Goal: Communication & Community: Answer question/provide support

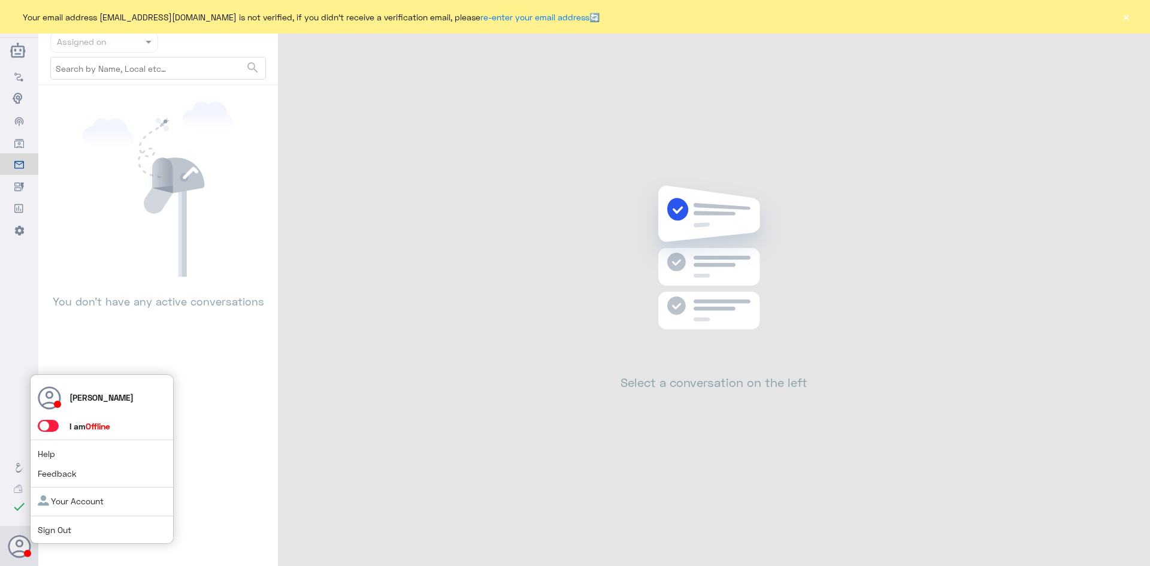
click at [50, 421] on span at bounding box center [48, 426] width 21 height 12
click at [0, 0] on input "checkbox" at bounding box center [0, 0] width 0 height 0
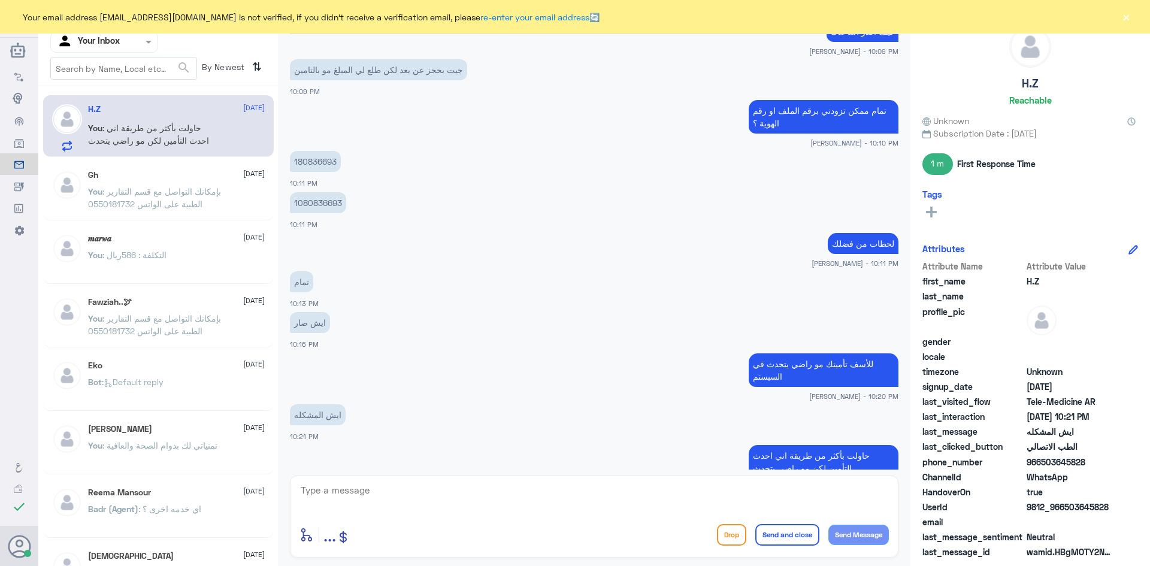
scroll to position [536, 0]
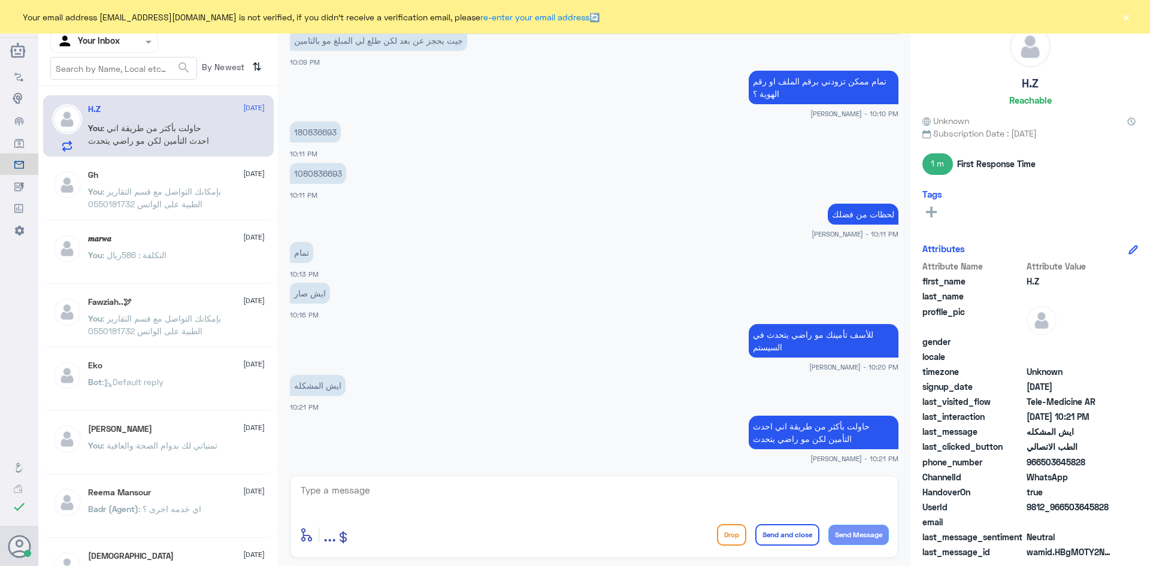
drag, startPoint x: 189, startPoint y: 137, endPoint x: 200, endPoint y: 136, distance: 10.8
click at [195, 136] on p "You : حاولت بأكثر من طريقة اني احدث التأمين لكن مو راضي يتحدث" at bounding box center [155, 137] width 135 height 30
click at [1129, 14] on button "×" at bounding box center [1126, 17] width 12 height 12
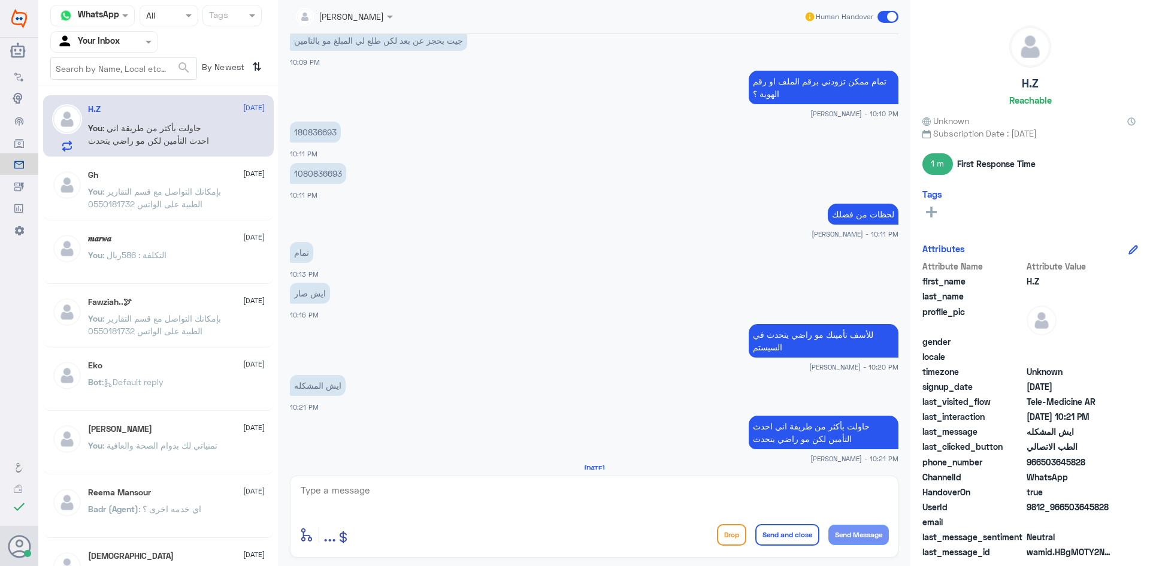
scroll to position [579, 0]
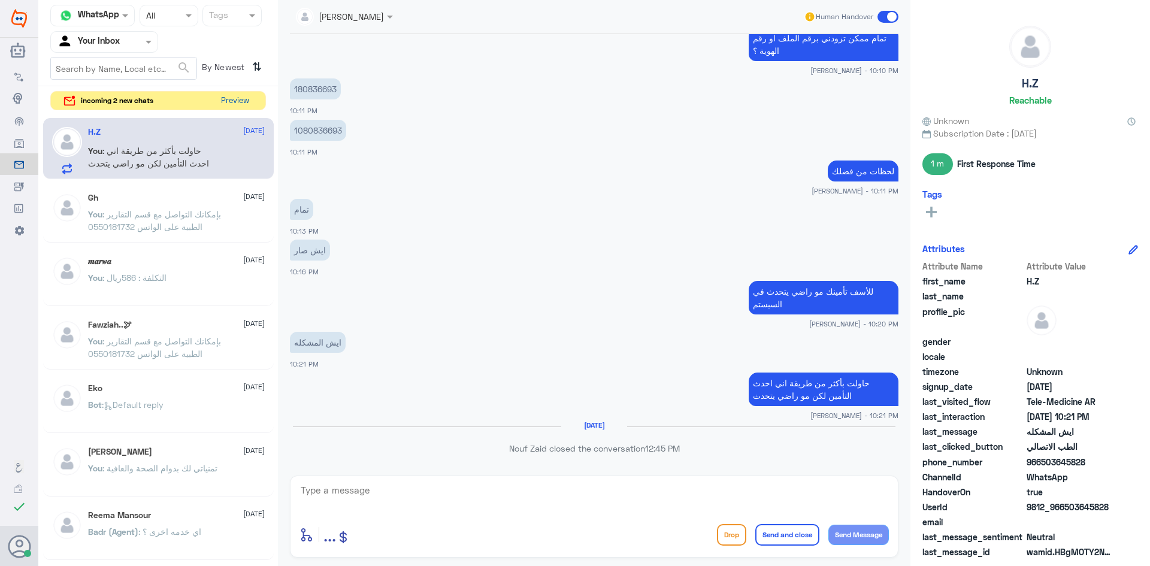
click at [229, 93] on button "Preview" at bounding box center [234, 101] width 37 height 19
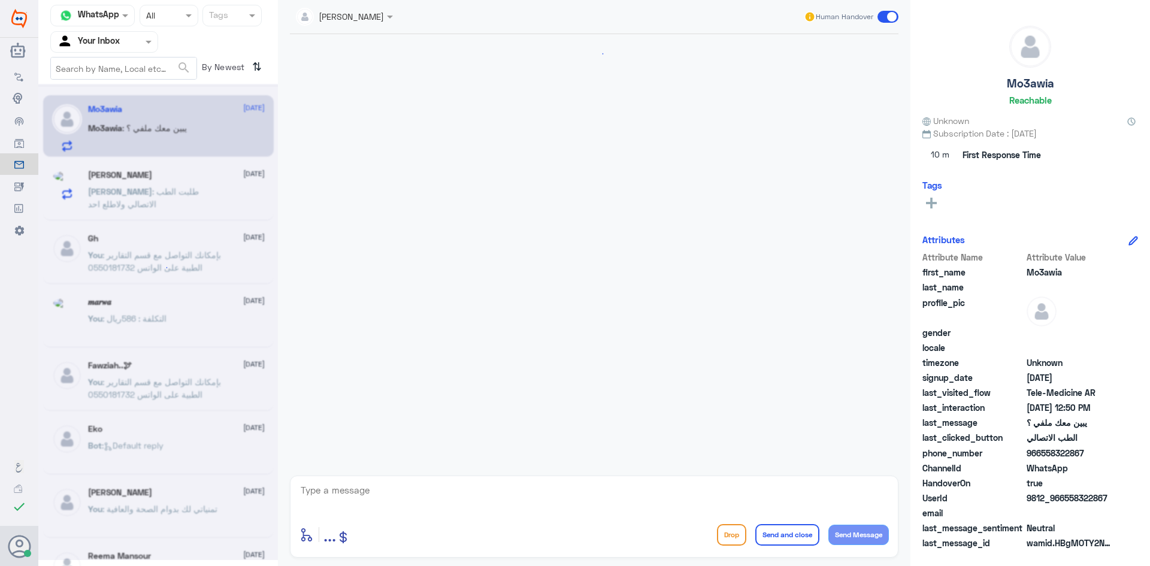
scroll to position [551, 0]
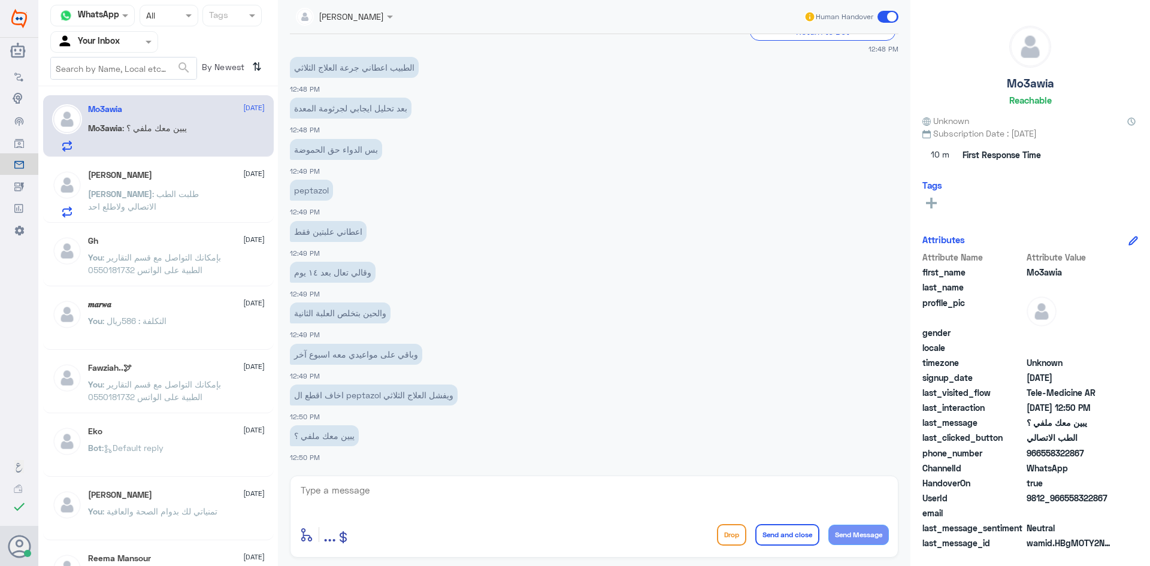
click at [199, 195] on span ": طلبت الطب الاتصالي ولاطلع احد" at bounding box center [143, 200] width 111 height 23
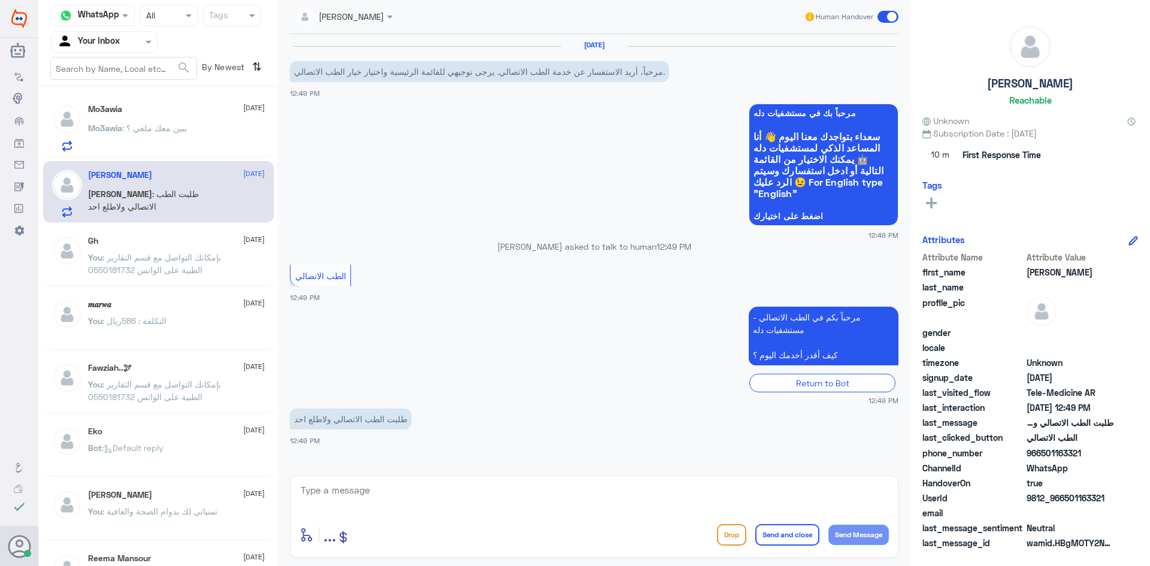
click at [355, 491] on textarea at bounding box center [595, 496] width 590 height 29
paste textarea "مرحبا، معك نوف من الطب الاتصالي"
drag, startPoint x: 863, startPoint y: 492, endPoint x: 848, endPoint y: 493, distance: 15.6
click at [847, 493] on textarea "مرحبا، معك نوف من الطب الاتصالي" at bounding box center [595, 496] width 590 height 29
drag, startPoint x: 843, startPoint y: 492, endPoint x: 830, endPoint y: 493, distance: 13.2
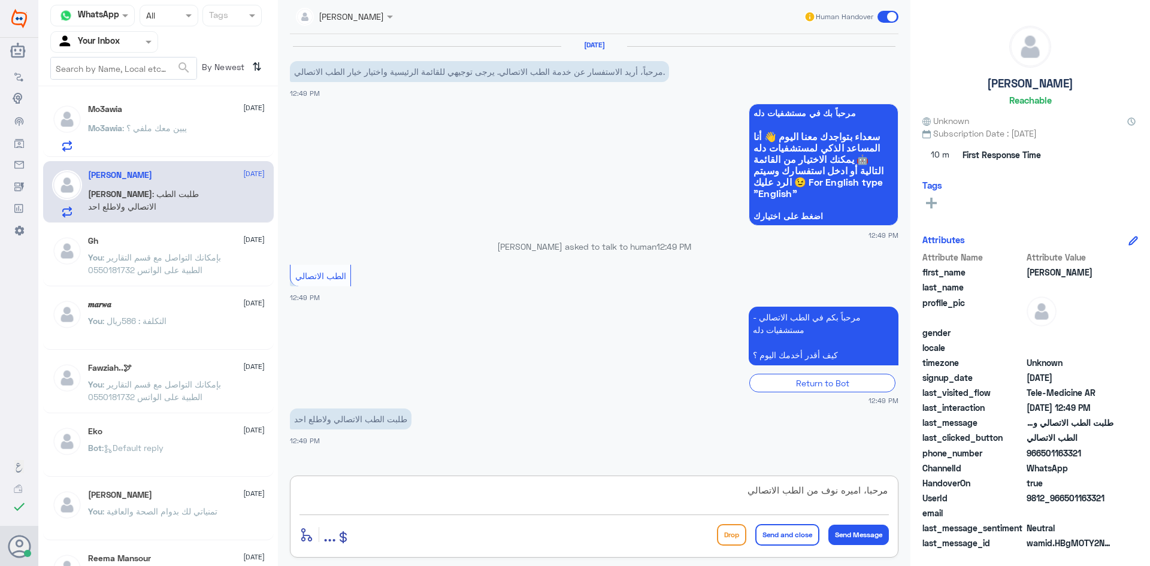
click at [830, 493] on textarea "مرحبا، اميره نوف من الطب الاتصالي" at bounding box center [595, 496] width 590 height 29
type textarea "مرحبا، اميره من الطب الاتصالي"
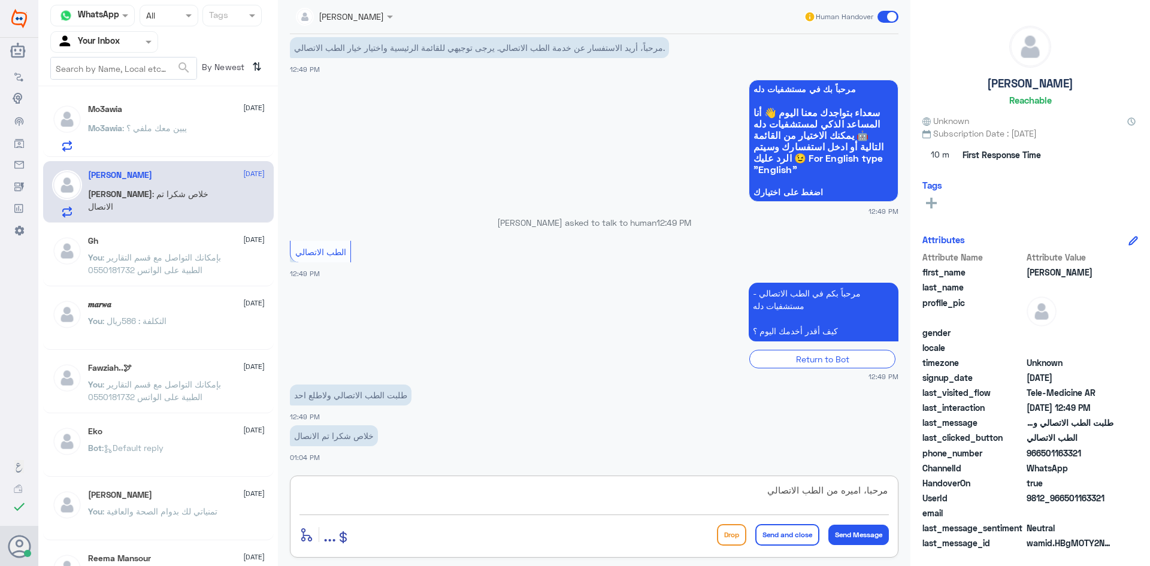
drag, startPoint x: 772, startPoint y: 491, endPoint x: 910, endPoint y: 492, distance: 138.4
click at [908, 496] on div "[PERSON_NAME] Human Handover [DATE] مرحباً، أريد الاستفسار عن خدمة الطب الاتصال…" at bounding box center [594, 285] width 633 height 570
click at [388, 498] on textarea at bounding box center [595, 496] width 590 height 29
click at [351, 492] on textarea at bounding box center [595, 496] width 590 height 29
paste textarea "هنا الطب الاتصالي لكل مايخص الاستشارة الفورية من خلال التطبيق، يمكنك حجز الموعد…"
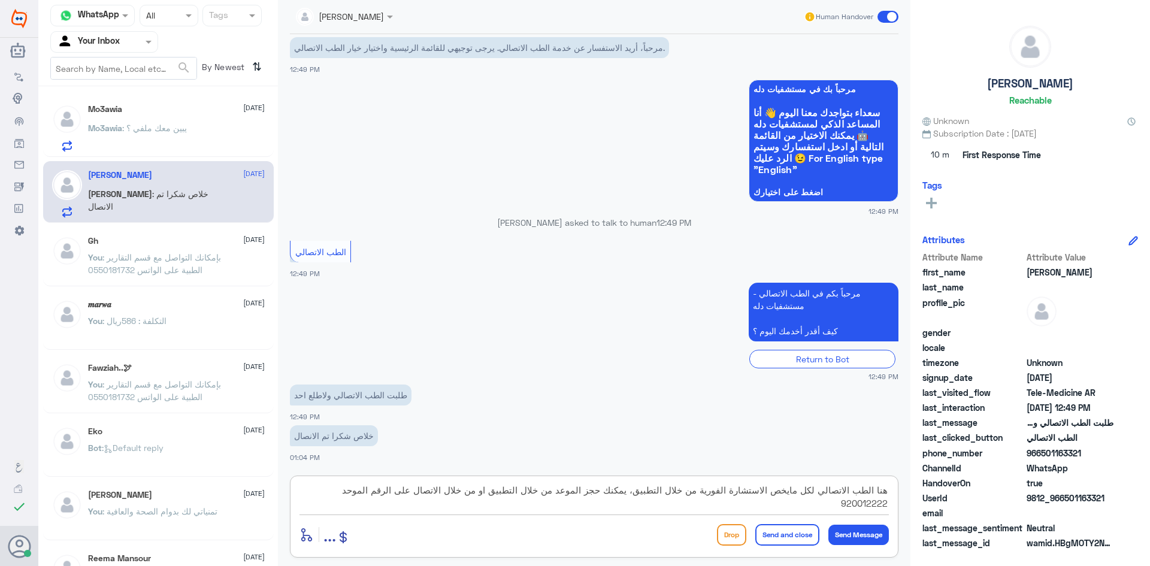
type textarea "هنا الطب الاتصالي لكل مايخص الاستشارة الفورية من خلال التطبيق، يمكنك حجز الموعد…"
click at [785, 530] on button "Send and close" at bounding box center [787, 535] width 64 height 22
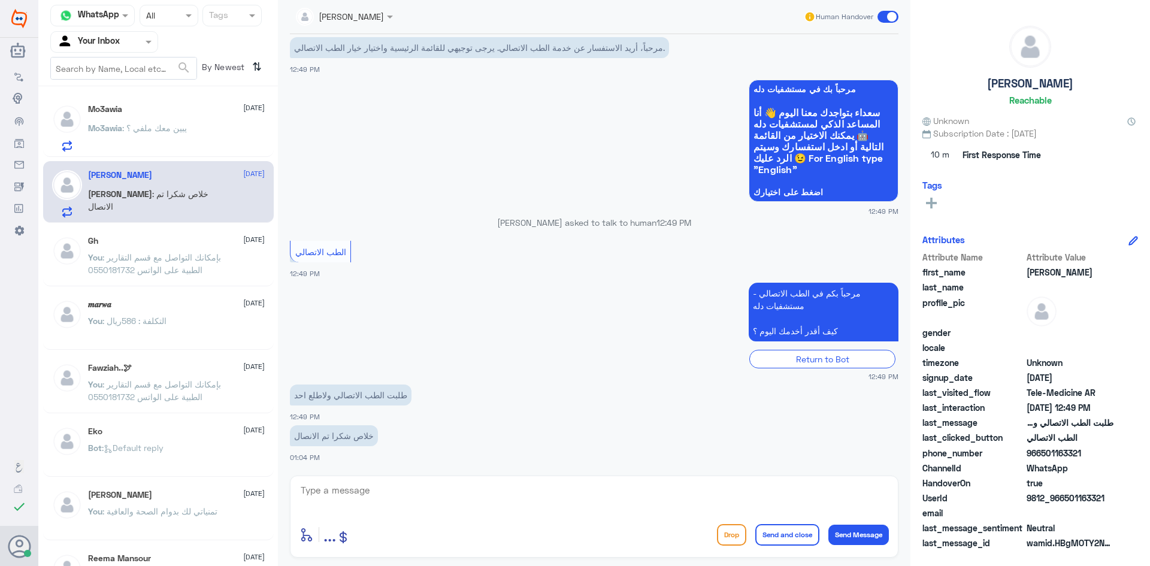
scroll to position [113, 0]
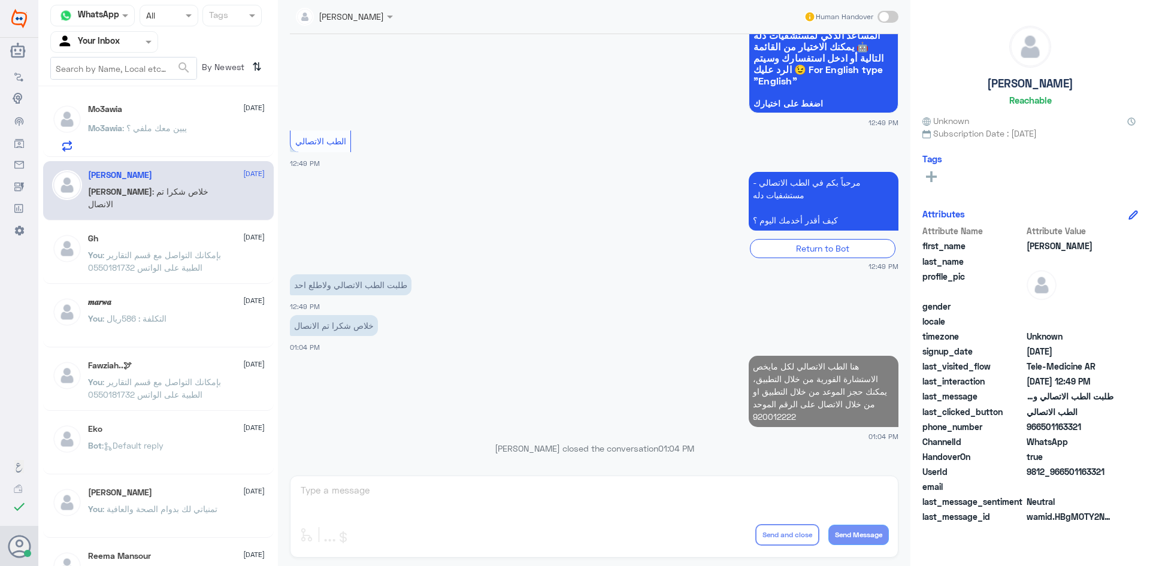
click at [127, 116] on div "Mo3awia [DATE] Mo3awia : يبين معك ملفي ؟" at bounding box center [176, 127] width 177 height 47
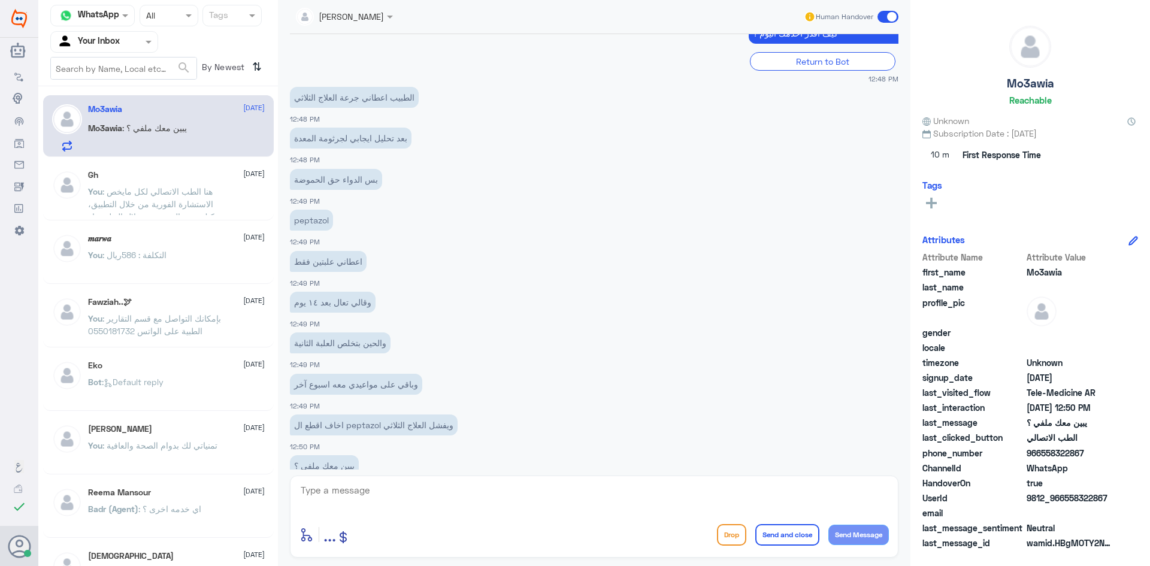
scroll to position [551, 0]
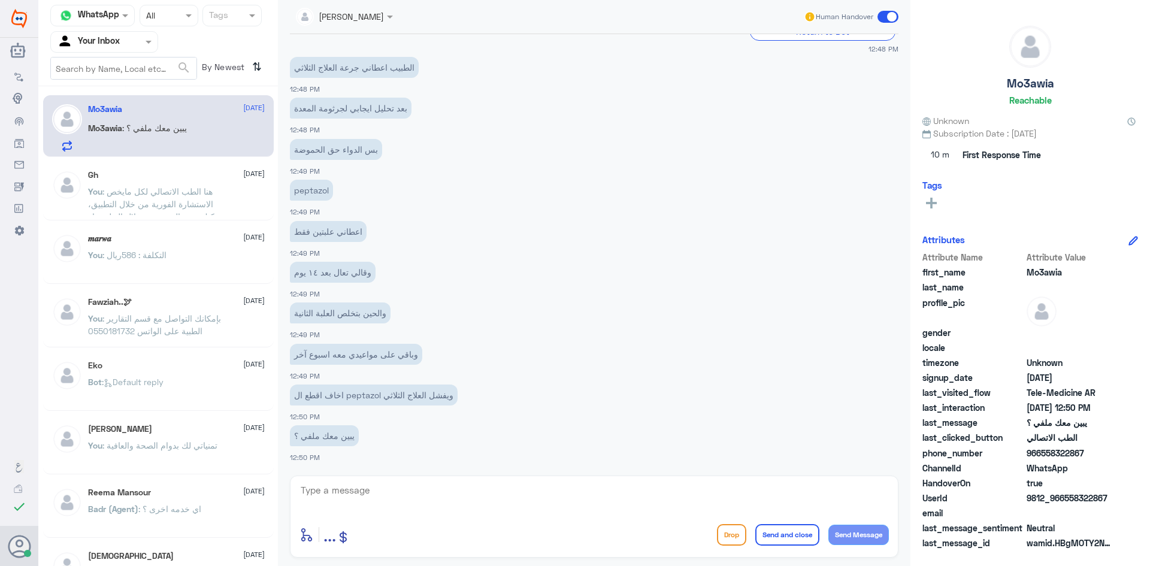
click at [339, 494] on textarea at bounding box center [595, 496] width 590 height 29
paste textarea "مرحبا، معك نوف من الطب الاتصالي"
drag, startPoint x: 762, startPoint y: 494, endPoint x: 930, endPoint y: 500, distance: 168.4
click at [930, 500] on div "Channel WhatsApp Status × All Tags Agent Filter Your Inbox search By Newest ⇅ M…" at bounding box center [594, 285] width 1112 height 570
type textarea "م"
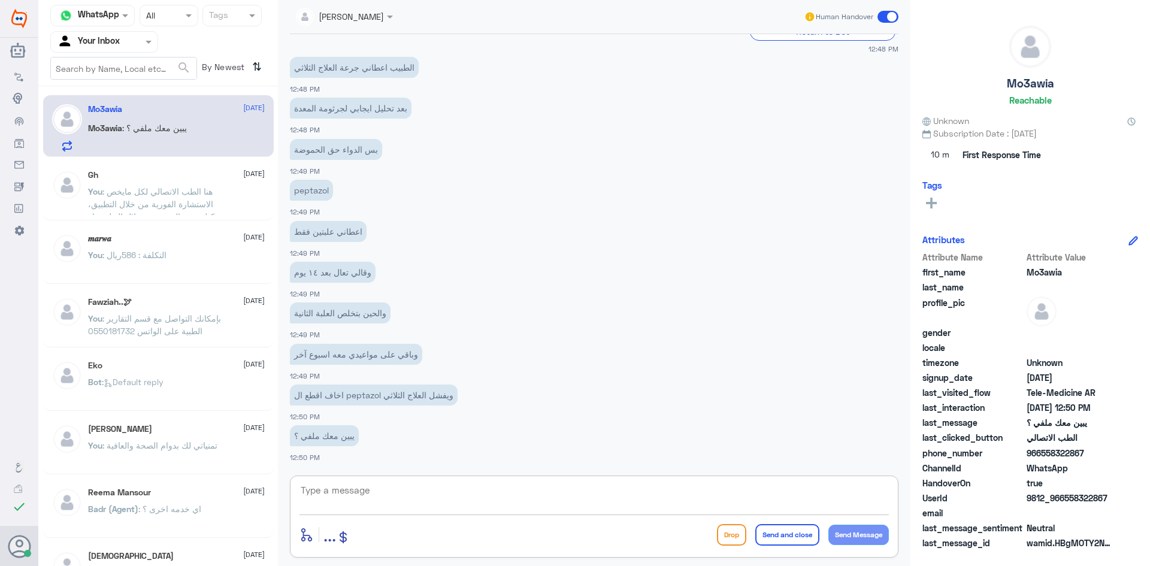
drag, startPoint x: 766, startPoint y: 490, endPoint x: 895, endPoint y: 497, distance: 129.6
click at [895, 497] on div "enter flow name ... Drop Send and close Send Message" at bounding box center [594, 517] width 609 height 82
paste textarea "مرحبا معك بدر من الطب الاتصالي, كيف اقدر اخدمك"
drag, startPoint x: 844, startPoint y: 494, endPoint x: 835, endPoint y: 493, distance: 8.4
click at [835, 493] on textarea "مرحبا معك بدر من الطب الاتصالي, كيف اقدر اخدمك" at bounding box center [595, 496] width 590 height 29
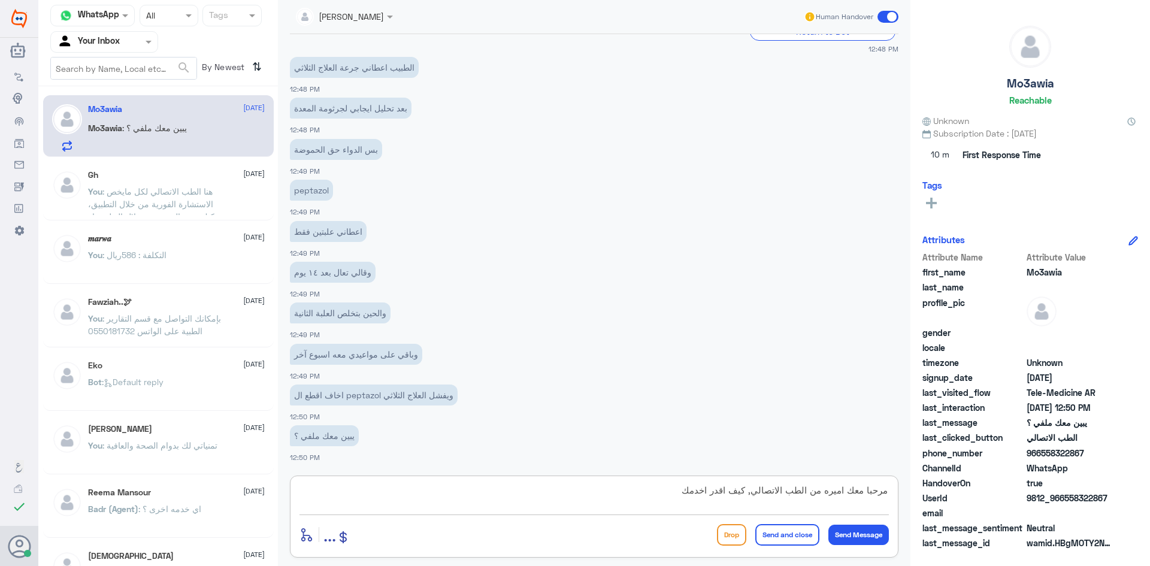
drag, startPoint x: 700, startPoint y: 491, endPoint x: 711, endPoint y: 496, distance: 12.6
click at [711, 496] on textarea "مرحبا معك اميره من الطب الاتصالي, كيف اقدر اخدمك" at bounding box center [595, 496] width 590 height 29
type textarea "مرحبا معك اميره من الطب الاتصالي, كيف اقدر اساعدك"
click at [848, 530] on button "Send Message" at bounding box center [859, 535] width 61 height 20
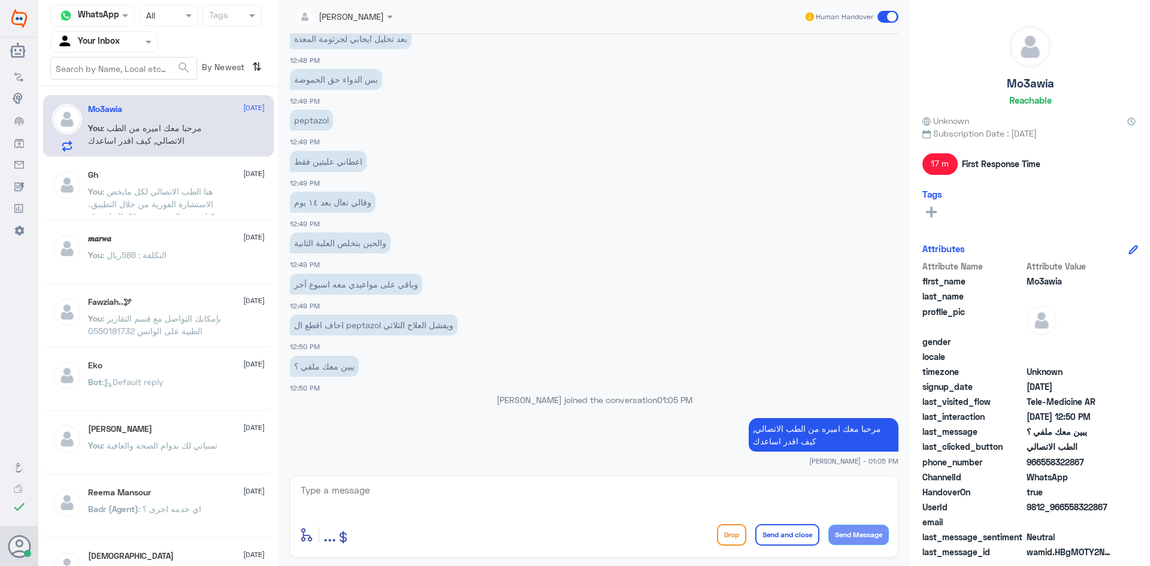
scroll to position [1054, 0]
click at [362, 492] on textarea at bounding box center [595, 496] width 590 height 29
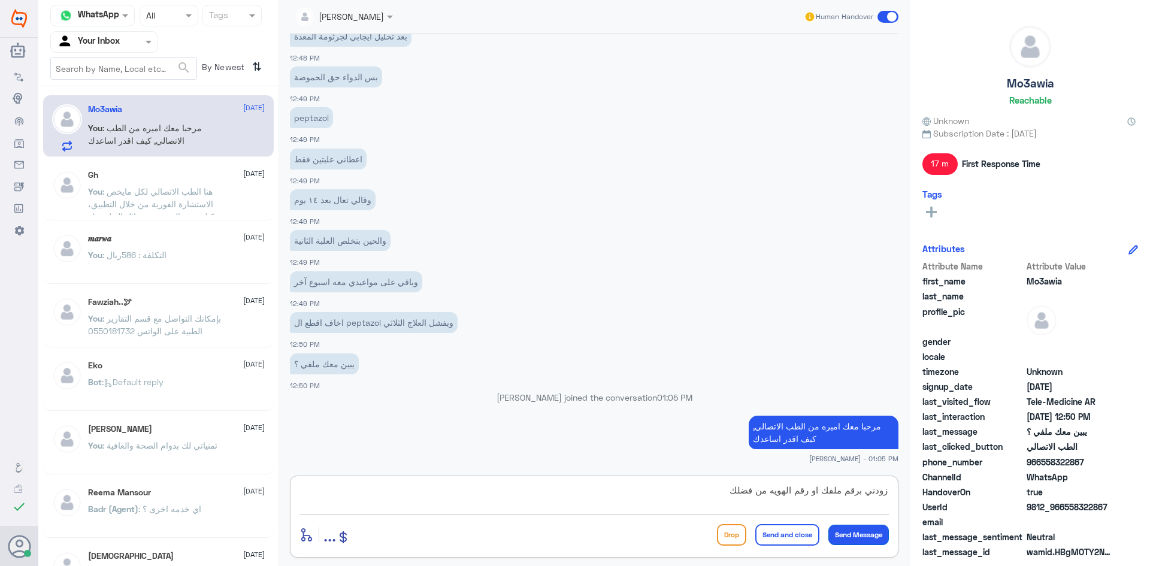
type textarea "زودني برقم ملفك او رقم الهويه من فضلك"
click at [868, 534] on button "Send Message" at bounding box center [859, 535] width 61 height 20
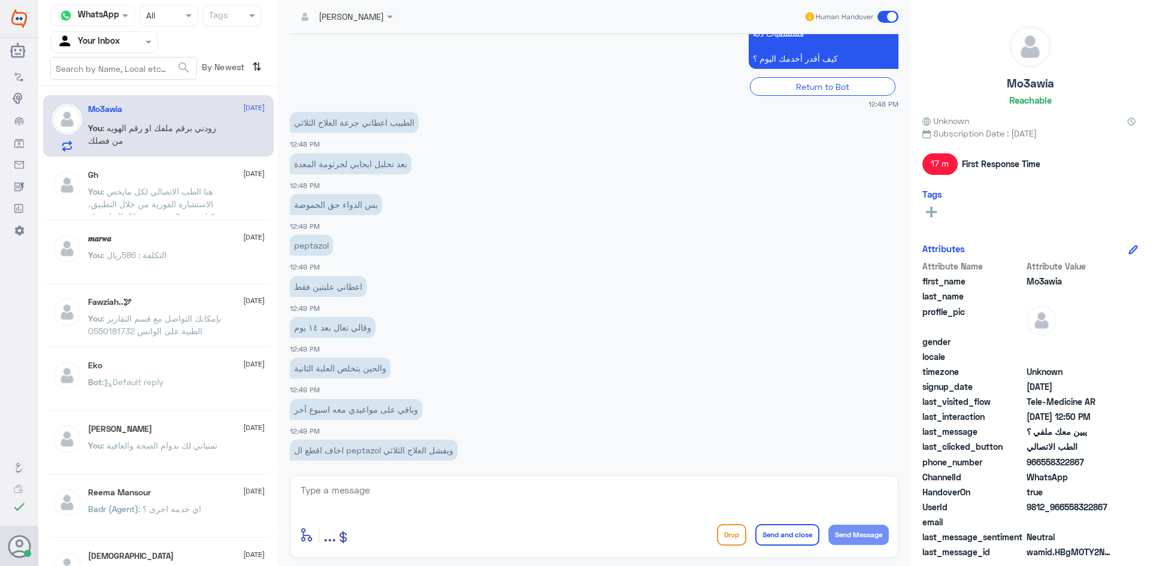
scroll to position [926, 0]
click at [117, 45] on input "text" at bounding box center [90, 42] width 66 height 14
click at [109, 79] on div "All" at bounding box center [104, 70] width 108 height 22
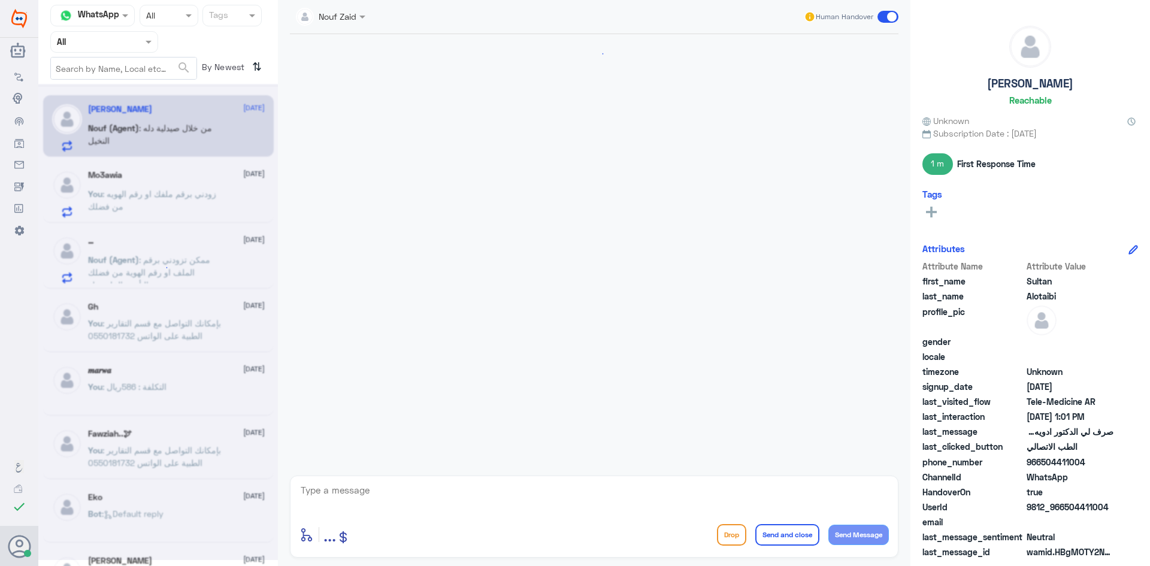
scroll to position [563, 0]
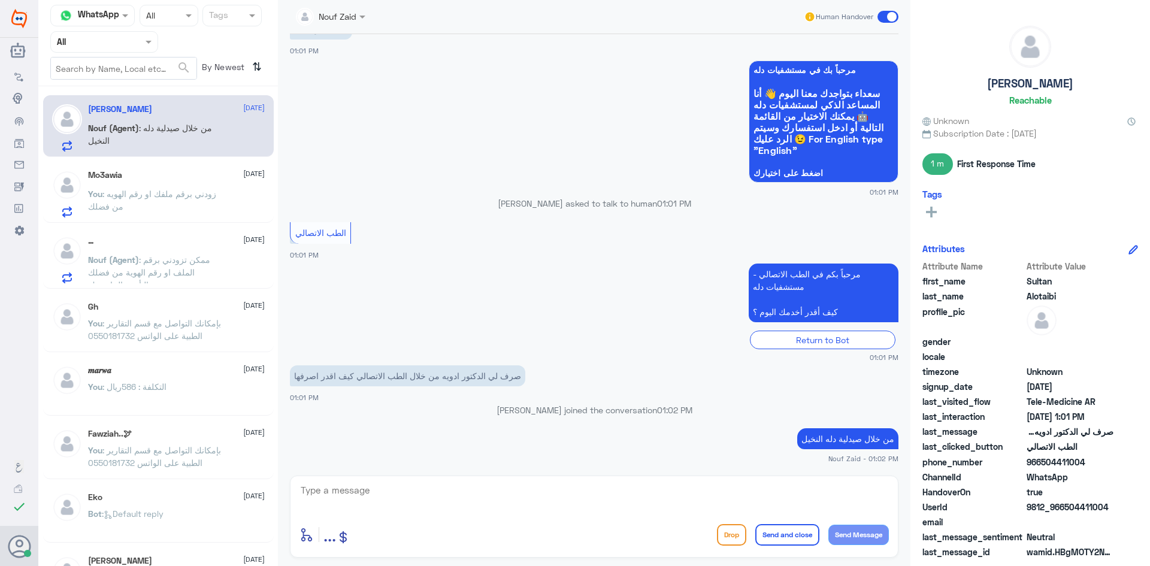
click at [189, 134] on p "Nouf (Agent) : من خلال صيدلية دله النخيل" at bounding box center [155, 137] width 135 height 30
click at [352, 492] on textarea at bounding box center [595, 496] width 590 height 29
click at [166, 187] on div "Mo3awia [DATE] You : زودني برقم ملفك او رقم الهويه من فضلك" at bounding box center [176, 193] width 177 height 47
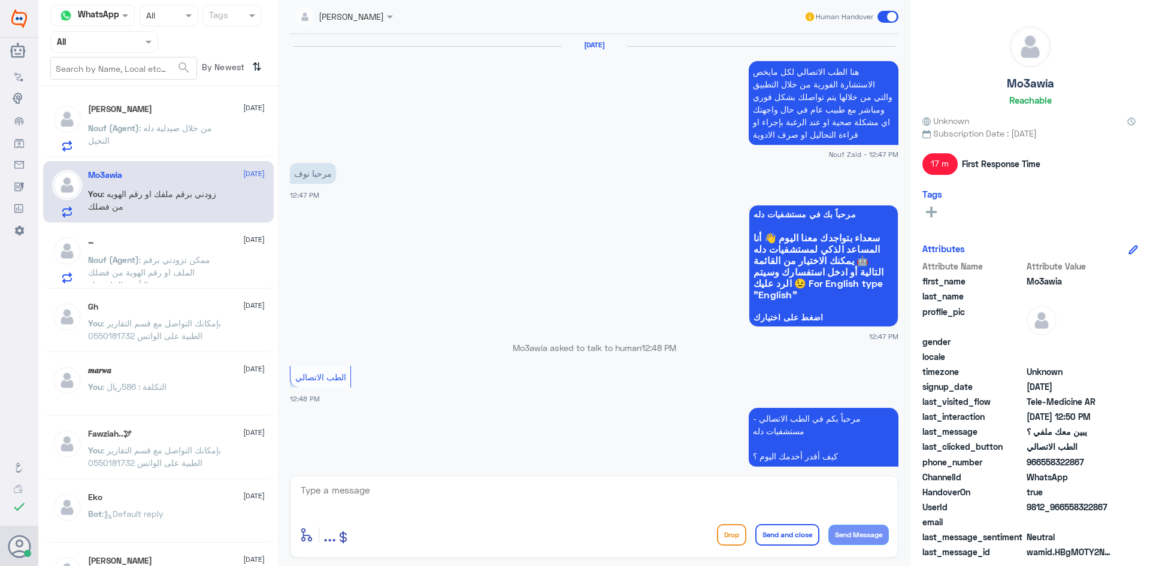
scroll to position [577, 0]
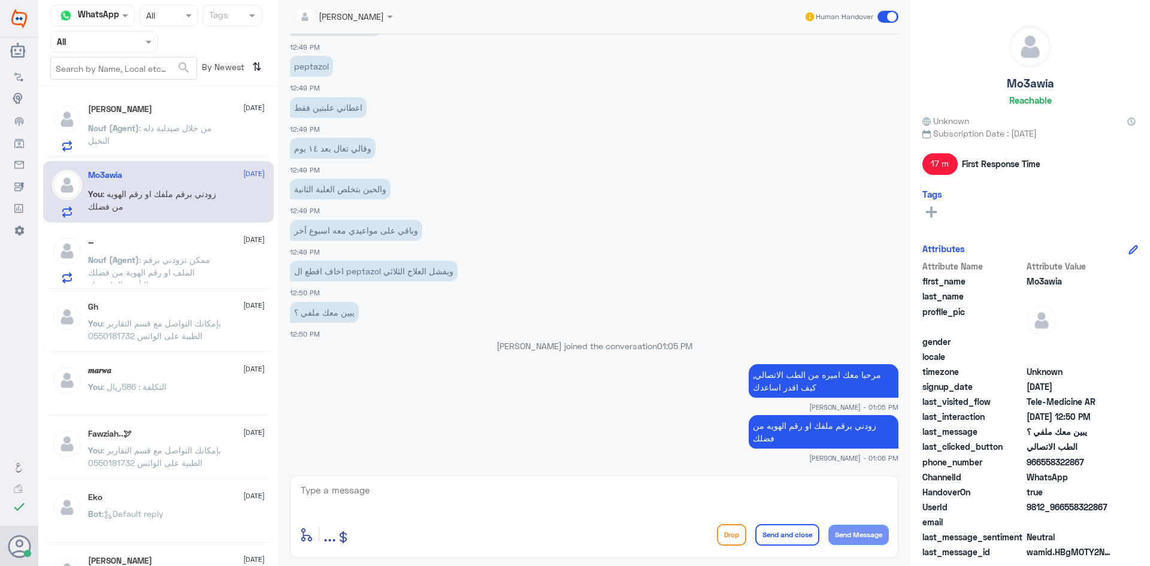
click at [140, 262] on span "Nouf (Agent) : ممكن تزودني برقم الملف او رقم الهوية من فضلك والتأمين الخاص بك" at bounding box center [149, 272] width 122 height 35
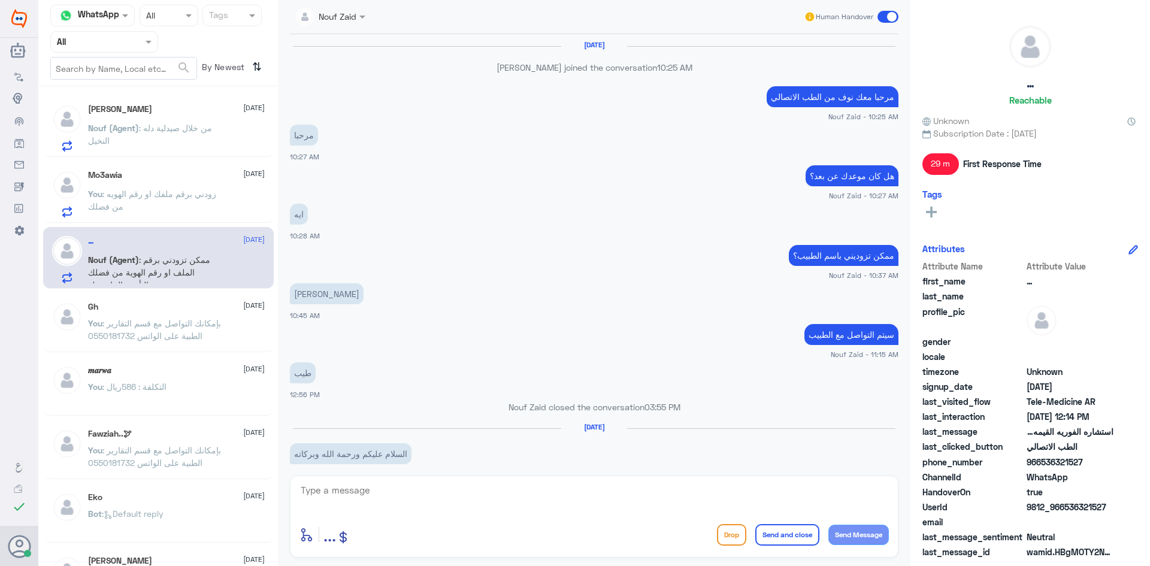
scroll to position [489, 0]
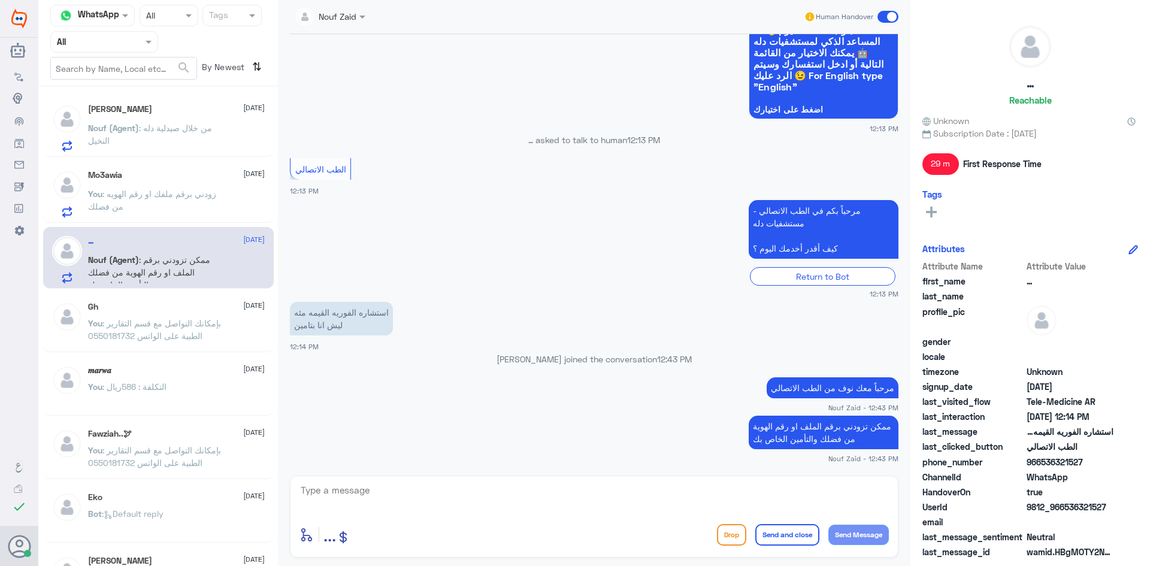
click at [134, 179] on div "Mo3awia [DATE]" at bounding box center [176, 175] width 177 height 10
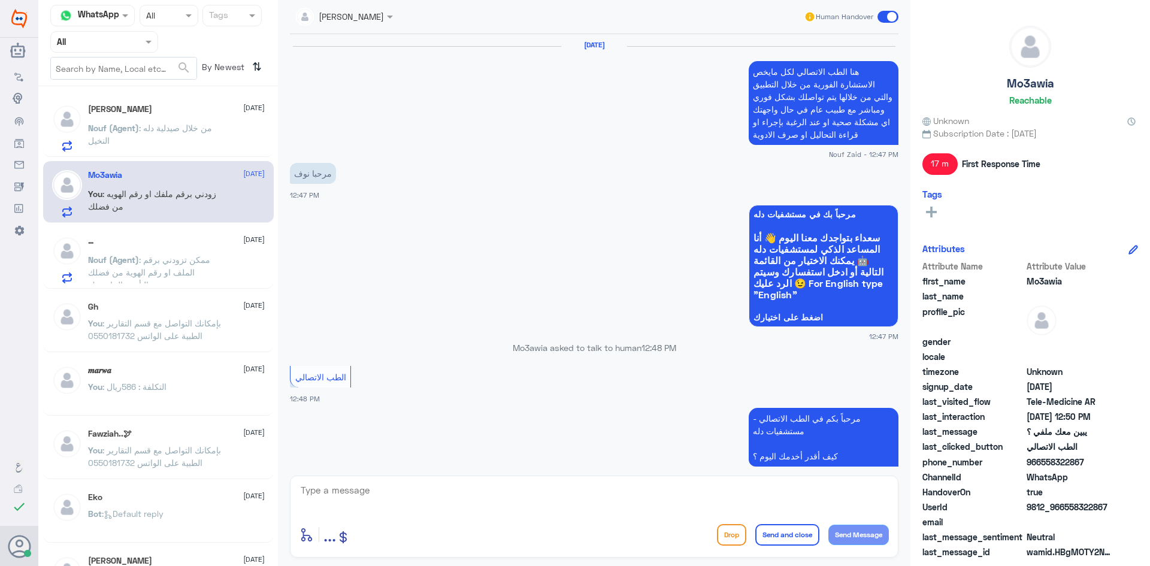
scroll to position [577, 0]
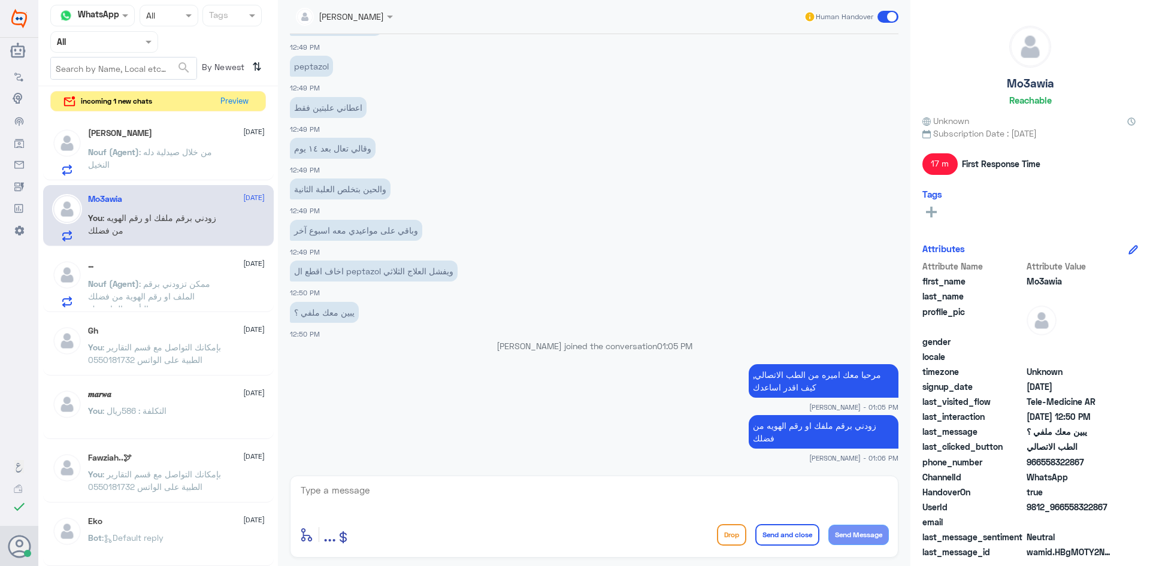
click at [162, 349] on span ": بإمكانك التواصل مع قسم التقارير الطبية على الواتس 0550181732" at bounding box center [154, 353] width 133 height 23
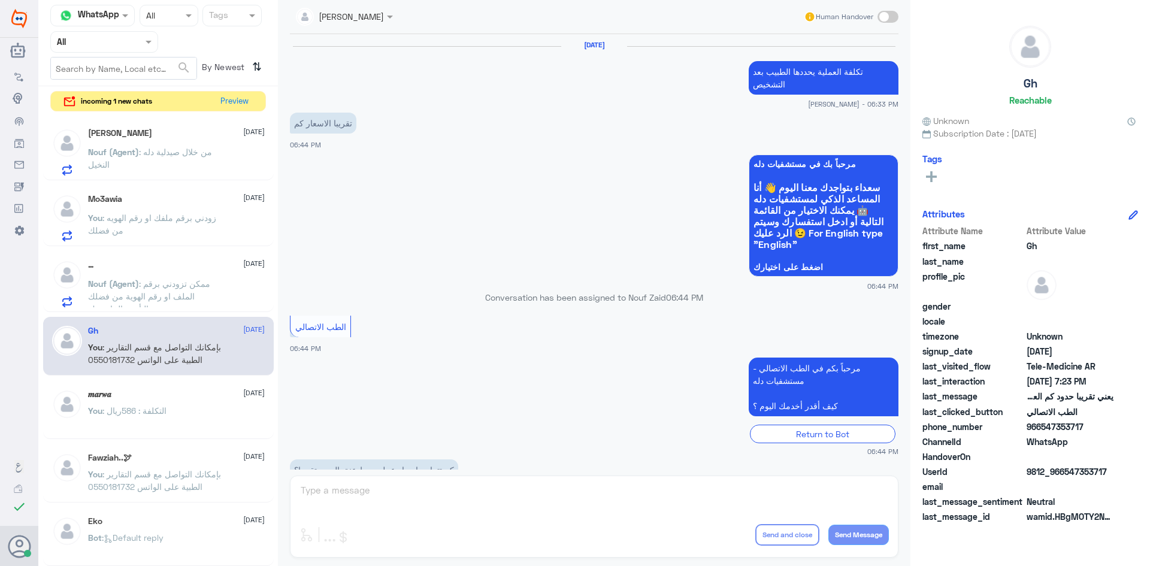
scroll to position [510, 0]
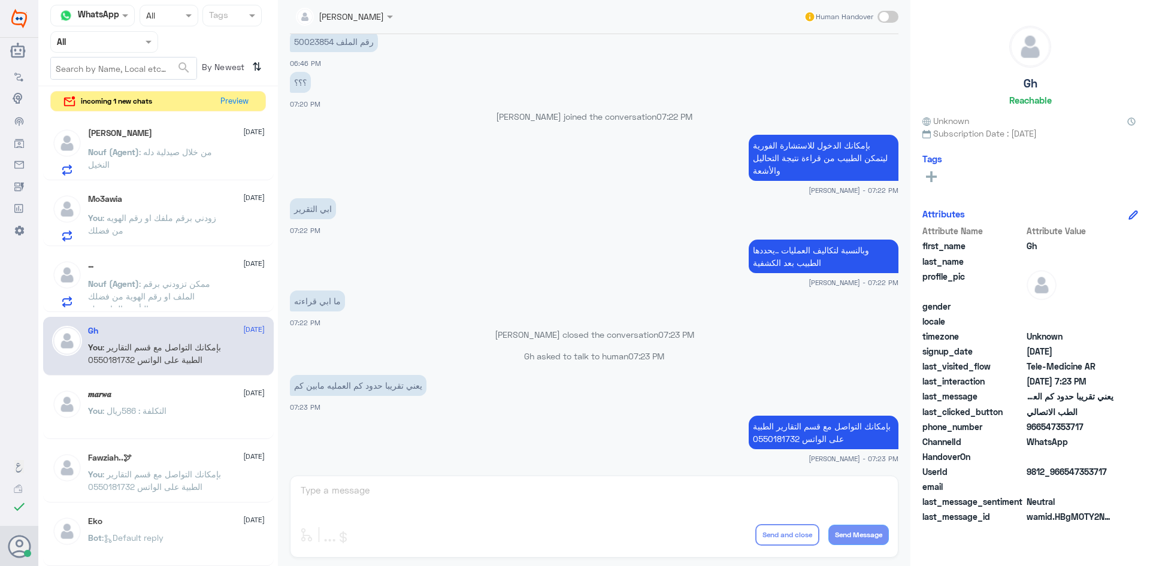
click at [147, 155] on span ": من خلال صيدلية دله النخيل" at bounding box center [150, 158] width 124 height 23
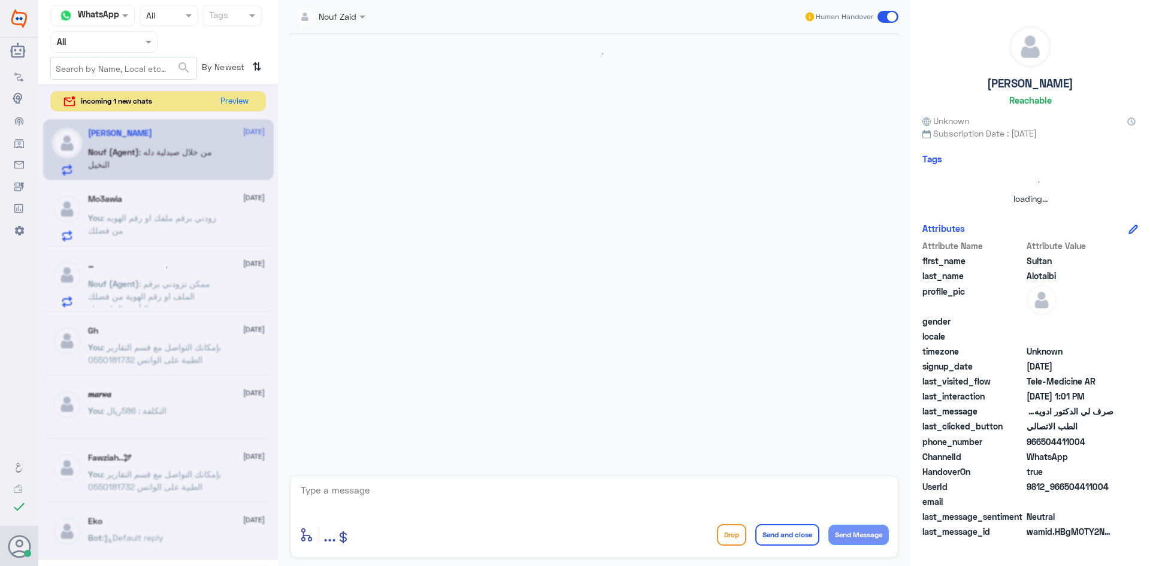
scroll to position [563, 0]
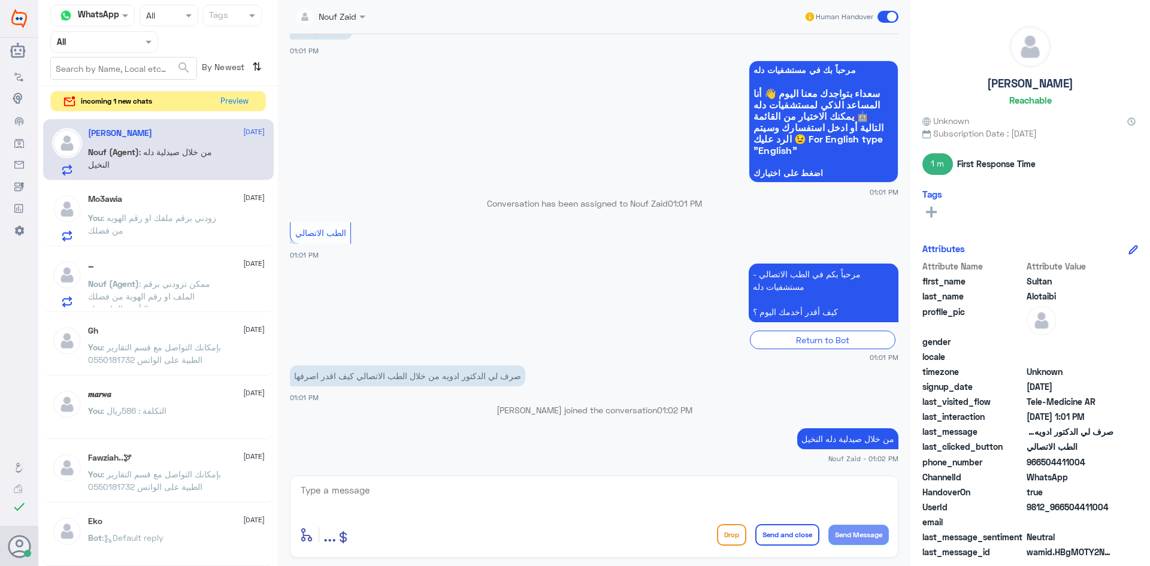
click at [178, 210] on div "Mo3awia [DATE] You : زودني برقم ملفك او رقم الهويه من فضلك" at bounding box center [176, 217] width 177 height 47
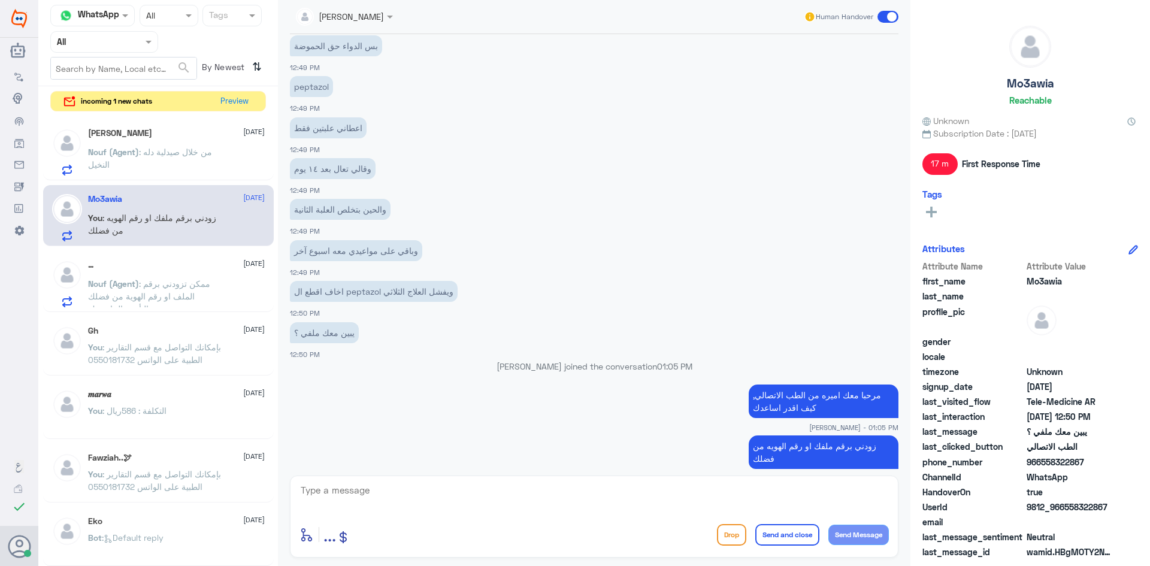
scroll to position [577, 0]
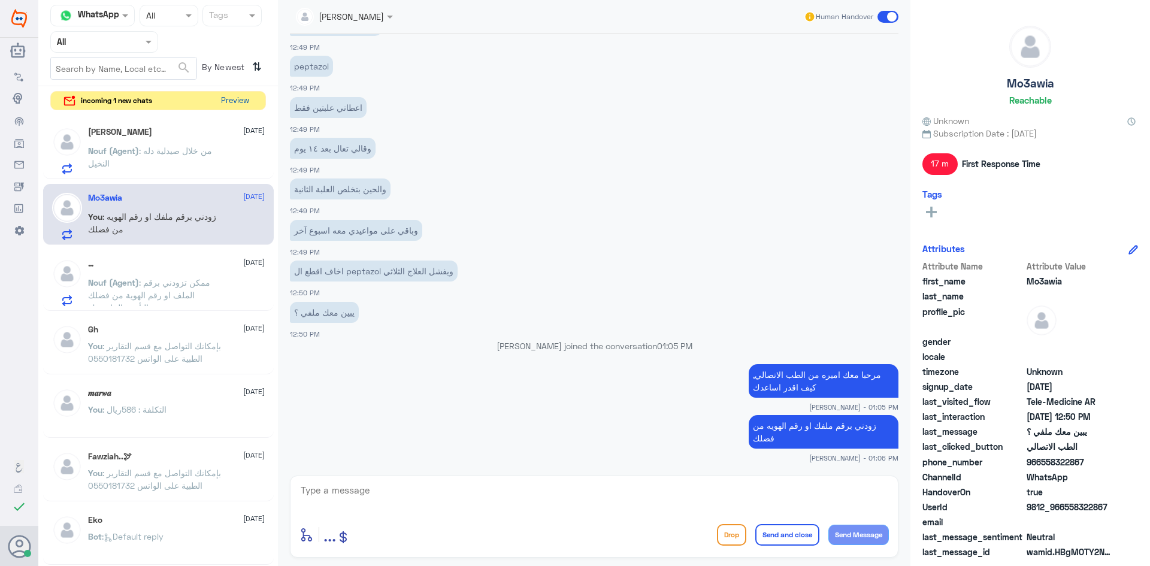
click at [238, 98] on button "Preview" at bounding box center [234, 101] width 37 height 19
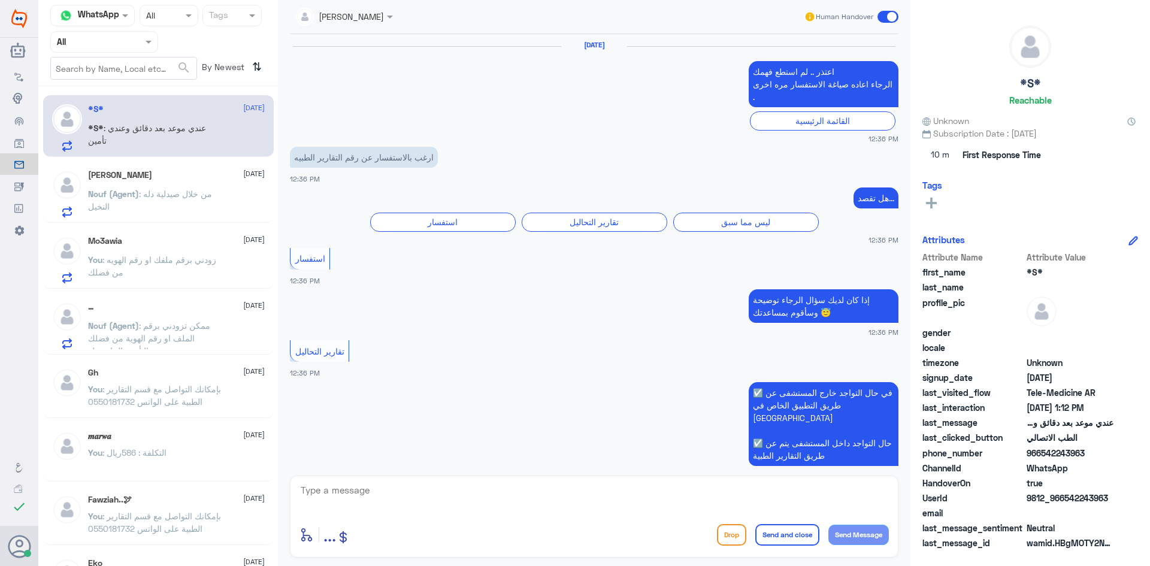
scroll to position [1028, 0]
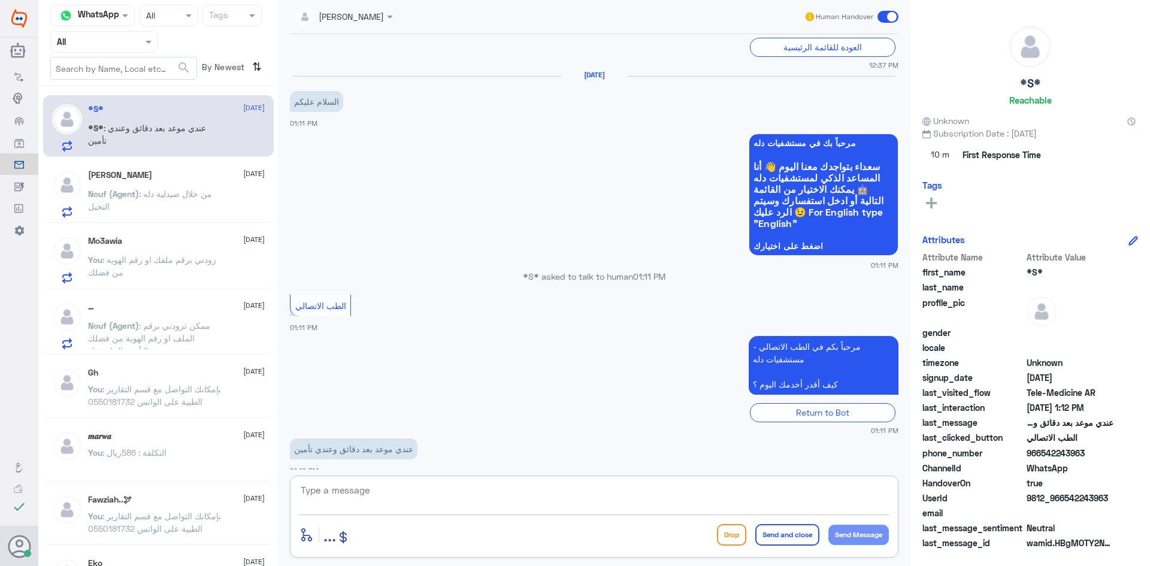
click at [381, 499] on textarea at bounding box center [595, 496] width 590 height 29
type textarea "ا"
type textarea "ؤ"
drag, startPoint x: 848, startPoint y: 491, endPoint x: 1032, endPoint y: 490, distance: 183.9
click at [1033, 494] on div "Channel WhatsApp Status × All Tags Agent Filter All search By Newest ⇅ *S* [DAT…" at bounding box center [594, 285] width 1112 height 570
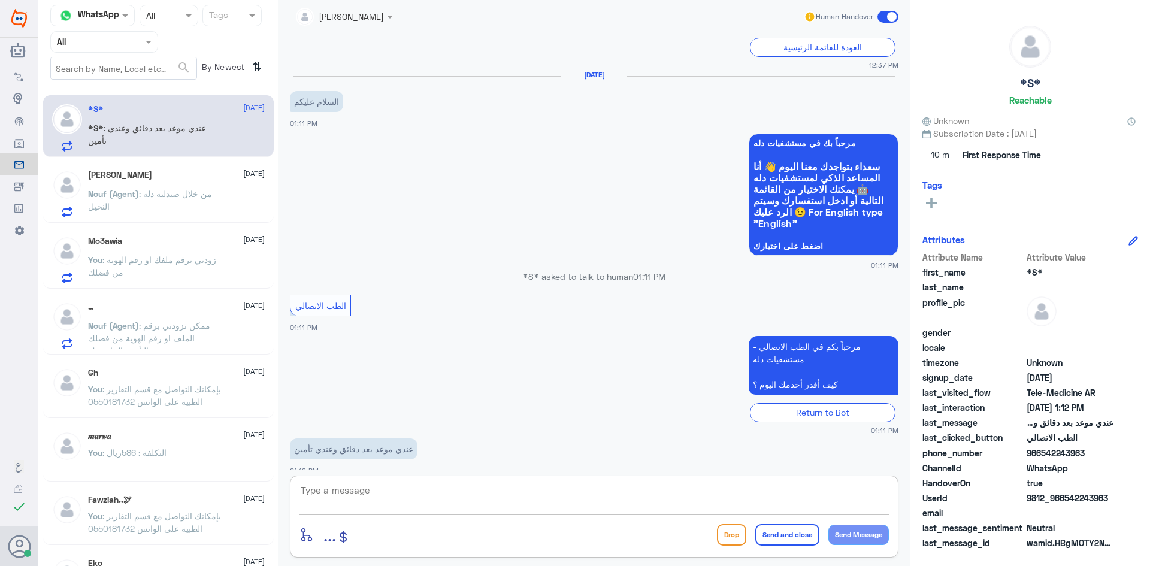
paste textarea "مرحبا معك بدر من الطب الاتصالي, كيف اقدر اخدمك"
drag, startPoint x: 694, startPoint y: 493, endPoint x: 720, endPoint y: 494, distance: 25.8
click at [720, 494] on textarea "مرحبا معك بدر من الطب الاتصالي, كيف اقدر اخدمك" at bounding box center [595, 496] width 590 height 29
drag, startPoint x: 846, startPoint y: 490, endPoint x: 838, endPoint y: 491, distance: 7.9
click at [838, 491] on textarea "مرحبا معك بدر من الطب الاتصالي, كيف اقدر اساعدك" at bounding box center [595, 496] width 590 height 29
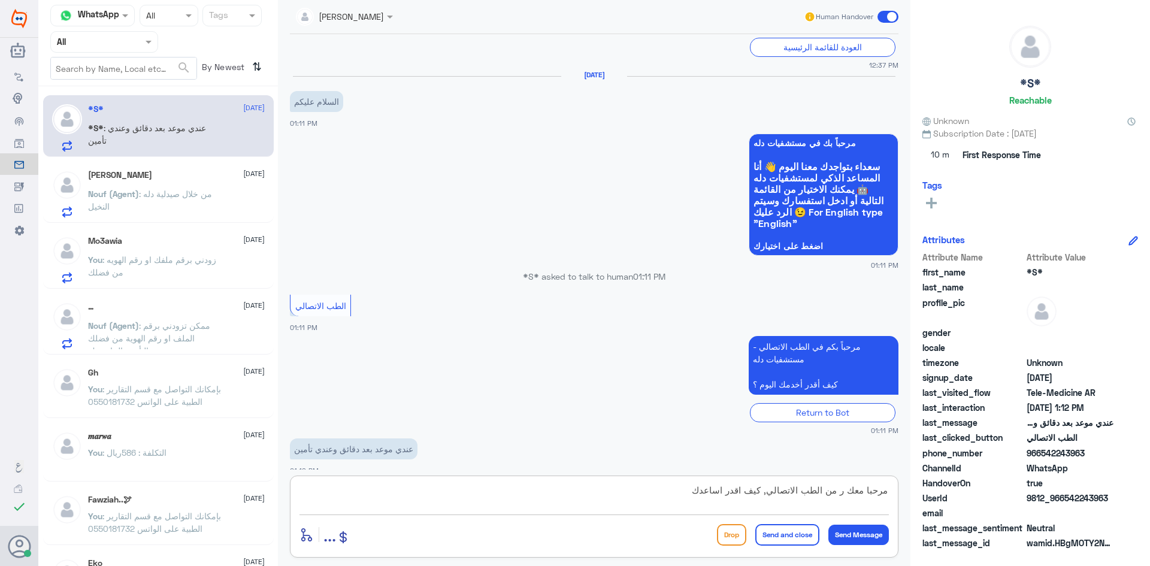
click at [845, 495] on textarea "مرحبا معك ر من الطب الاتصالي, كيف اقدر اساعدك" at bounding box center [595, 496] width 590 height 29
type textarea "مرحبا معك اميره من الطب الاتصالي, كيف اقدر اساعدك"
click at [871, 528] on button "Send Message" at bounding box center [859, 535] width 61 height 20
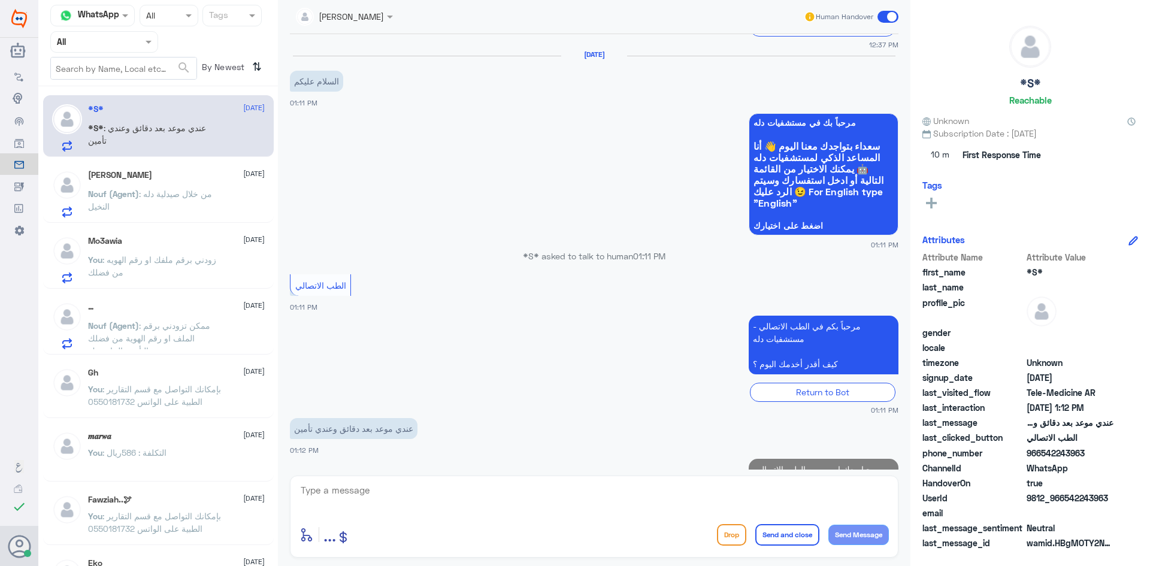
scroll to position [1019, 0]
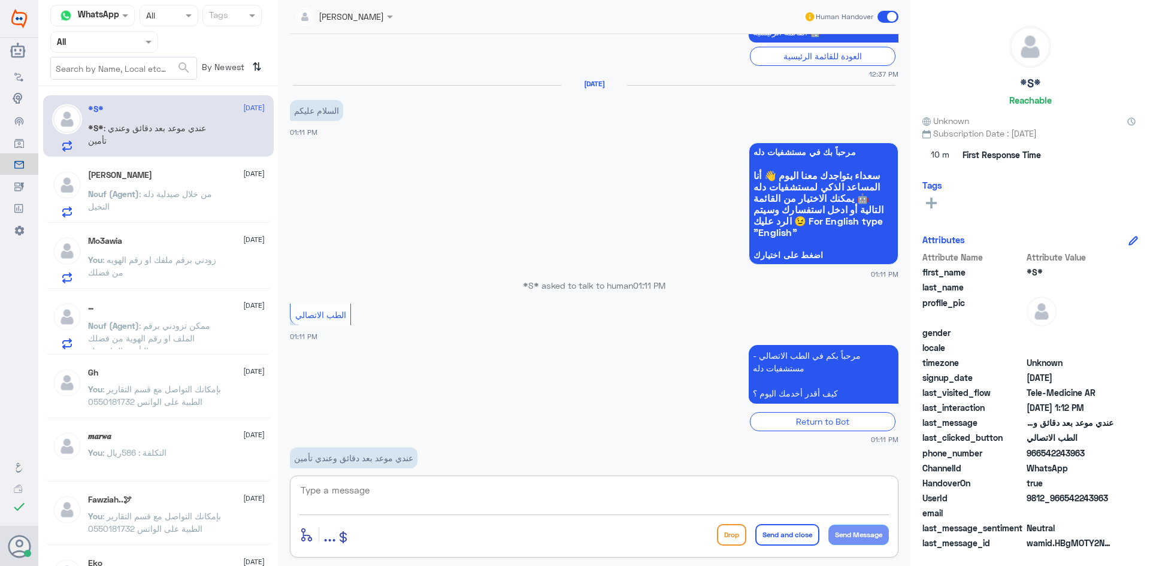
click at [392, 490] on textarea at bounding box center [595, 496] width 590 height 29
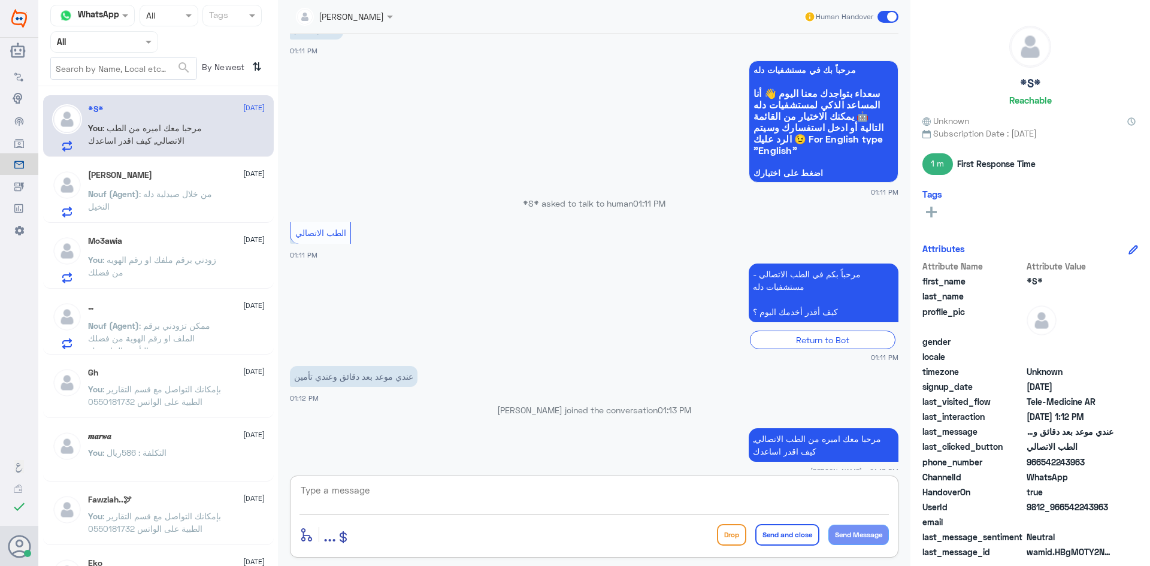
click at [483, 496] on textarea at bounding box center [595, 496] width 590 height 29
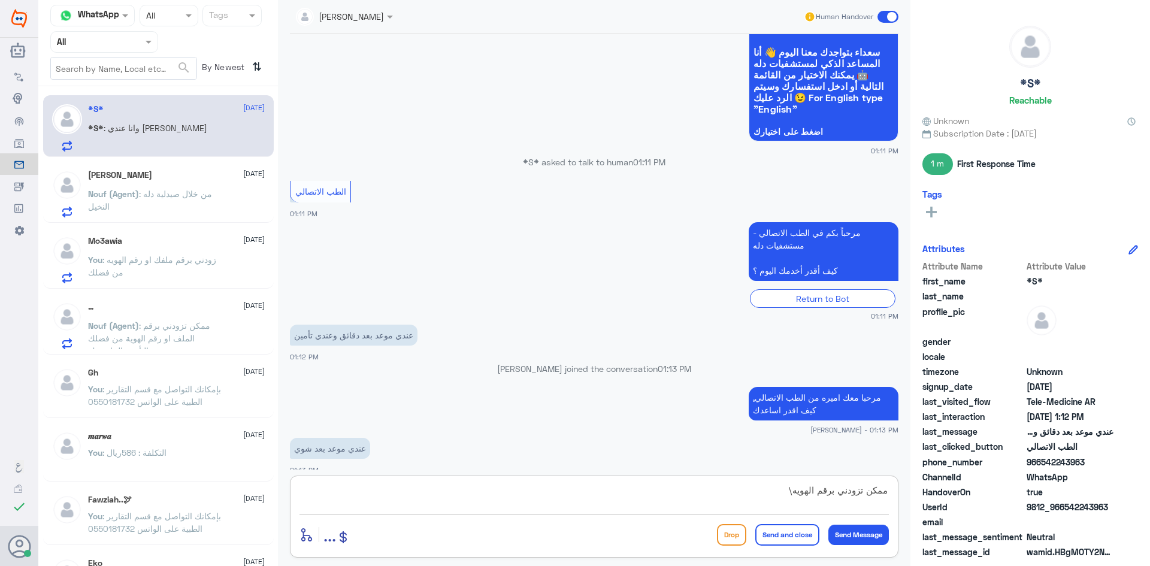
scroll to position [1161, 0]
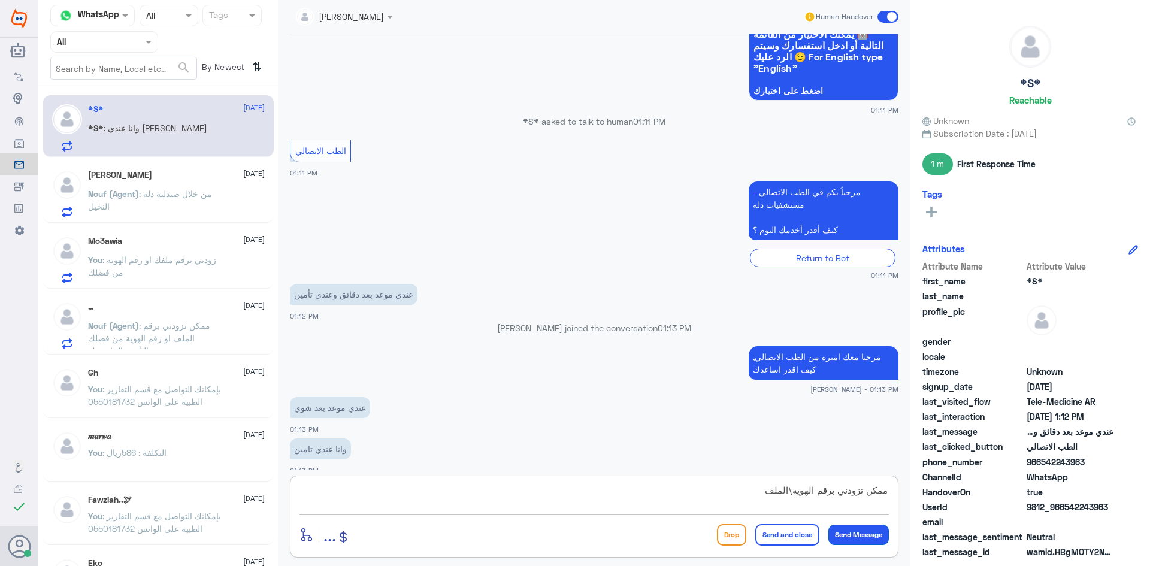
type textarea "ممكن تزودني برقم الهويه\الملف"
click at [857, 537] on button "Send Message" at bounding box center [859, 535] width 61 height 20
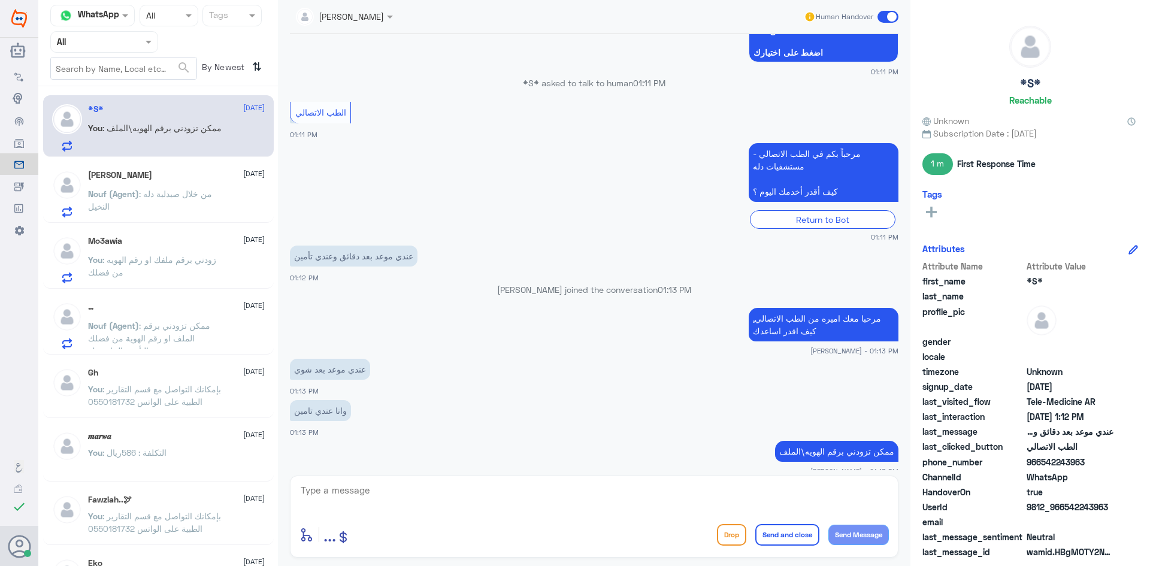
scroll to position [1240, 0]
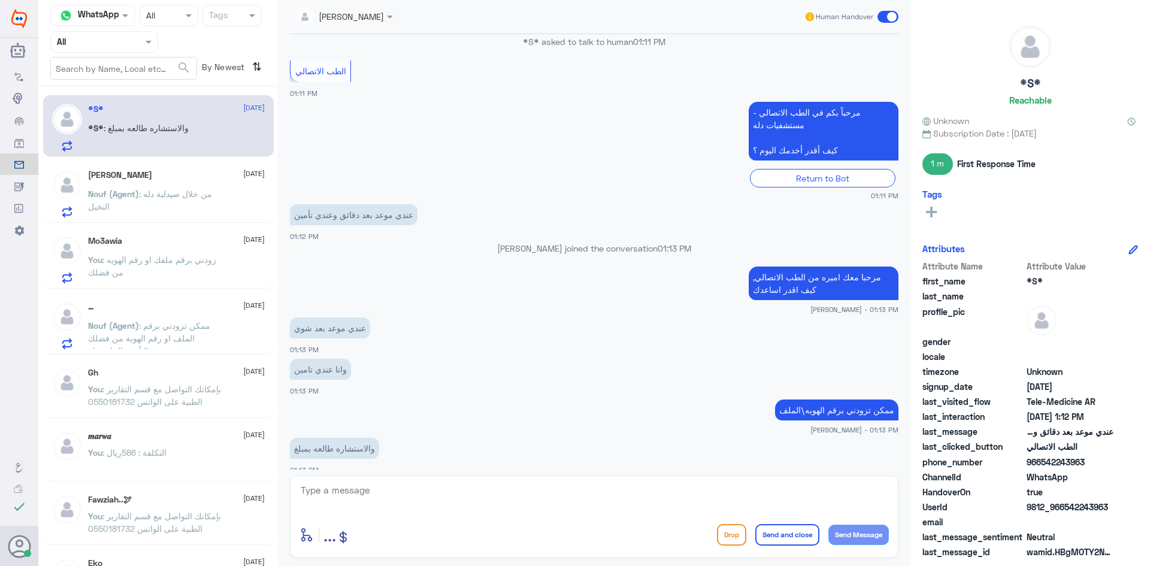
click at [373, 507] on textarea at bounding box center [595, 496] width 590 height 29
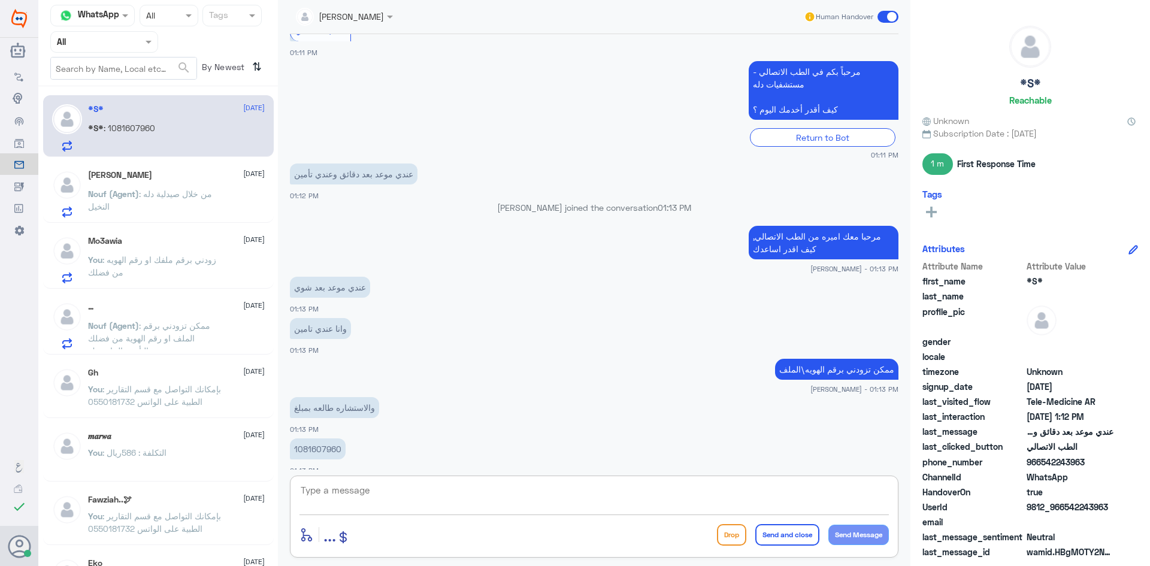
click at [442, 486] on textarea at bounding box center [595, 496] width 590 height 29
click at [874, 492] on textarea "لحظات من فضلك" at bounding box center [595, 496] width 590 height 29
drag, startPoint x: 865, startPoint y: 489, endPoint x: 893, endPoint y: 496, distance: 28.3
click at [893, 496] on div "لحظات من فضلك enter flow name ... Drop Send and close Send Message" at bounding box center [594, 517] width 609 height 82
type textarea "لحظات من فضلك"
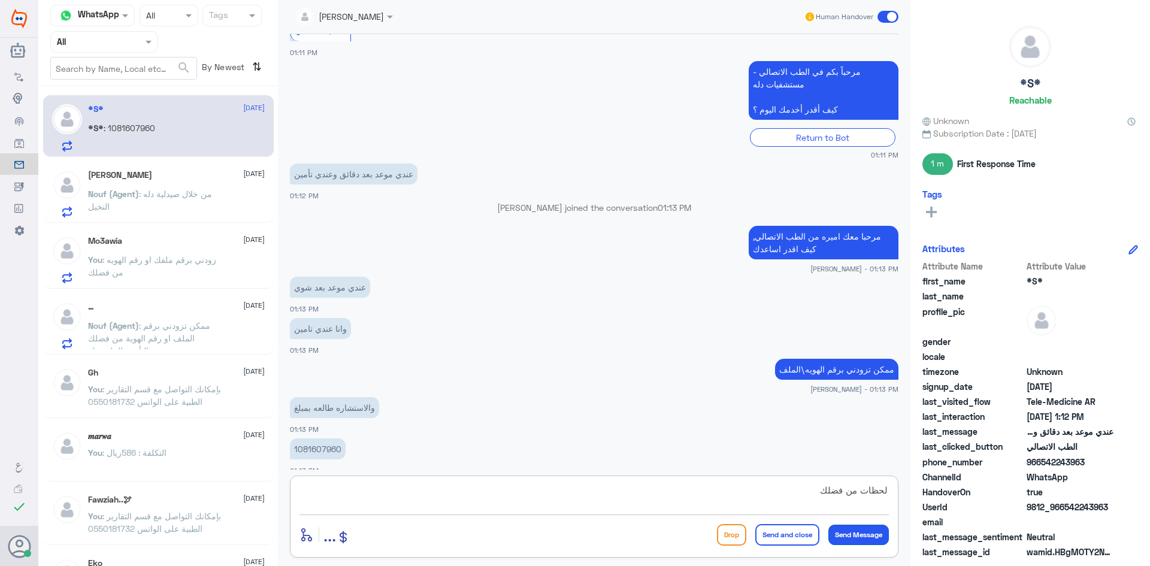
click at [862, 536] on button "Send Message" at bounding box center [859, 535] width 61 height 20
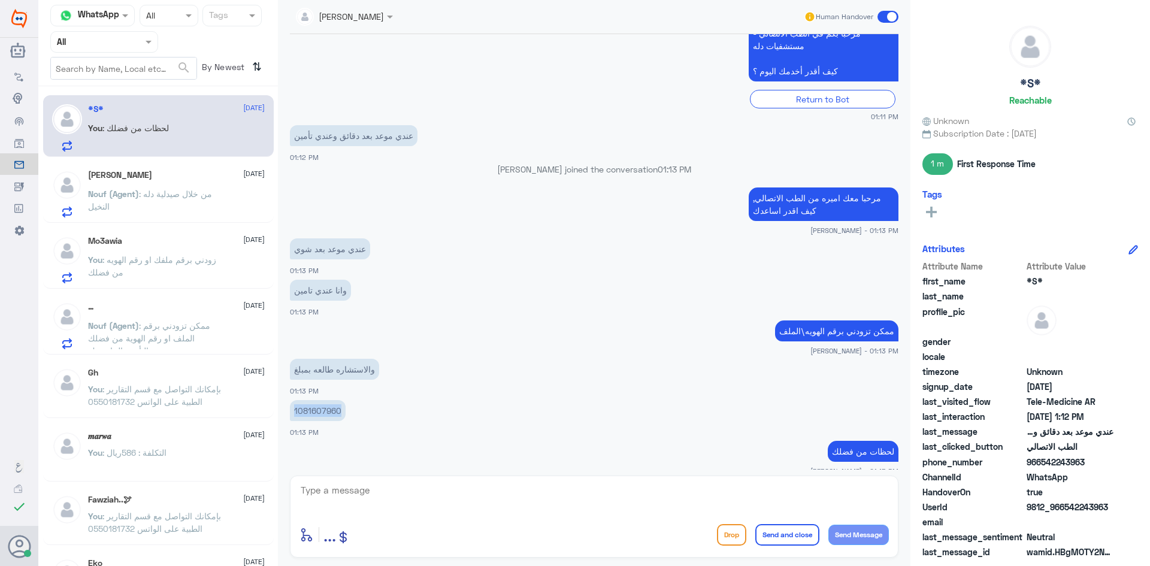
drag, startPoint x: 344, startPoint y: 399, endPoint x: 283, endPoint y: 403, distance: 61.8
click at [283, 403] on div "[PERSON_NAME] Human Handover [DATE] اعتذر .. لم استطع فهمك الرجاء اعاده صياغة ا…" at bounding box center [594, 285] width 633 height 570
copy p "1081607960"
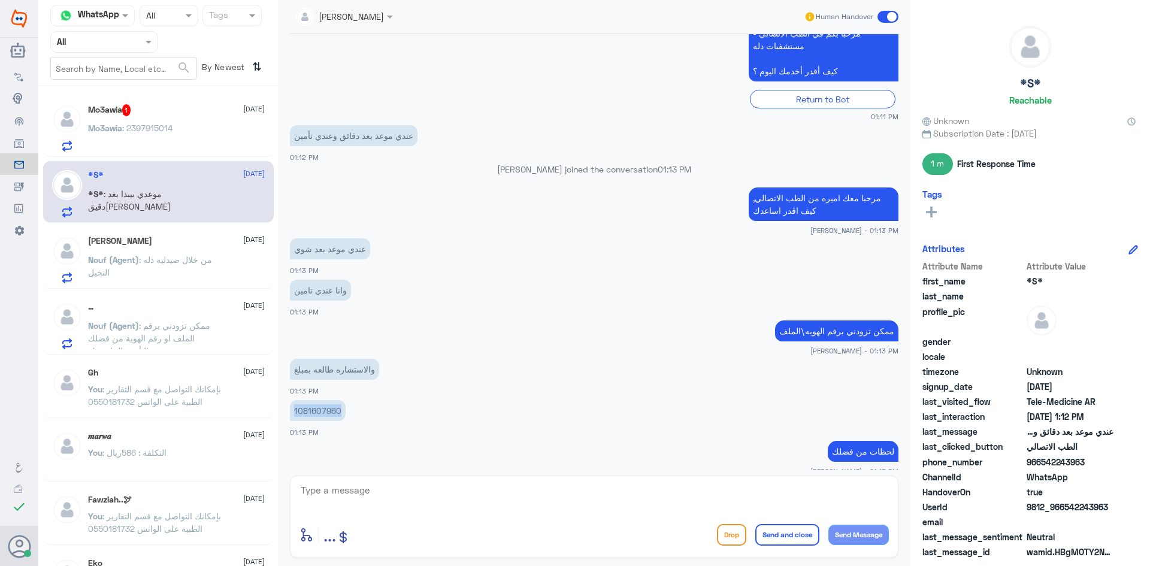
scroll to position [1360, 0]
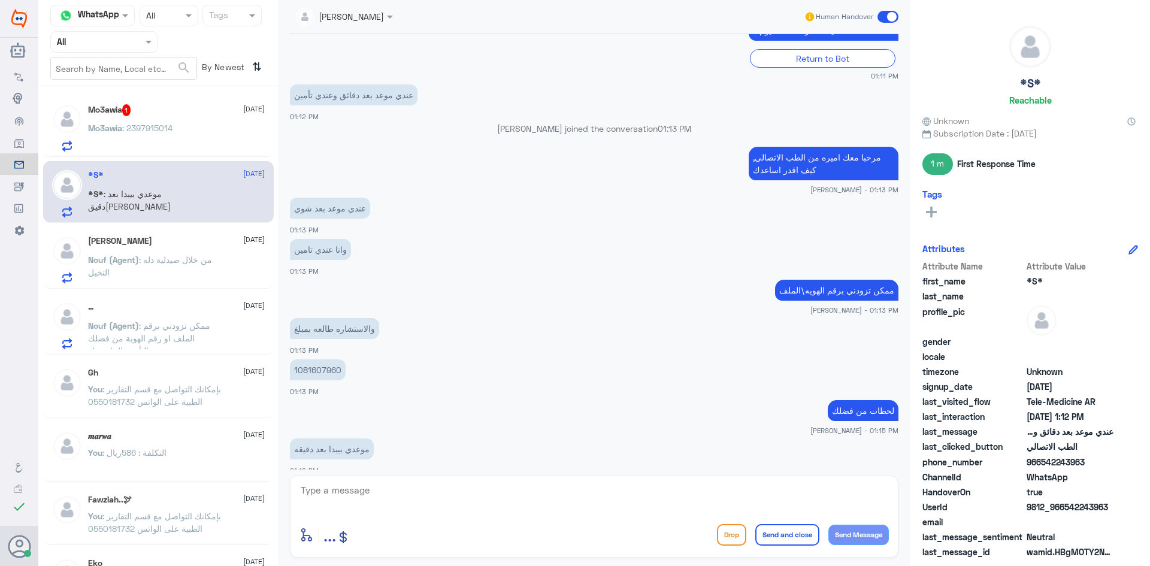
click at [370, 493] on textarea at bounding box center [595, 496] width 590 height 29
drag, startPoint x: 414, startPoint y: 484, endPoint x: 414, endPoint y: 498, distance: 13.8
click at [414, 486] on textarea at bounding box center [595, 496] width 590 height 29
paste textarea "تم (تحديث/اضافة) التأمين ، تقدر تستفيد الان من الاستشارة الفورية عبر التطبيق او…"
drag, startPoint x: 820, startPoint y: 490, endPoint x: 850, endPoint y: 493, distance: 30.1
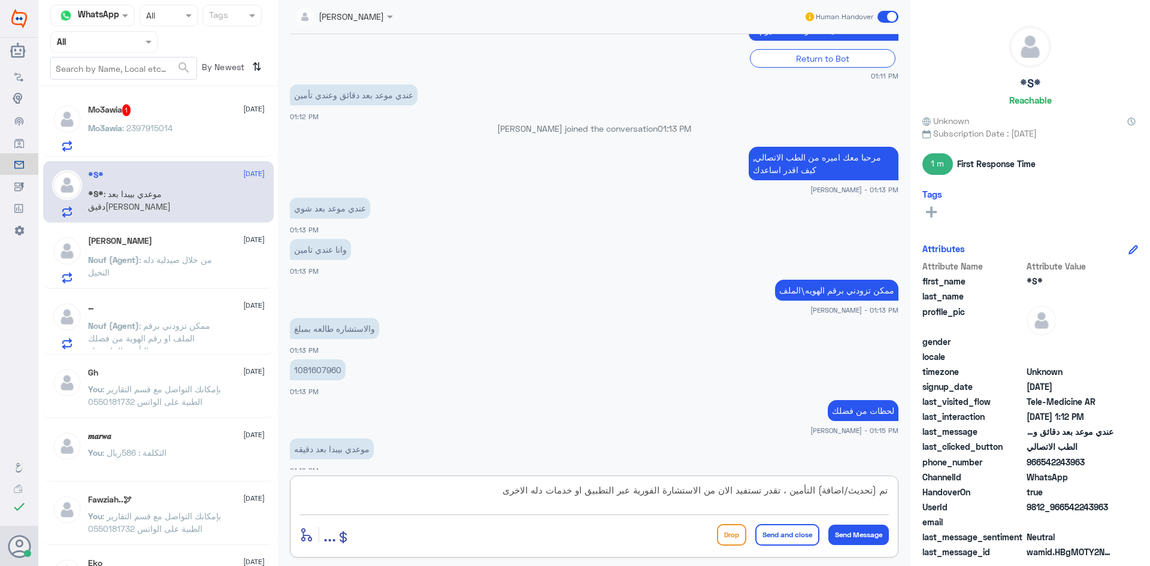
click at [850, 493] on textarea "تم (تحديث/اضافة) التأمين ، تقدر تستفيد الان من الاستشارة الفورية عبر التطبيق او…" at bounding box center [595, 496] width 590 height 29
click at [874, 490] on textarea "تم (تحديث التأمين ، تقدر تستفيد الان من الاستشارة الفورية عبر التطبيق او خدمات …" at bounding box center [595, 496] width 590 height 29
type textarea "تم تحديث التأمين ، تقدر تستفيد الان من الاستشارة الفورية عبر التطبيق او خدمات د…"
click at [857, 530] on button "Send Message" at bounding box center [859, 535] width 61 height 20
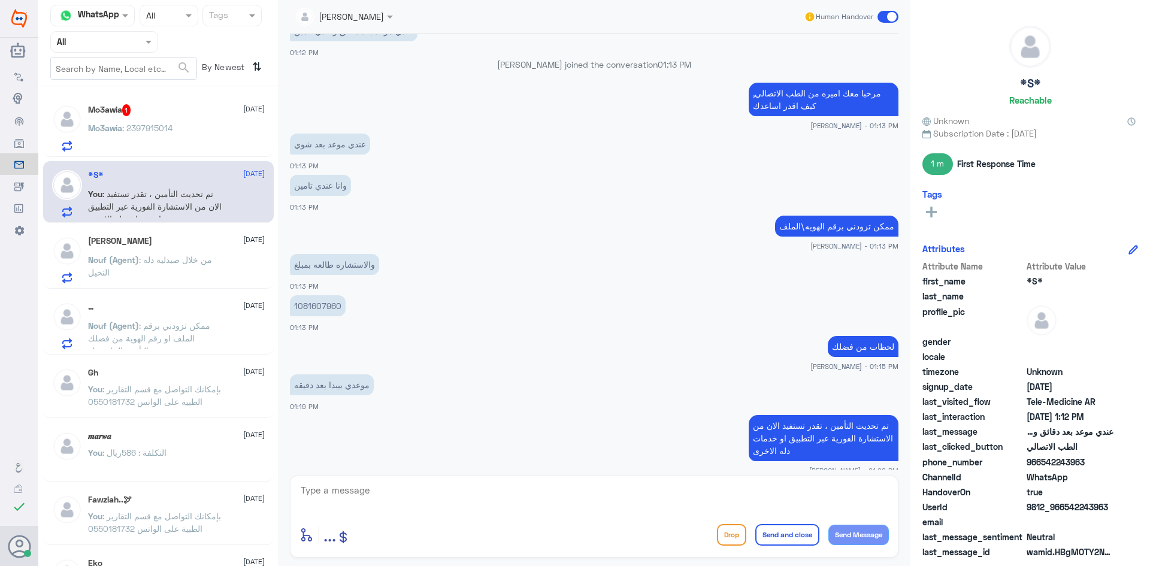
click at [792, 534] on button "Send and close" at bounding box center [787, 535] width 64 height 22
click at [889, 22] on span at bounding box center [888, 17] width 21 height 12
click at [0, 0] on input "checkbox" at bounding box center [0, 0] width 0 height 0
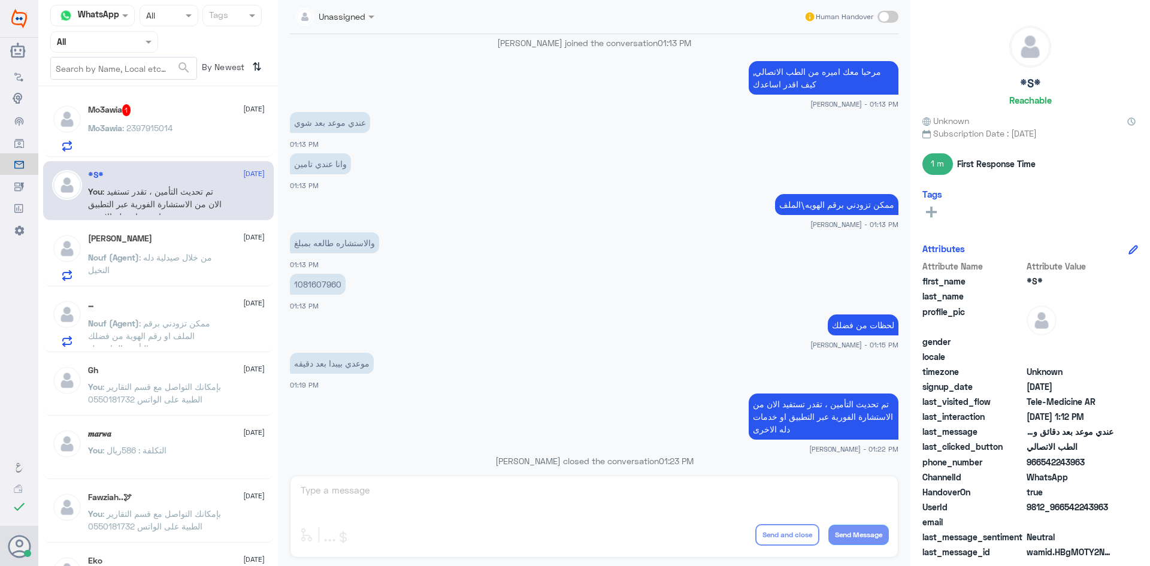
click at [220, 141] on div "Mo3awia : 2397915014" at bounding box center [176, 138] width 177 height 27
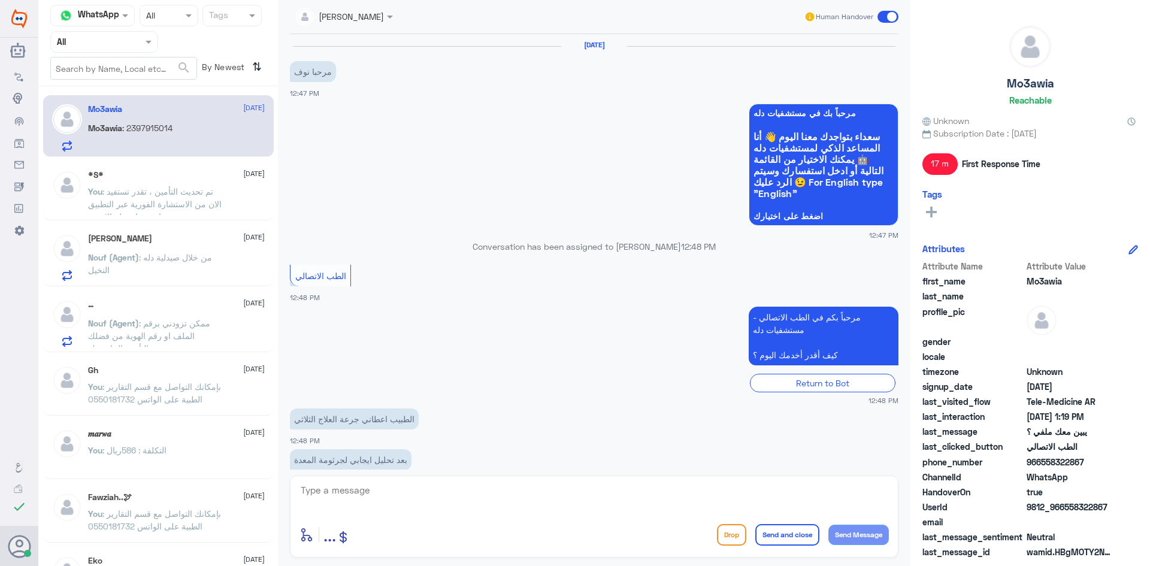
scroll to position [516, 0]
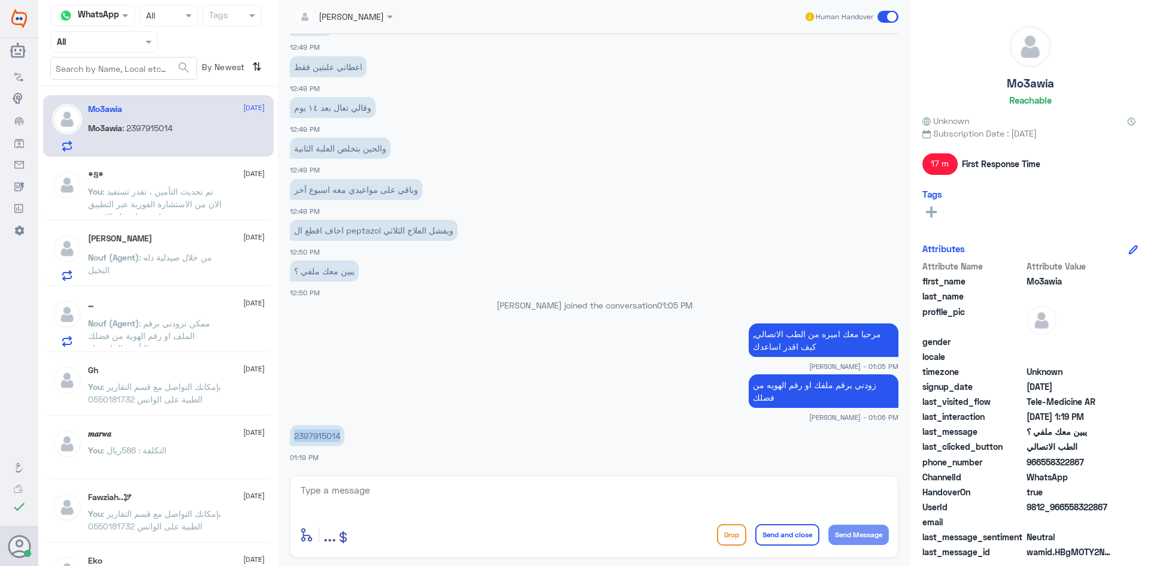
drag, startPoint x: 344, startPoint y: 435, endPoint x: 289, endPoint y: 435, distance: 55.7
click at [289, 435] on div "[DATE] مرحبا نوف 12:47 PM مرحباً بك في مستشفيات دله سعداء بتواجدك معنا [DATE] 👋…" at bounding box center [594, 252] width 621 height 436
copy p "2397915014"
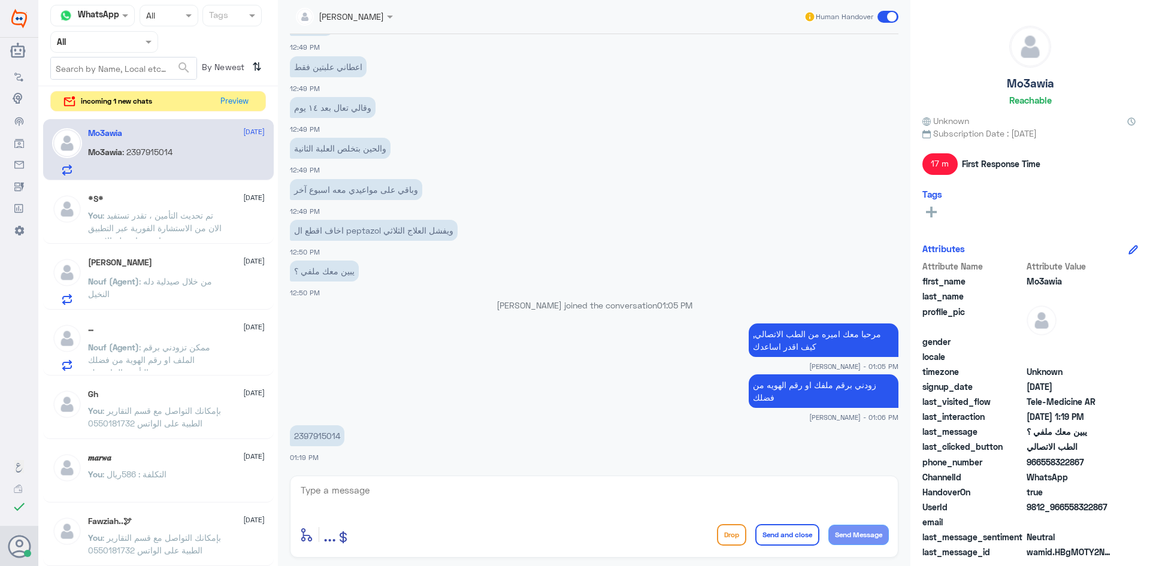
click at [200, 143] on div "Mo3awia [DATE] Mo3awia : 2397915014" at bounding box center [176, 151] width 177 height 47
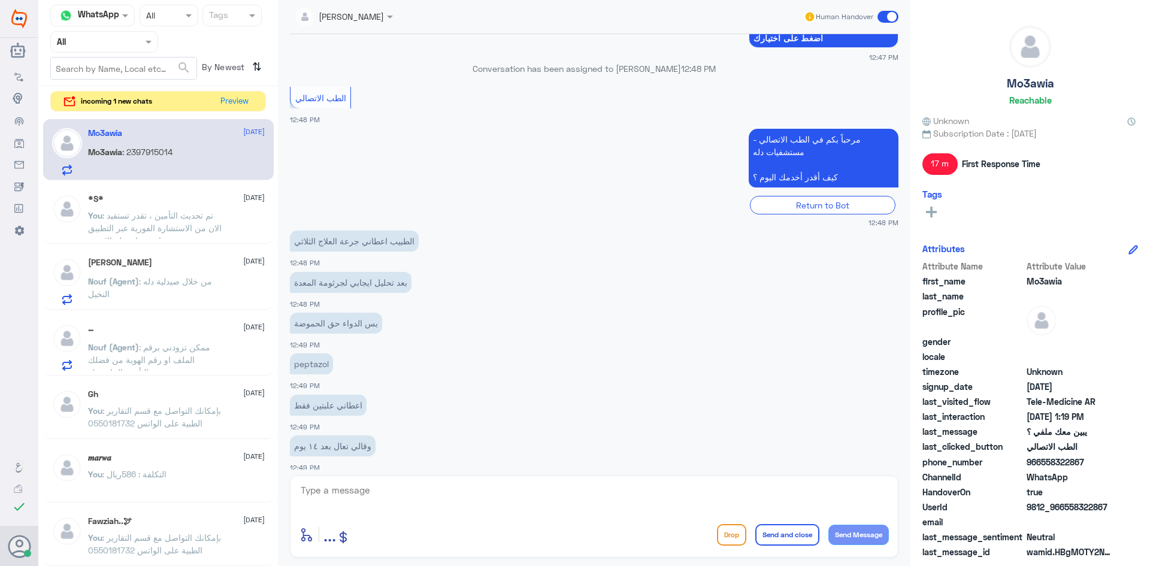
scroll to position [1023, 0]
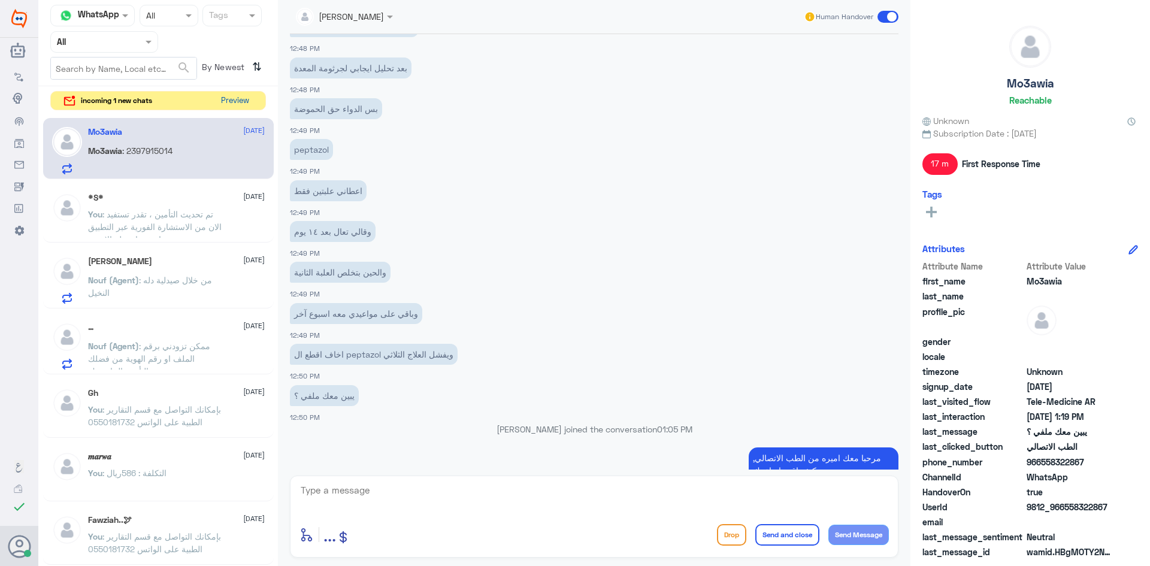
click at [249, 96] on button "Preview" at bounding box center [234, 101] width 37 height 19
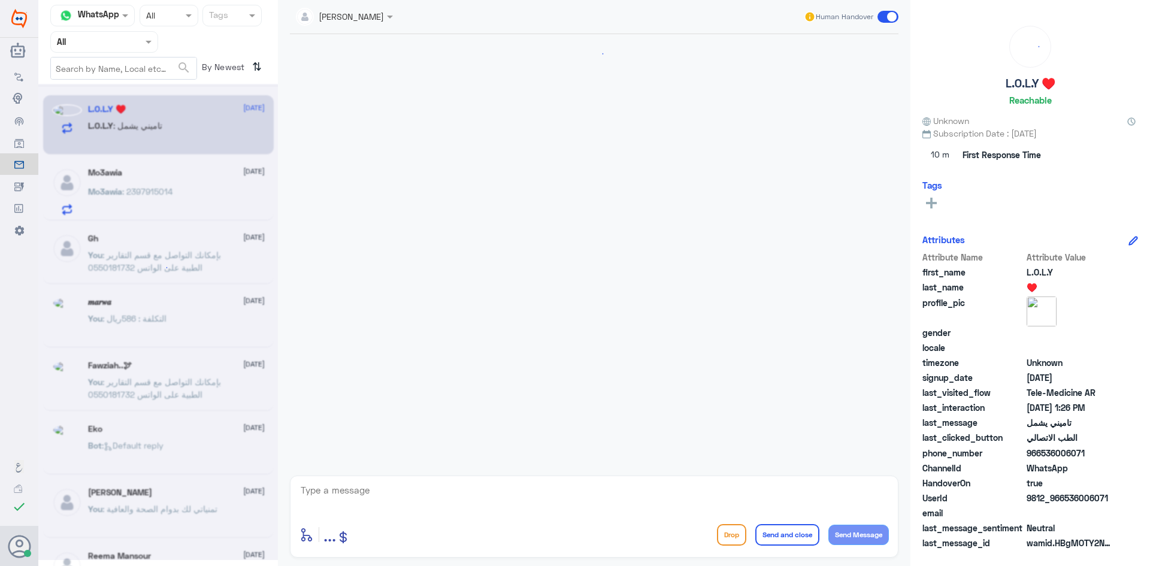
scroll to position [428, 0]
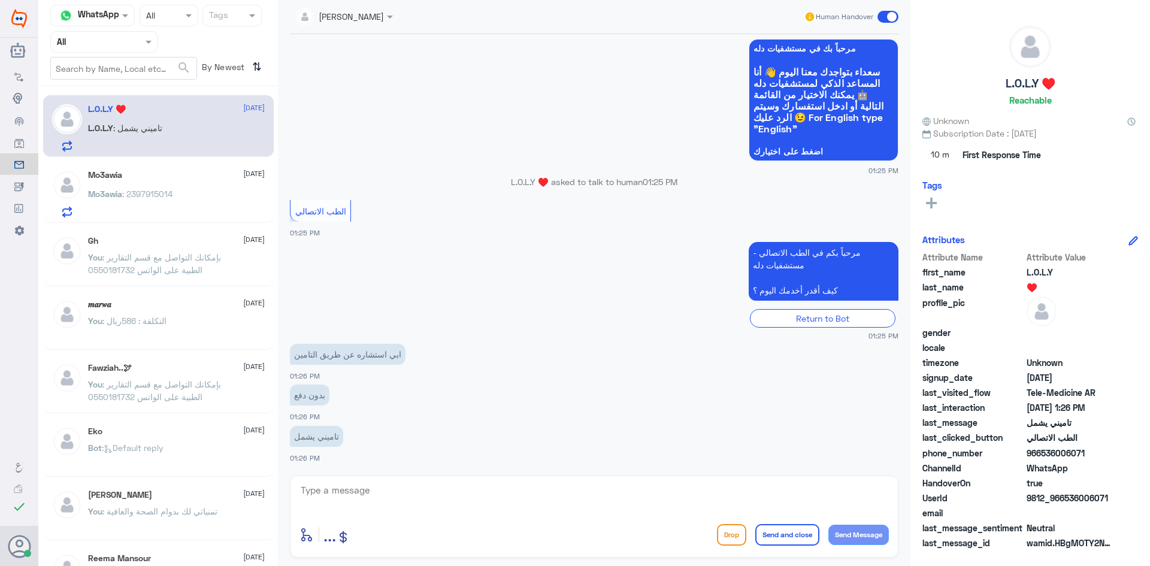
click at [197, 134] on div "L.O.L.Y : تاميني يشمل" at bounding box center [176, 138] width 177 height 27
click at [398, 490] on textarea at bounding box center [595, 496] width 590 height 29
click at [352, 497] on textarea at bounding box center [595, 496] width 590 height 29
paste textarea "مرحبا، معك نوف من الطب الاتصالي"
drag, startPoint x: 827, startPoint y: 495, endPoint x: 844, endPoint y: 497, distance: 17.5
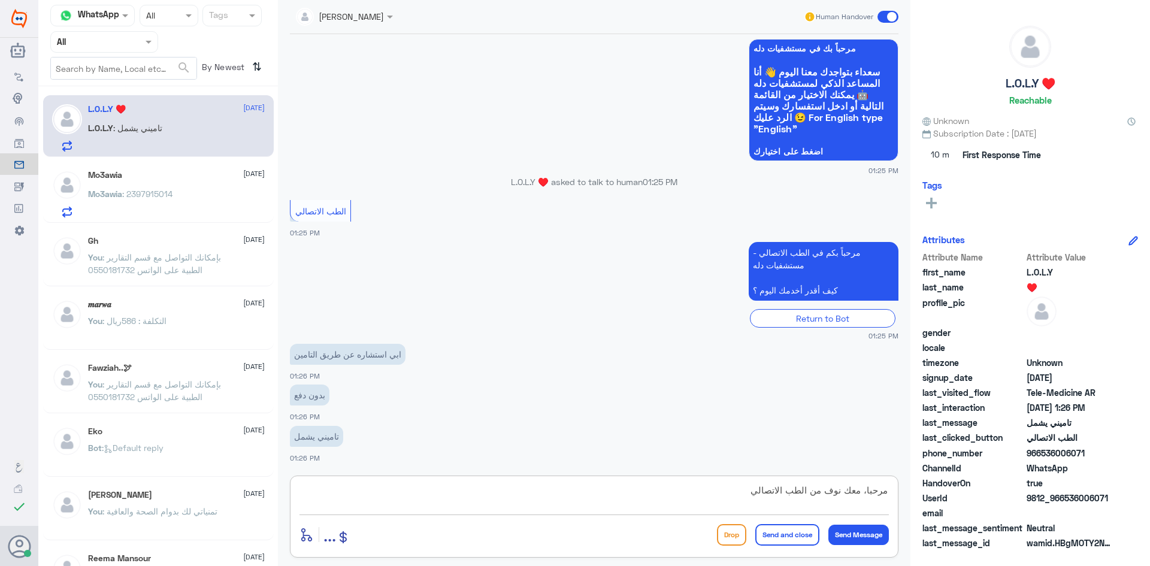
click at [844, 497] on textarea "مرحبا، معك نوف من الطب الاتصالي" at bounding box center [595, 496] width 590 height 29
type textarea "مرحبا، معك اميره من الطب الاتصالي"
click at [860, 537] on button "Send Message" at bounding box center [859, 535] width 61 height 20
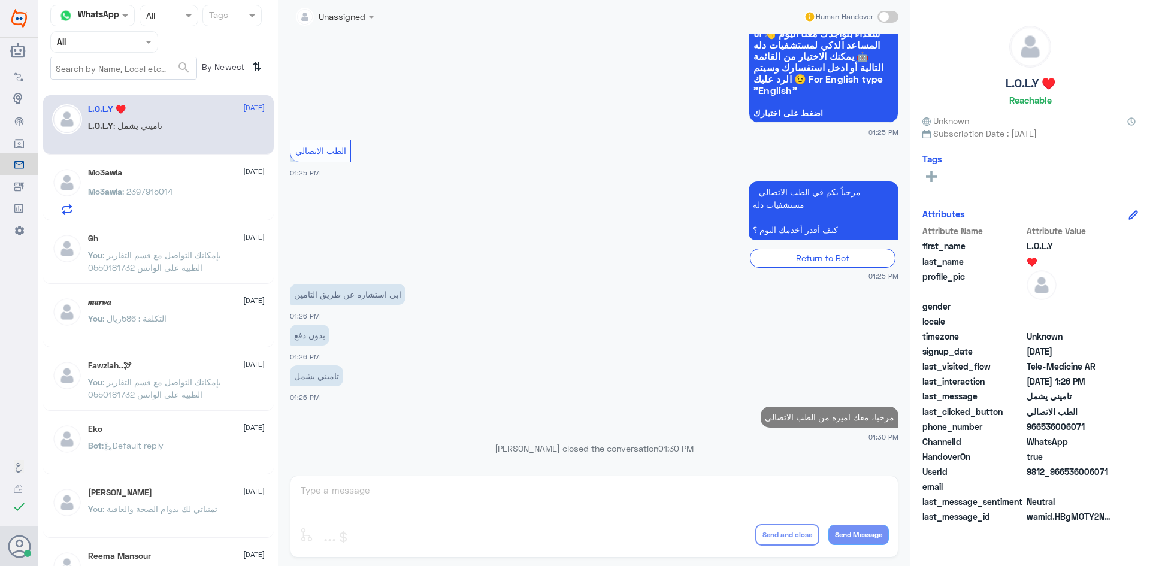
click at [597, 505] on div "Unassigned Human Handover [DATE] مرحبا 01:25 PM مرحباً بك في مستشفيات دله سعداء…" at bounding box center [594, 285] width 633 height 570
click at [887, 16] on span at bounding box center [888, 17] width 21 height 12
click at [0, 0] on input "checkbox" at bounding box center [0, 0] width 0 height 0
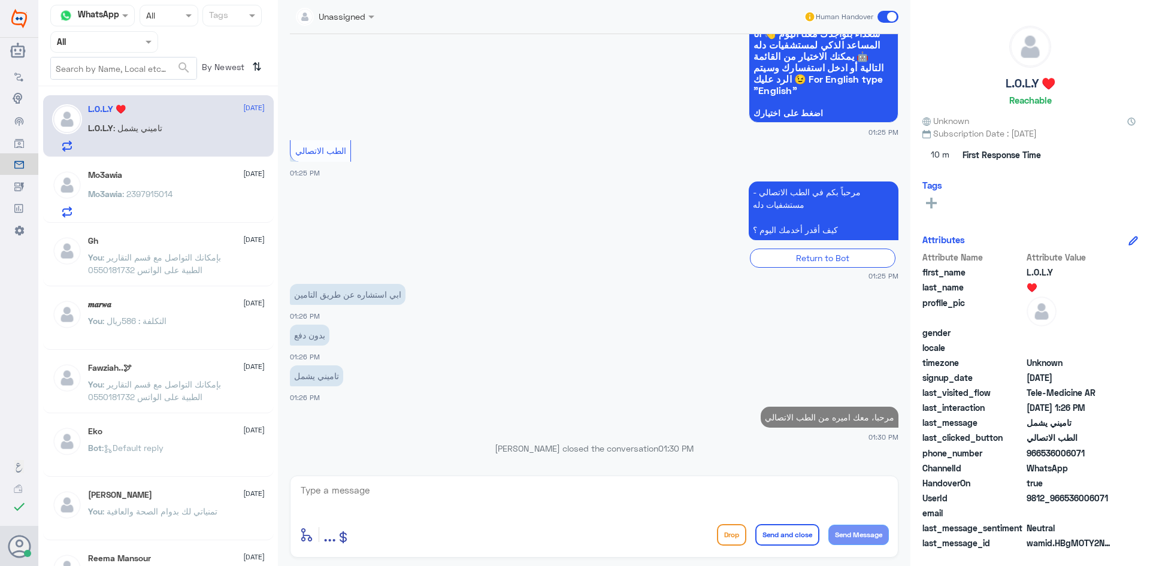
click at [608, 506] on textarea at bounding box center [595, 496] width 590 height 29
click at [391, 500] on textarea at bounding box center [595, 496] width 590 height 29
click at [457, 506] on textarea at bounding box center [595, 496] width 590 height 29
click at [799, 491] on textarea "ممكن تودني برقم الملفمالهويه؟" at bounding box center [595, 496] width 590 height 29
click at [787, 492] on textarea "ممكن تودني برقم الملف مالهويه؟" at bounding box center [595, 496] width 590 height 29
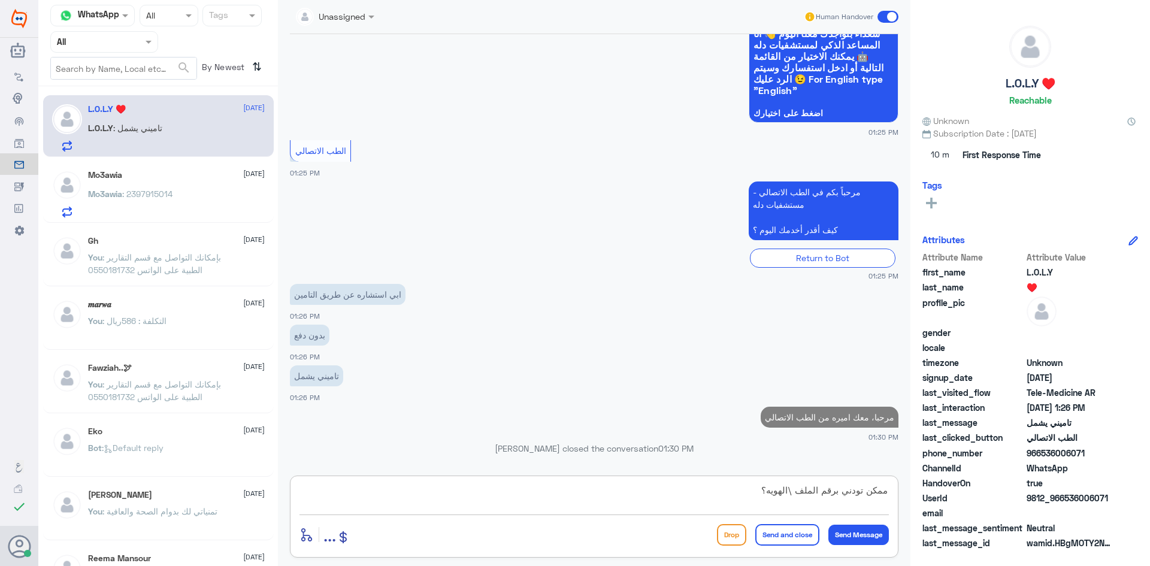
click at [793, 490] on textarea "ممكن تودني برقم الملف \الهويه؟" at bounding box center [595, 496] width 590 height 29
type textarea "ممكن تودني برقم الملف \الهويه؟"
click at [860, 531] on button "Send Message" at bounding box center [859, 535] width 61 height 20
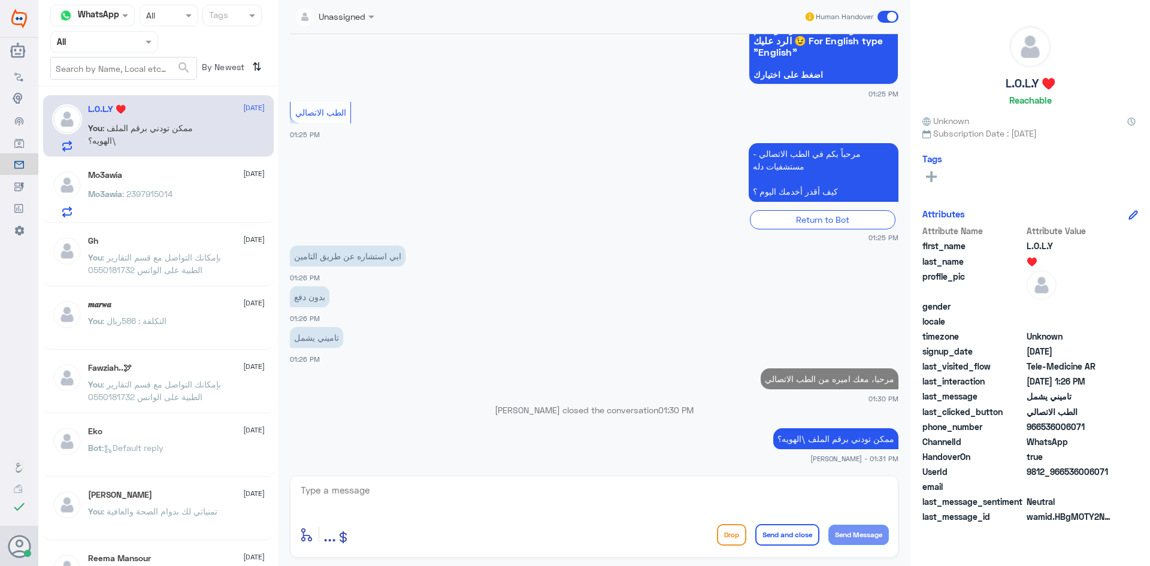
click at [835, 383] on p "مرحبا، معك اميره من الطب الاتصالي" at bounding box center [830, 378] width 138 height 21
click at [787, 404] on p "[PERSON_NAME] closed the conversation 01:30 PM" at bounding box center [594, 410] width 609 height 13
click at [761, 419] on div "[PERSON_NAME] closed the conversation 01:30 PM" at bounding box center [594, 415] width 609 height 22
click at [772, 457] on small "[PERSON_NAME] - 01:31 PM" at bounding box center [594, 459] width 609 height 10
click at [703, 430] on app-msgs-text "ممكن تودني برقم الملف \الهويه؟" at bounding box center [594, 439] width 609 height 22
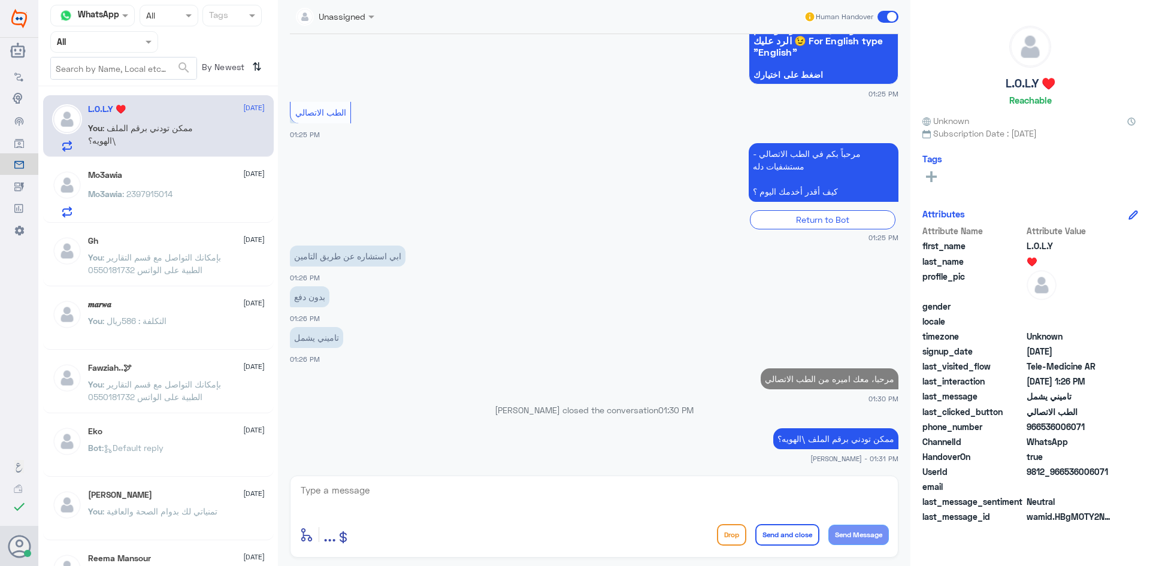
click at [203, 183] on div "Mo3awia [DATE] Mo3awia : 2397915014" at bounding box center [176, 193] width 177 height 47
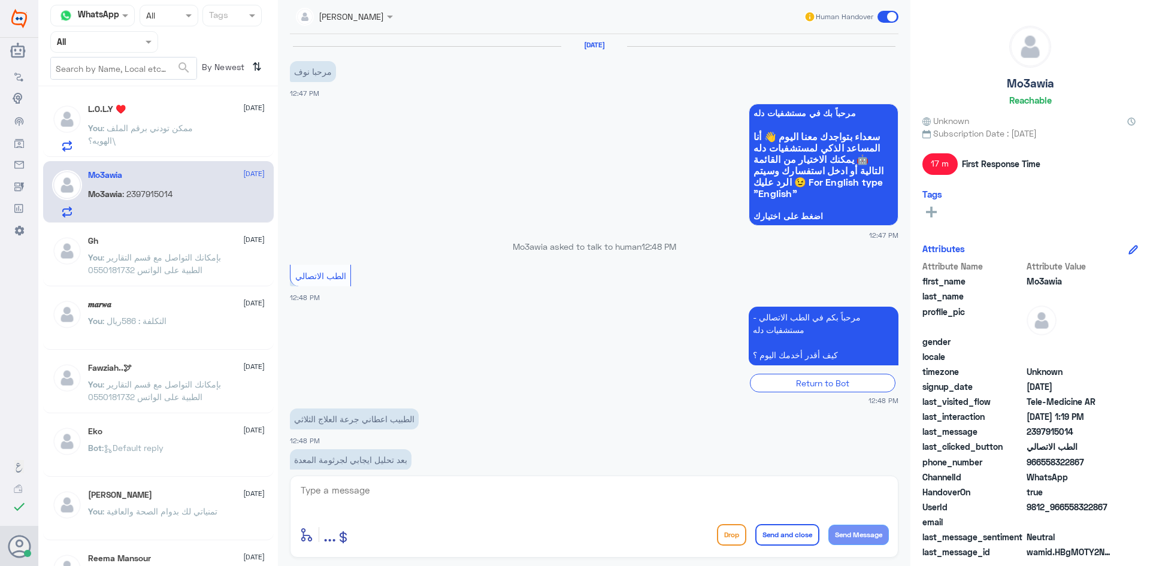
scroll to position [516, 0]
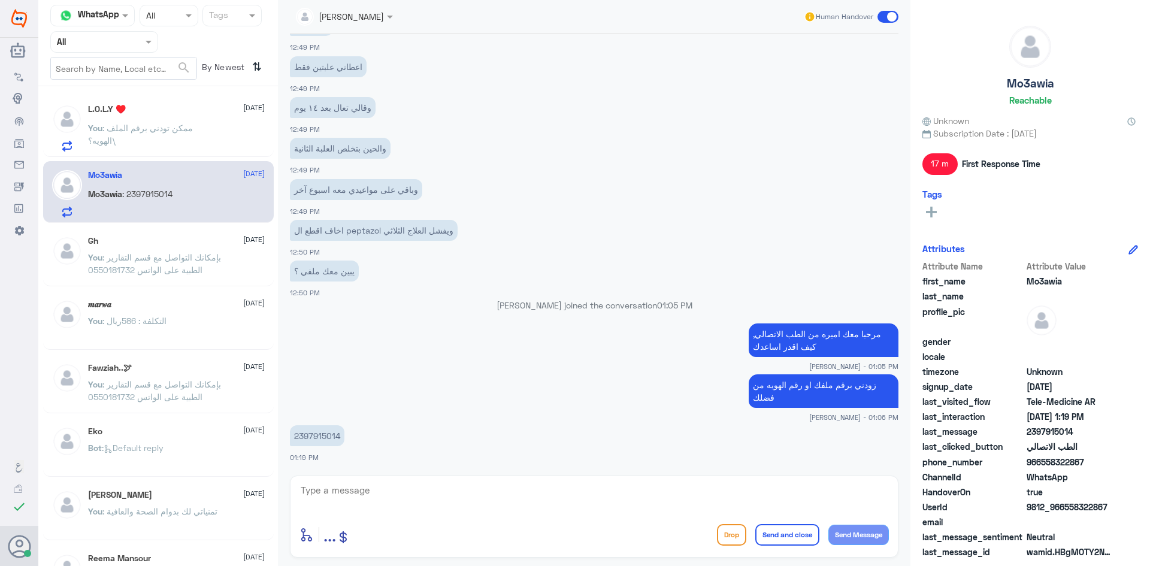
click at [200, 137] on p "You : ممكن تودني برقم الملف \الهويه؟" at bounding box center [155, 137] width 135 height 30
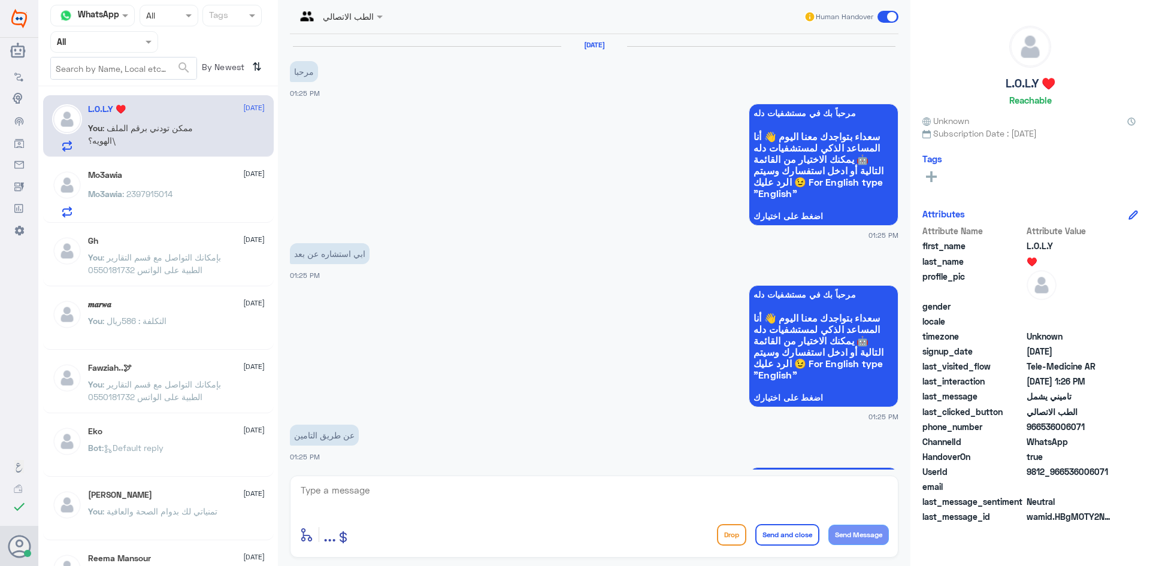
scroll to position [527, 0]
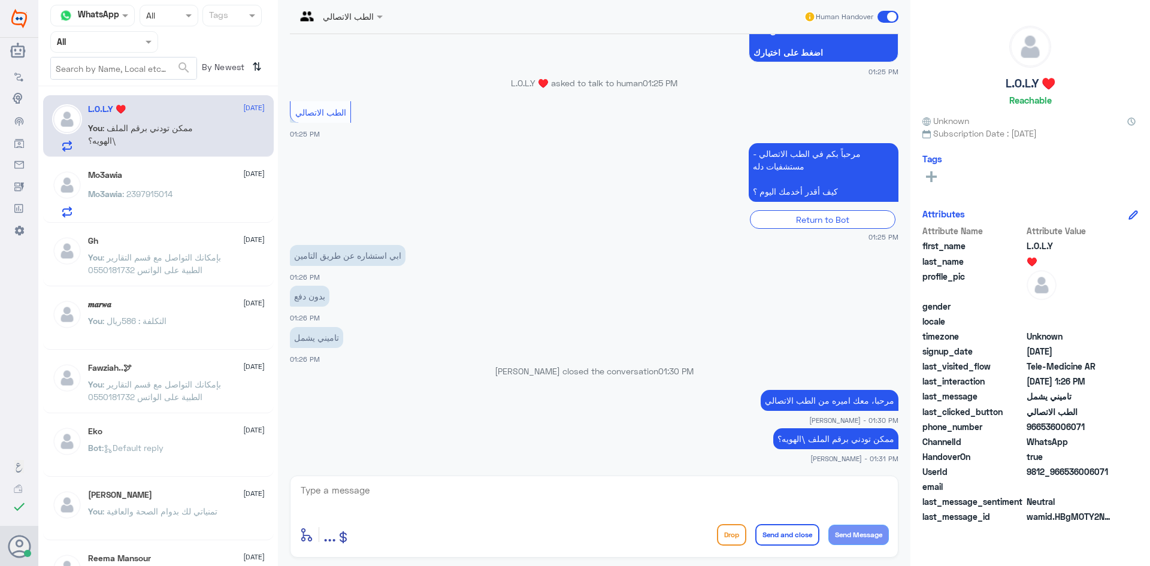
click at [175, 191] on div "Mo3awia : 2397915014" at bounding box center [176, 204] width 177 height 27
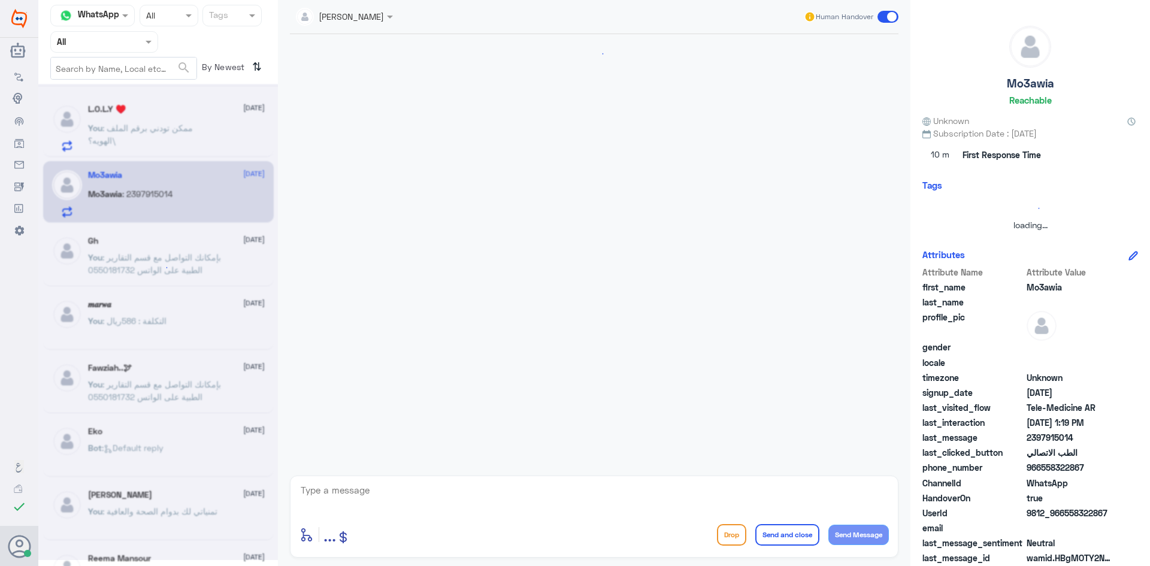
scroll to position [516, 0]
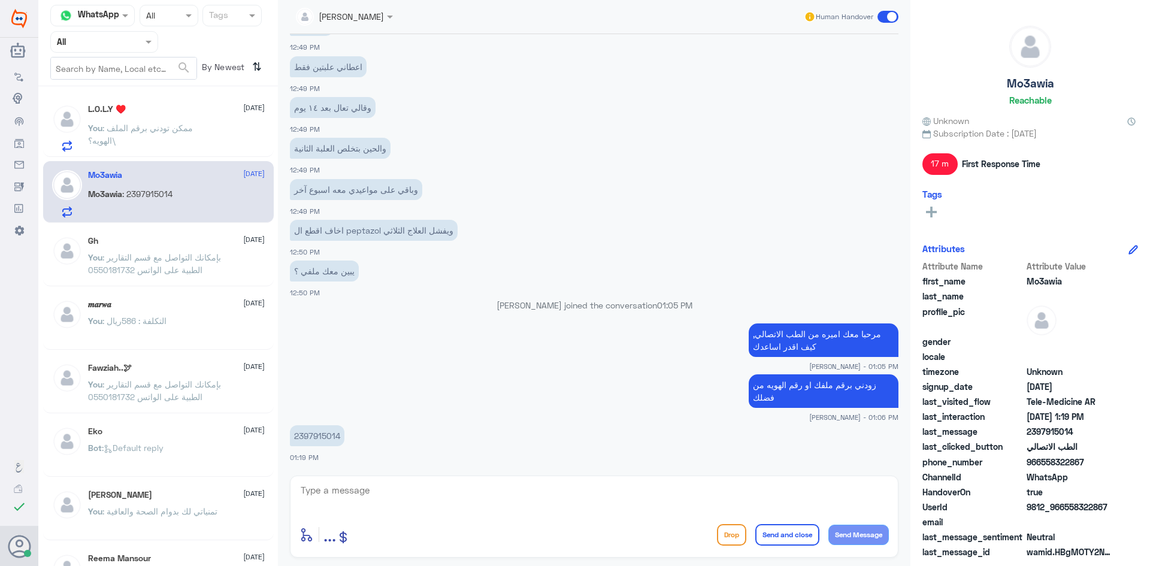
click at [400, 495] on textarea at bounding box center [595, 496] width 590 height 29
paste textarea "هنا الطب الاتصالي لكل مايخص الاستشارة الفورية من خلال التطبيق، يمكنك حجز الموعد…"
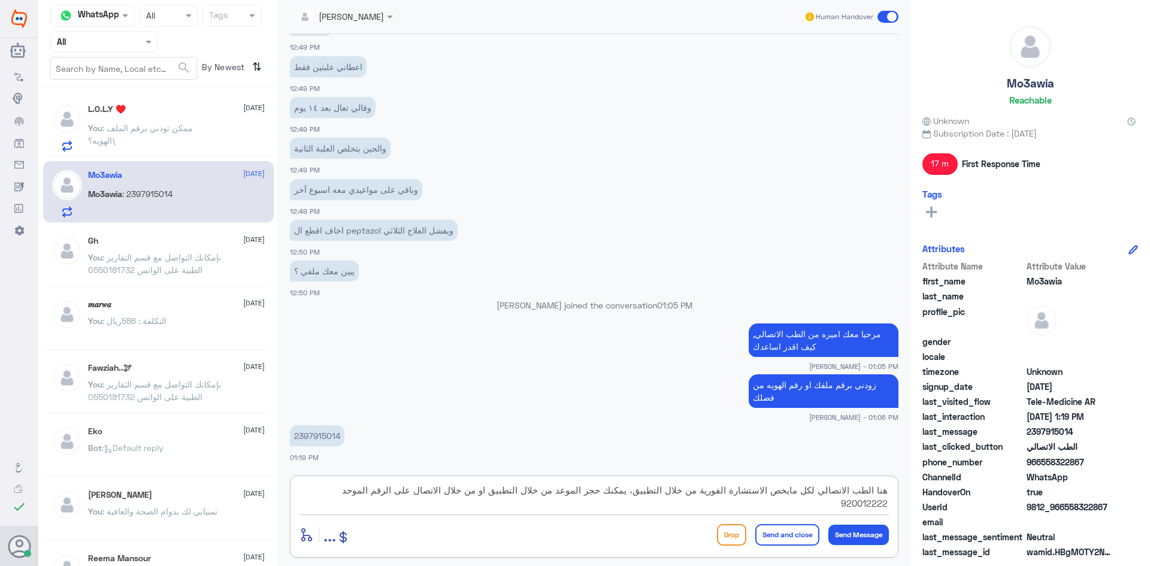
type textarea "هنا الطب الاتصالي لكل مايخص الاستشارة الفورية من خلال التطبيق، يمكنك حجز الموعد…"
click at [869, 533] on button "Send Message" at bounding box center [859, 535] width 61 height 20
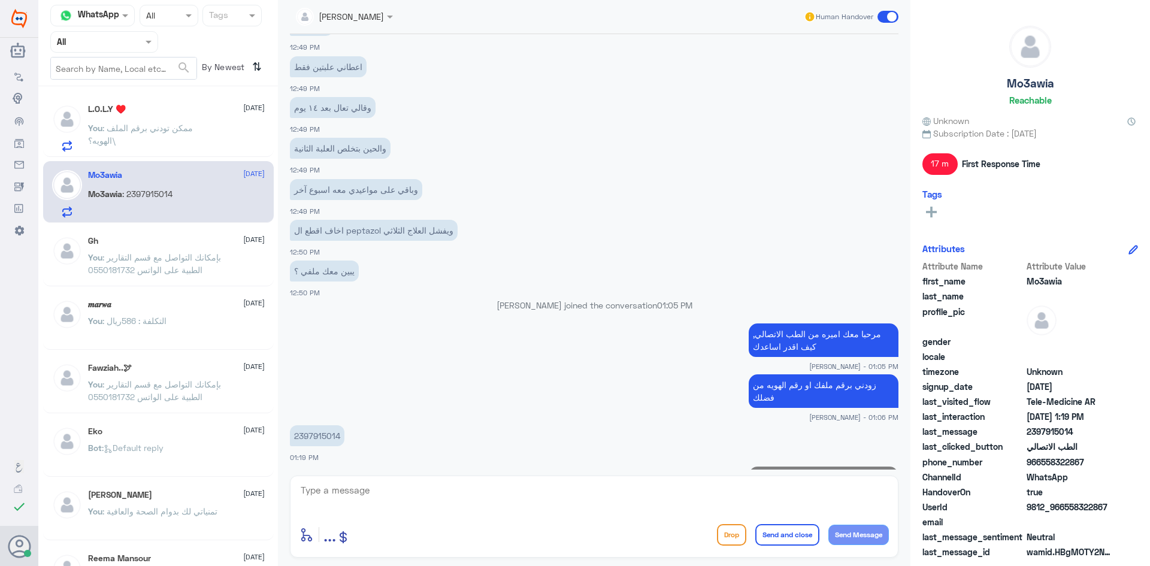
scroll to position [605, 0]
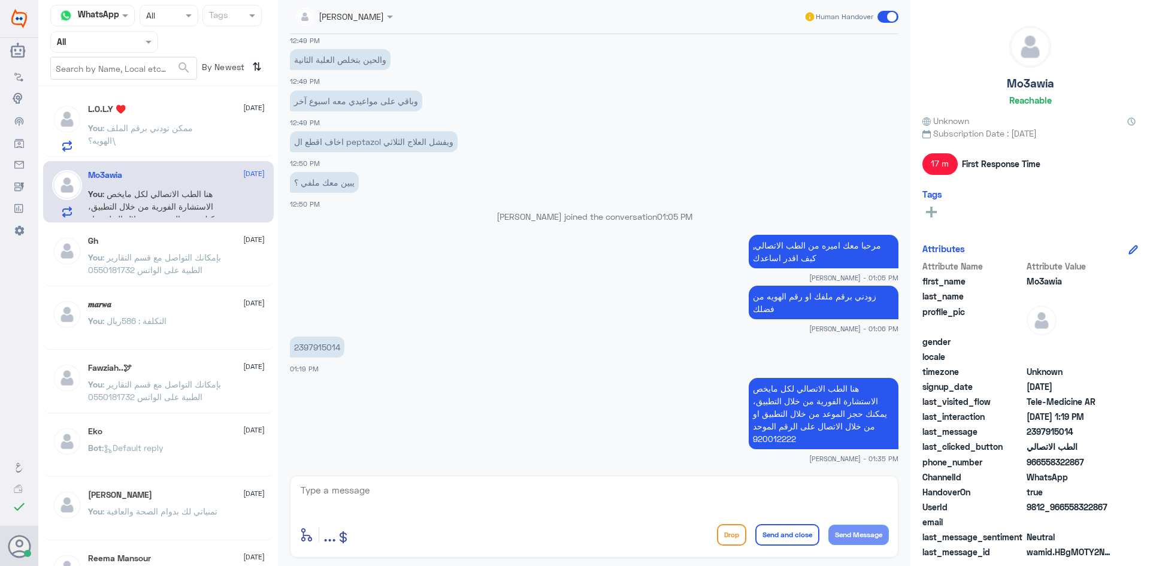
click at [890, 13] on span at bounding box center [888, 17] width 21 height 12
click at [0, 0] on input "checkbox" at bounding box center [0, 0] width 0 height 0
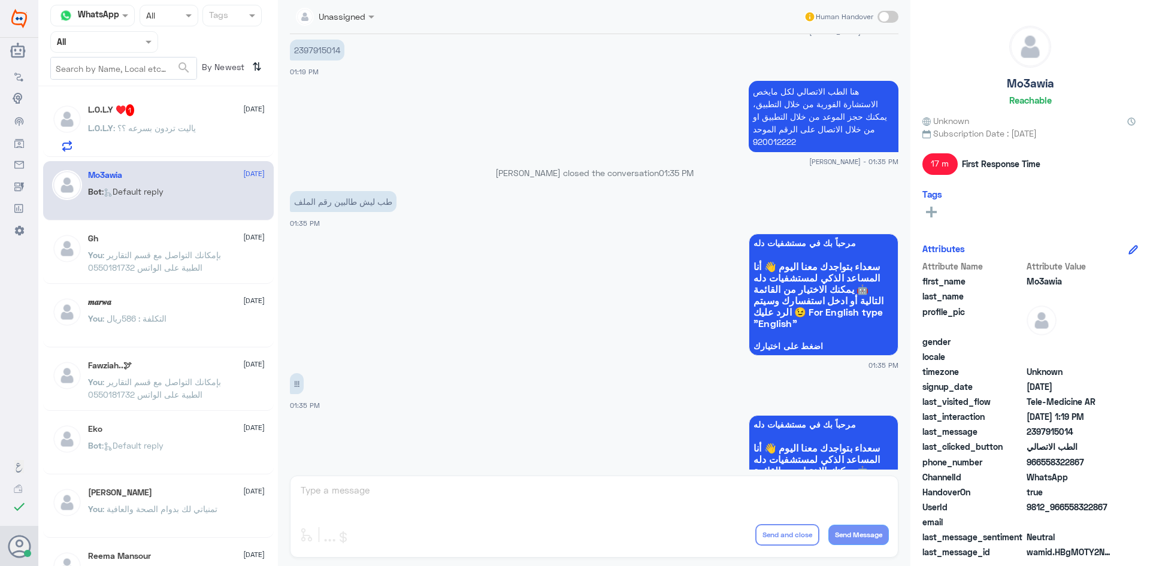
scroll to position [811, 0]
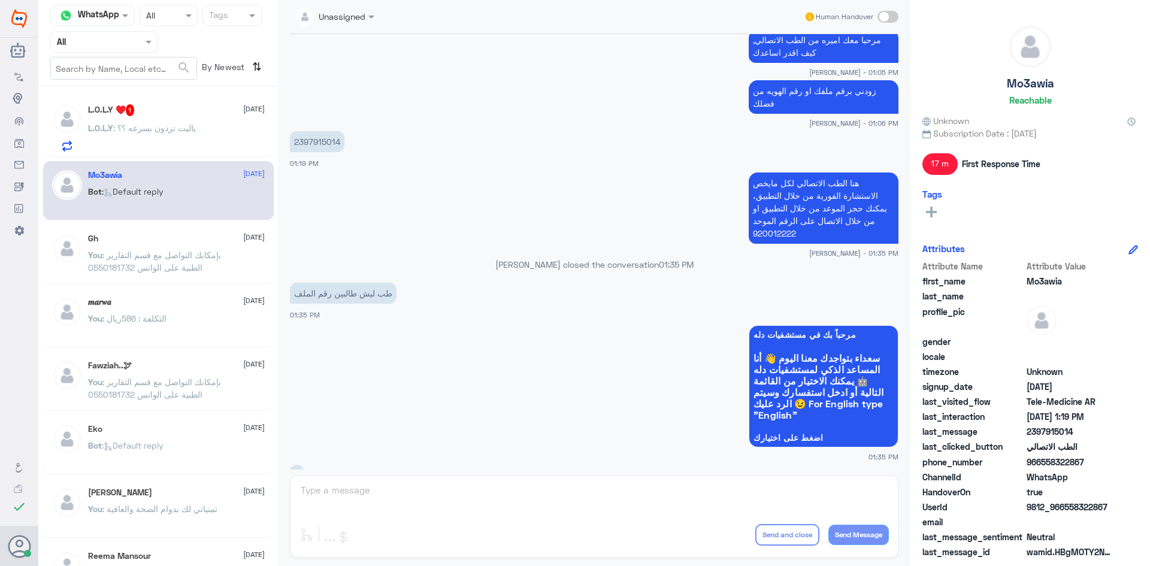
click at [183, 132] on span ": ياليت تردون بسرعه ؟؟" at bounding box center [154, 128] width 83 height 10
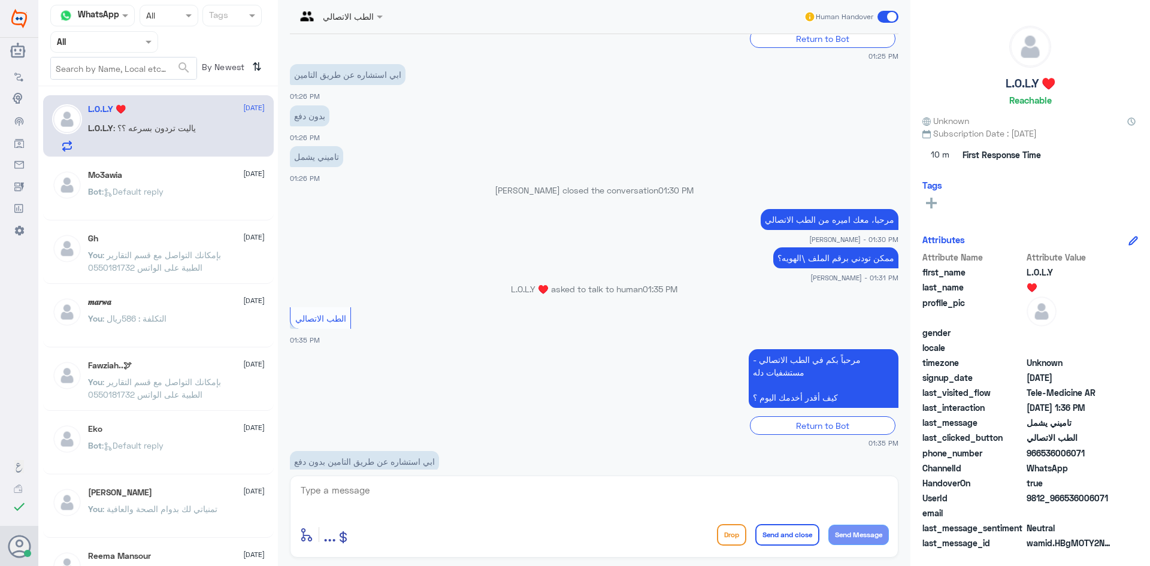
scroll to position [593, 0]
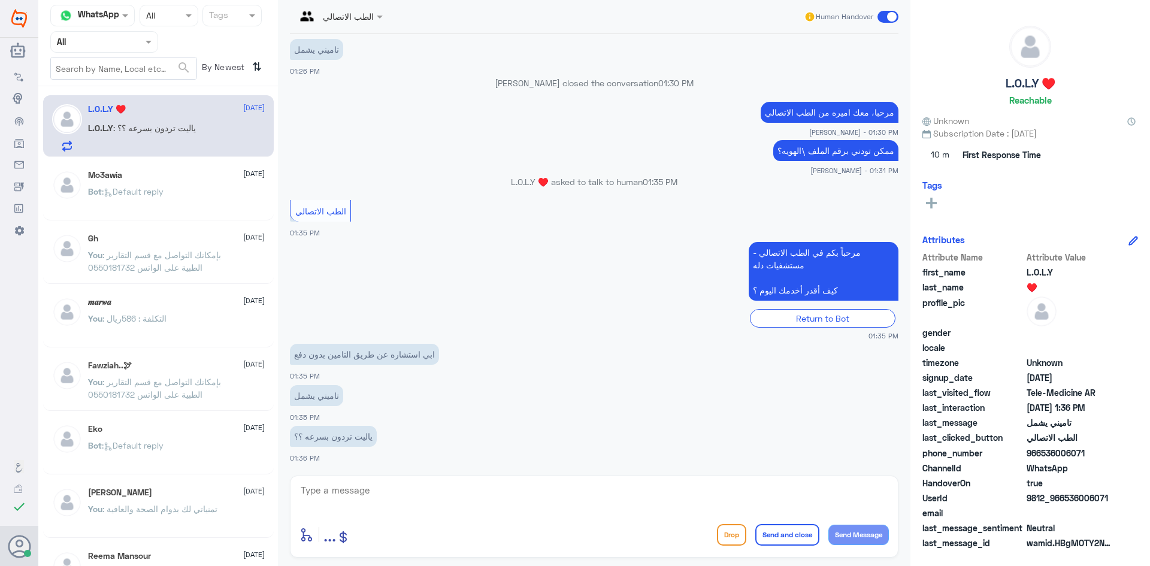
click at [392, 510] on textarea at bounding box center [595, 496] width 590 height 29
paste textarea "مرحبا، معك نوف من الطب الاتصالي"
drag, startPoint x: 844, startPoint y: 492, endPoint x: 826, endPoint y: 492, distance: 18.0
click at [826, 492] on textarea "مرحبا، معك نوف من الطب الاتصالي" at bounding box center [595, 496] width 590 height 29
type textarea "مرحبا، معك اميره من الطب الاتصالي"
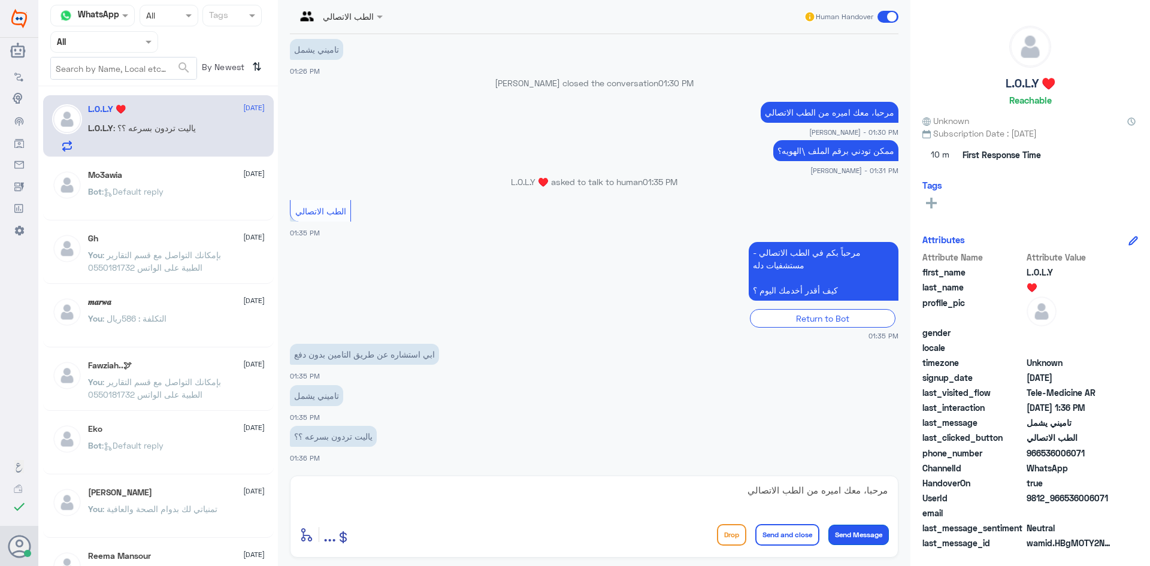
click at [867, 534] on button "Send Message" at bounding box center [859, 535] width 61 height 20
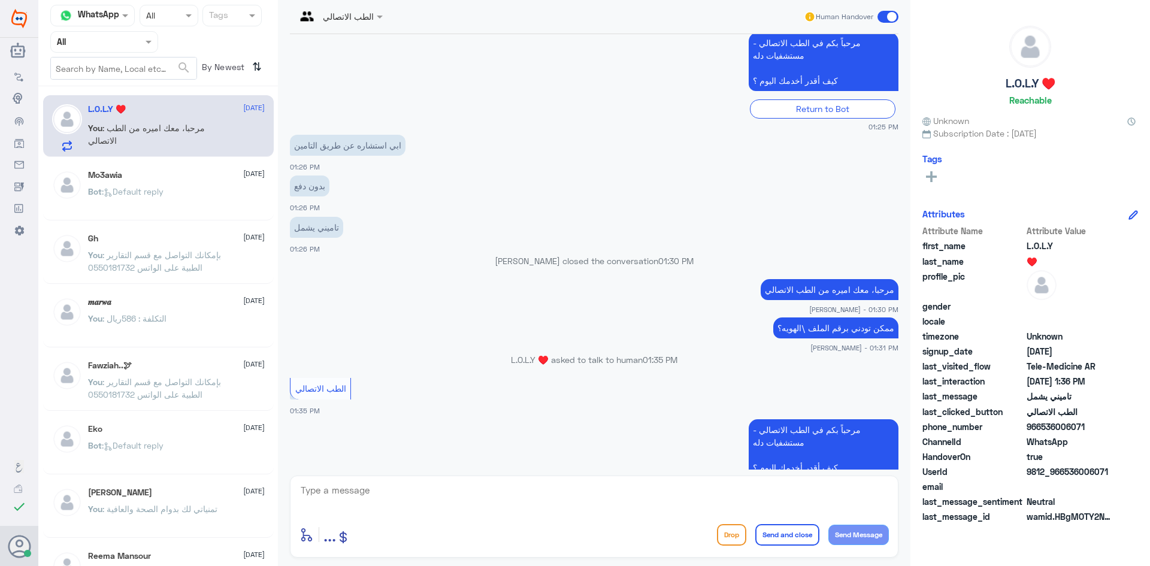
scroll to position [391, 0]
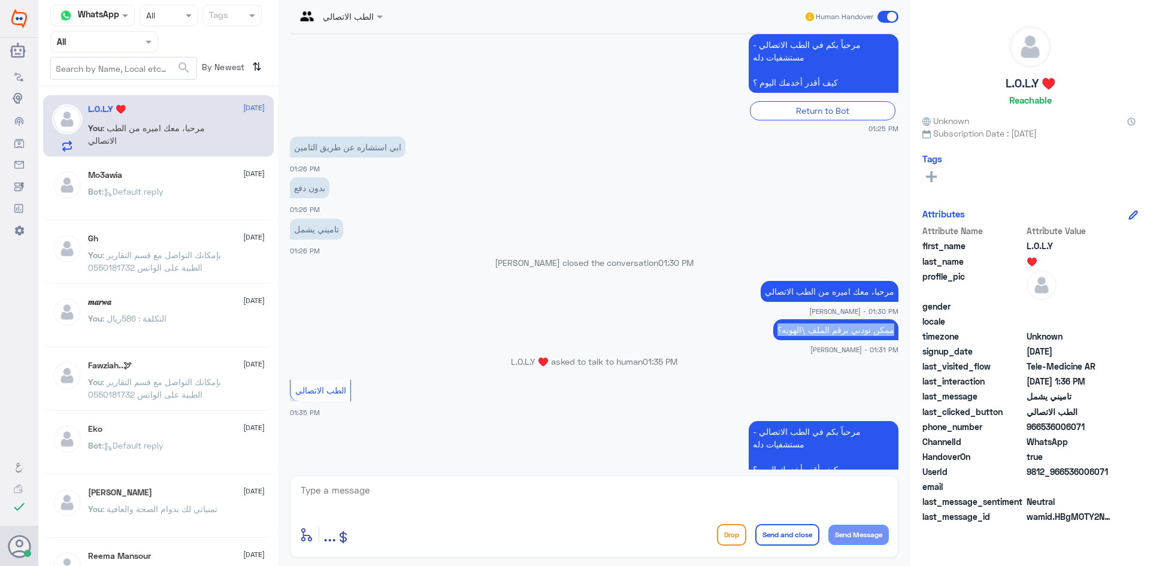
drag, startPoint x: 892, startPoint y: 332, endPoint x: 767, endPoint y: 336, distance: 124.7
click at [773, 336] on p "ممكن تودني برقم الملف \الهويه؟" at bounding box center [835, 329] width 125 height 21
copy p "ممكن تودني برقم الملف \الهويه؟"
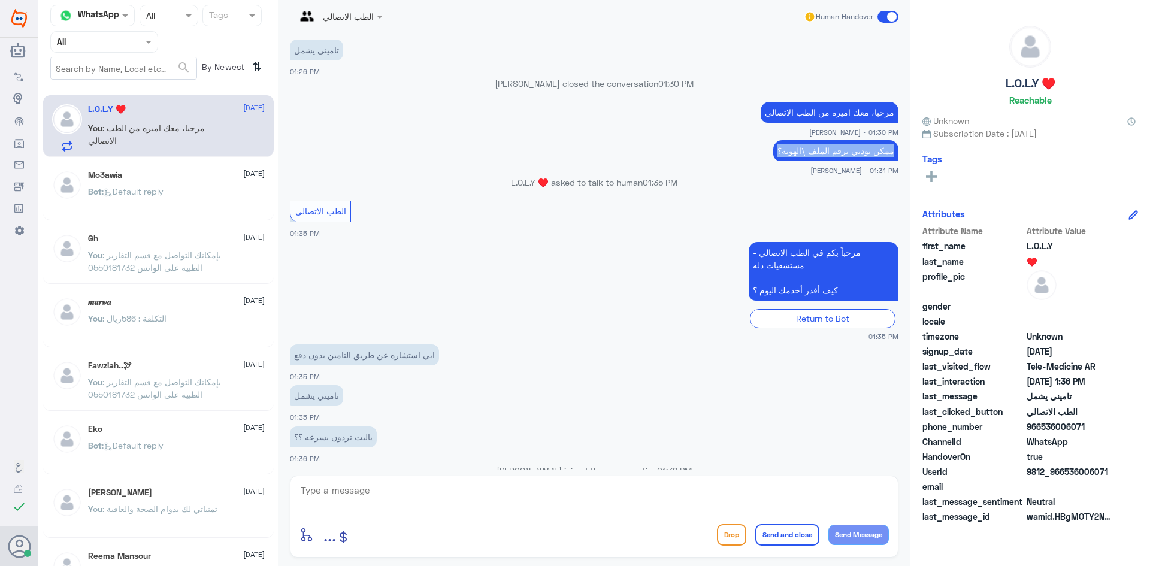
scroll to position [631, 0]
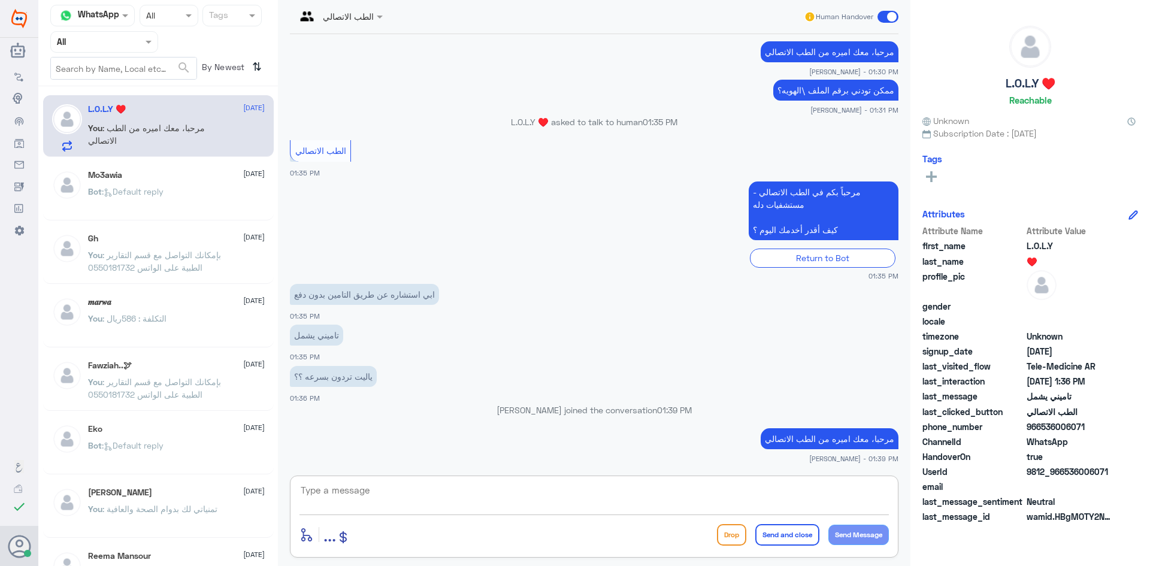
click at [720, 489] on textarea at bounding box center [595, 496] width 590 height 29
paste textarea "ممكن تودني برقم الملف \الهويه؟"
type textarea "ممكن تودني برقم الملف \الهويه؟"
click at [862, 531] on button "Send Message" at bounding box center [859, 535] width 61 height 20
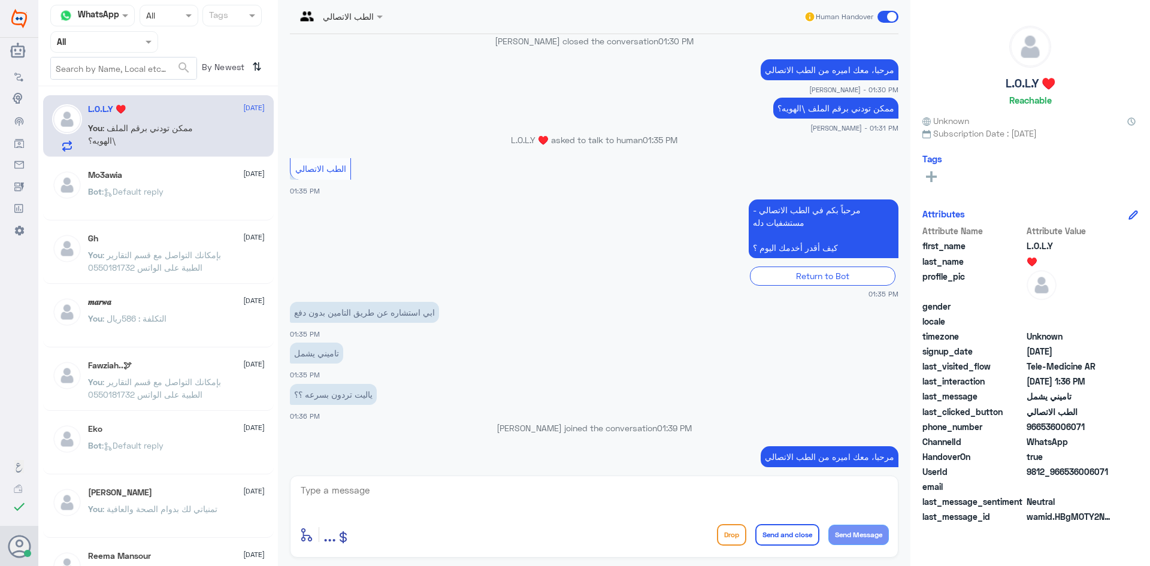
scroll to position [670, 0]
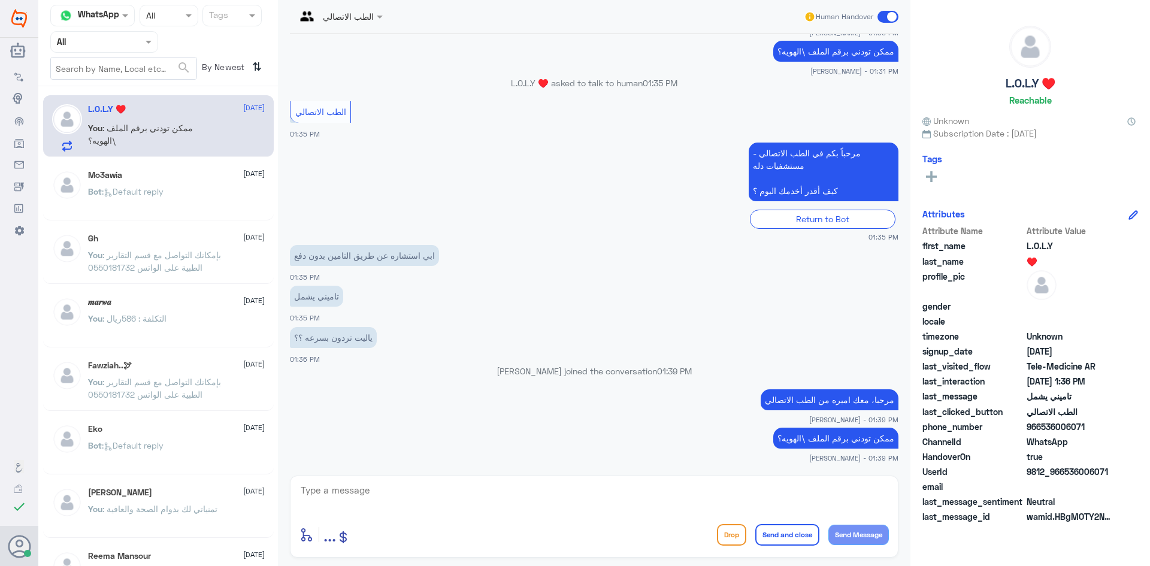
click at [190, 178] on div "Mo3awia [DATE]" at bounding box center [176, 175] width 177 height 10
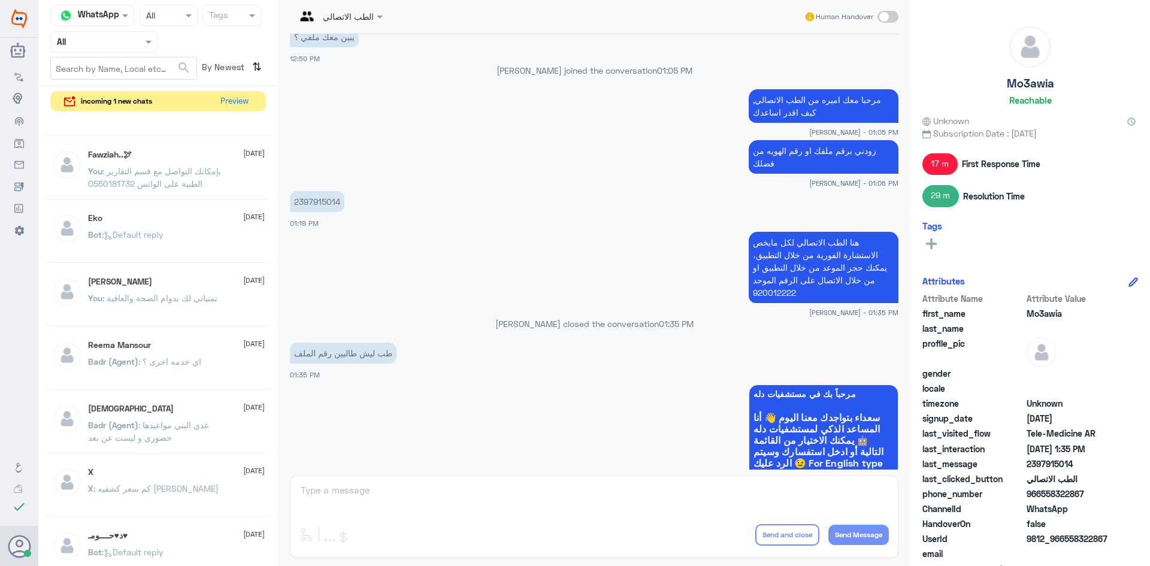
scroll to position [240, 0]
click at [239, 100] on button "Preview" at bounding box center [234, 101] width 37 height 19
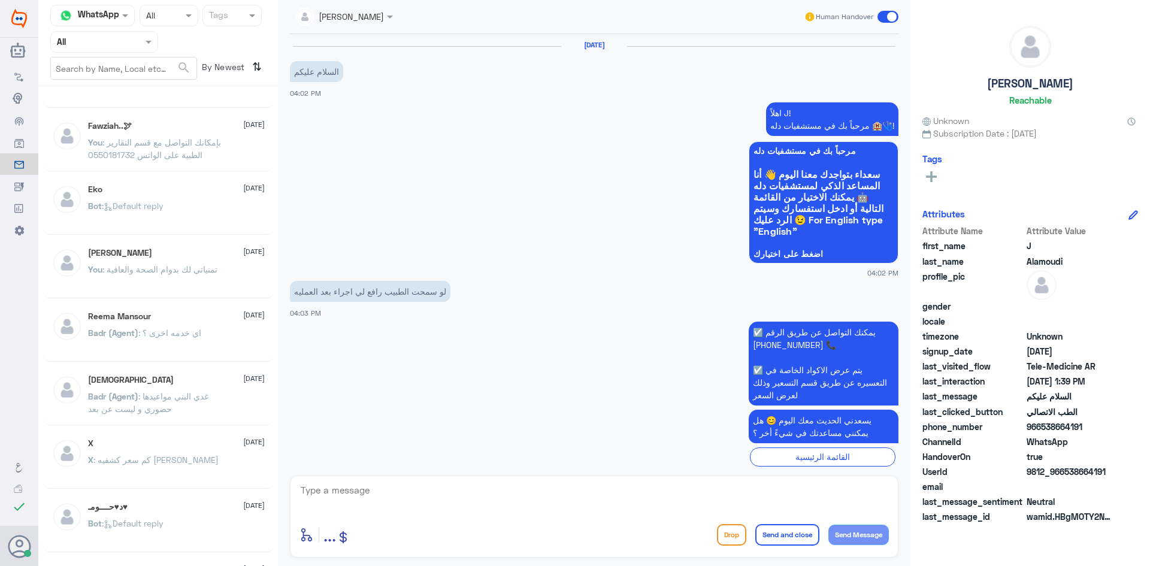
scroll to position [1177, 0]
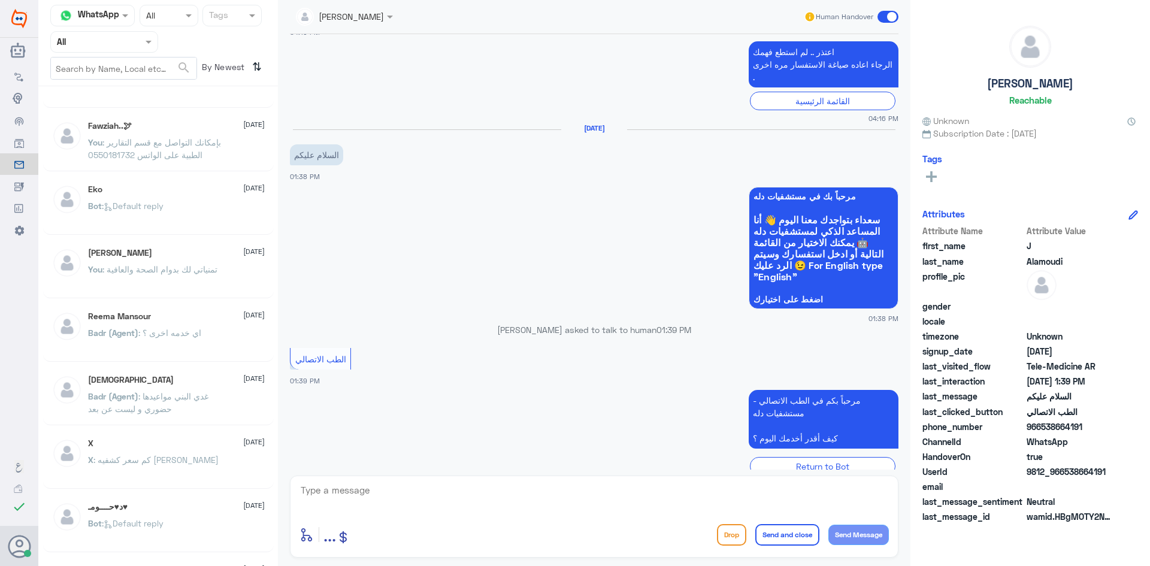
click at [331, 493] on textarea at bounding box center [595, 496] width 590 height 29
paste textarea "مرحبا معك بدر من الطب الاتصالي, كيف اقدر اخدمك"
drag, startPoint x: 697, startPoint y: 496, endPoint x: 718, endPoint y: 495, distance: 21.0
click at [718, 495] on textarea "مرحبا معك بدر من الطب الاتصالي, كيف اقدر اخدمك" at bounding box center [595, 496] width 590 height 29
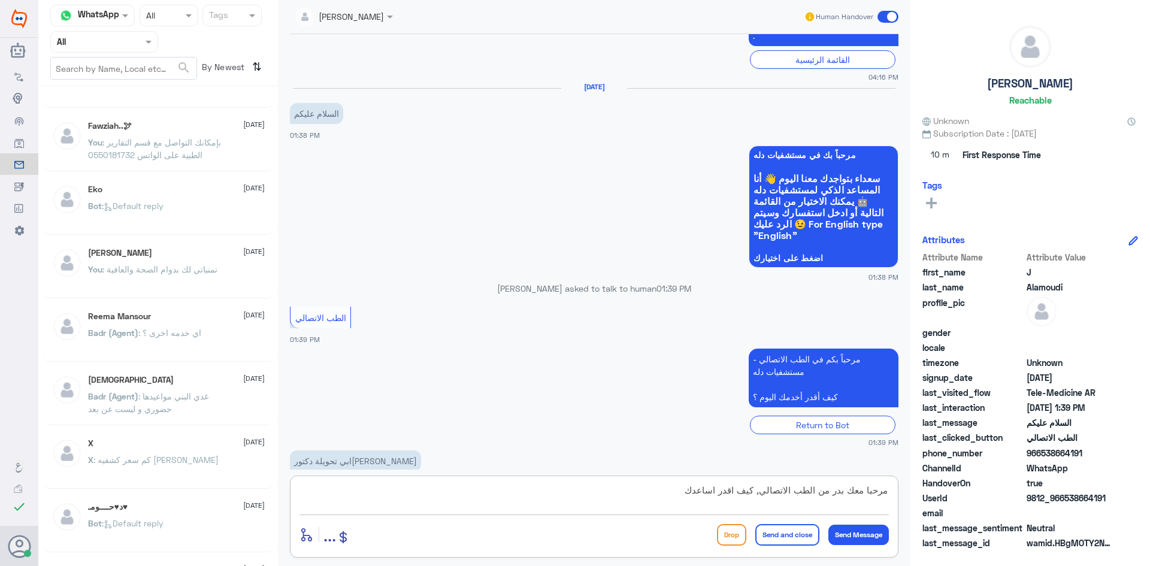
click at [836, 495] on textarea "مرحبا معك بدر من الطب الاتصالي, كيف اقدر اساعدك" at bounding box center [595, 496] width 590 height 29
drag, startPoint x: 838, startPoint y: 490, endPoint x: 850, endPoint y: 493, distance: 12.4
click at [850, 493] on textarea "مرحبا معك بر من الطب الاتصالي, كيف اقدر اساعدك" at bounding box center [595, 496] width 590 height 29
type textarea "مرحبا معك اميره من الطب الاتصالي, كيف اقدر اساعدك"
click at [863, 532] on button "Send Message" at bounding box center [859, 535] width 61 height 20
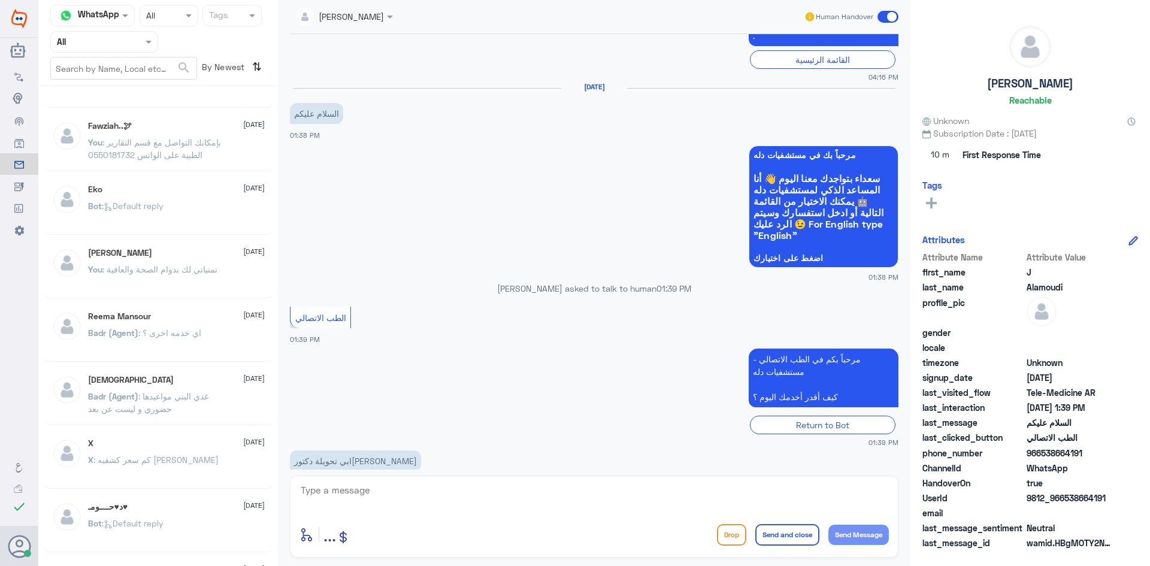
scroll to position [1269, 0]
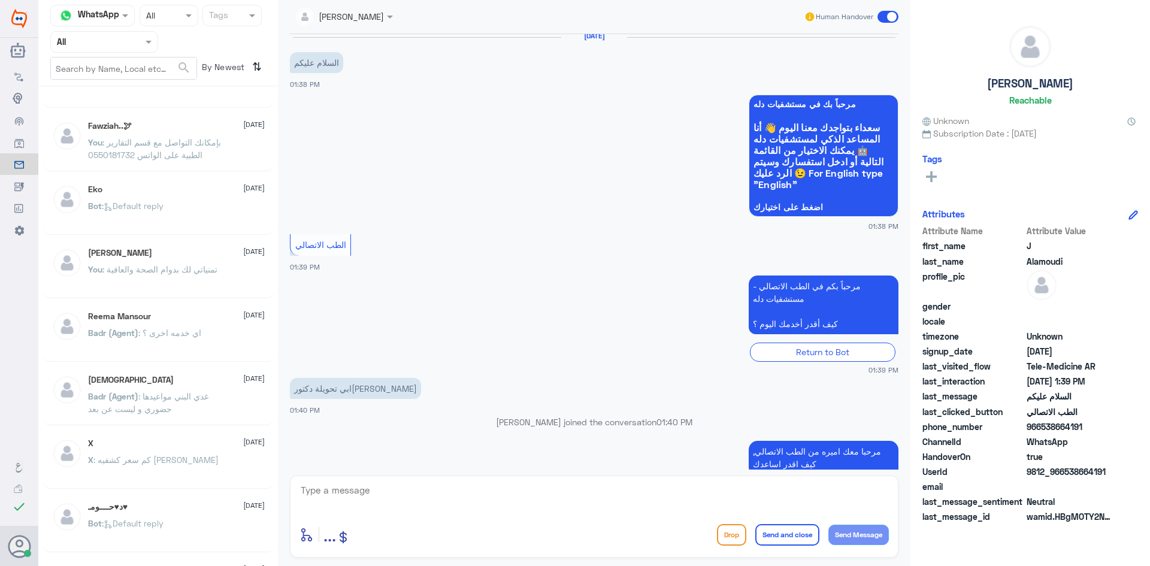
click at [337, 378] on p "ابي تحويلة دكتور[PERSON_NAME]" at bounding box center [355, 388] width 131 height 21
click at [191, 137] on p "You : بإمكانك التواصل مع قسم التقارير الطبية على الواتس 0550181732" at bounding box center [155, 151] width 135 height 30
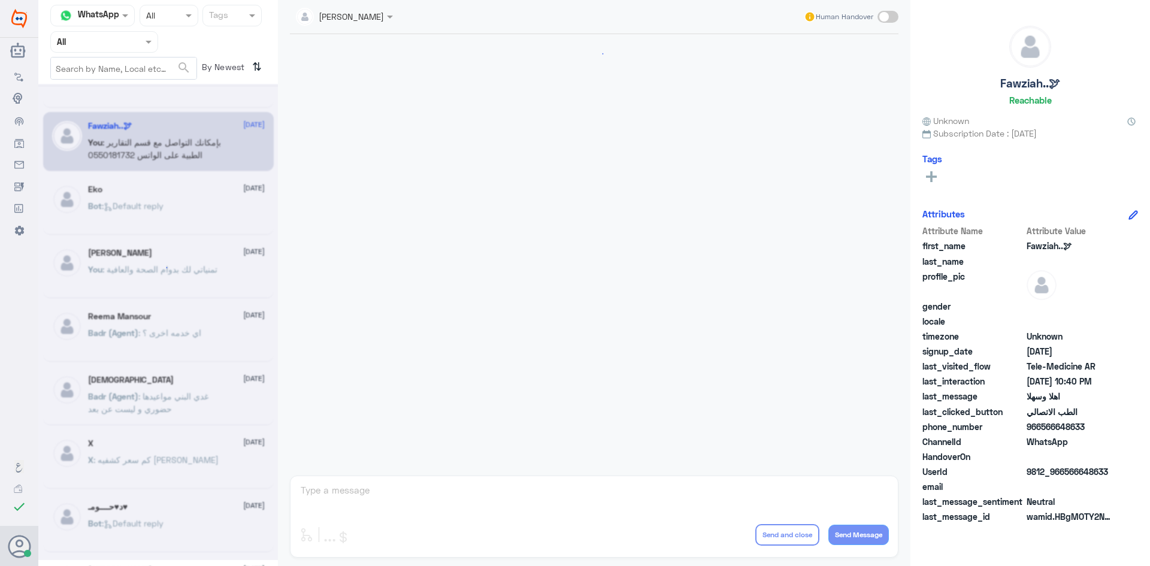
scroll to position [597, 0]
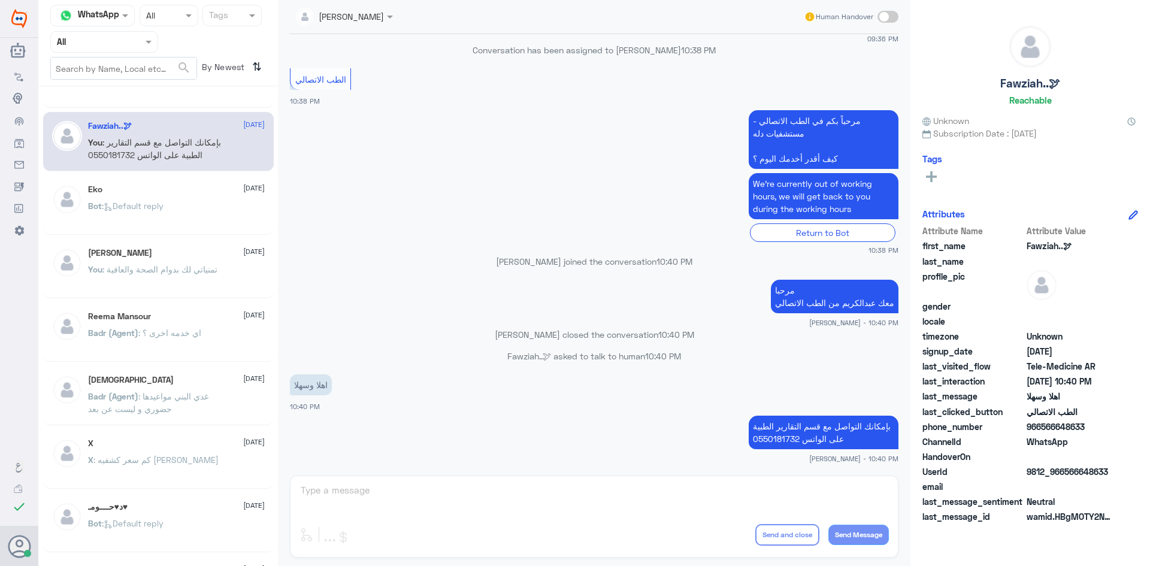
click at [192, 199] on div "Eko [DATE] Bot : Default reply" at bounding box center [176, 207] width 177 height 45
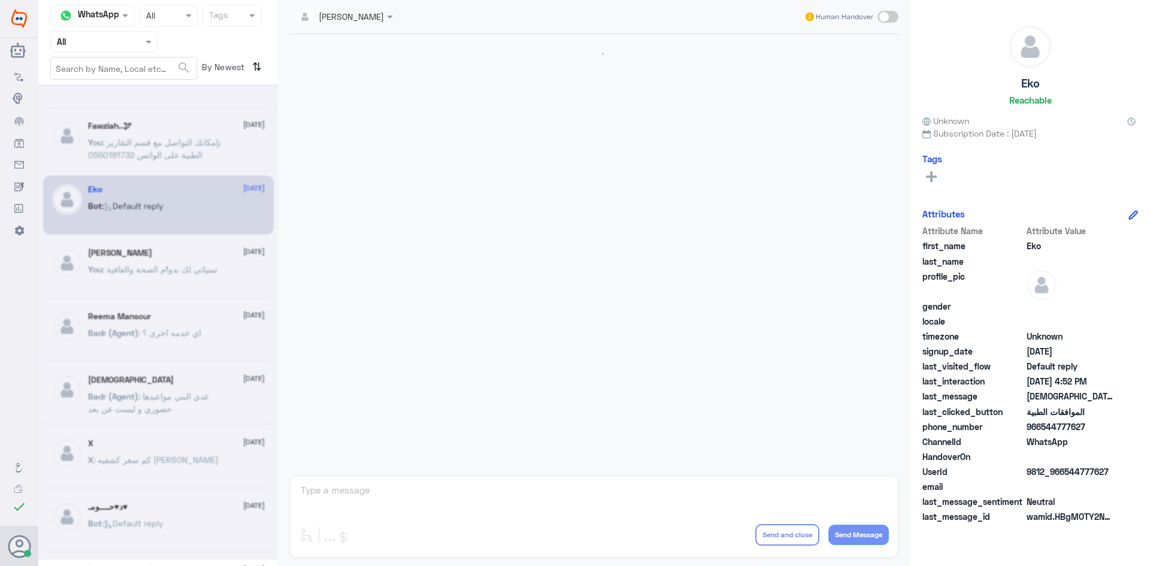
scroll to position [1144, 0]
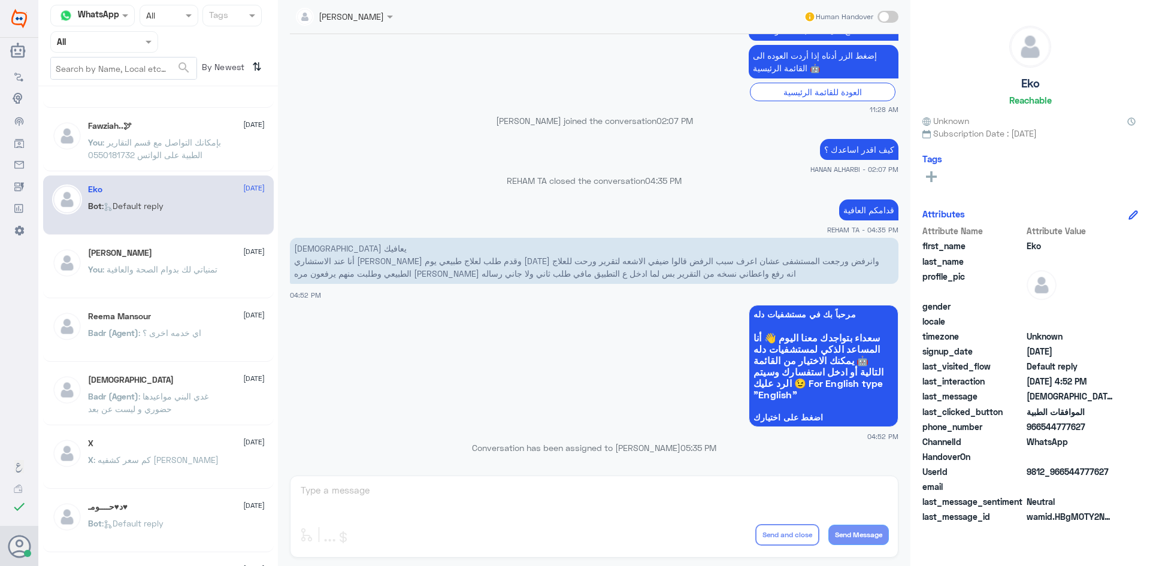
click at [190, 138] on span ": بإمكانك التواصل مع قسم التقارير الطبية على الواتس 0550181732" at bounding box center [154, 148] width 133 height 23
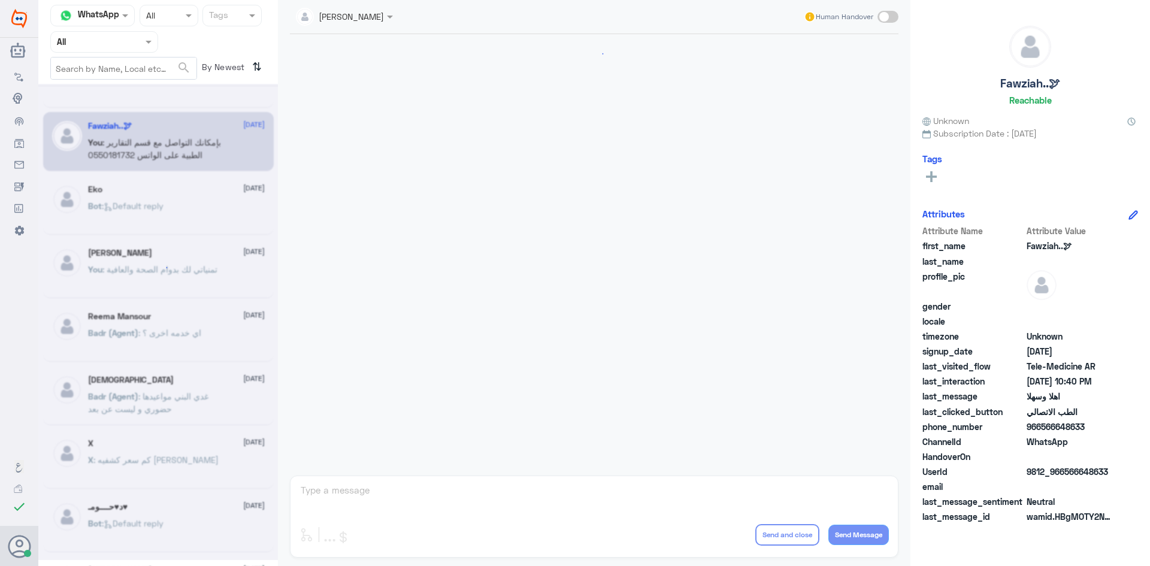
scroll to position [597, 0]
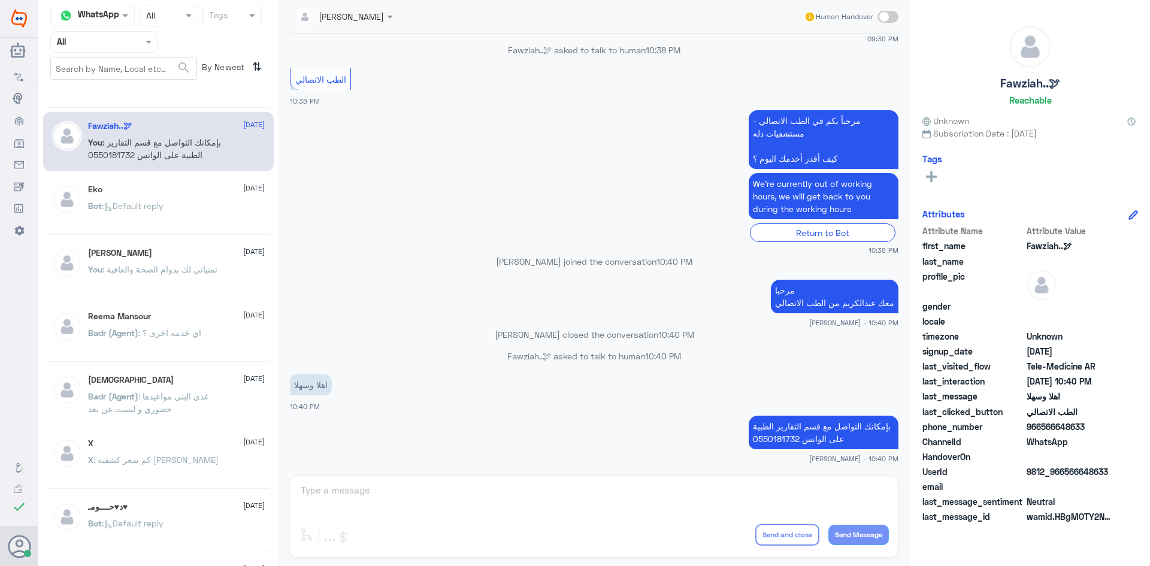
click at [142, 42] on div at bounding box center [104, 42] width 107 height 14
click at [140, 114] on div "Your Inbox" at bounding box center [104, 122] width 108 height 28
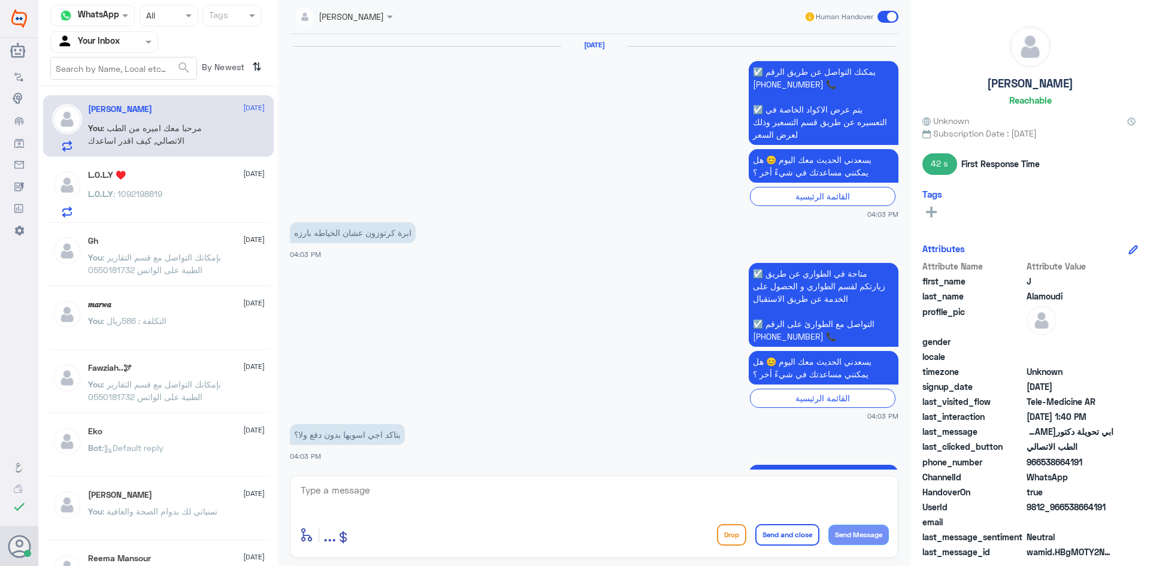
scroll to position [1030, 0]
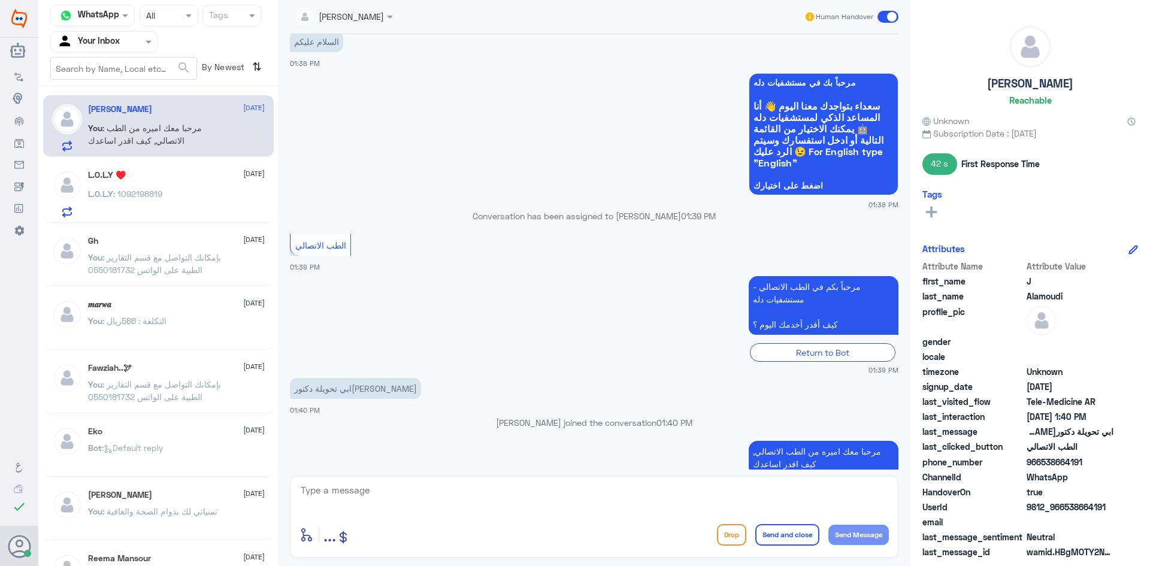
click at [187, 129] on span ": مرحبا معك اميره من الطب الاتصالي, كيف اقدر اساعدك" at bounding box center [145, 134] width 114 height 23
click at [159, 176] on div "L.O.L.Y ♥️ [DATE]" at bounding box center [176, 175] width 177 height 10
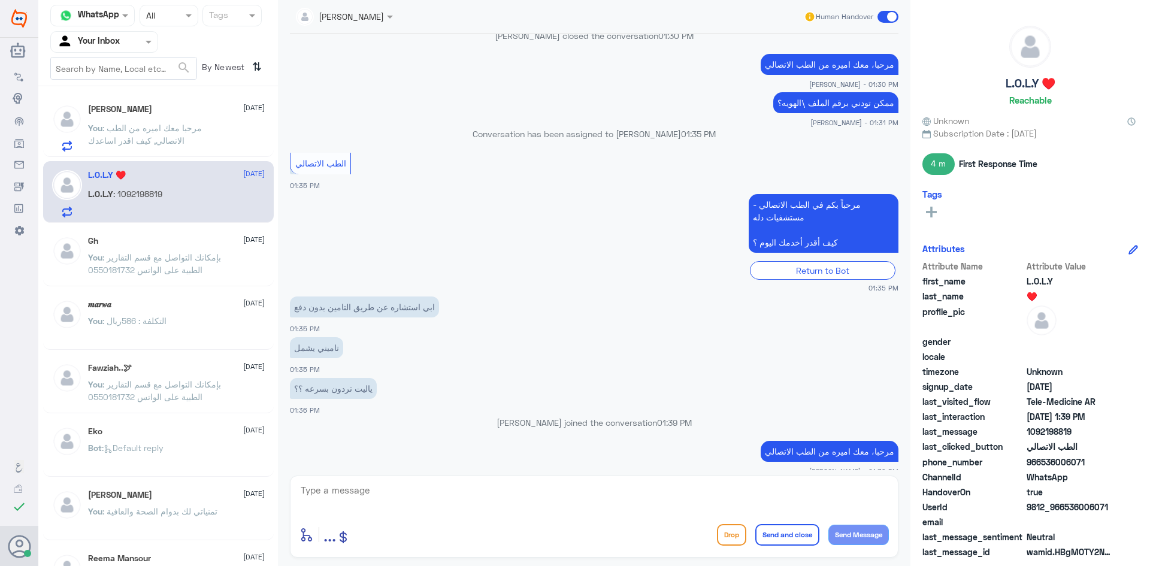
scroll to position [413, 0]
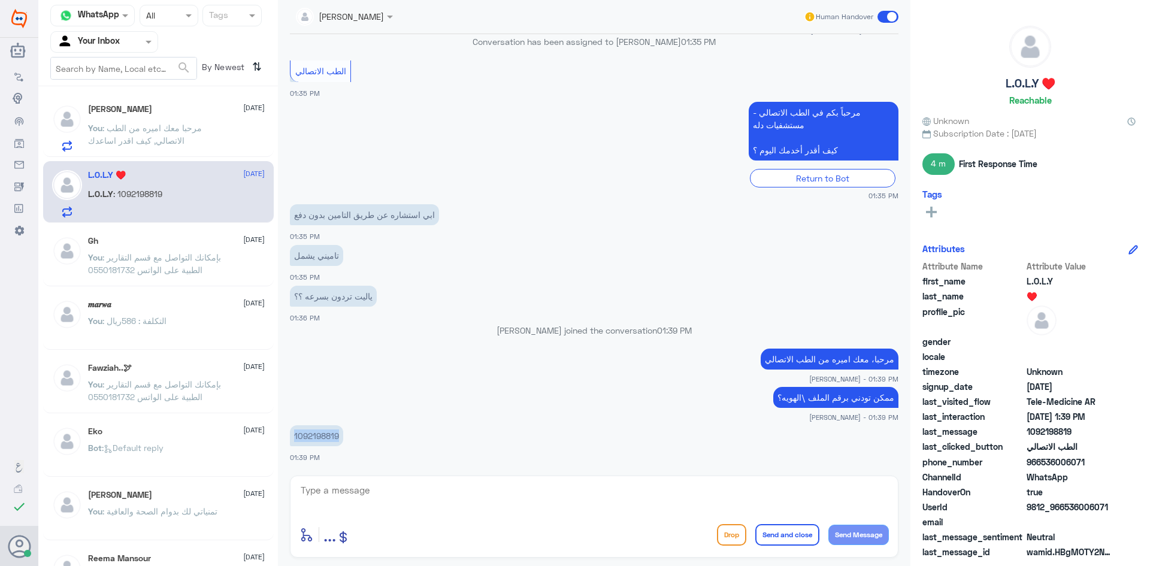
drag, startPoint x: 339, startPoint y: 439, endPoint x: 295, endPoint y: 439, distance: 43.7
click at [295, 439] on p "1092198819" at bounding box center [316, 435] width 53 height 21
copy p "1092198819"
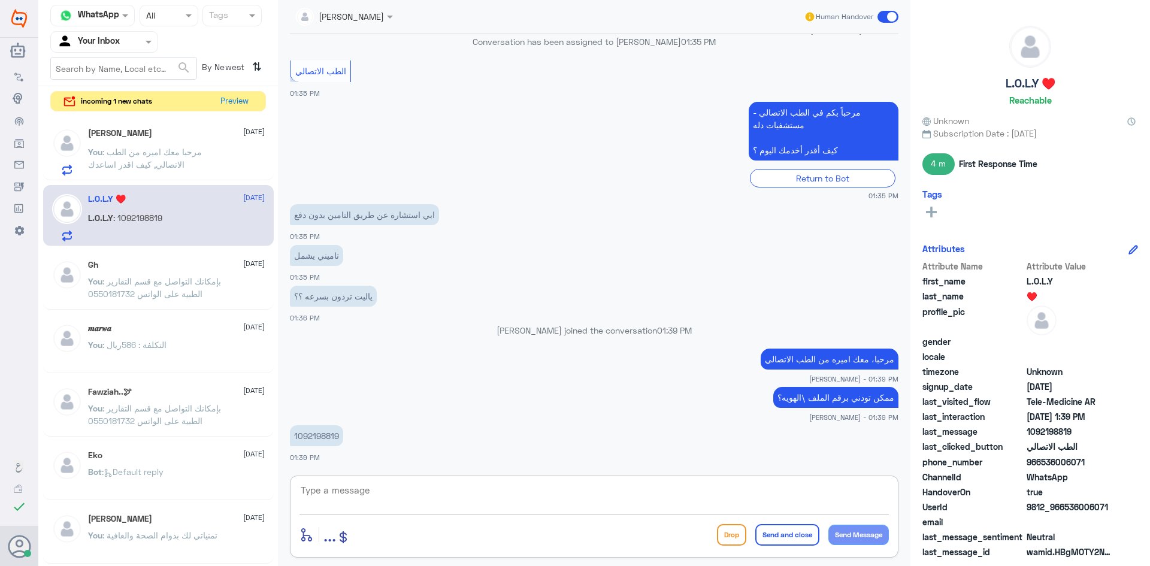
click at [363, 499] on textarea at bounding box center [595, 496] width 590 height 29
click at [164, 226] on div "L.O.L.Y : 1092198819" at bounding box center [176, 227] width 177 height 27
click at [380, 493] on textarea at bounding box center [595, 496] width 590 height 29
paste textarea "تم (تحديث/اضافة) التأمين ، تقدر تستفيد الان من الاستشارة الفورية عبر التطبيق او…"
drag, startPoint x: 821, startPoint y: 489, endPoint x: 851, endPoint y: 490, distance: 30.6
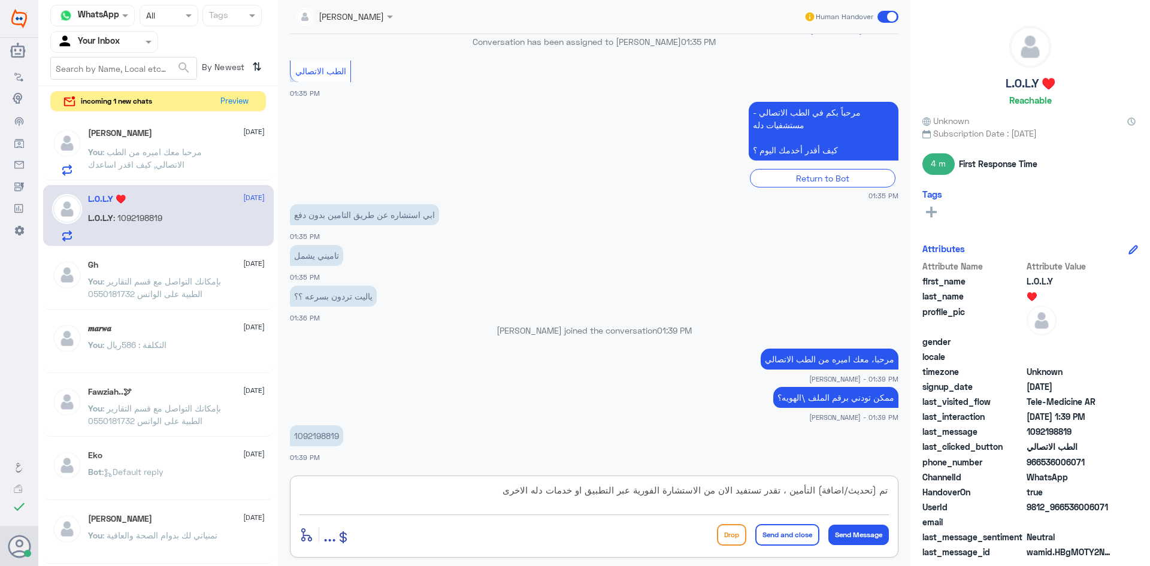
click at [851, 490] on textarea "تم (تحديث/اضافة) التأمين ، تقدر تستفيد الان من الاستشارة الفورية عبر التطبيق او…" at bounding box center [595, 496] width 590 height 29
click at [874, 489] on textarea "تم (تحديث التأمين ، تقدر تستفيد الان من الاستشارة الفورية عبر التطبيق او خدمات …" at bounding box center [595, 496] width 590 height 29
click at [532, 500] on textarea "تم تحديث التأمين ، تقدر تستفيد الان من الاستشارة الفورية عبر التطبيق او خدمات د…" at bounding box center [595, 496] width 590 height 29
click at [549, 492] on textarea "تم تحديث التأمين ، تقدر تستفيد الان من الاستشارة الفورية عبر التطبيق او خدمات د…" at bounding box center [595, 496] width 590 height 29
type textarea "تم تحديث التأمين ، تقدر تستفيد الان من الاستشارة الفورية عبر التطبيق او خدمات د…"
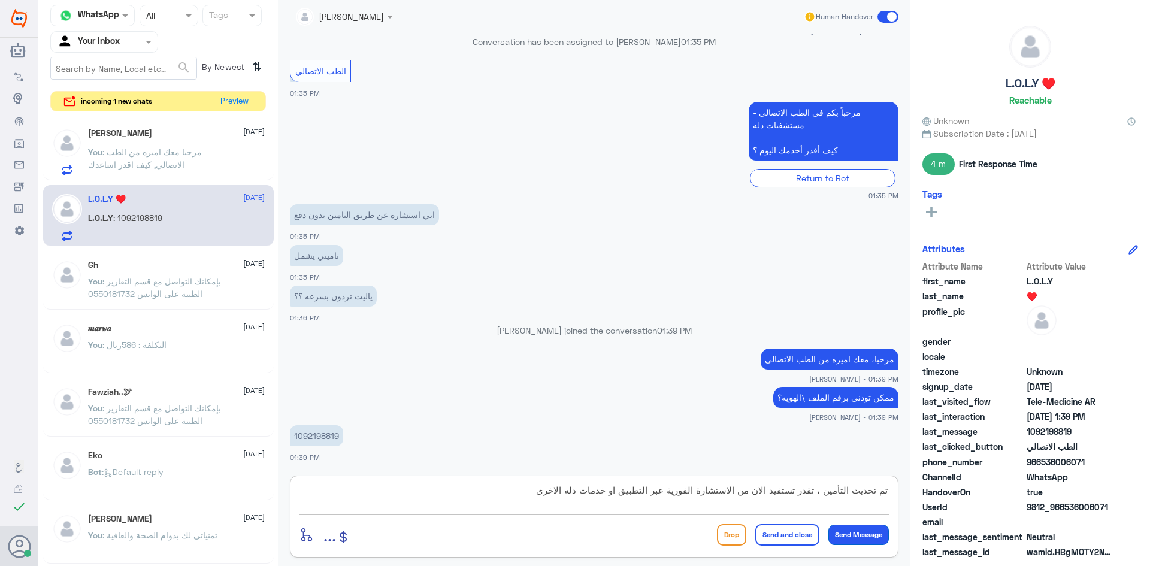
click at [859, 536] on button "Send Message" at bounding box center [859, 535] width 61 height 20
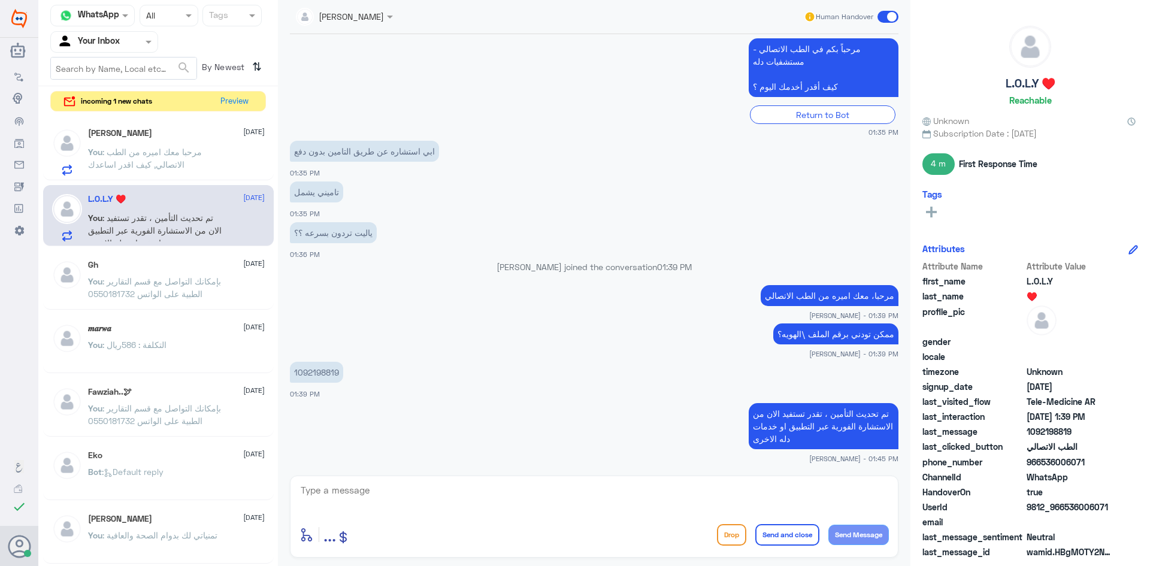
click at [891, 16] on span at bounding box center [888, 17] width 21 height 12
click at [0, 0] on input "checkbox" at bounding box center [0, 0] width 0 height 0
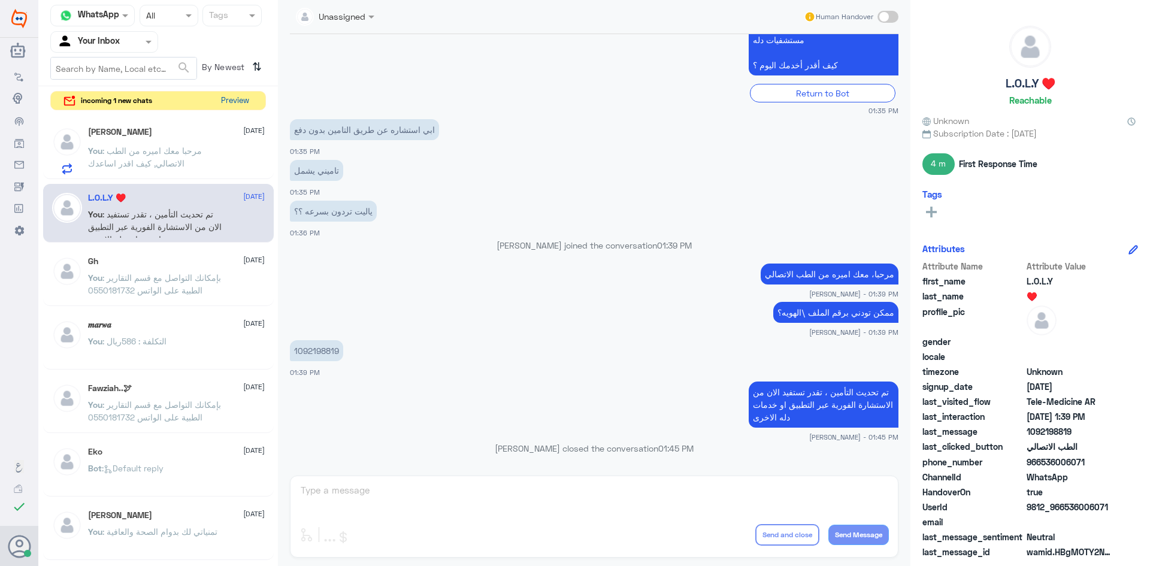
click at [239, 99] on button "Preview" at bounding box center [234, 101] width 37 height 19
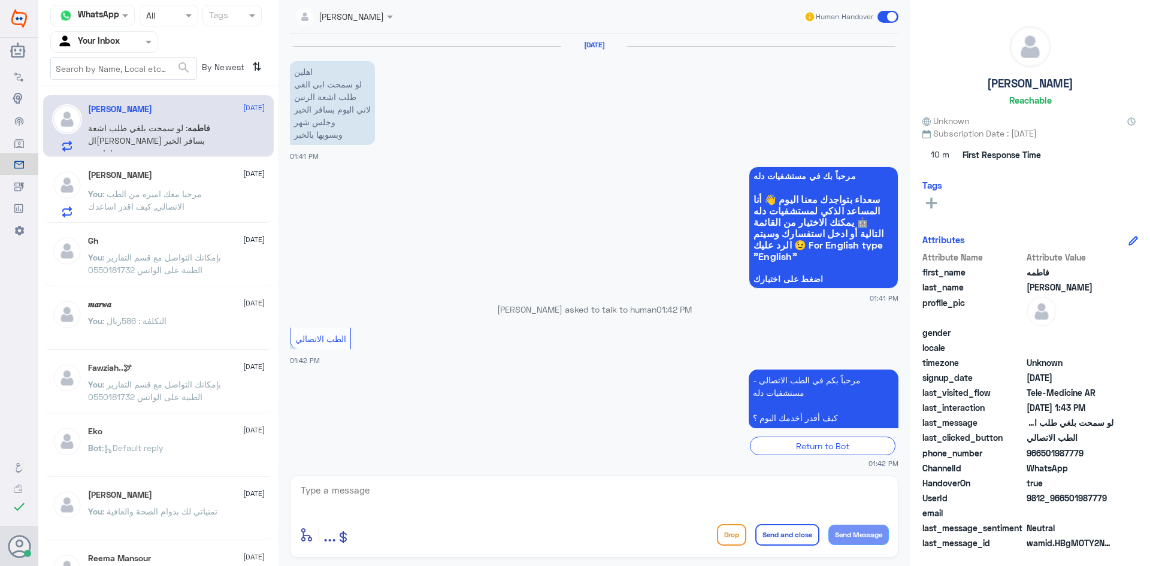
scroll to position [83, 0]
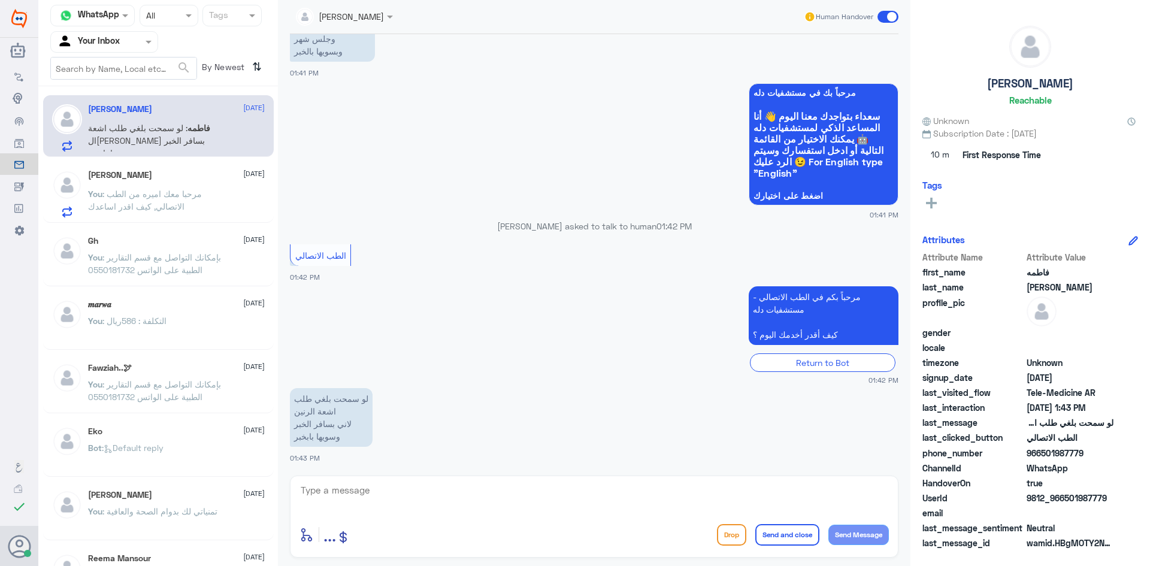
click at [349, 490] on textarea at bounding box center [595, 496] width 590 height 29
click at [362, 493] on textarea at bounding box center [595, 496] width 590 height 29
paste textarea "هنا الطب الاتصالي لكل مايخص الاستشارة الفورية من خلال التطبيق، يمكنك الاستفسار …"
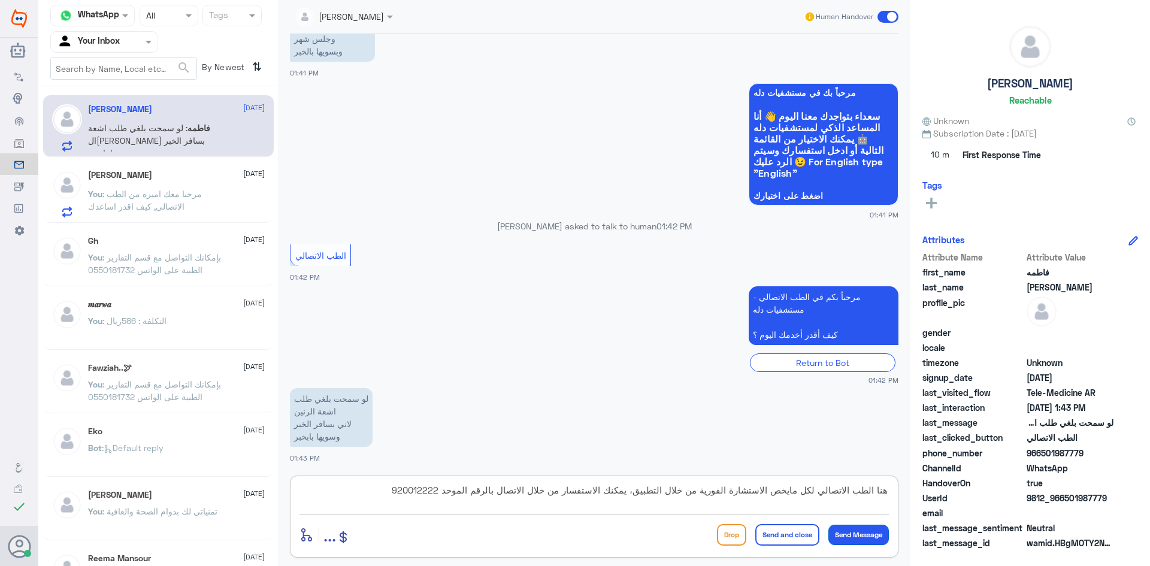
type textarea "هنا الطب الاتصالي لكل مايخص الاستشارة الفورية من خلال التطبيق، يمكنك الاستفسار …"
click at [862, 533] on button "Send Message" at bounding box center [859, 535] width 61 height 20
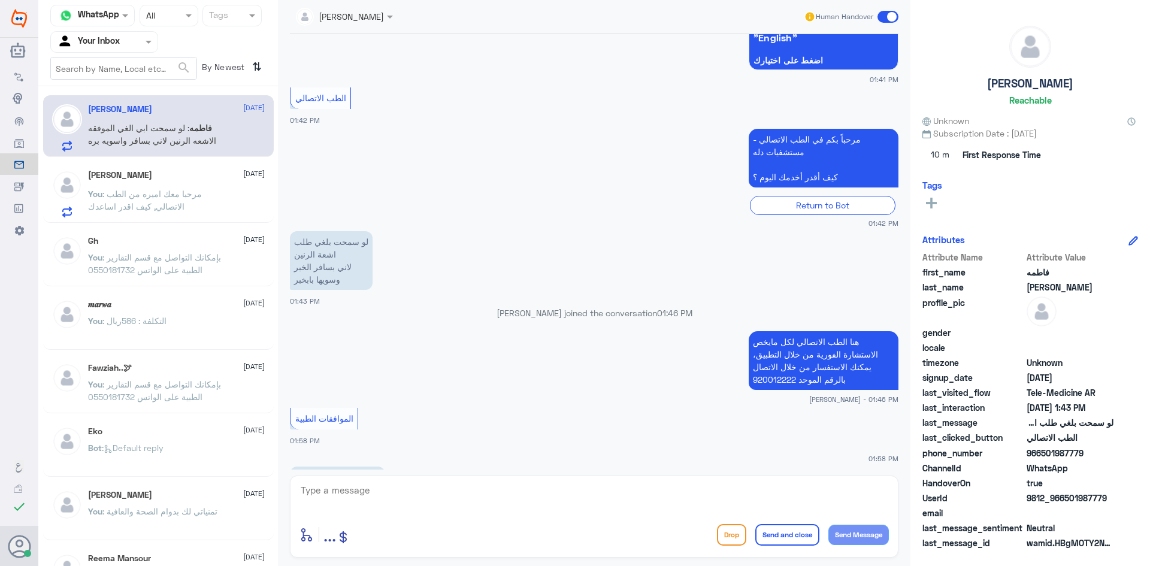
scroll to position [297, 0]
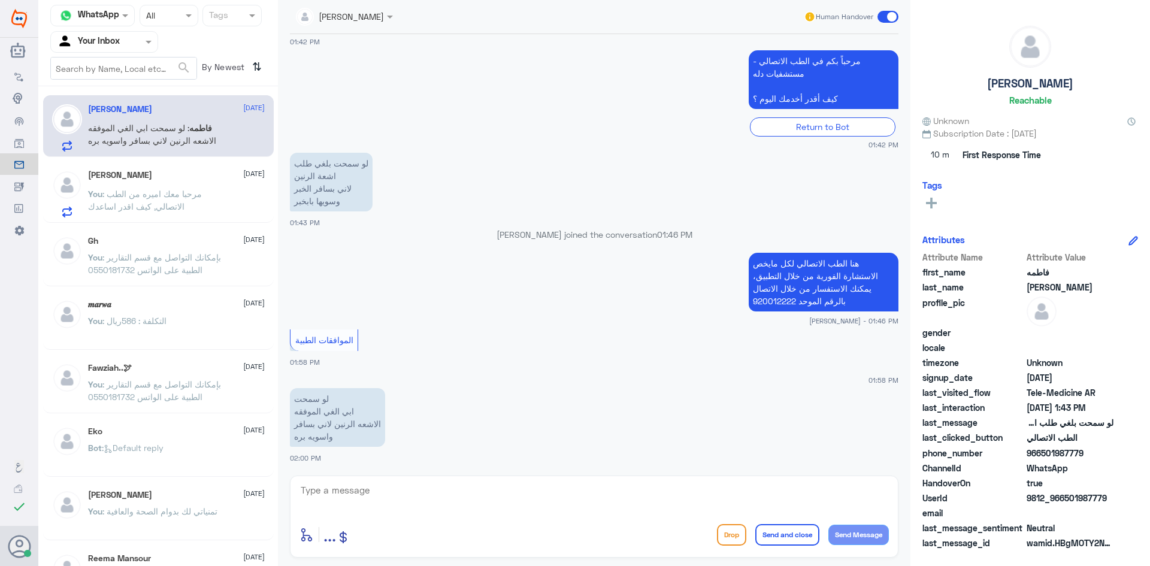
click at [349, 491] on textarea at bounding box center [595, 496] width 590 height 29
click at [364, 491] on textarea at bounding box center [595, 496] width 590 height 29
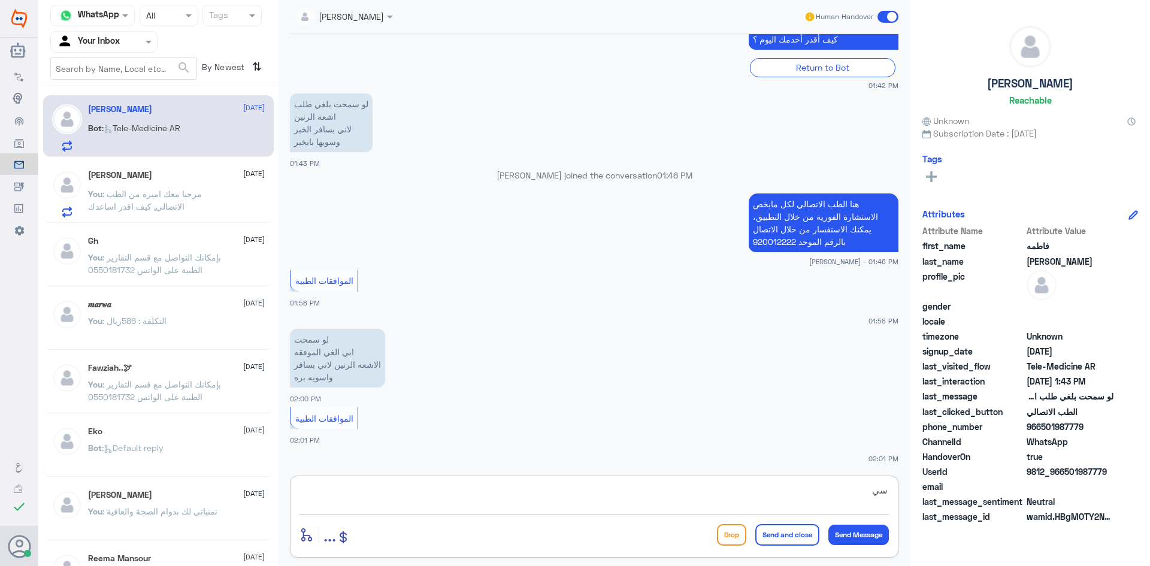
type textarea "س"
type textarea "سيتم تحويل المحادثه الى قسم الموافقات"
click at [869, 529] on button "Send Message" at bounding box center [859, 535] width 61 height 20
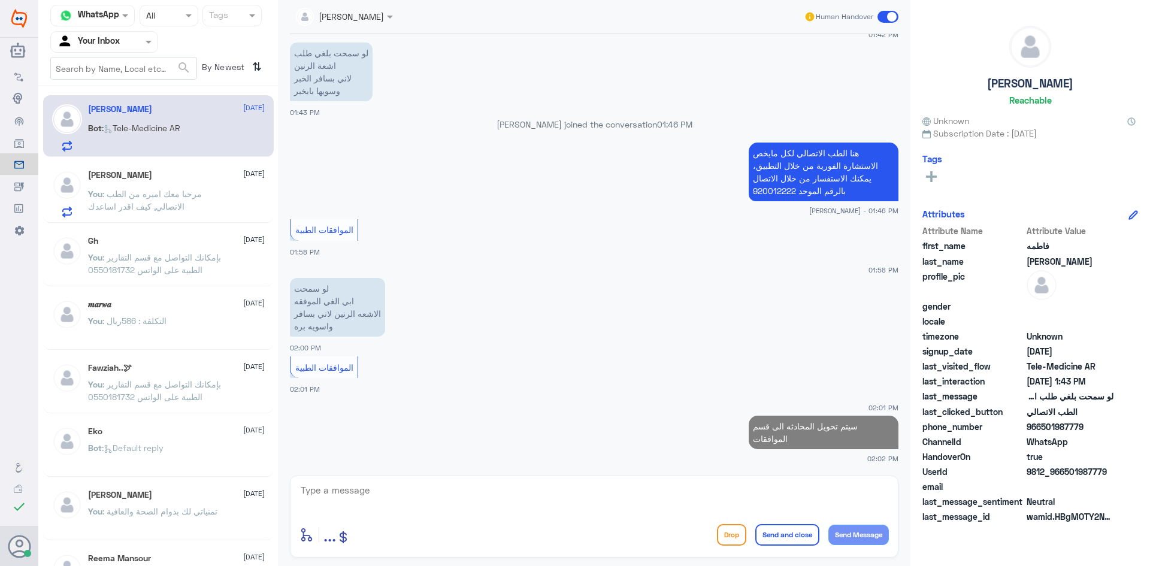
click at [385, 15] on span at bounding box center [391, 16] width 15 height 13
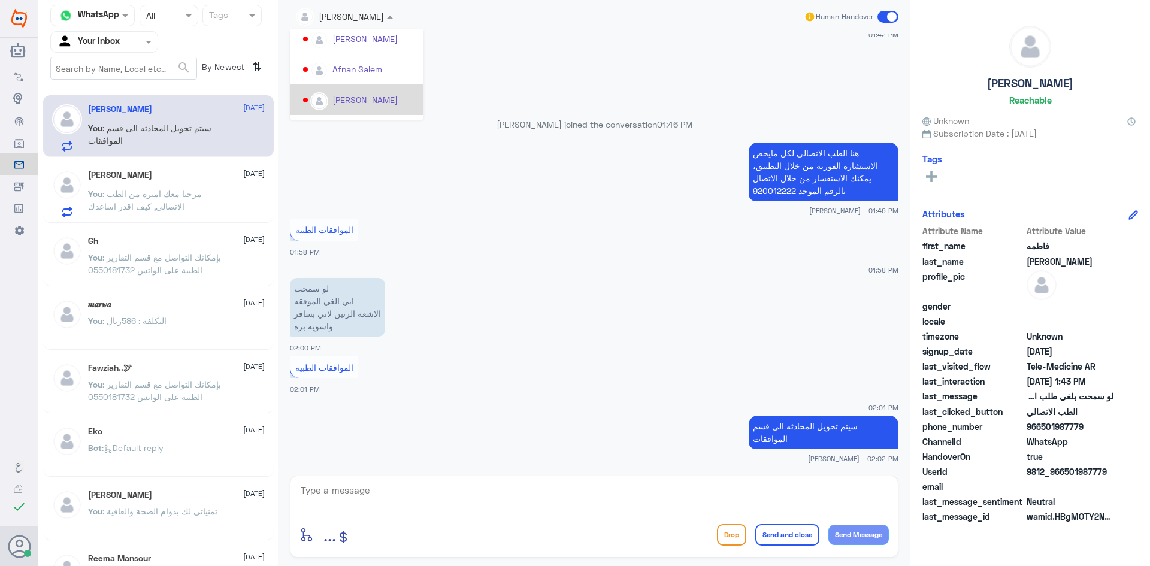
scroll to position [180, 0]
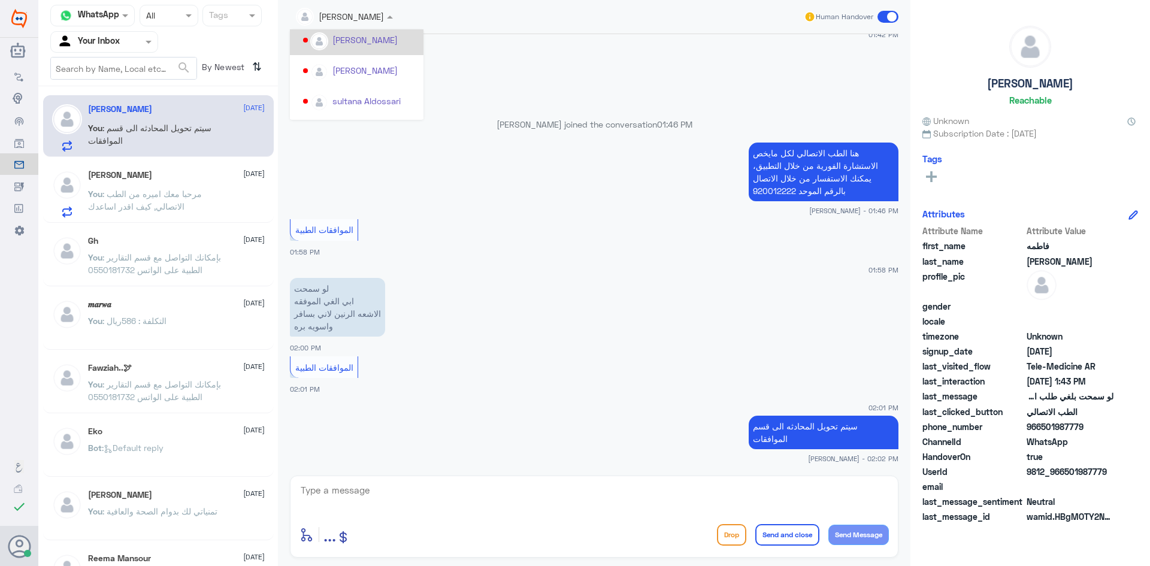
click at [388, 43] on div "[PERSON_NAME]" at bounding box center [360, 39] width 114 height 21
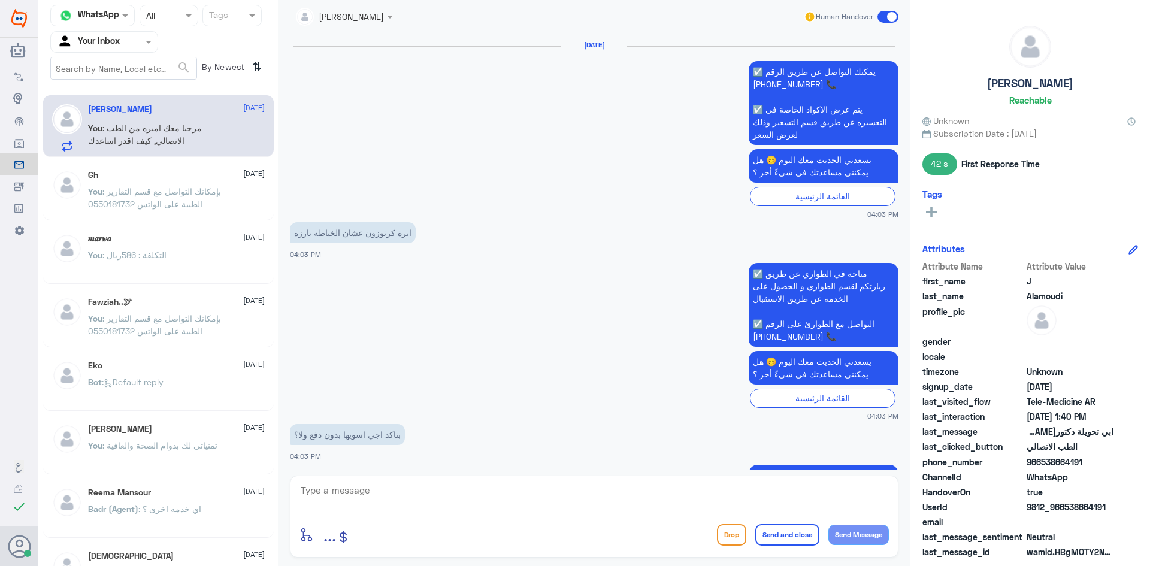
scroll to position [1030, 0]
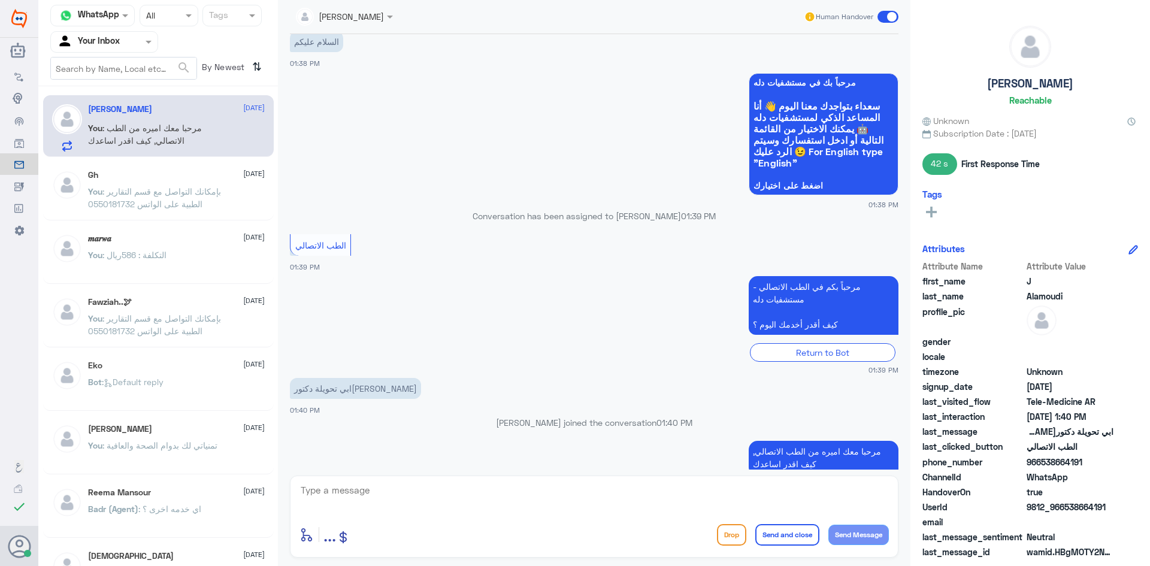
click at [150, 132] on span ": مرحبا معك اميره من الطب الاتصالي, كيف اقدر اساعدك" at bounding box center [145, 134] width 114 height 23
click at [893, 18] on span at bounding box center [888, 17] width 21 height 12
click at [0, 0] on input "checkbox" at bounding box center [0, 0] width 0 height 0
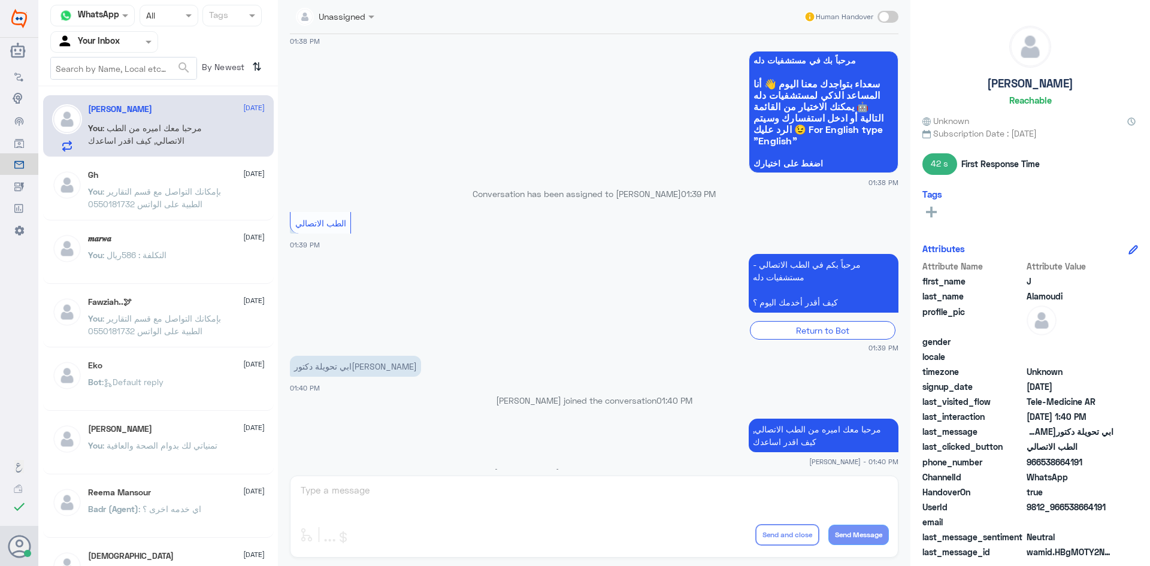
click at [887, 11] on span at bounding box center [888, 17] width 21 height 12
click at [0, 0] on input "checkbox" at bounding box center [0, 0] width 0 height 0
click at [397, 500] on textarea at bounding box center [595, 496] width 590 height 29
paste textarea "هنا الطب الاتصالي لكل مايخص الاستشارة الفورية من خلال التطبيق، يمكنك الاستفسار …"
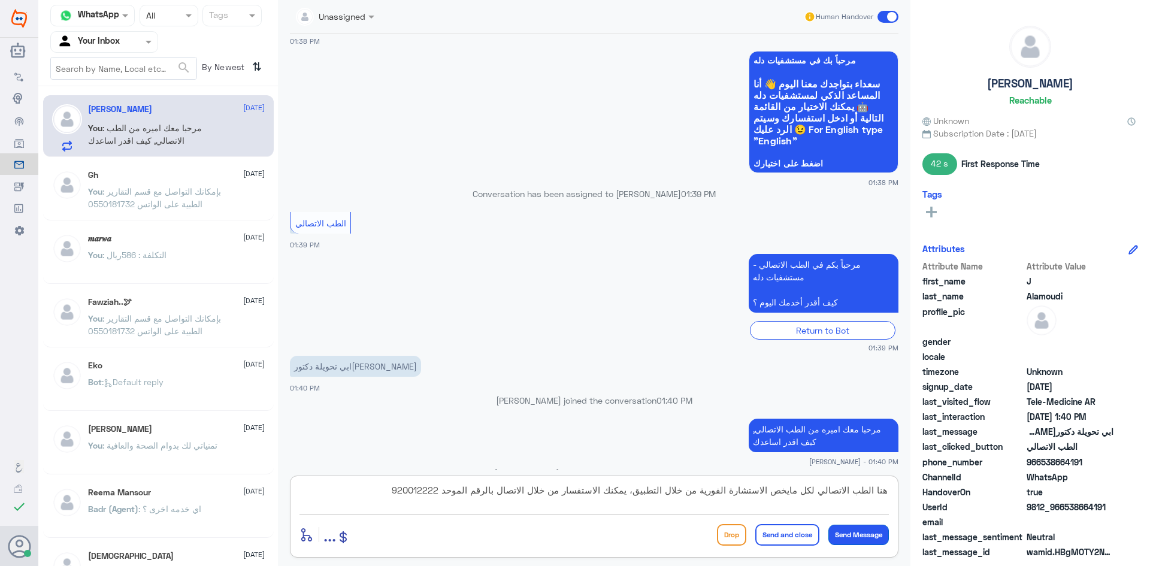
type textarea "هنا الطب الاتصالي لكل مايخص الاستشارة الفورية من خلال التطبيق، يمكنك الاستفسار …"
click at [857, 530] on button "Send Message" at bounding box center [859, 535] width 61 height 20
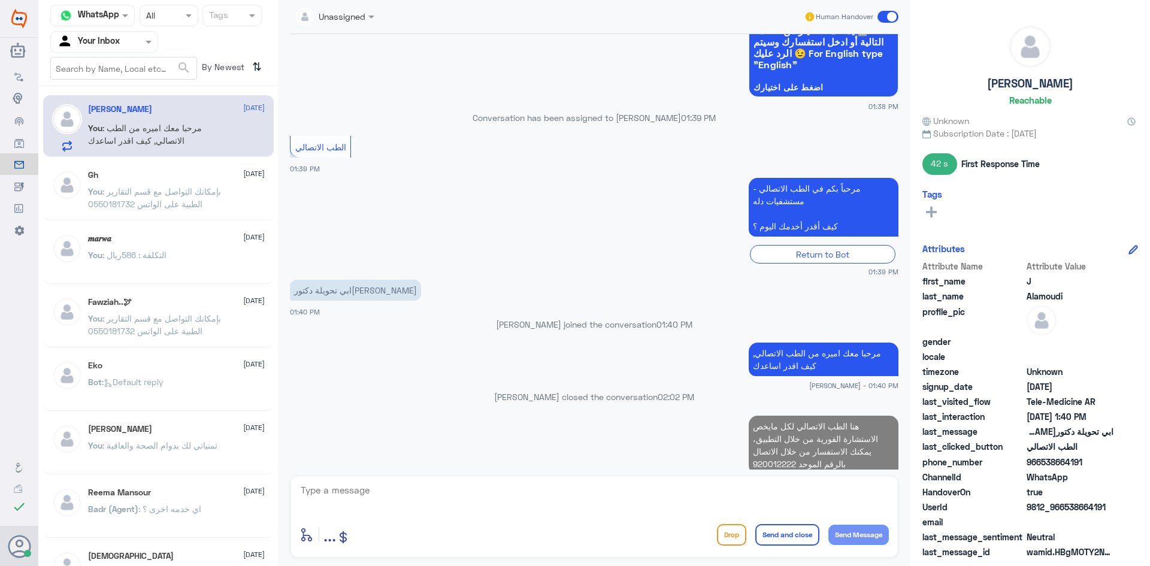
click at [889, 16] on span at bounding box center [888, 17] width 21 height 12
click at [0, 0] on input "checkbox" at bounding box center [0, 0] width 0 height 0
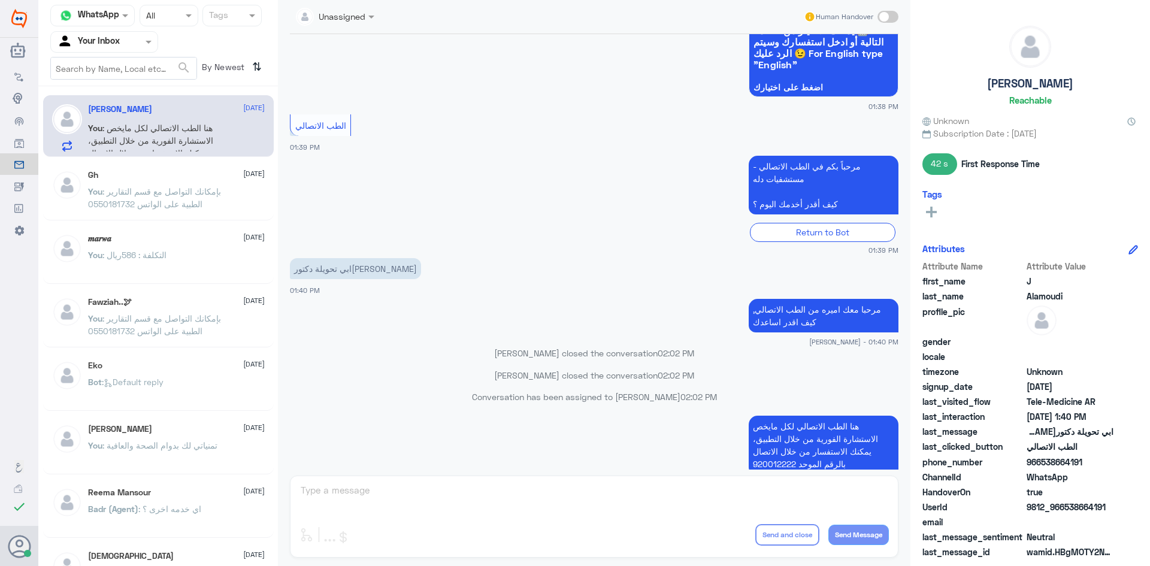
click at [243, 185] on div "Gh [DATE] You : بإمكانك التواصل مع قسم التقارير الطبية على الواتس 0550181732" at bounding box center [176, 192] width 177 height 45
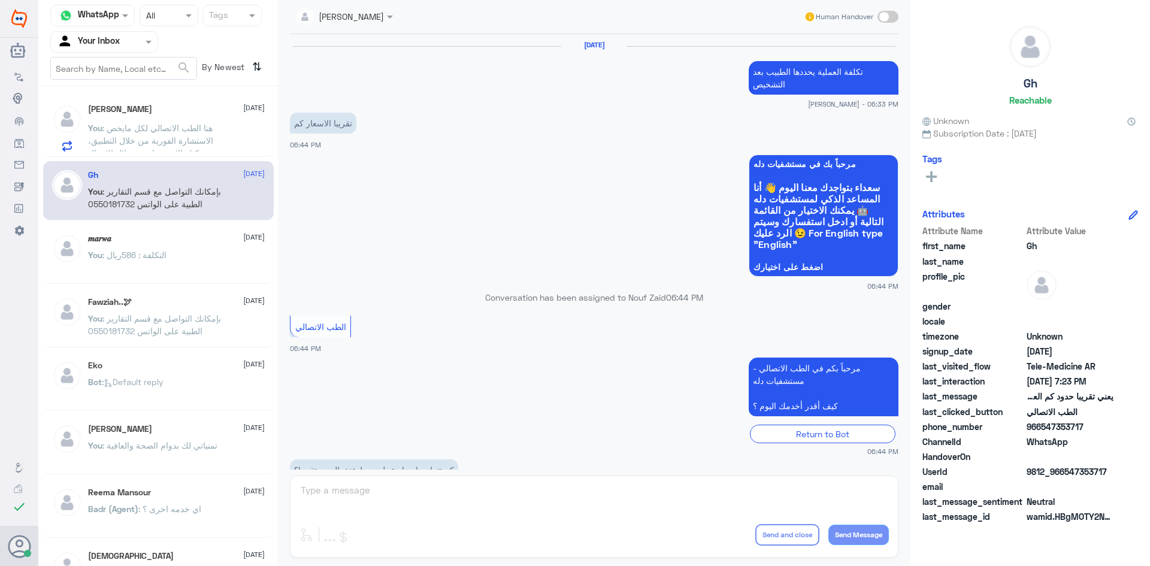
click at [182, 125] on span ": هنا الطب الاتصالي لكل مايخص الاستشارة الفورية من خلال التطبيق، يمكنك الاستفسا…" at bounding box center [150, 147] width 125 height 48
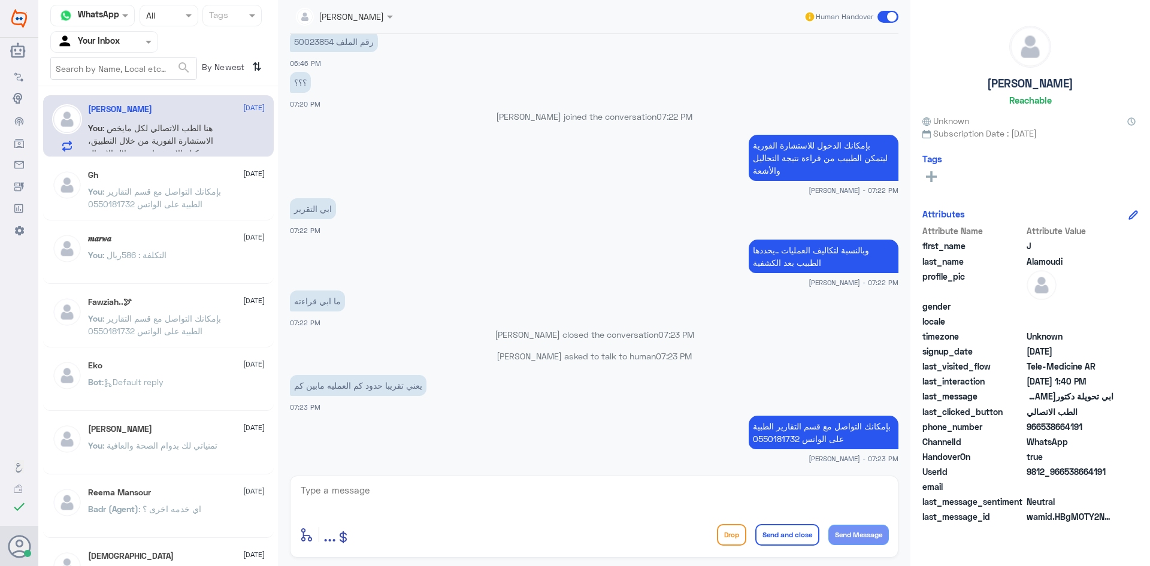
click at [893, 16] on span at bounding box center [888, 17] width 21 height 12
click at [0, 0] on input "checkbox" at bounding box center [0, 0] width 0 height 0
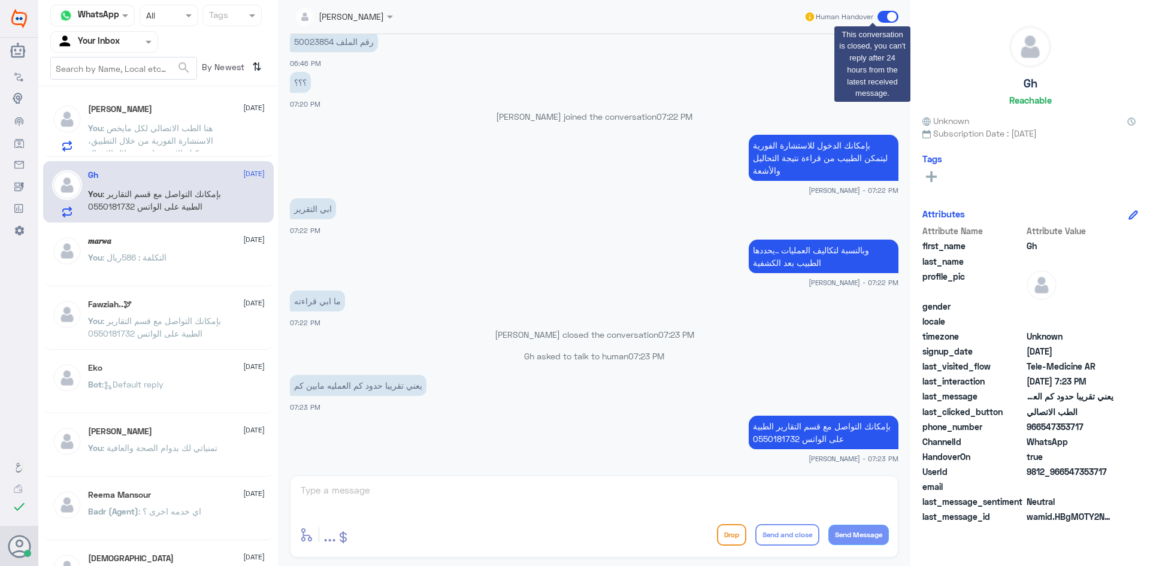
click at [893, 18] on span at bounding box center [888, 17] width 21 height 12
click at [894, 17] on span at bounding box center [888, 17] width 21 height 12
click at [889, 12] on span at bounding box center [888, 17] width 21 height 12
click at [166, 153] on div "J Alamoudi [DATE] You : هنا الطب الاتصالي لكل مايخص الاستشارة الفورية من خلال ا…" at bounding box center [158, 126] width 231 height 62
click at [169, 133] on span ": هنا الطب الاتصالي لكل مايخص الاستشارة الفورية من خلال التطبيق، يمكنك الاستفسا…" at bounding box center [150, 147] width 125 height 48
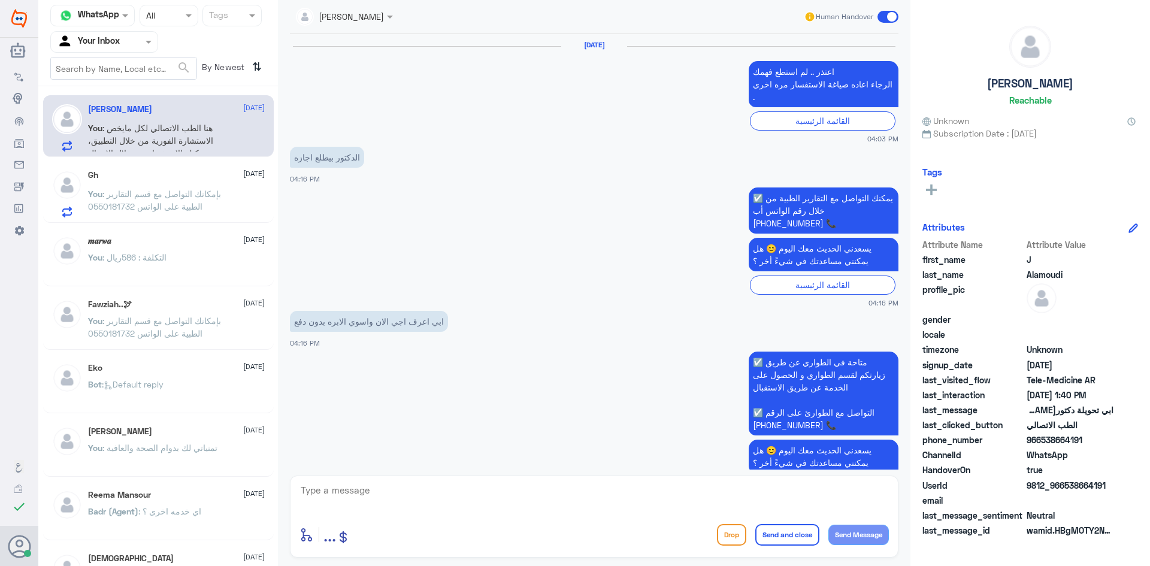
scroll to position [768, 0]
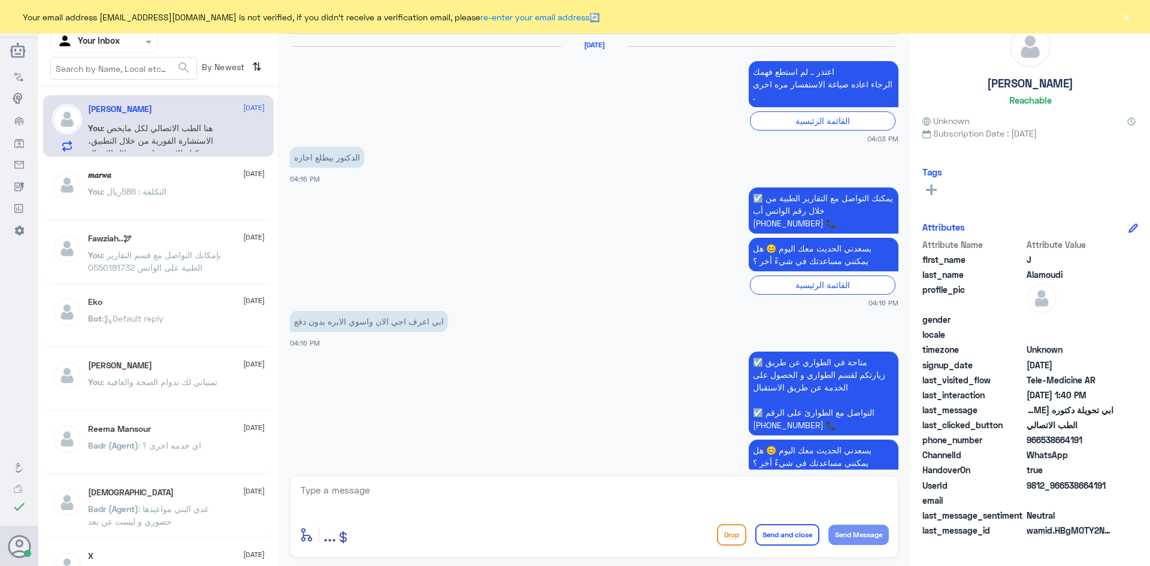
scroll to position [768, 0]
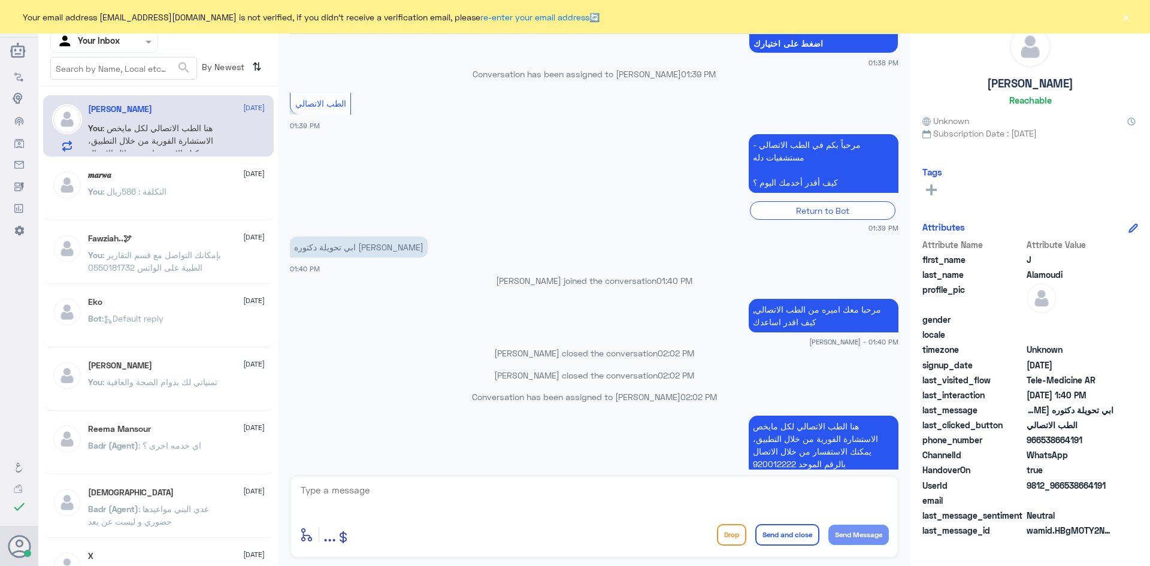
click at [1126, 17] on button "×" at bounding box center [1126, 17] width 12 height 12
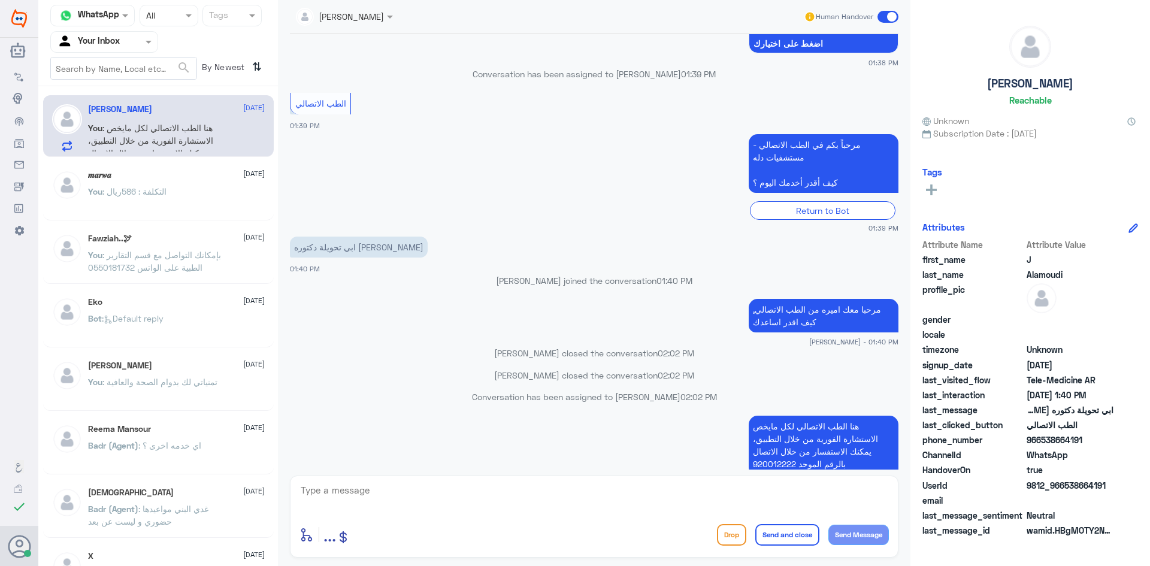
click at [165, 195] on span ": التكلفة : 586ريال" at bounding box center [134, 191] width 64 height 10
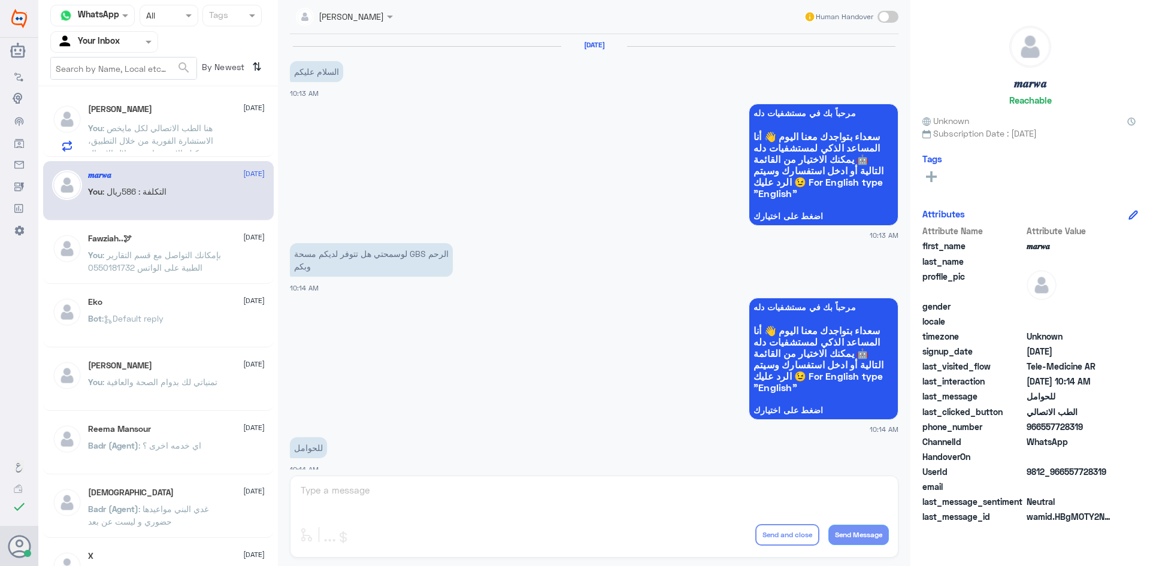
scroll to position [606, 0]
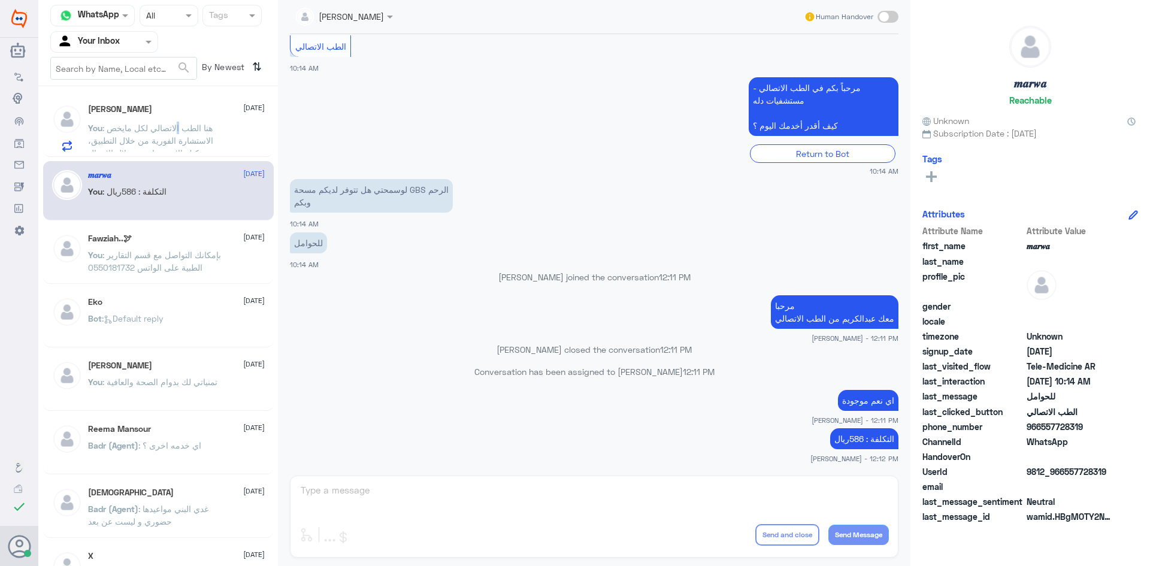
click at [179, 125] on span ": هنا الطب الاتصالي لكل مايخص الاستشارة الفورية من خلال التطبيق، يمكنك الاستفسا…" at bounding box center [150, 147] width 125 height 48
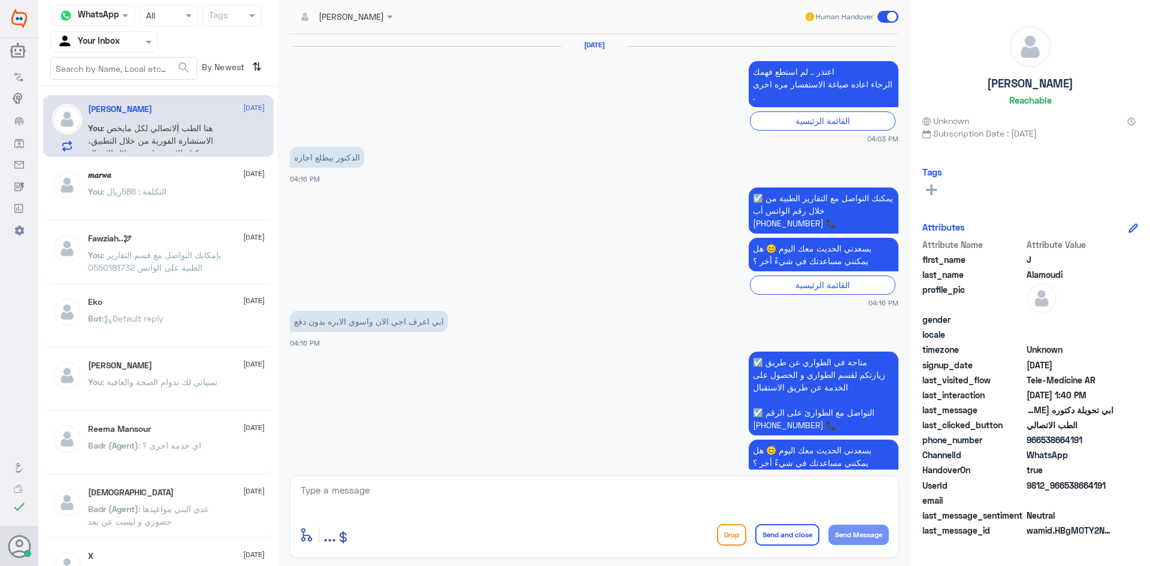
scroll to position [768, 0]
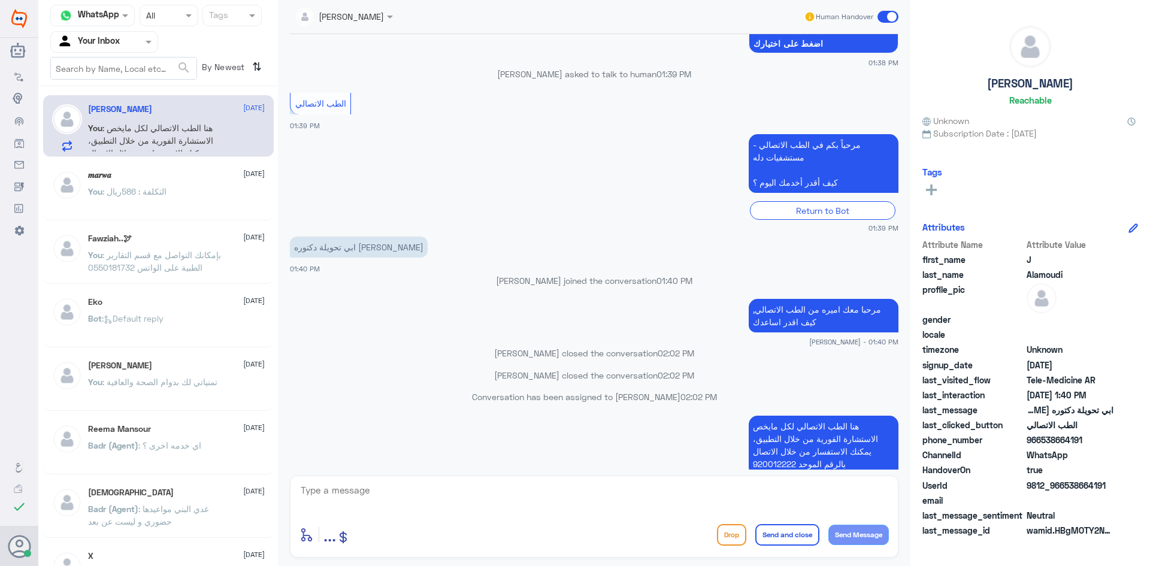
click at [187, 127] on span ": هنا الطب الاتصالي لكل مايخص الاستشارة الفورية من خلال التطبيق، يمكنك الاستفسا…" at bounding box center [150, 147] width 125 height 48
click at [892, 13] on span at bounding box center [888, 17] width 21 height 12
click at [0, 0] on input "checkbox" at bounding box center [0, 0] width 0 height 0
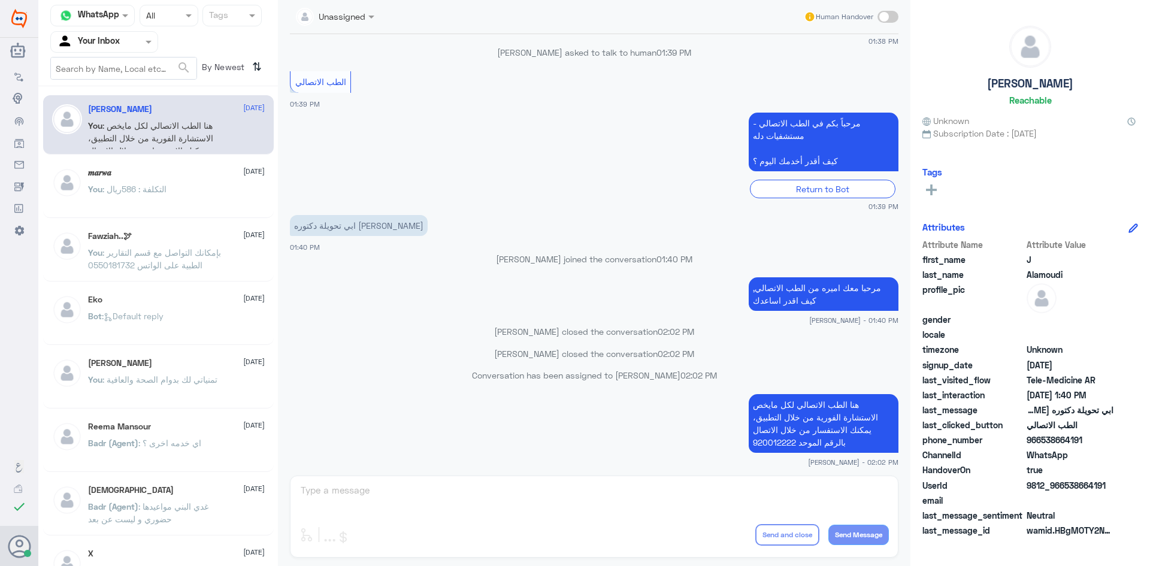
click at [194, 170] on div "𝒎𝒂𝒓𝒘𝒂 2 September" at bounding box center [176, 173] width 177 height 10
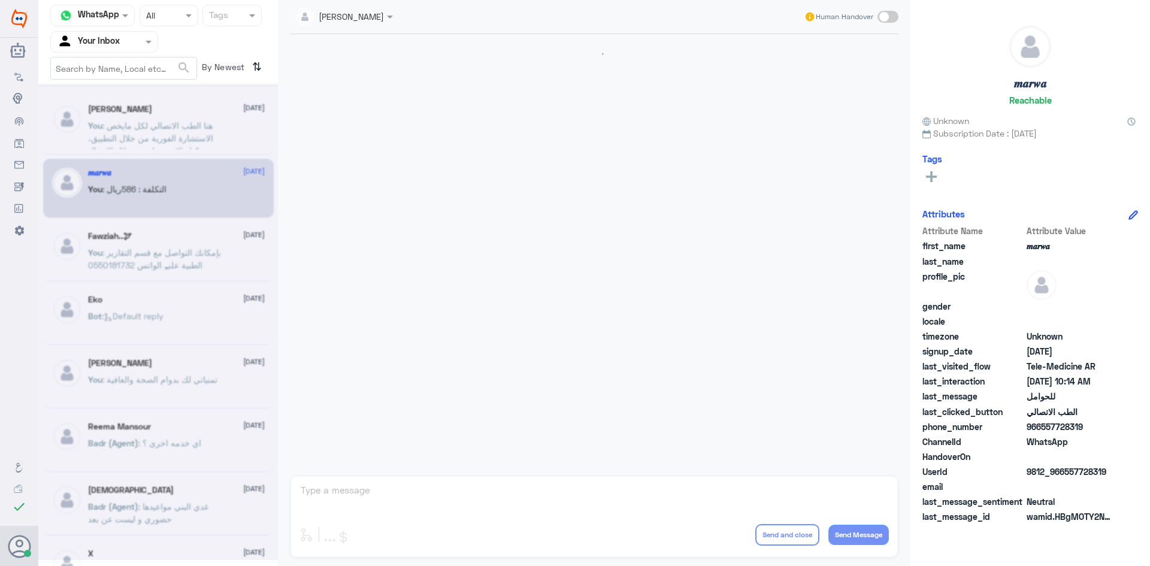
scroll to position [606, 0]
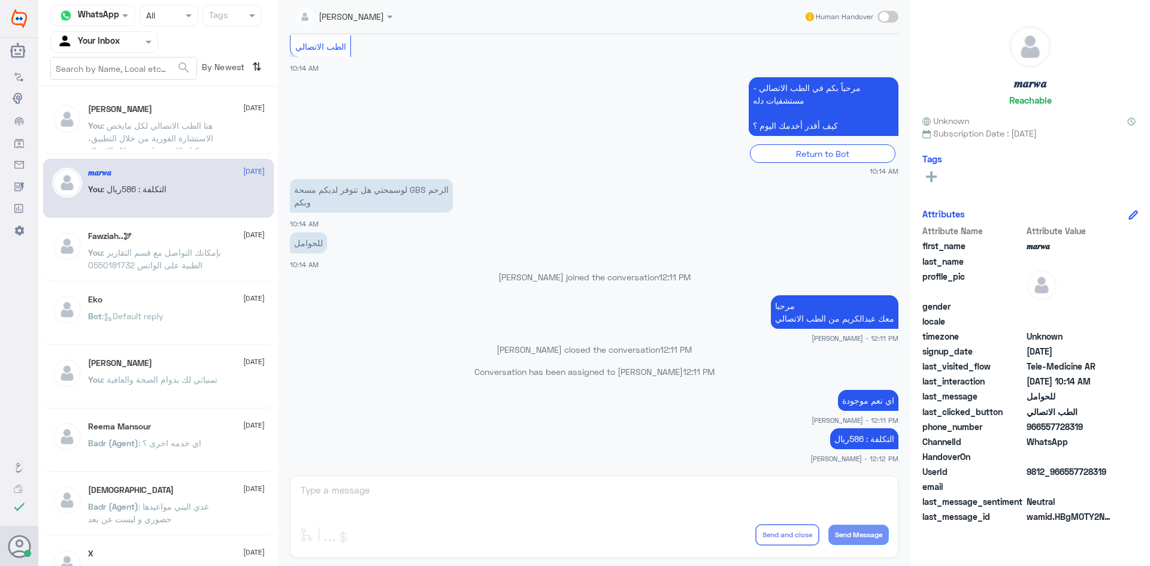
click at [193, 123] on span ": هنا الطب الاتصالي لكل مايخص الاستشارة الفورية من خلال التطبيق، يمكنك الاستفسا…" at bounding box center [150, 144] width 125 height 48
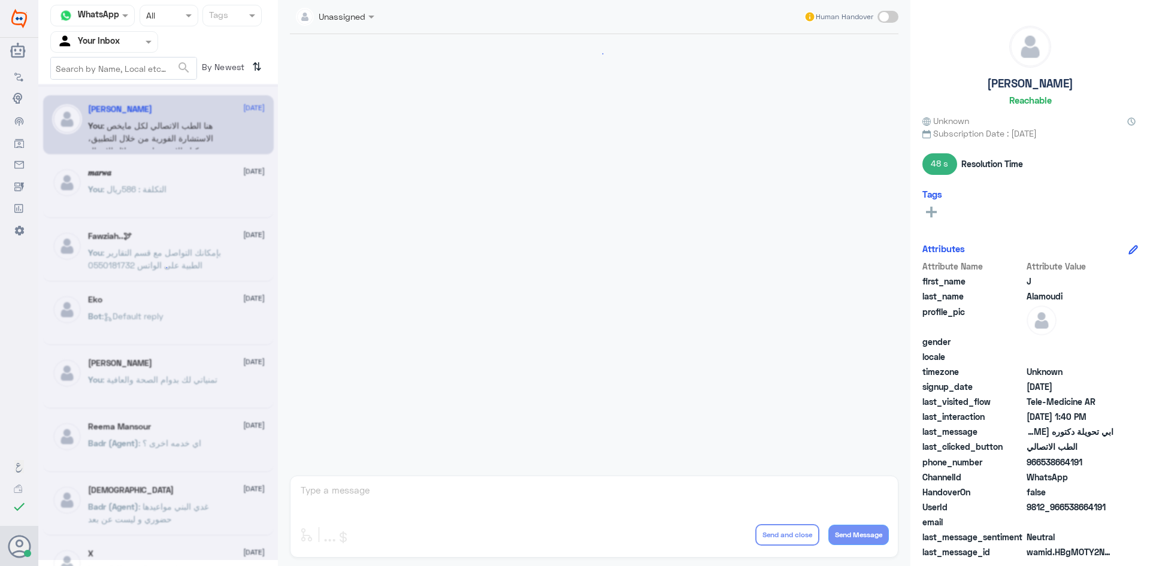
scroll to position [717, 0]
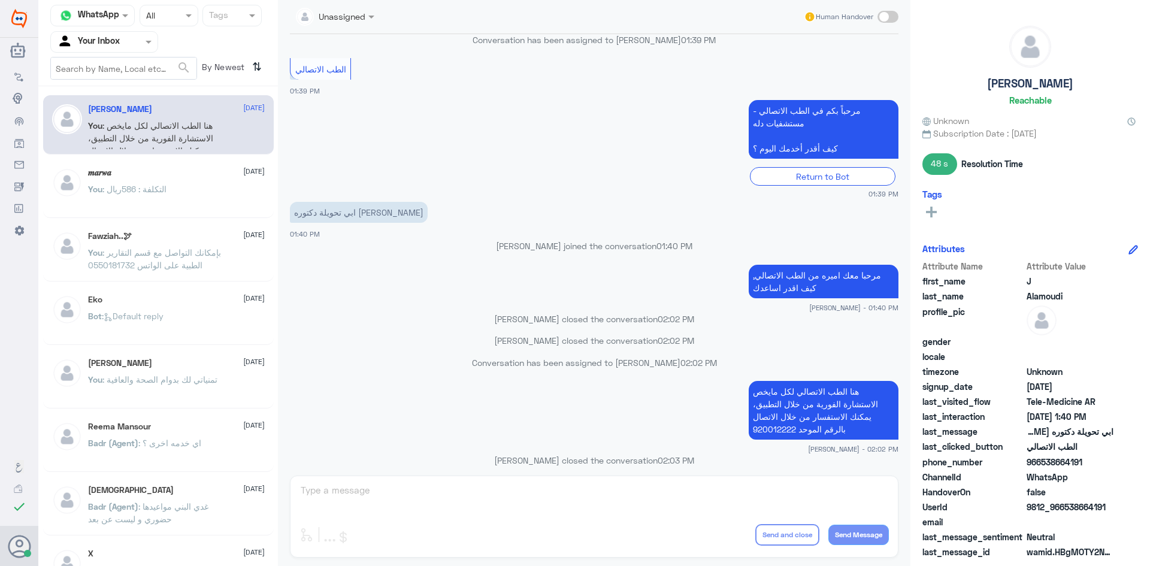
click at [164, 197] on p "You : التكلفة : 586ريال" at bounding box center [127, 198] width 78 height 30
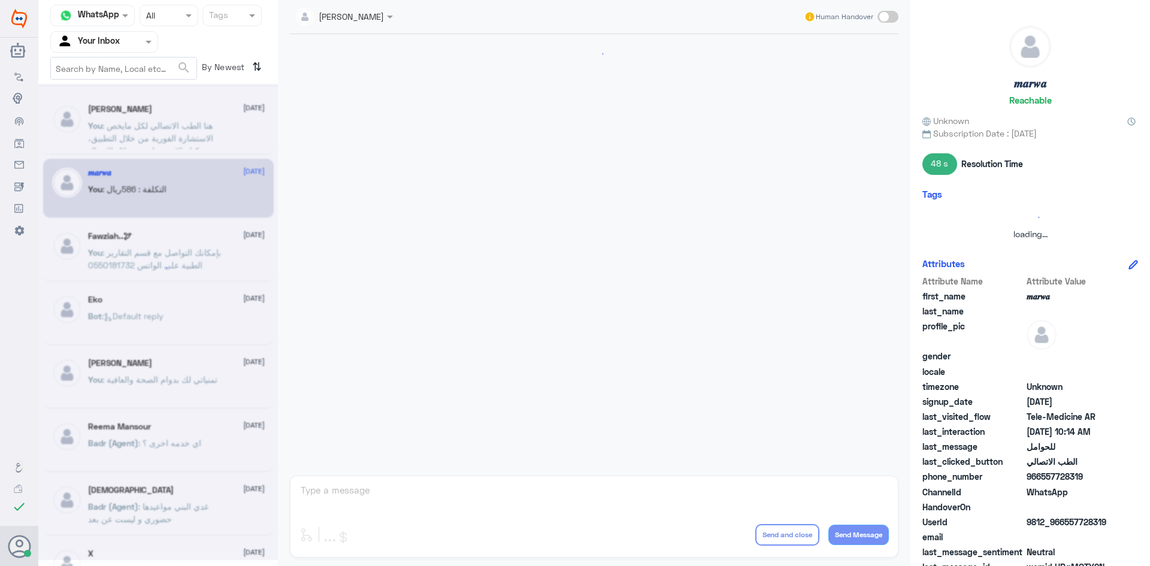
click at [156, 262] on icon at bounding box center [158, 267] width 21 height 21
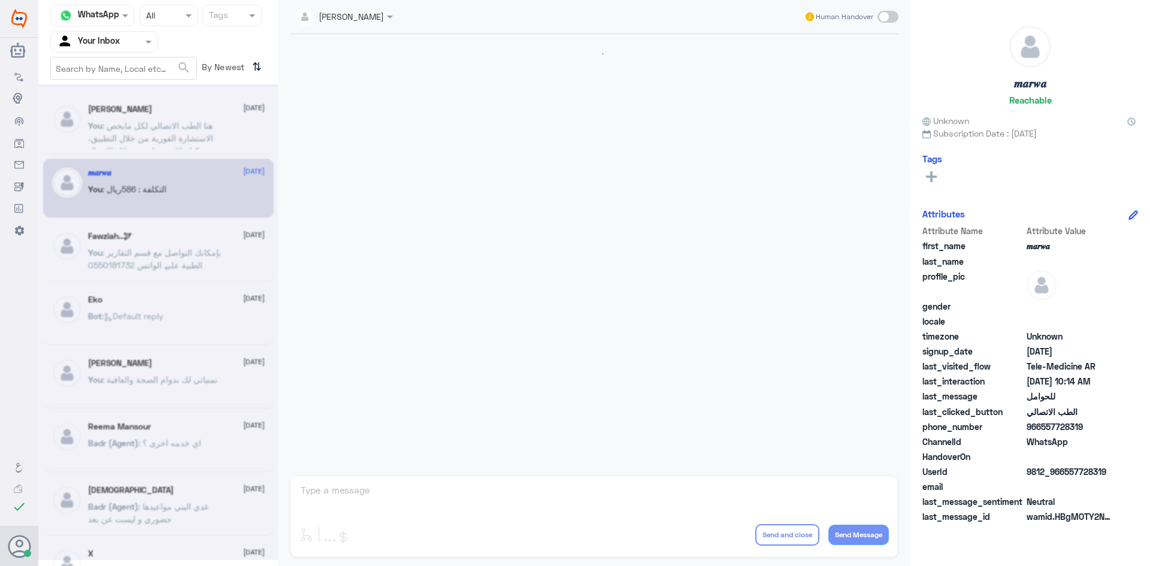
scroll to position [606, 0]
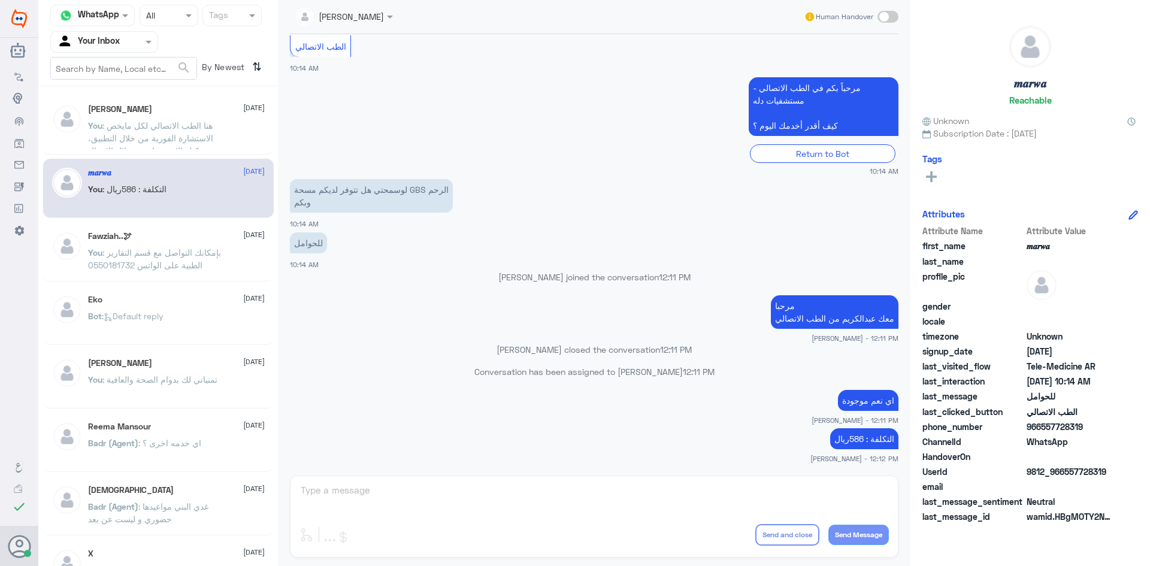
click at [155, 150] on div "J Alamoudi [DATE] You : هنا الطب الاتصالي لكل مايخص الاستشارة الفورية من خلال ا…" at bounding box center [158, 124] width 231 height 59
click at [154, 131] on p "You : هنا الطب الاتصالي لكل مايخص الاستشارة الفورية من خلال التطبيق، يمكنك الاس…" at bounding box center [155, 134] width 135 height 30
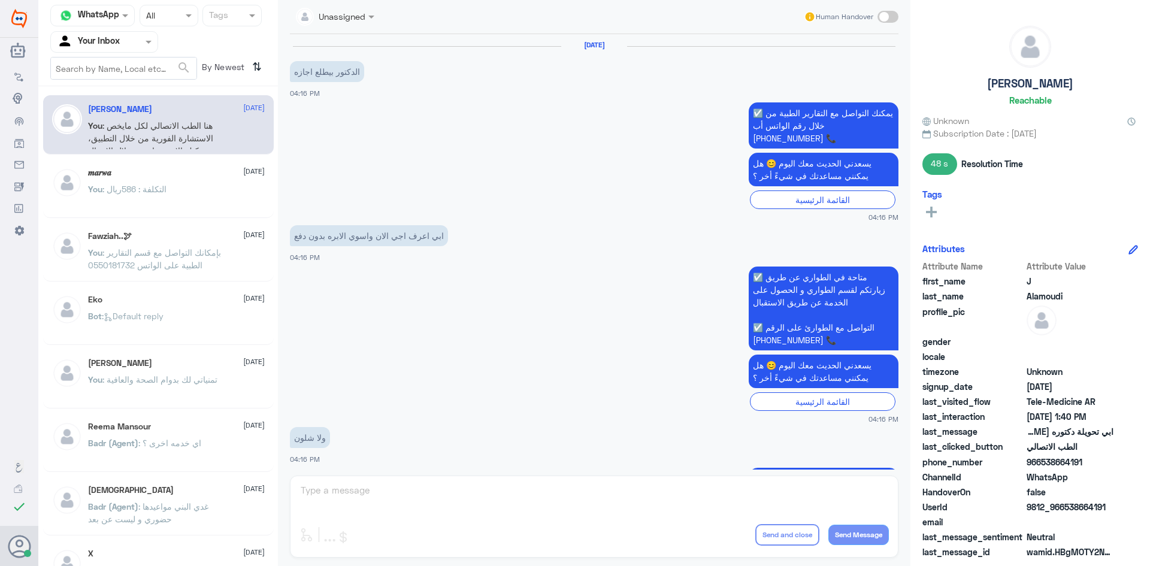
scroll to position [717, 0]
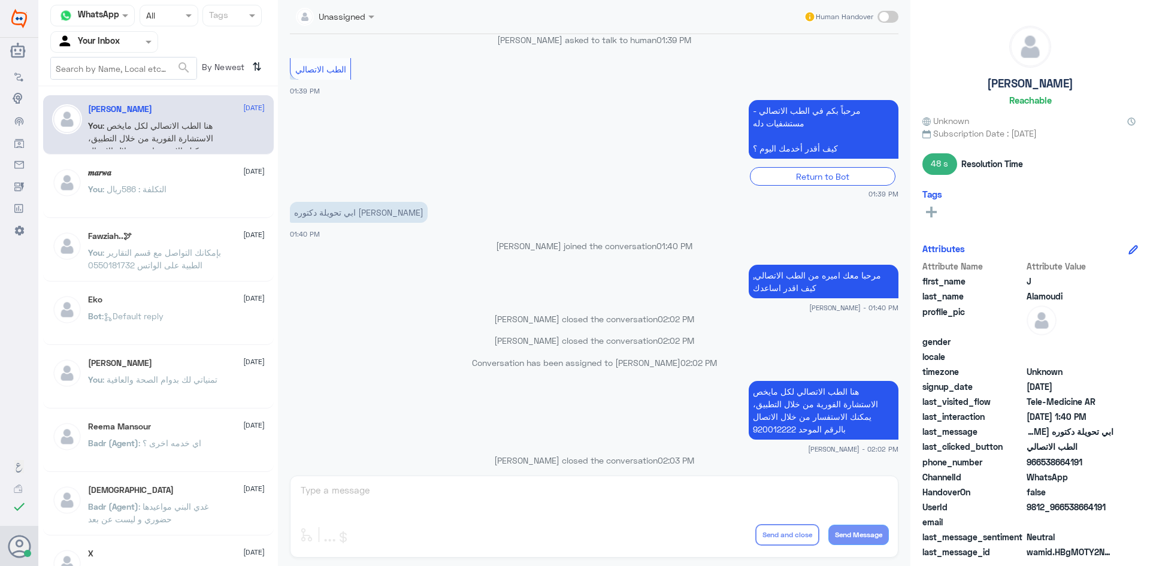
click at [141, 138] on span ": هنا الطب الاتصالي لكل مايخص الاستشارة الفورية من خلال التطبيق، يمكنك الاستفسا…" at bounding box center [150, 144] width 125 height 48
click at [159, 195] on p "You : التكلفة : 586ريال" at bounding box center [127, 198] width 78 height 30
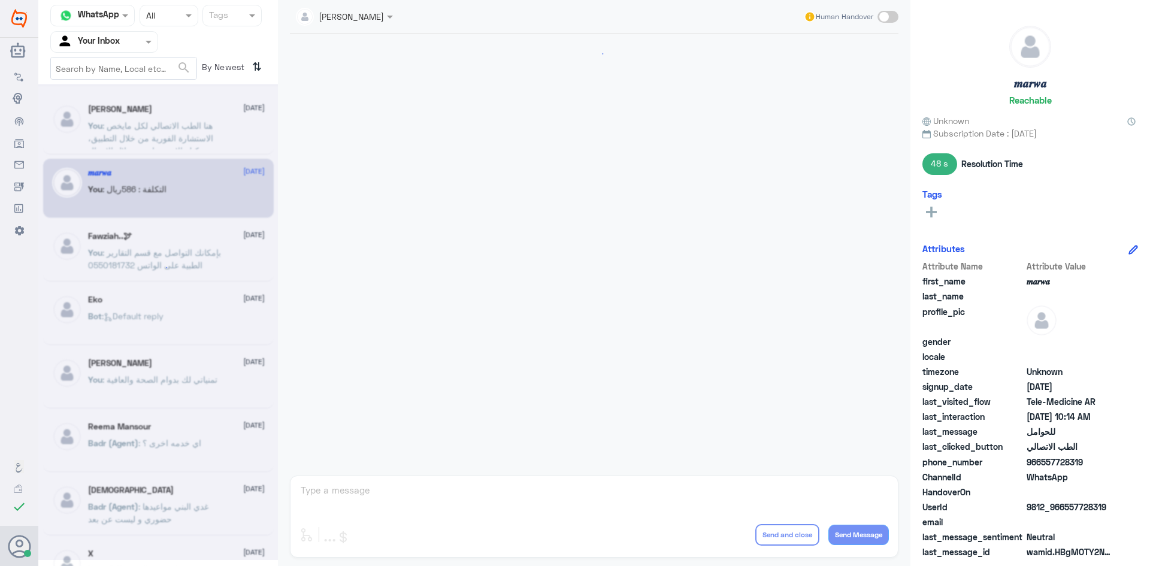
scroll to position [606, 0]
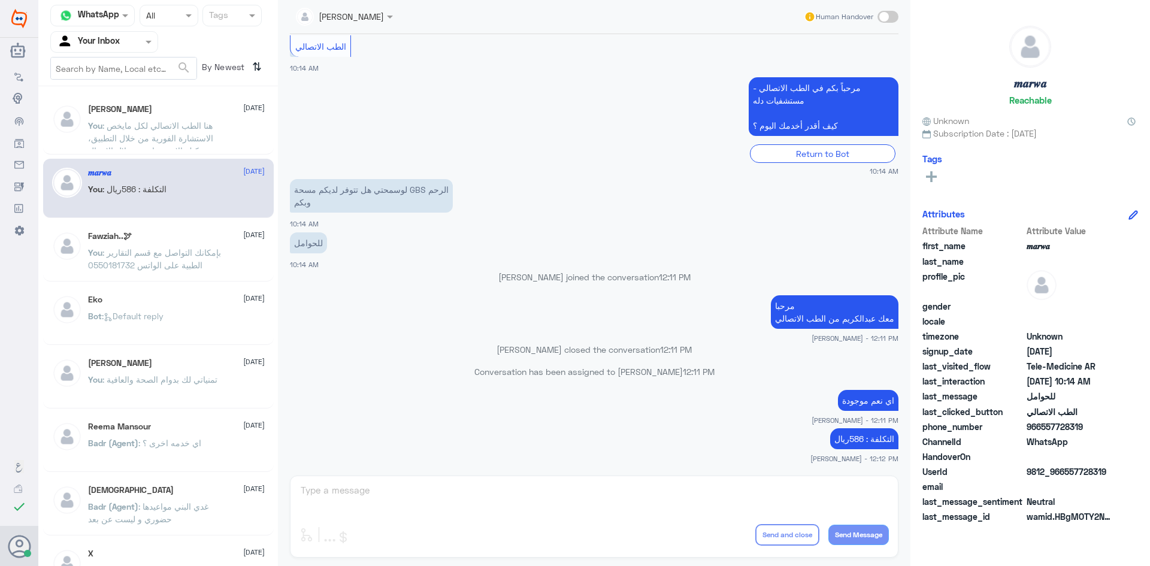
click at [138, 49] on div "Agent Filter Your Inbox" at bounding box center [97, 42] width 92 height 18
click at [120, 76] on div "All" at bounding box center [104, 70] width 108 height 22
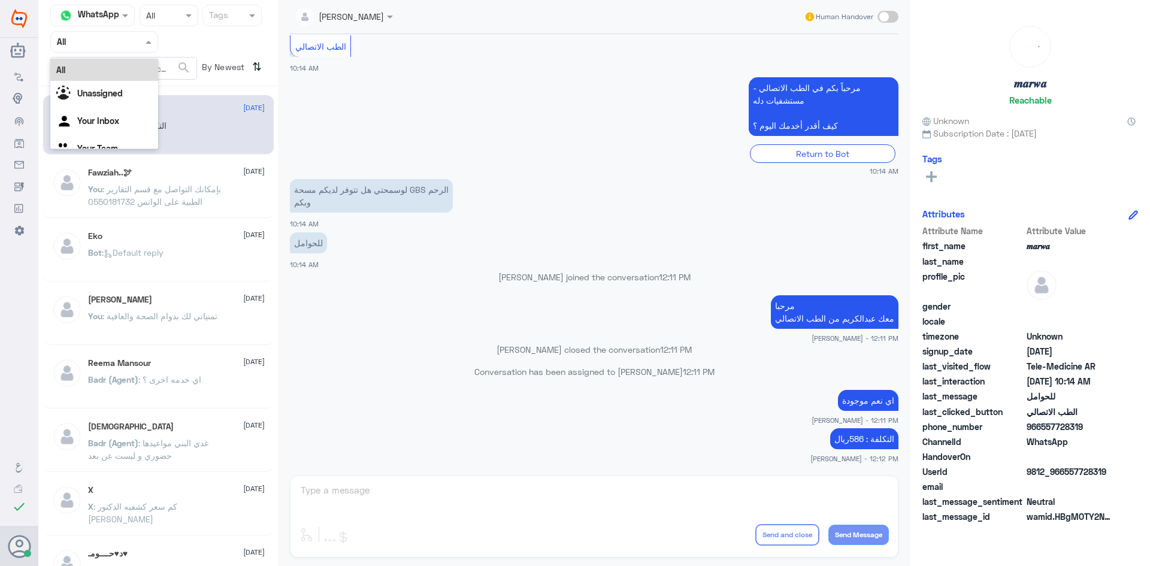
click at [116, 52] on div "Agent Filter All" at bounding box center [104, 42] width 108 height 22
click at [120, 118] on div "Your Inbox" at bounding box center [104, 122] width 108 height 28
drag, startPoint x: 171, startPoint y: 114, endPoint x: 171, endPoint y: 126, distance: 12.0
click at [171, 122] on div "𝒎𝒂𝒓𝒘𝒂 2 September You : التكلفة : 586ريال" at bounding box center [176, 126] width 177 height 45
click at [180, 179] on div "Fawziah..🕊 28 August You : بإمكانك التواصل مع قسم التقارير الطبية على الواتس 05…" at bounding box center [176, 190] width 177 height 45
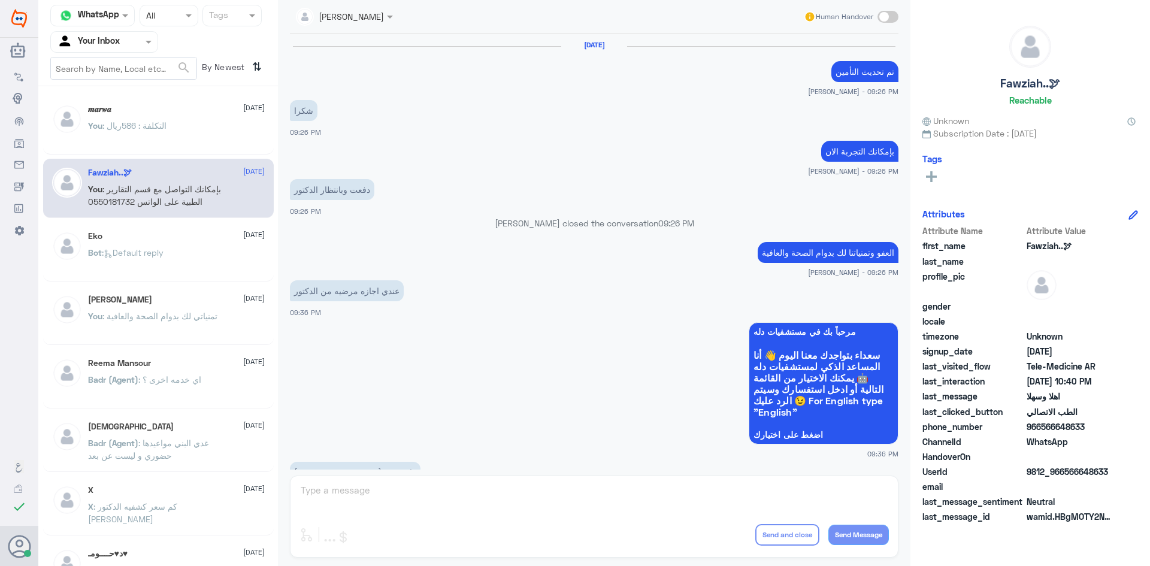
scroll to position [597, 0]
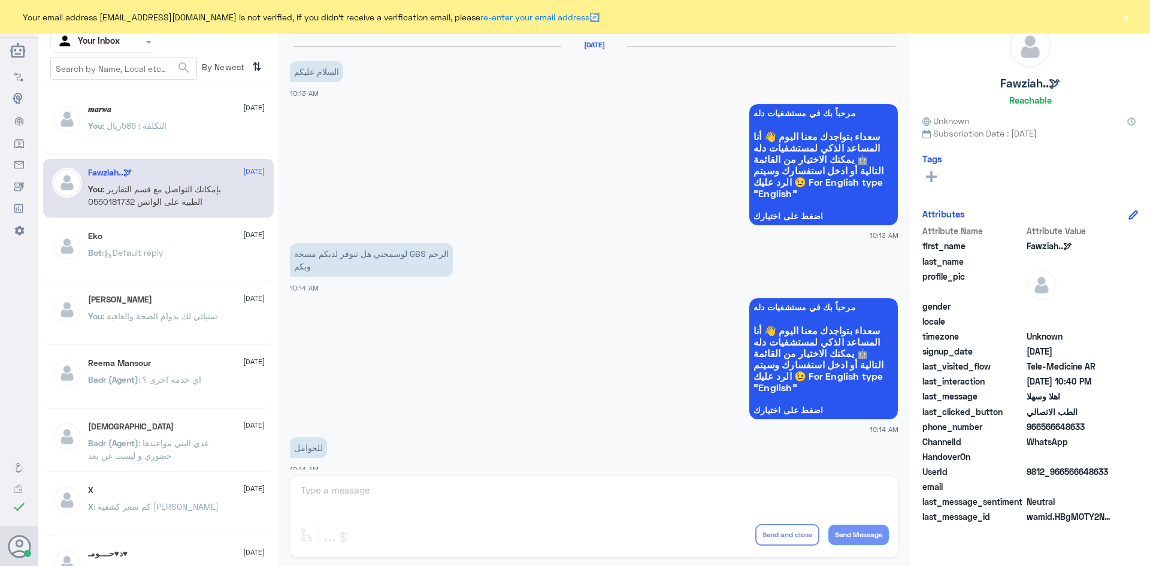
scroll to position [606, 0]
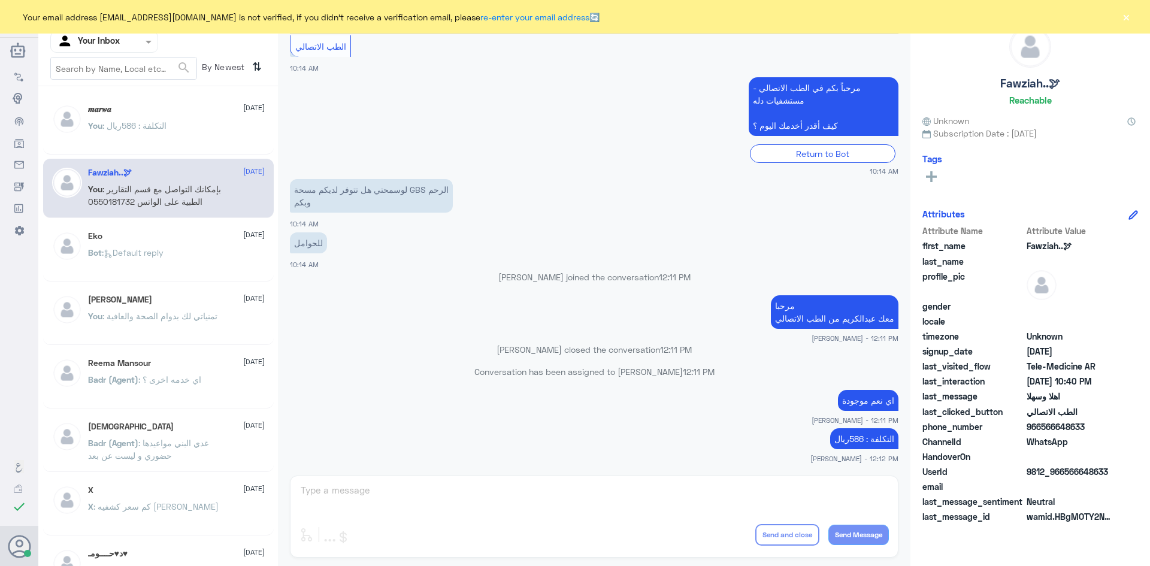
click at [1120, 17] on button "×" at bounding box center [1126, 17] width 12 height 12
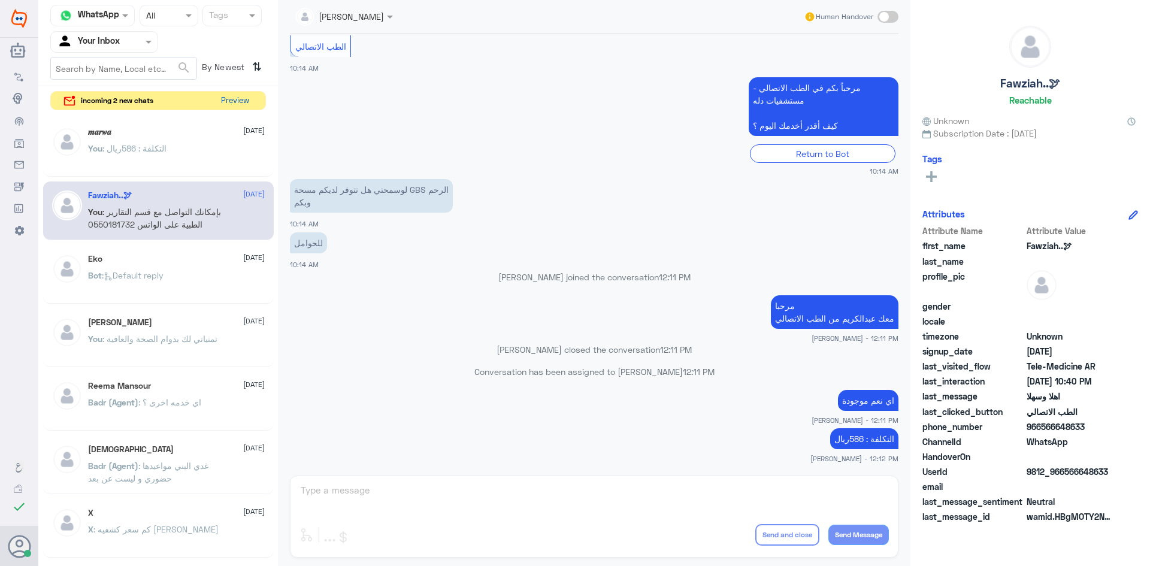
click at [244, 99] on button "Preview" at bounding box center [234, 101] width 37 height 19
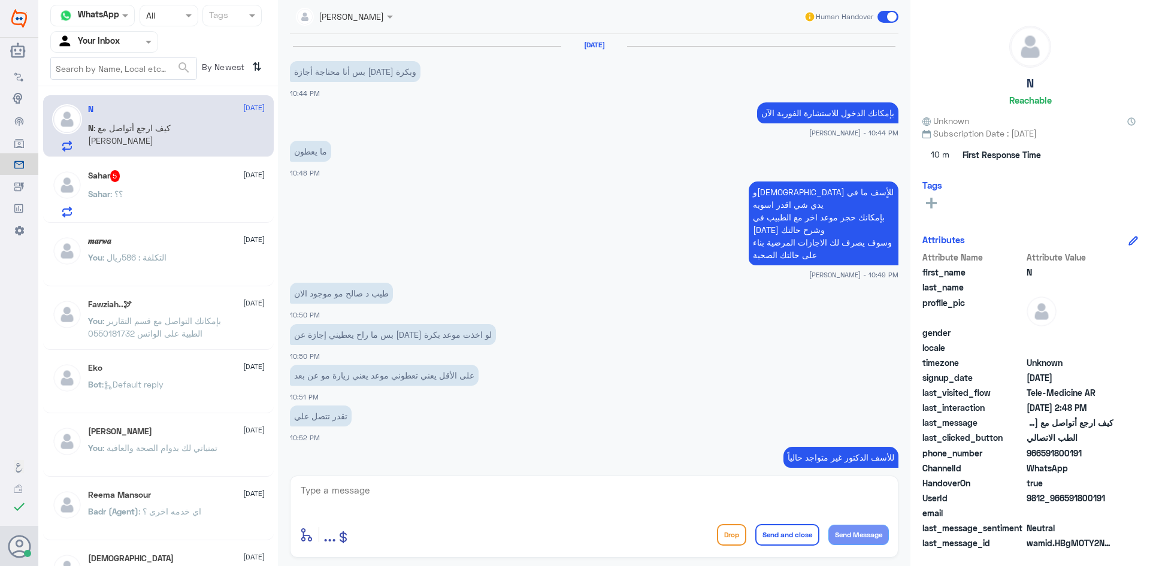
scroll to position [555, 0]
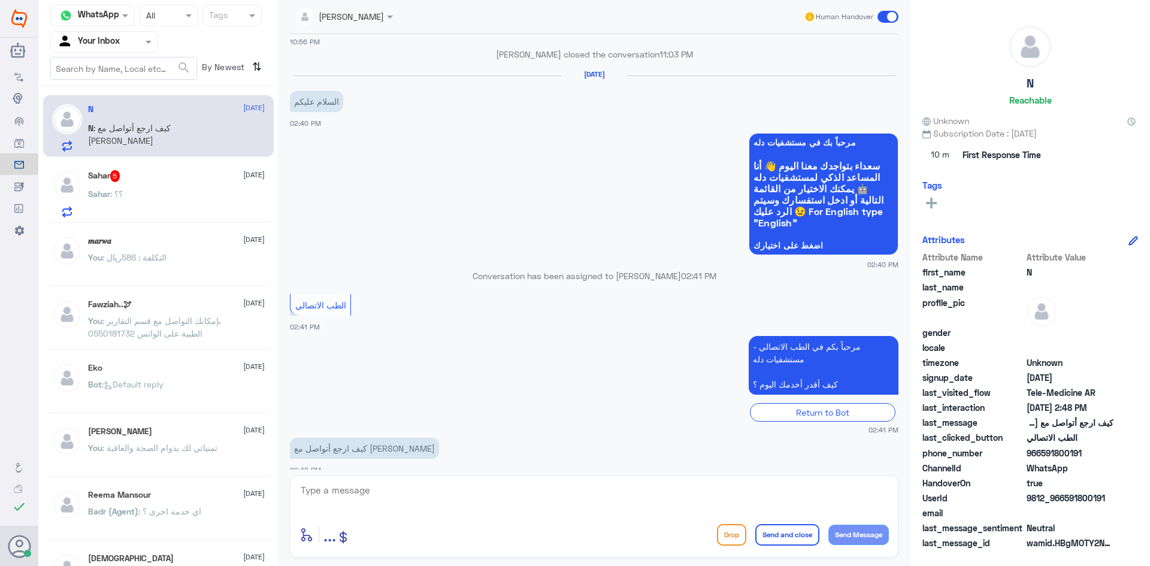
click at [451, 485] on textarea at bounding box center [595, 496] width 590 height 29
click at [391, 485] on textarea at bounding box center [595, 496] width 590 height 29
click at [398, 484] on textarea "ر" at bounding box center [595, 496] width 590 height 29
paste textarea "مرحبا معك بدر من الطب الاتصالي, كيف اقدر اخدمك"
drag, startPoint x: 693, startPoint y: 488, endPoint x: 721, endPoint y: 492, distance: 27.9
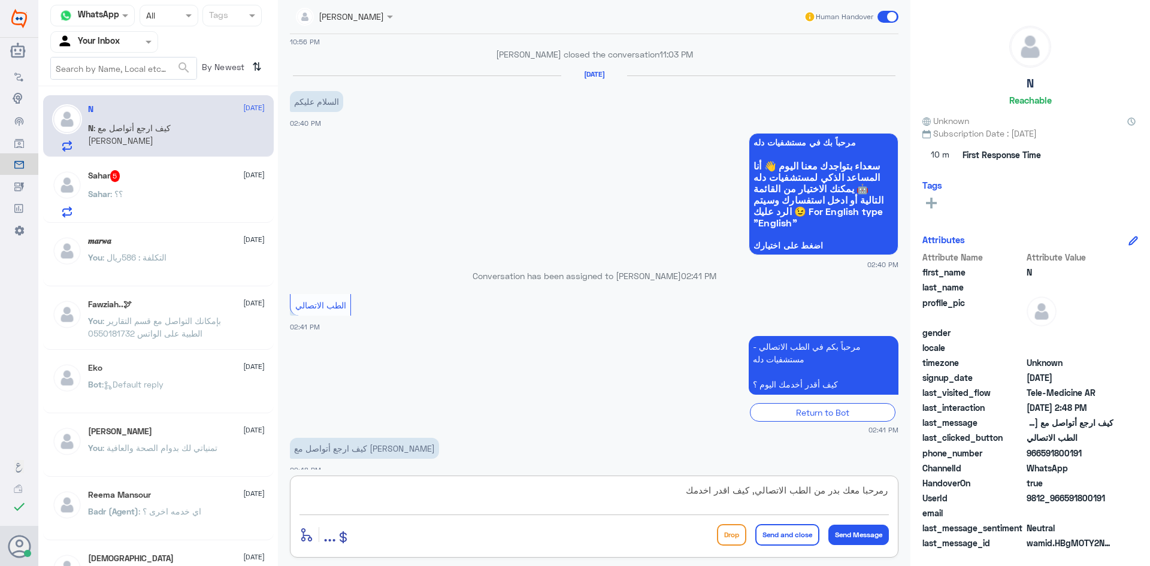
click at [721, 492] on textarea "رمرحبا معك بدر من الطب الاتصالي, كيف اقدر اخدمك" at bounding box center [595, 496] width 590 height 29
drag, startPoint x: 834, startPoint y: 491, endPoint x: 841, endPoint y: 495, distance: 8.0
click at [841, 495] on textarea "رمرحبا معك بدر من الطب الاتصالي, كيف اقدر اساعدك" at bounding box center [595, 496] width 590 height 29
drag, startPoint x: 832, startPoint y: 491, endPoint x: 843, endPoint y: 496, distance: 11.8
click at [843, 496] on textarea "رمرحبا معك بدر من الطب الاتصالي, كيف اقدر اساعدك" at bounding box center [595, 496] width 590 height 29
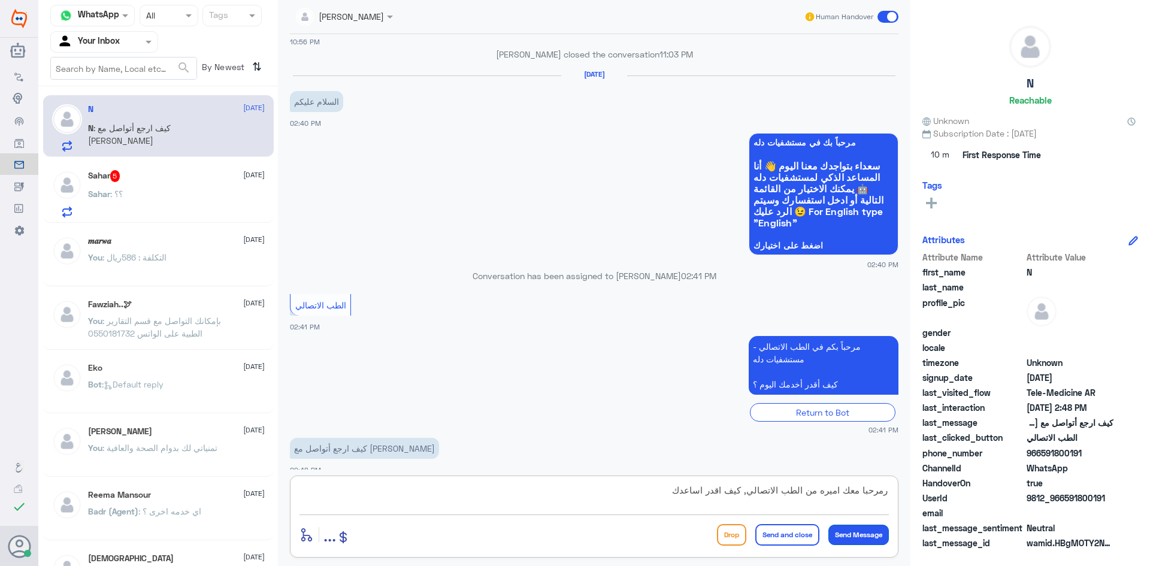
type textarea "رمرحبا معك اميره من الطب الاتصالي, كيف اقدر اساعدك"
click at [862, 534] on button "Send Message" at bounding box center [859, 535] width 61 height 20
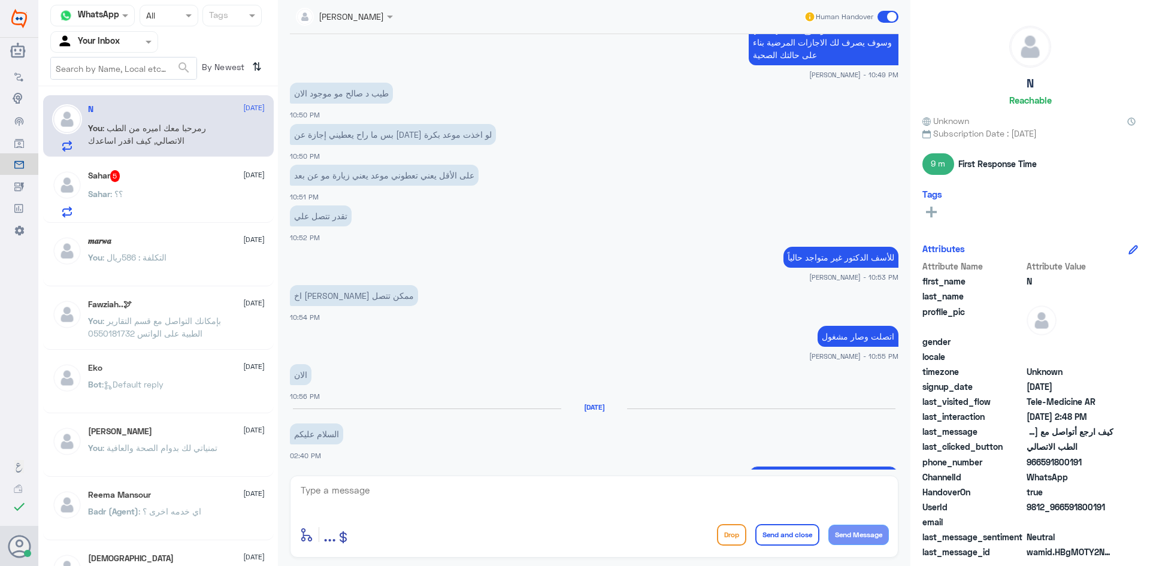
scroll to position [186, 0]
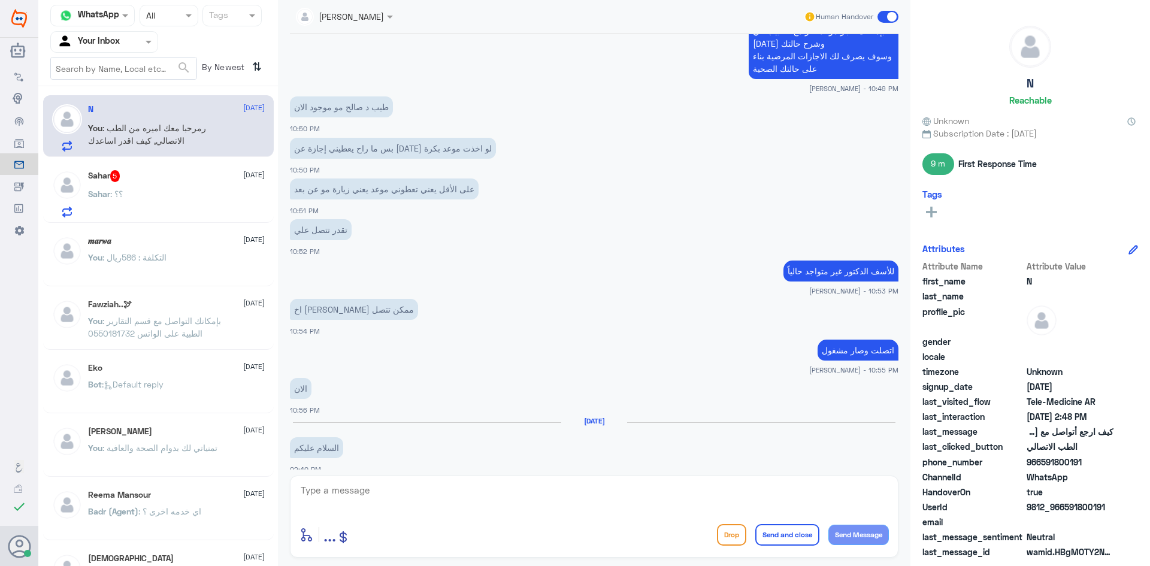
click at [122, 192] on span ": ؟؟" at bounding box center [116, 194] width 13 height 10
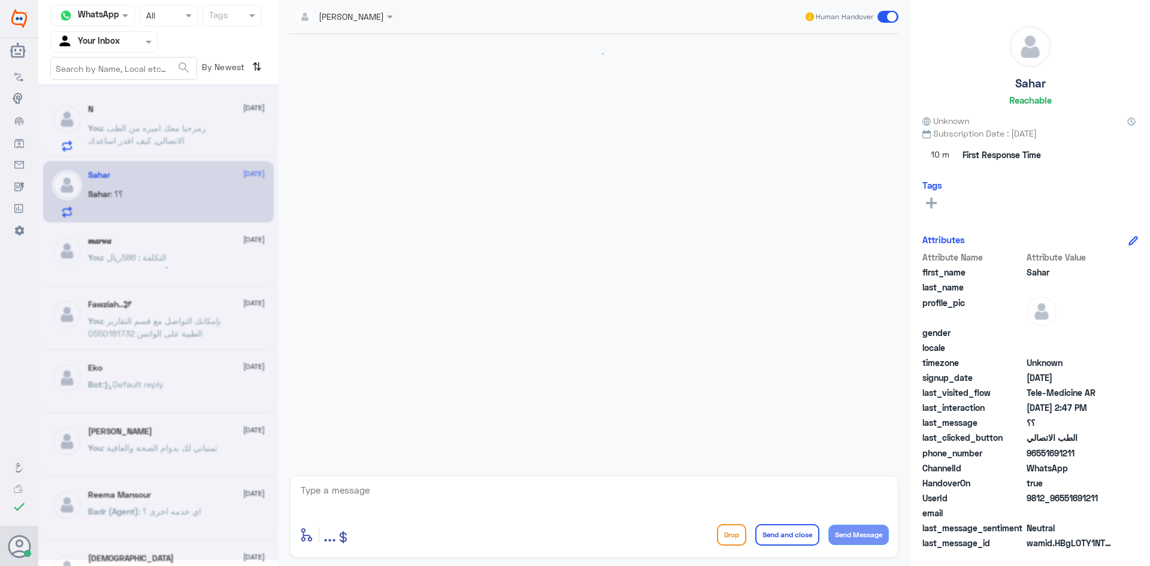
scroll to position [65, 0]
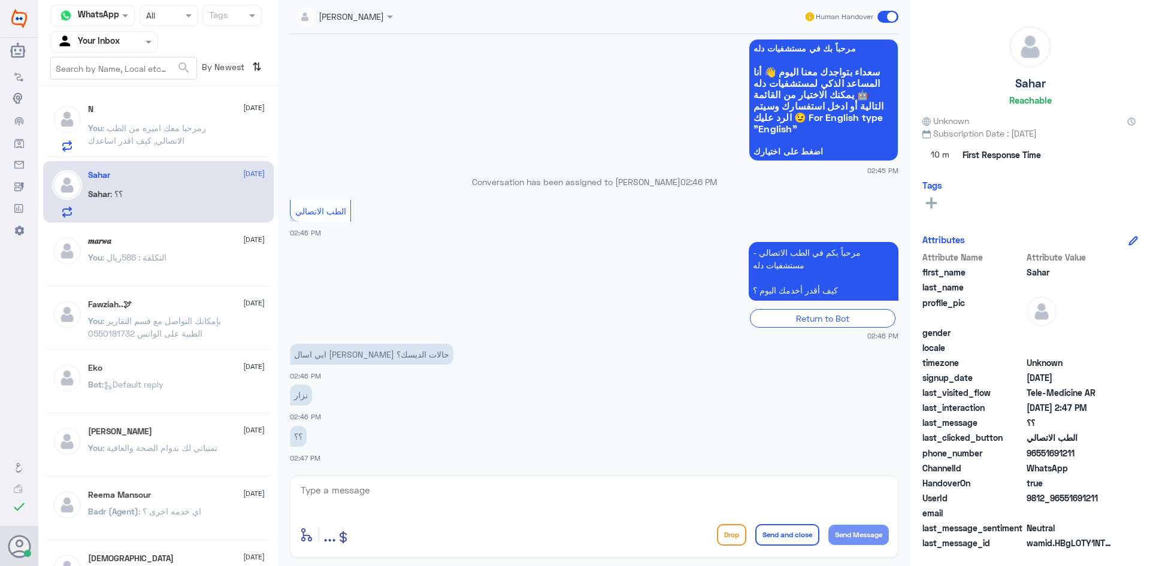
click at [383, 496] on textarea at bounding box center [595, 496] width 590 height 29
paste textarea "مرحبا، معك نوف من الطب الاتصالي"
drag, startPoint x: 830, startPoint y: 491, endPoint x: 846, endPoint y: 496, distance: 16.9
click at [846, 496] on textarea "مرحبا، معك نوف من الطب الاتصالي" at bounding box center [595, 496] width 590 height 29
type textarea "مرحبا، معك اميره من الطب الاتصالي"
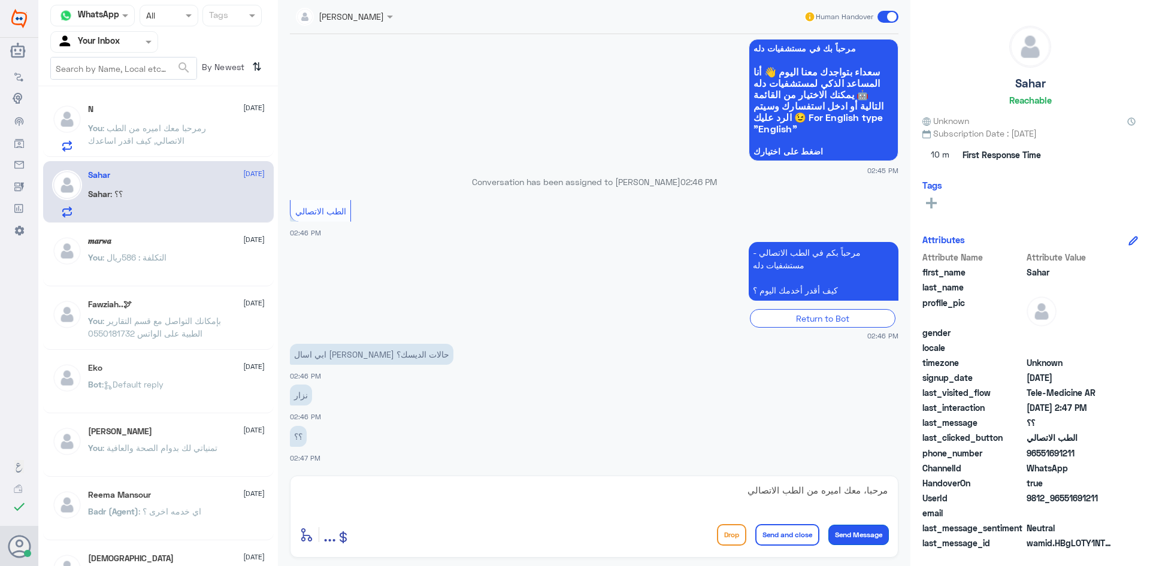
click at [866, 536] on button "Send Message" at bounding box center [859, 535] width 61 height 20
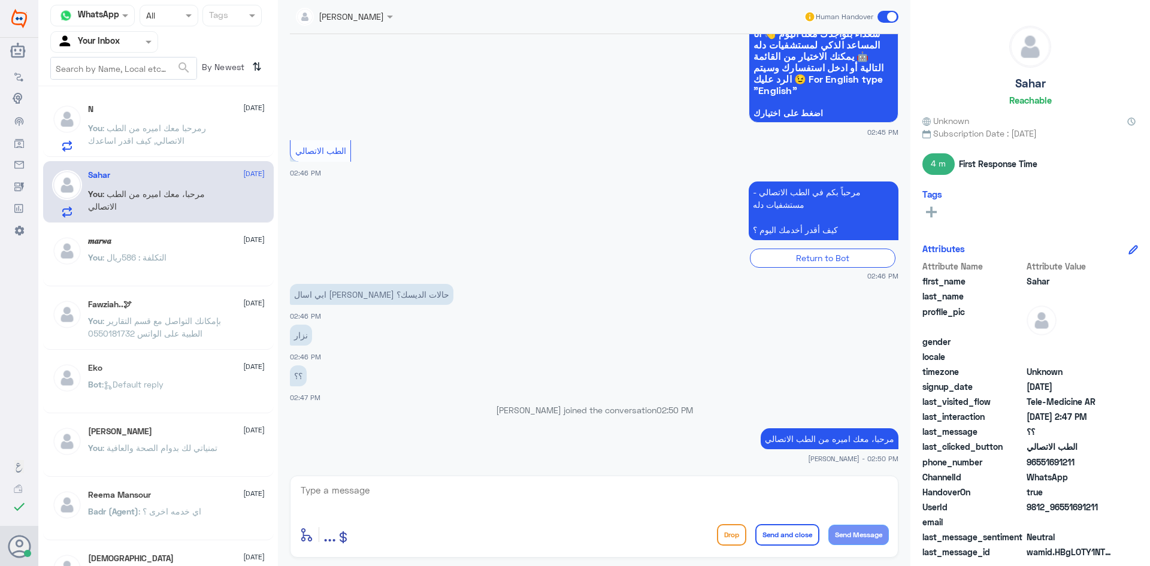
click at [387, 489] on textarea at bounding box center [595, 496] width 590 height 29
paste textarea "هنا الطب الاتصالي لكل مايخص الاستشارة الفورية من خلال التطبيق، يمكنك الاستفسار …"
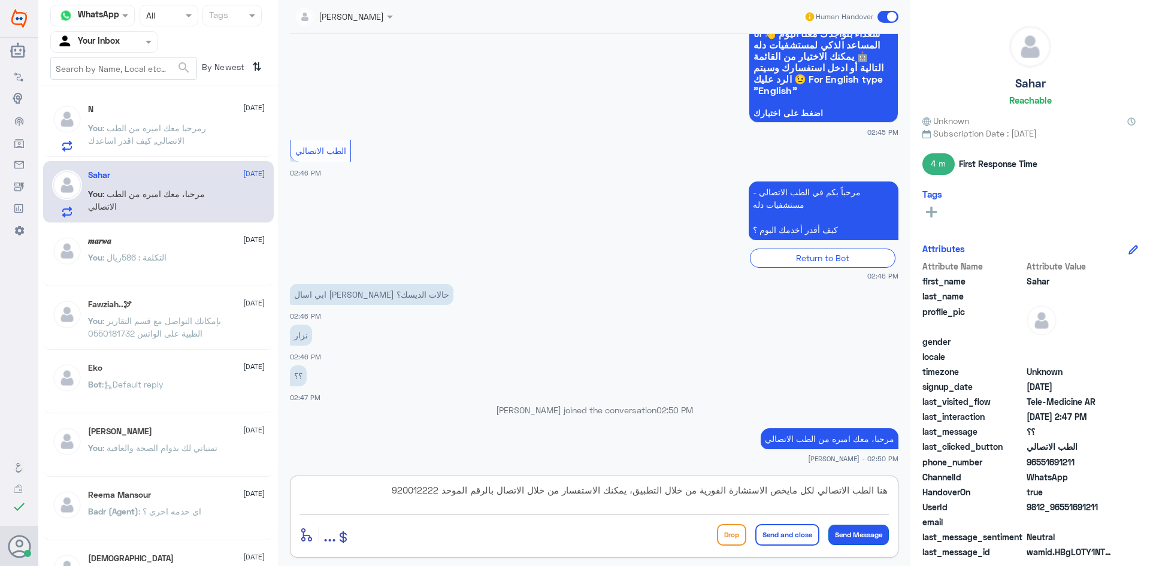
type textarea "هنا الطب الاتصالي لكل مايخص الاستشارة الفورية من خلال التطبيق، يمكنك الاستفسار …"
click at [865, 533] on button "Send Message" at bounding box center [859, 535] width 61 height 20
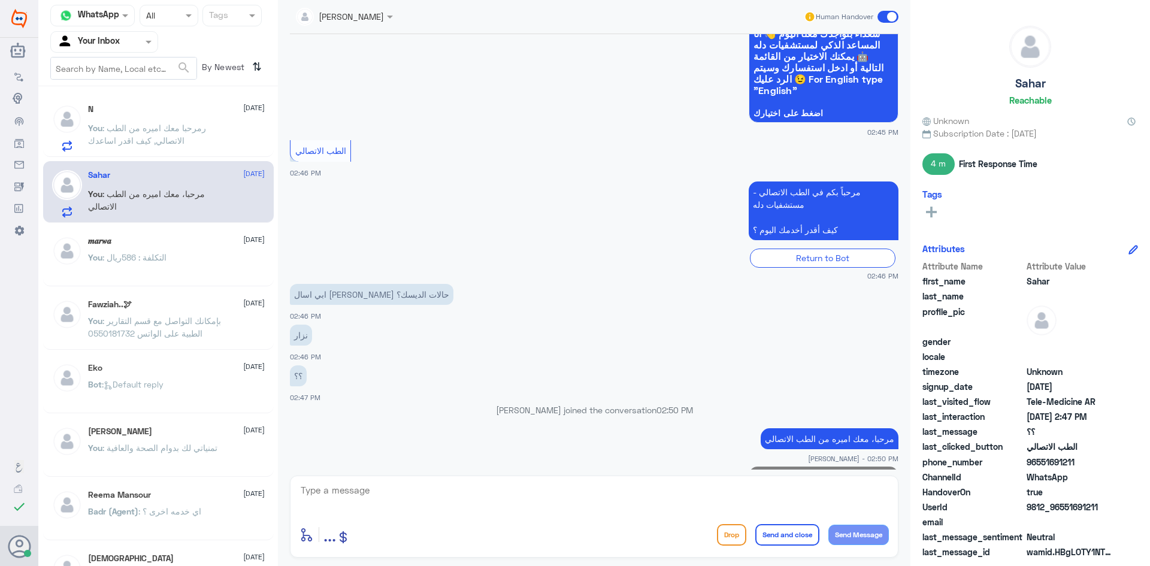
scroll to position [179, 0]
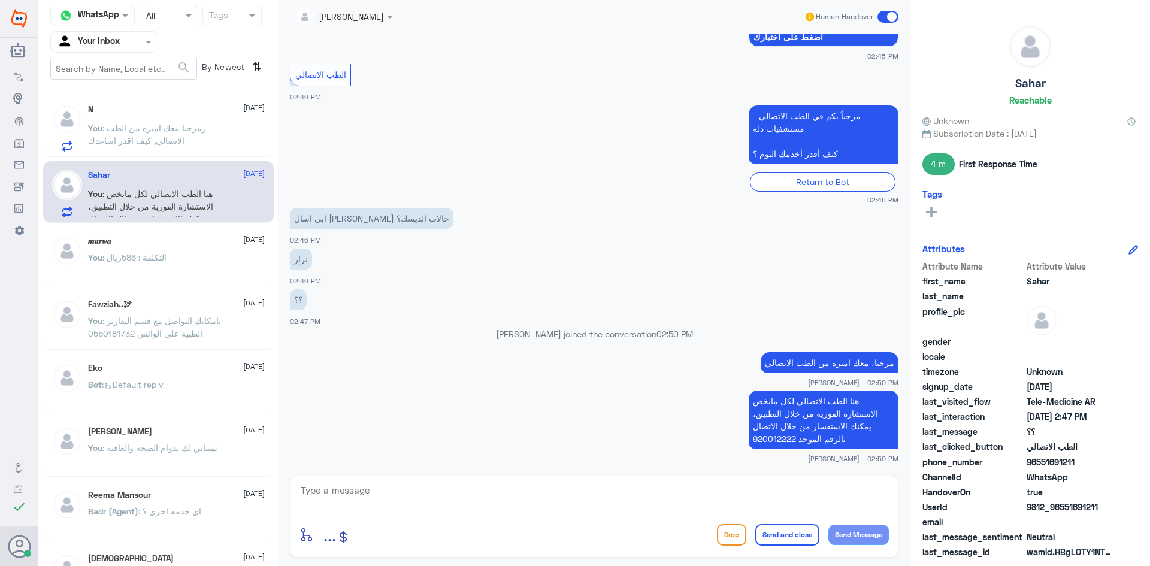
click at [172, 146] on p "You : رمرحبا معك اميره من الطب الاتصالي, كيف اقدر اساعدك" at bounding box center [155, 137] width 135 height 30
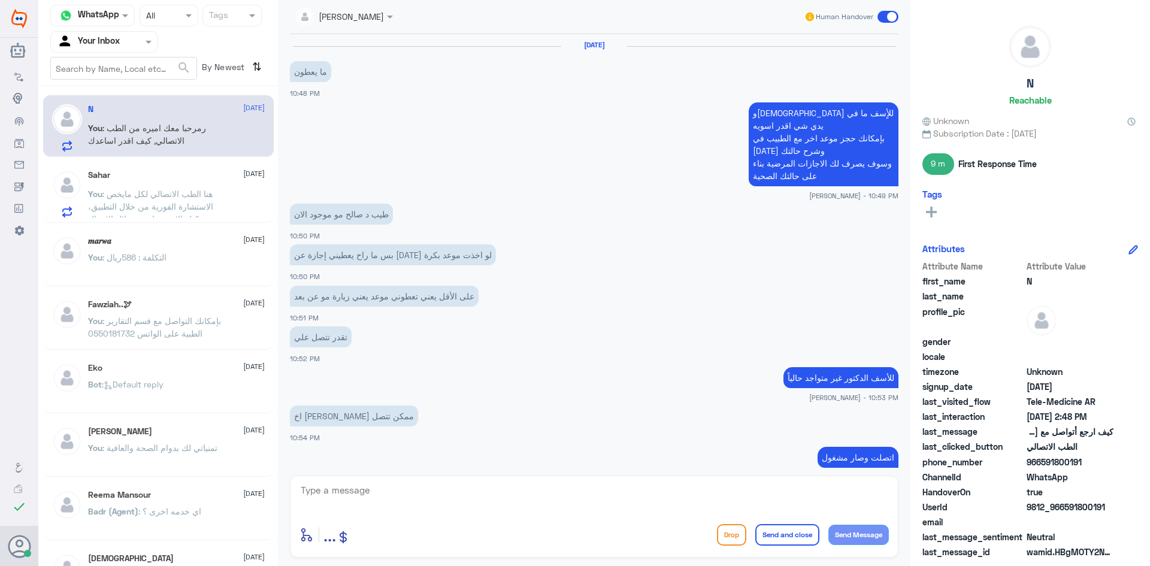
scroll to position [548, 0]
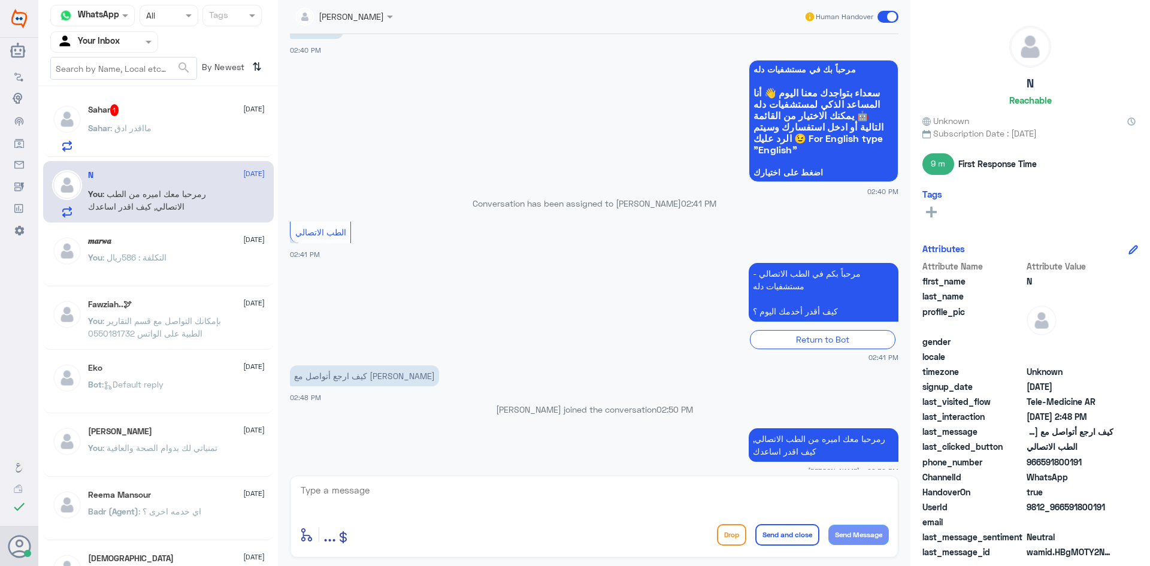
click at [196, 116] on div "Sahar 1 8 October Sahar : مااقدر ادق" at bounding box center [176, 127] width 177 height 47
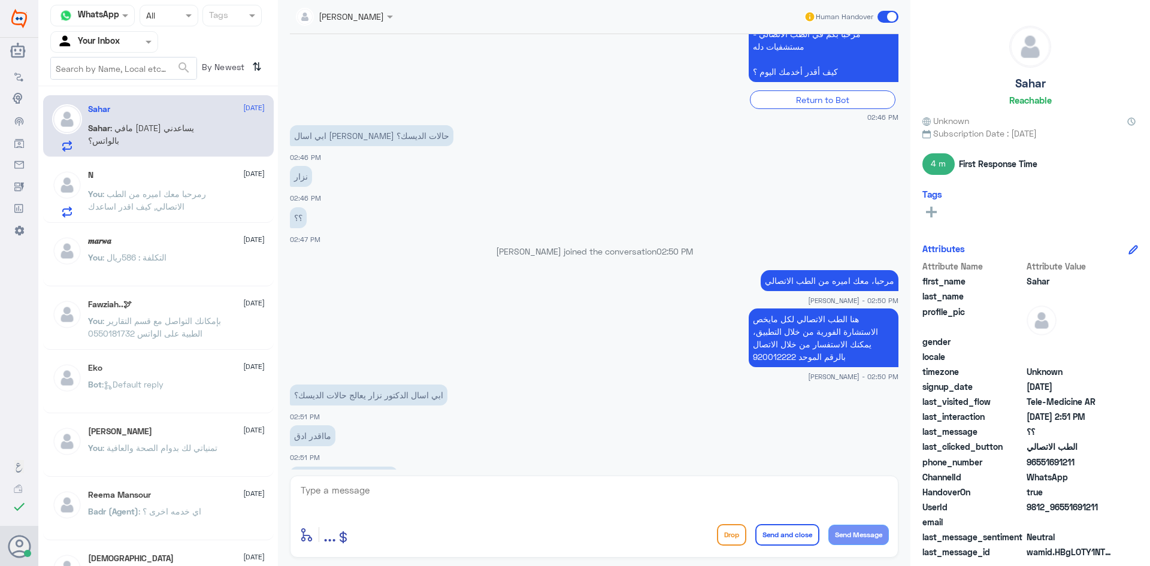
scroll to position [324, 0]
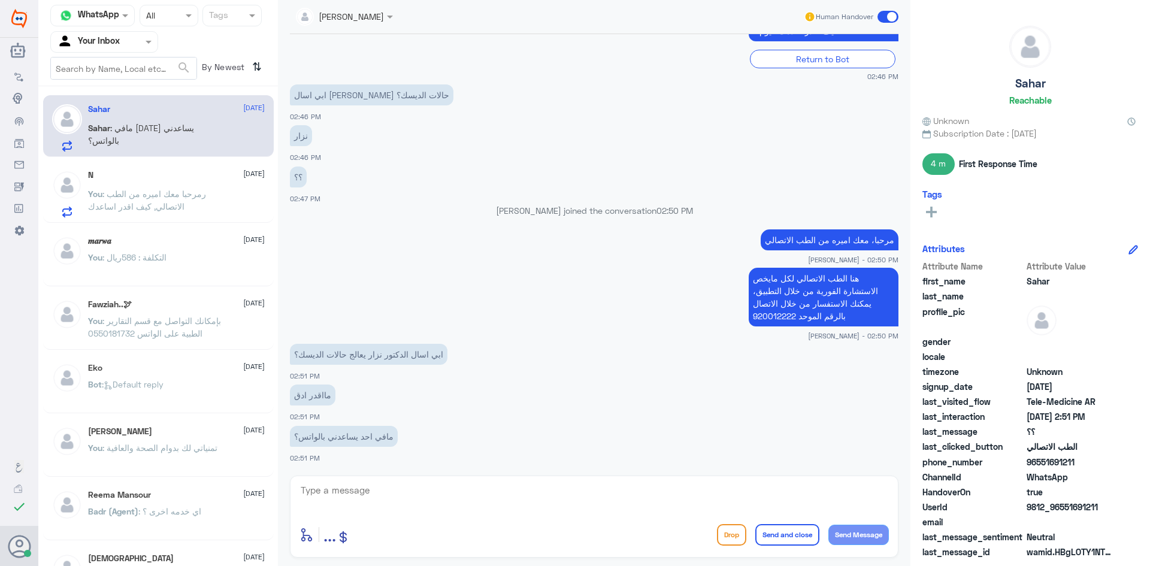
click at [372, 492] on textarea at bounding box center [595, 496] width 590 height 29
click at [429, 491] on textarea at bounding box center [595, 496] width 590 height 29
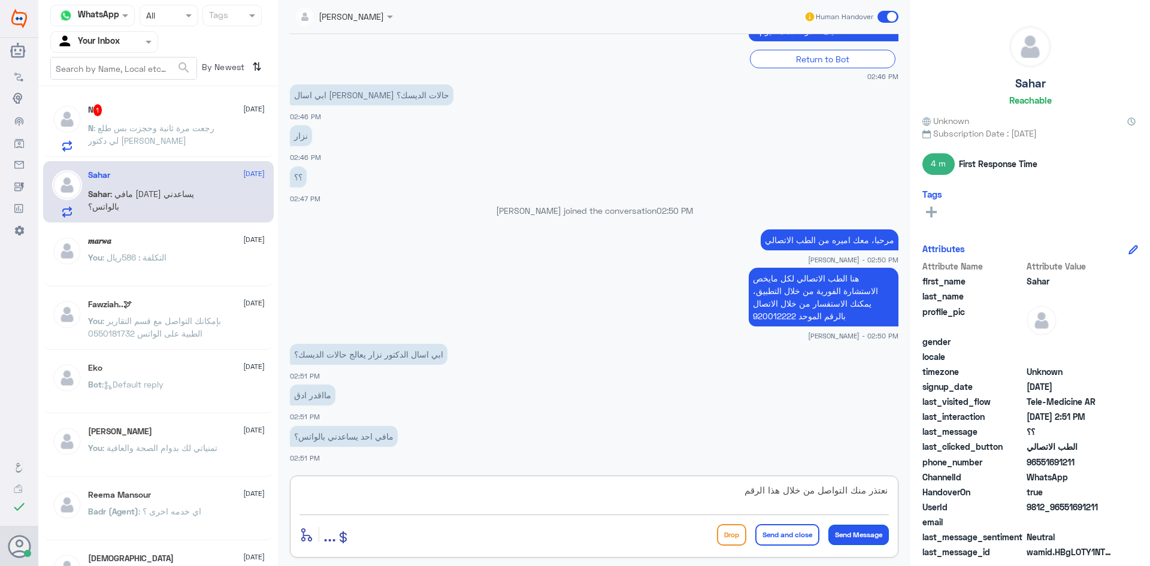
type textarea "نعتذر منك التواصل من خلال هذا الرقم"
click at [863, 536] on button "Send Message" at bounding box center [859, 535] width 61 height 20
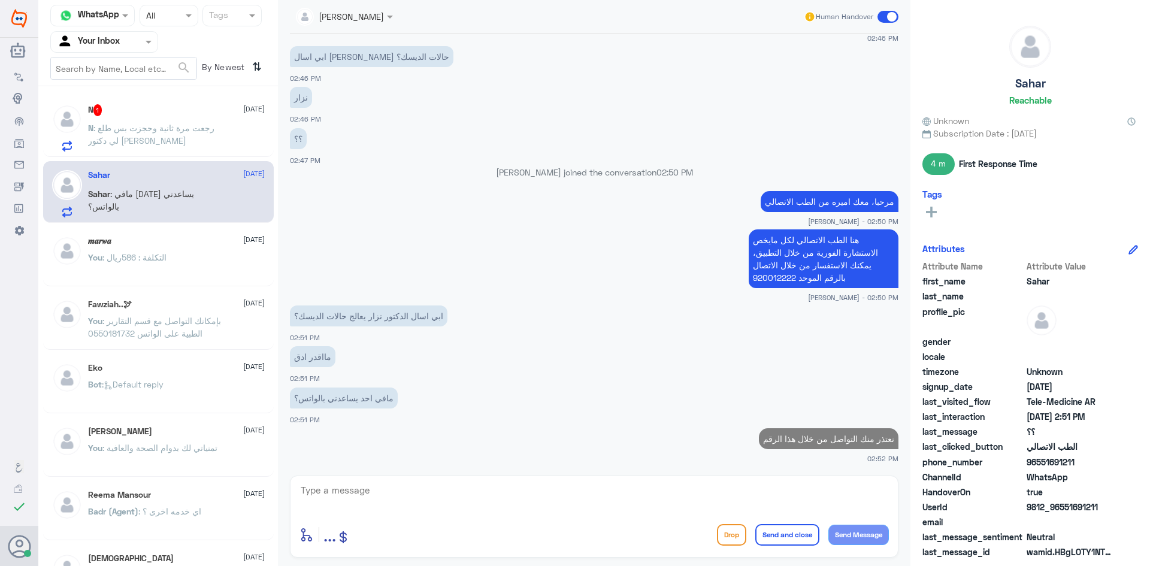
click at [125, 117] on div "N 1 8 October N : ‏رجعت مرة ثانية وحجزت بس طلع لي دكتور ثاني" at bounding box center [176, 127] width 177 height 47
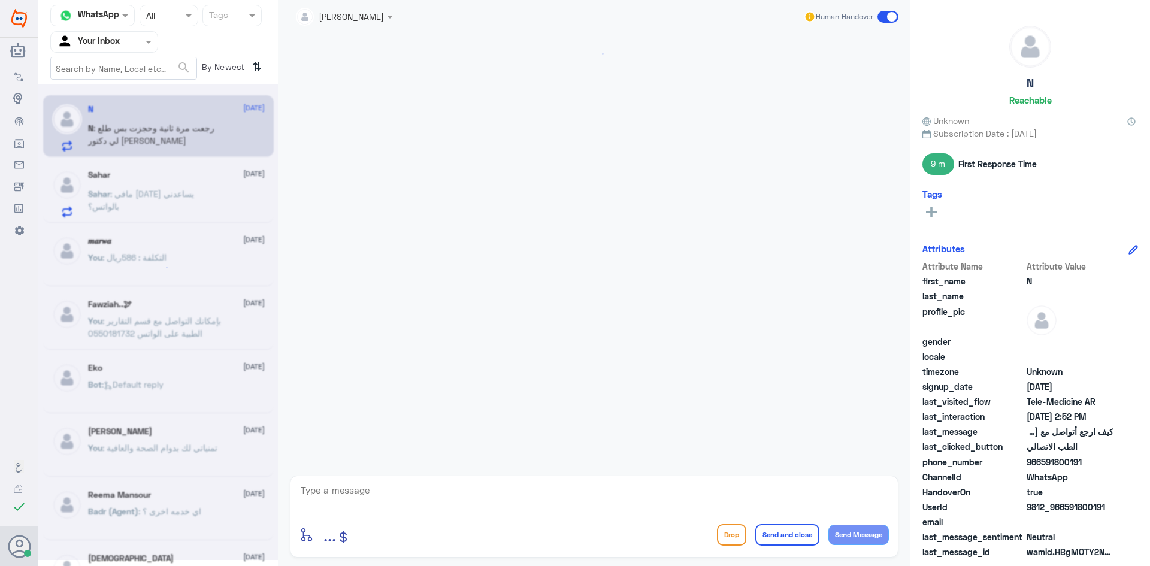
scroll to position [500, 0]
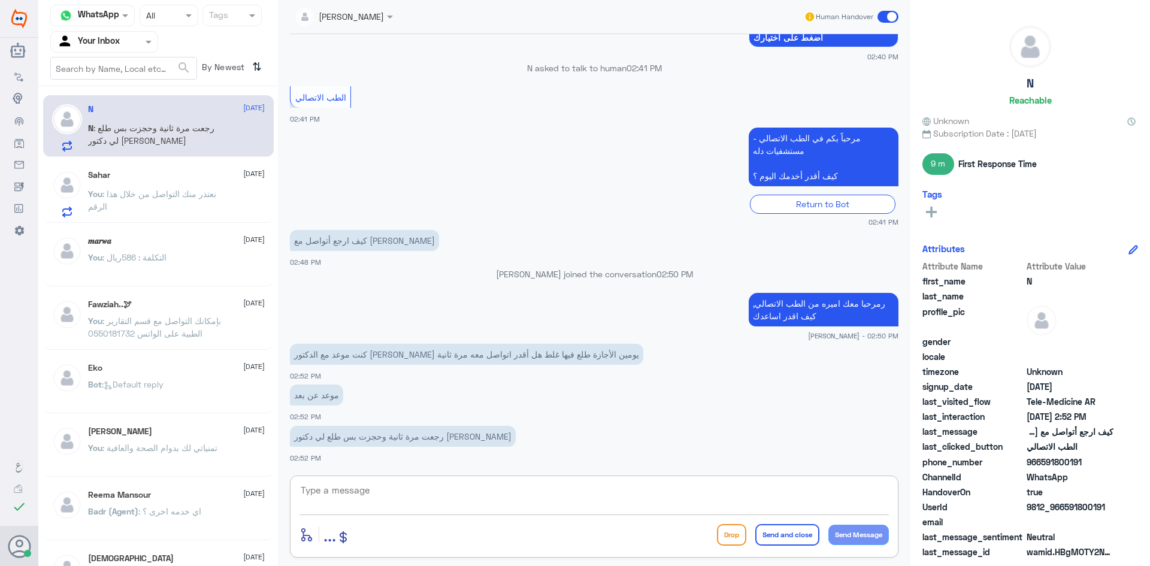
click at [395, 488] on textarea at bounding box center [595, 496] width 590 height 29
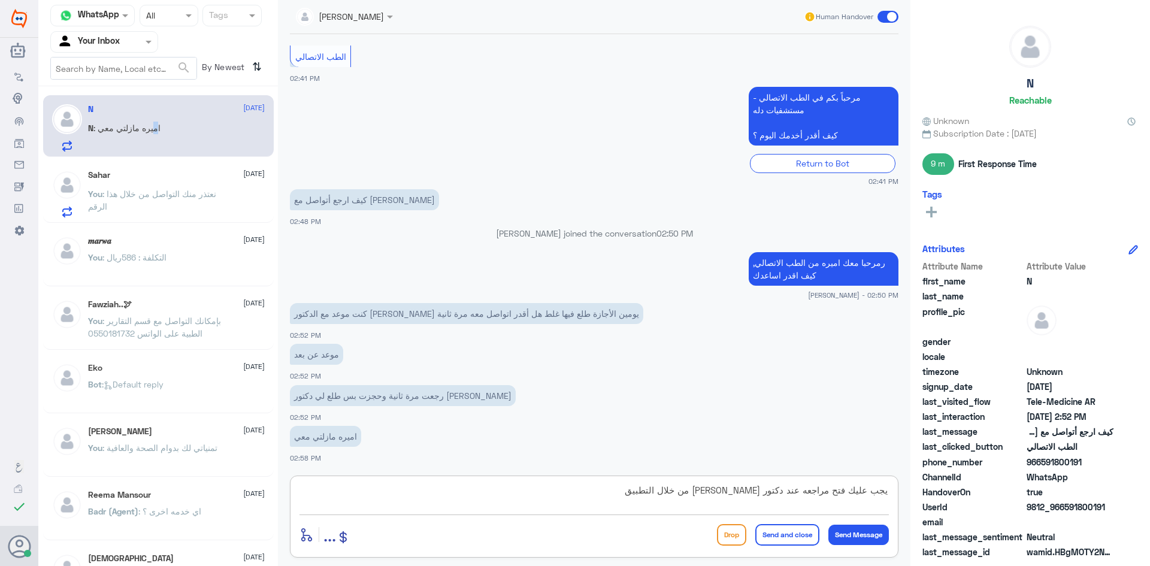
click at [156, 132] on span ": اميره مازلتي معي" at bounding box center [126, 128] width 67 height 10
click at [119, 126] on span ": اميره مازلتي معي" at bounding box center [126, 128] width 67 height 10
click at [419, 500] on textarea "يجب عليك فتح مراجعه عند دكتور صالح الباهلي من خلال التطبيق" at bounding box center [595, 496] width 590 height 29
type textarea "يجب عليك فتح مراجعه عند دكتور صالح الباهلي من خلال التطبيق مره اخرى"
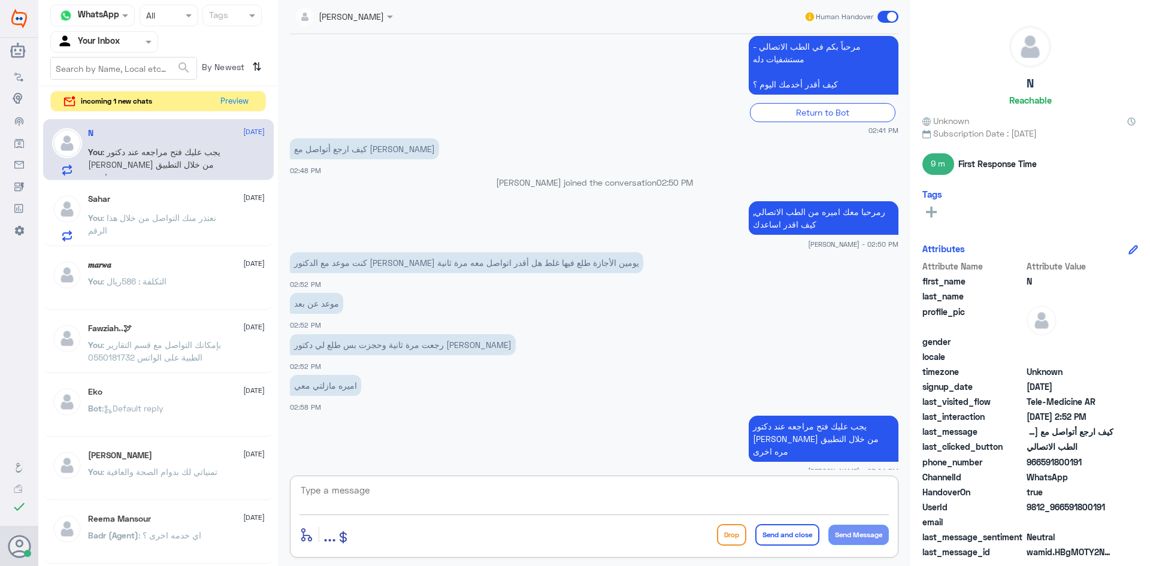
click at [388, 495] on textarea at bounding box center [595, 496] width 590 height 29
paste textarea "هنا الطب الاتصالي لكل مايخص الاستشارة الفورية من خلال التطبيق، يمكنك التواصل مع…"
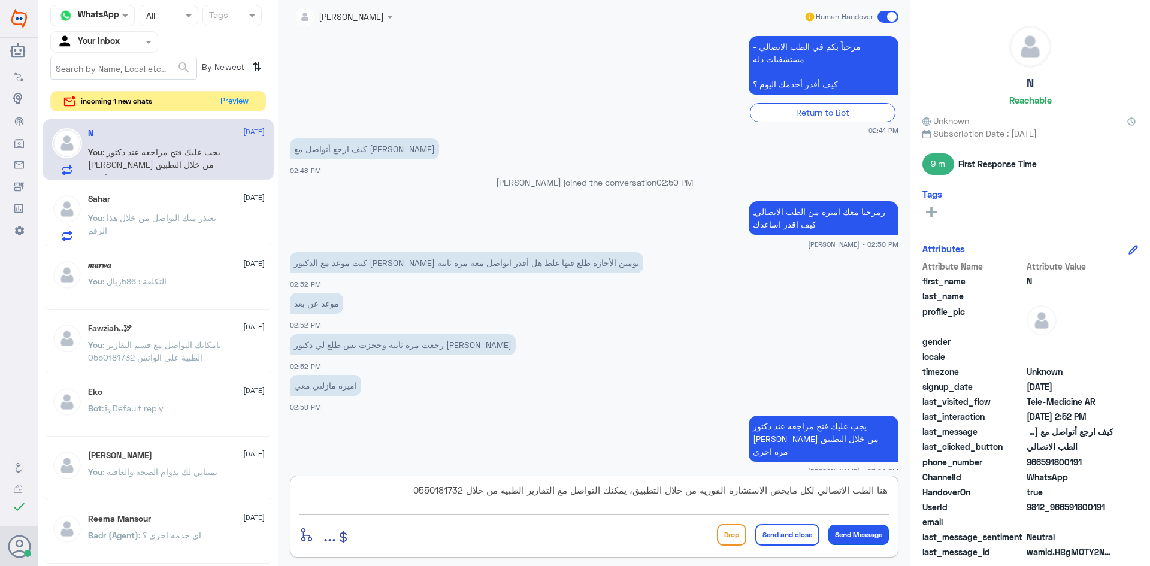
type textarea "هنا الطب الاتصالي لكل مايخص الاستشارة الفورية من خلال التطبيق، يمكنك التواصل مع…"
click at [865, 534] on button "Send Message" at bounding box center [859, 535] width 61 height 20
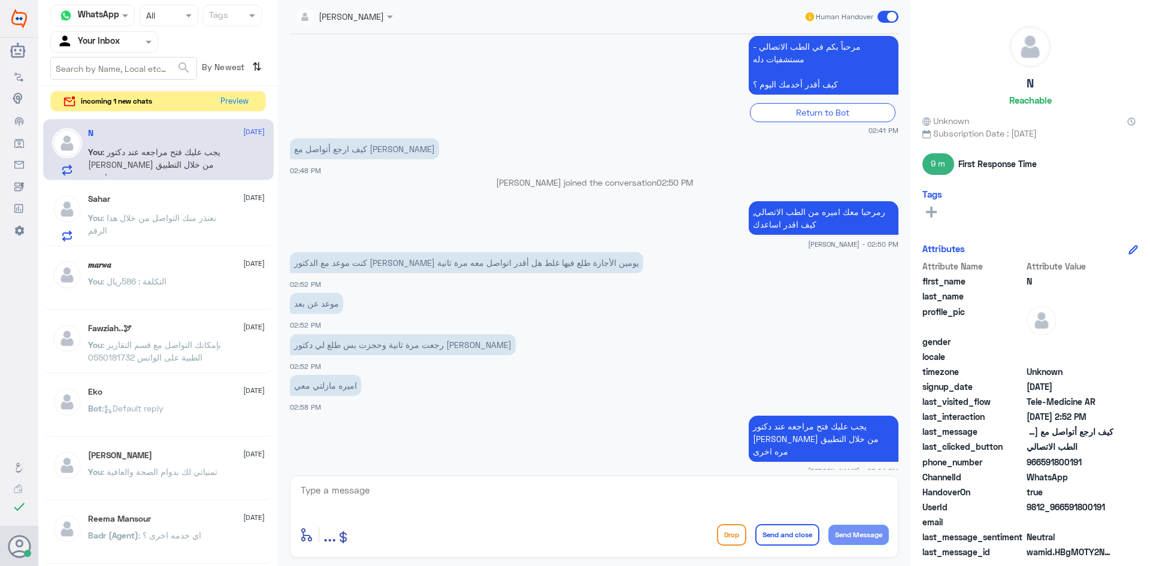
scroll to position [669, 0]
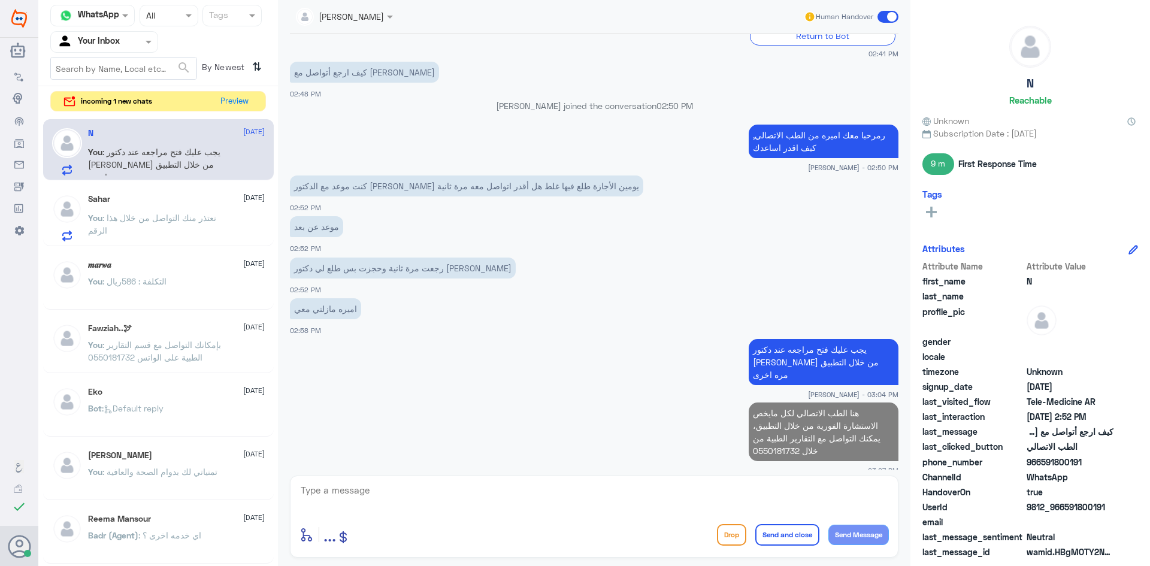
click at [890, 19] on span at bounding box center [888, 17] width 21 height 12
click at [0, 0] on input "checkbox" at bounding box center [0, 0] width 0 height 0
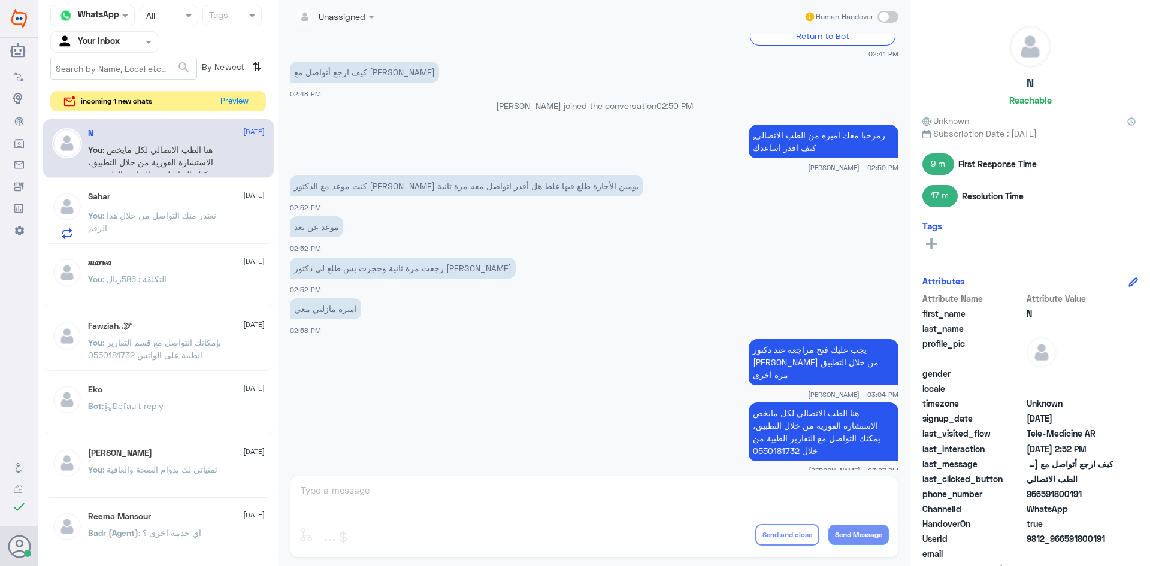
scroll to position [690, 0]
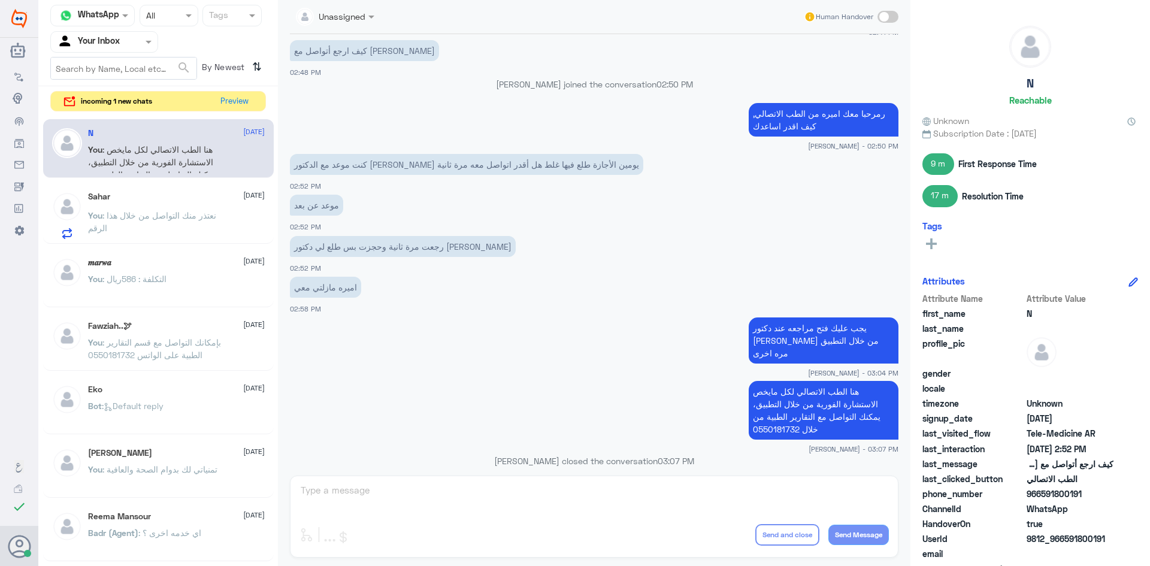
click at [225, 214] on div "You : نعتذر منك التواصل من خلال هذا الرقم" at bounding box center [176, 225] width 177 height 27
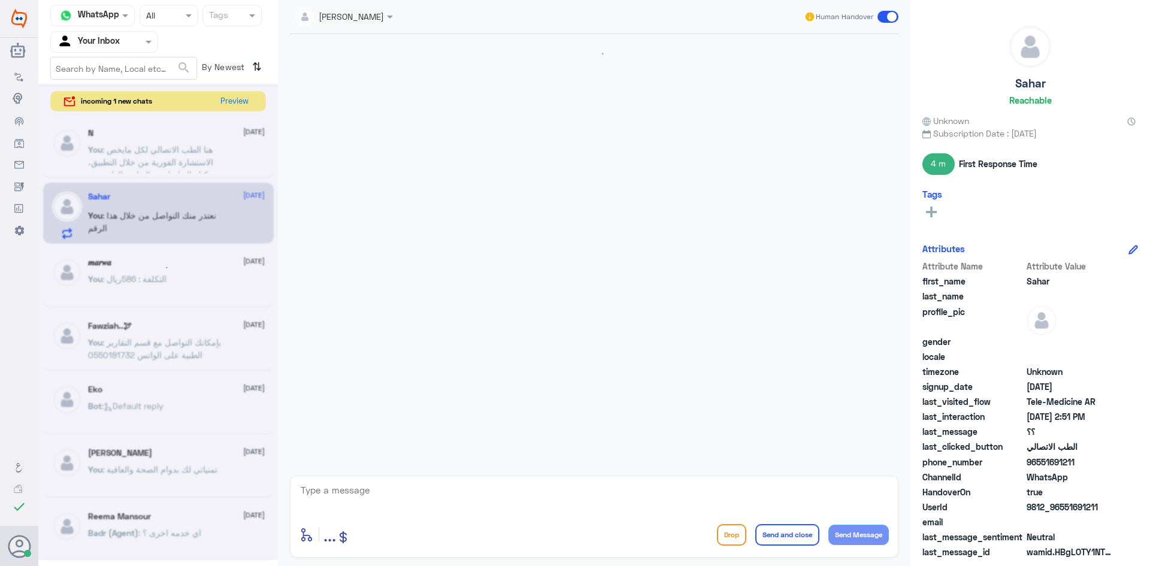
scroll to position [362, 0]
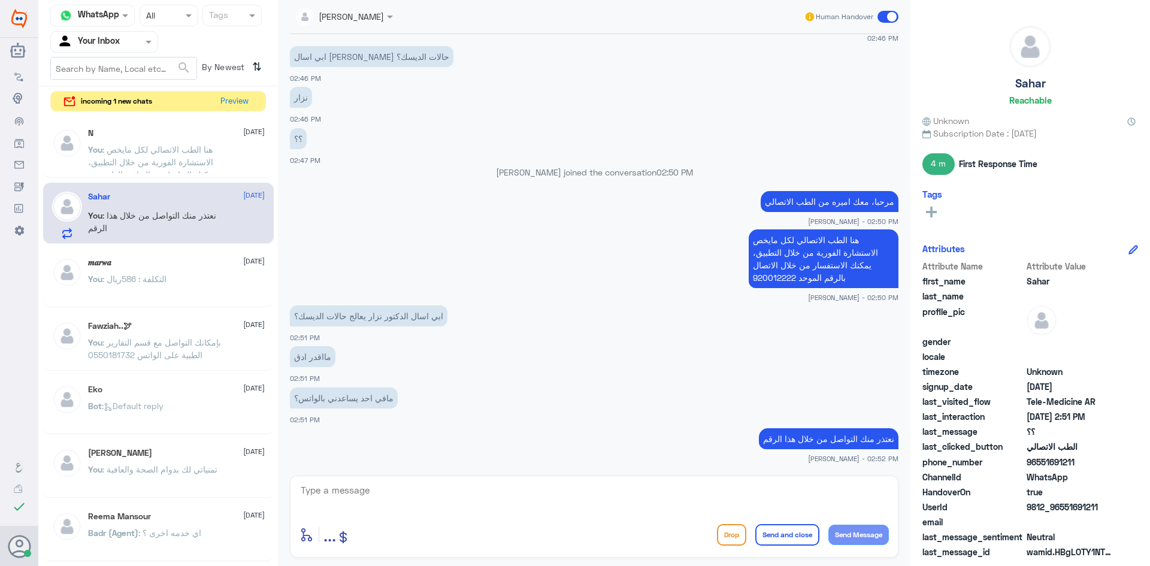
click at [894, 17] on span at bounding box center [888, 17] width 21 height 12
click at [0, 0] on input "checkbox" at bounding box center [0, 0] width 0 height 0
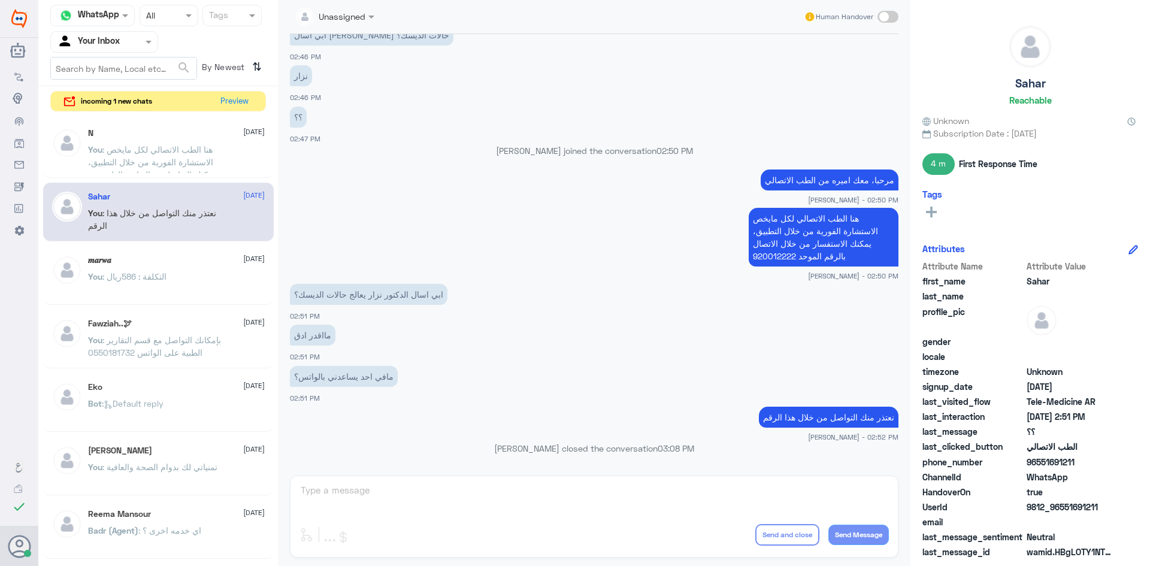
click at [164, 159] on span ": هنا الطب الاتصالي لكل مايخص الاستشارة الفورية من خلال التطبيق، يمكنك التواصل …" at bounding box center [152, 168] width 128 height 48
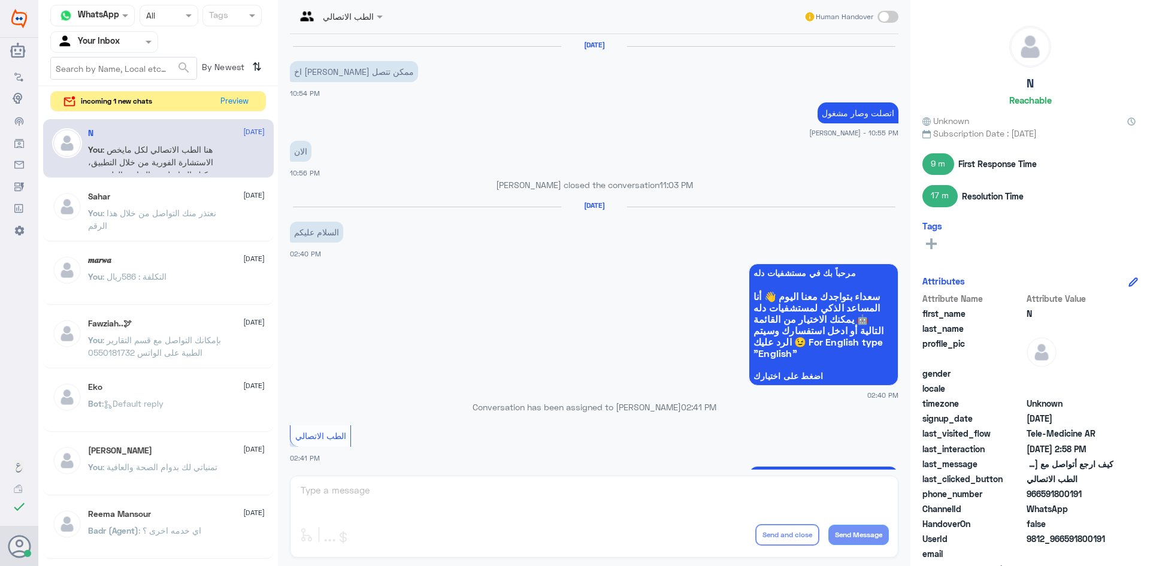
scroll to position [529, 0]
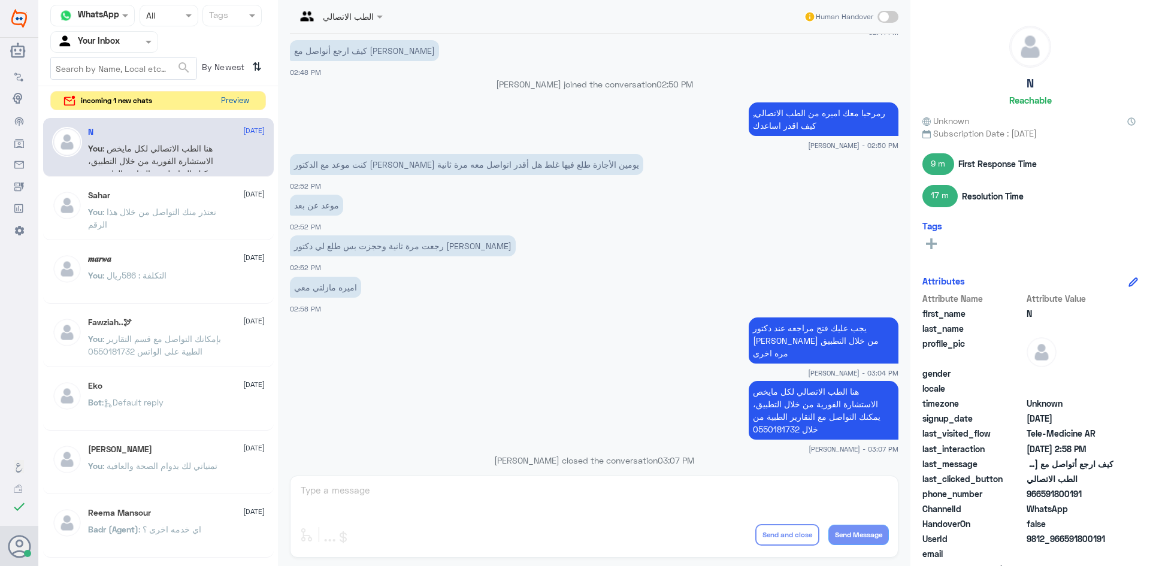
click at [241, 101] on button "Preview" at bounding box center [234, 101] width 37 height 19
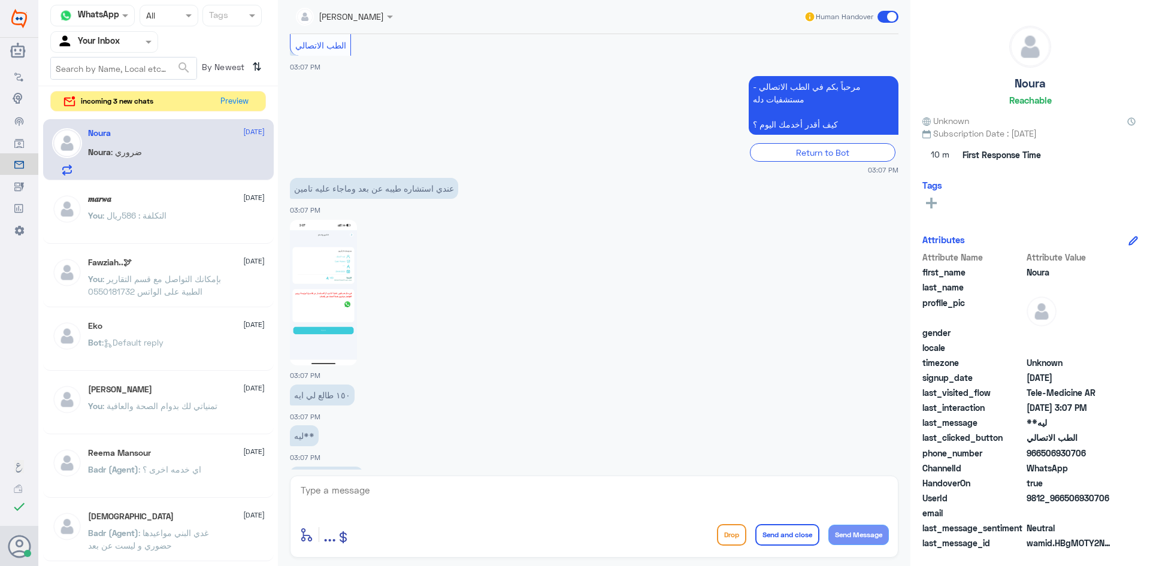
scroll to position [312, 0]
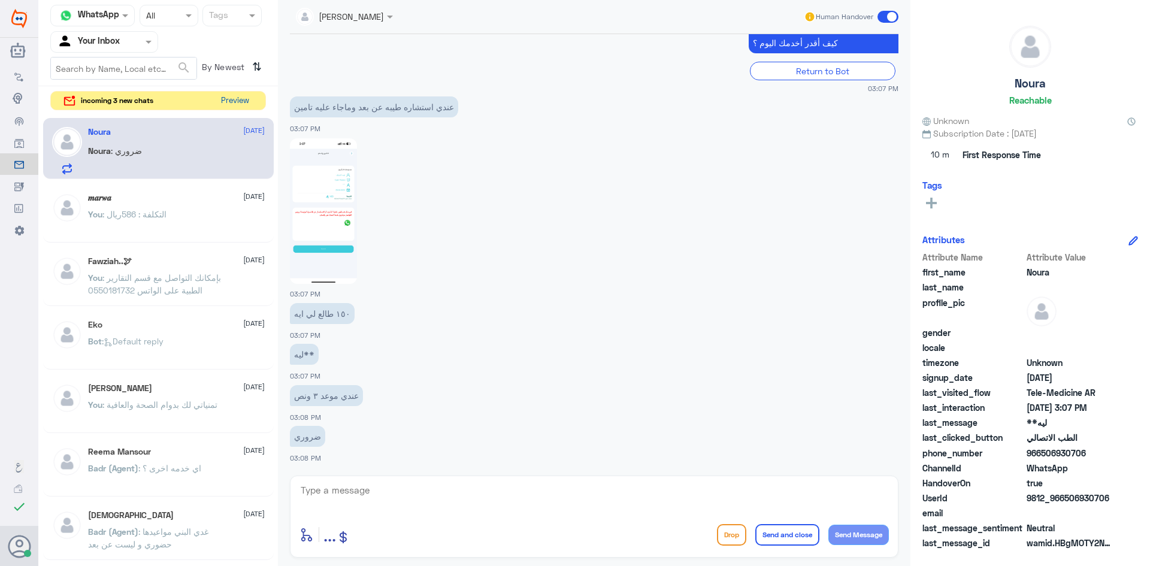
click at [238, 95] on button "Preview" at bounding box center [234, 101] width 37 height 19
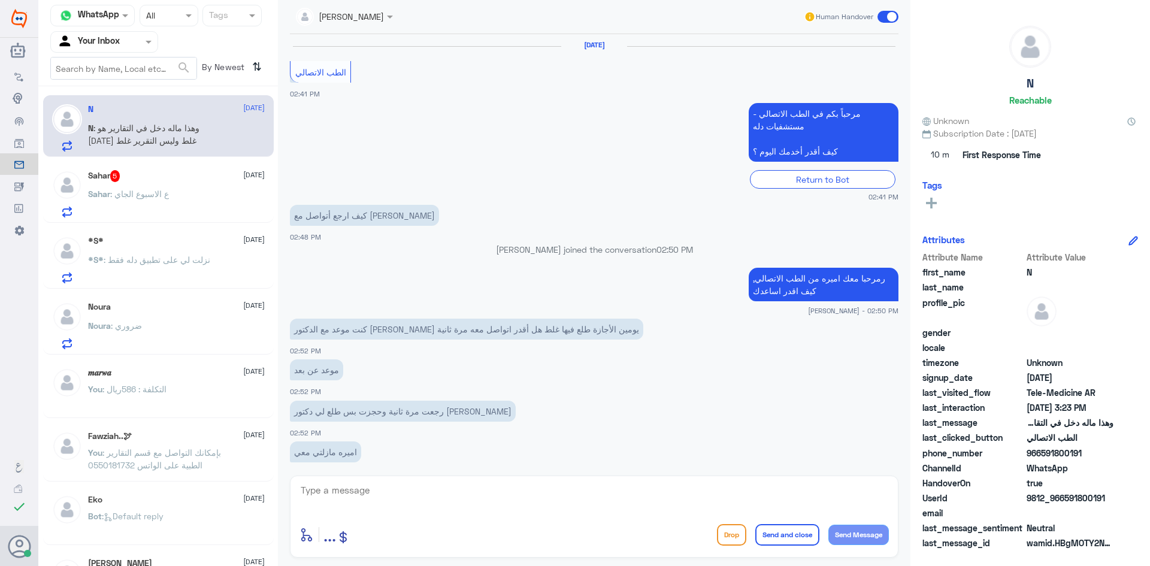
scroll to position [594, 0]
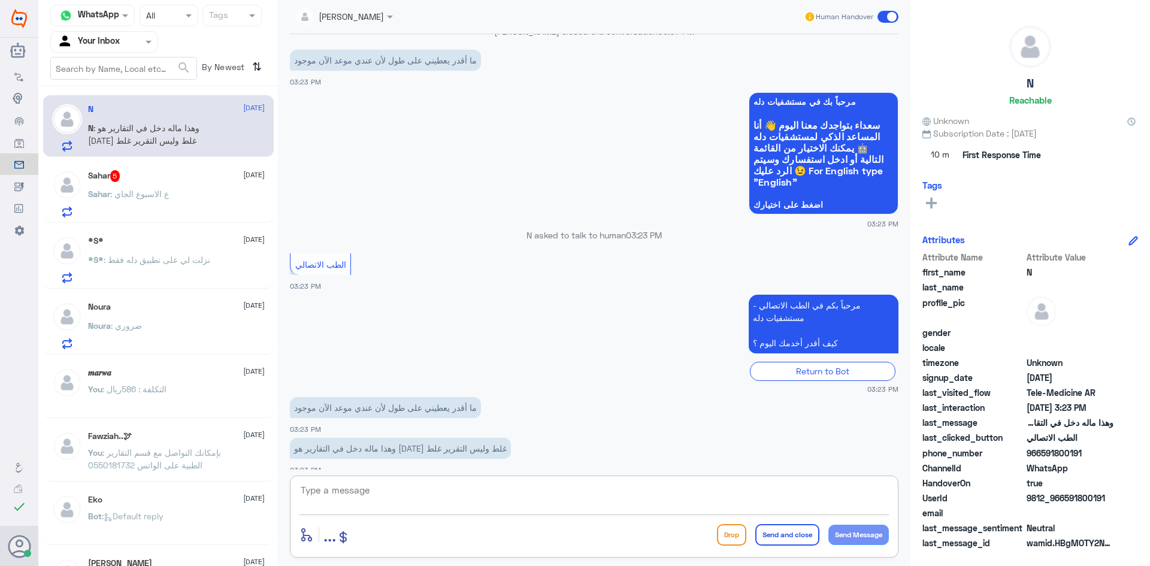
click at [356, 494] on textarea at bounding box center [595, 496] width 590 height 29
click at [155, 175] on div "Sahar 5 8 October" at bounding box center [176, 176] width 177 height 12
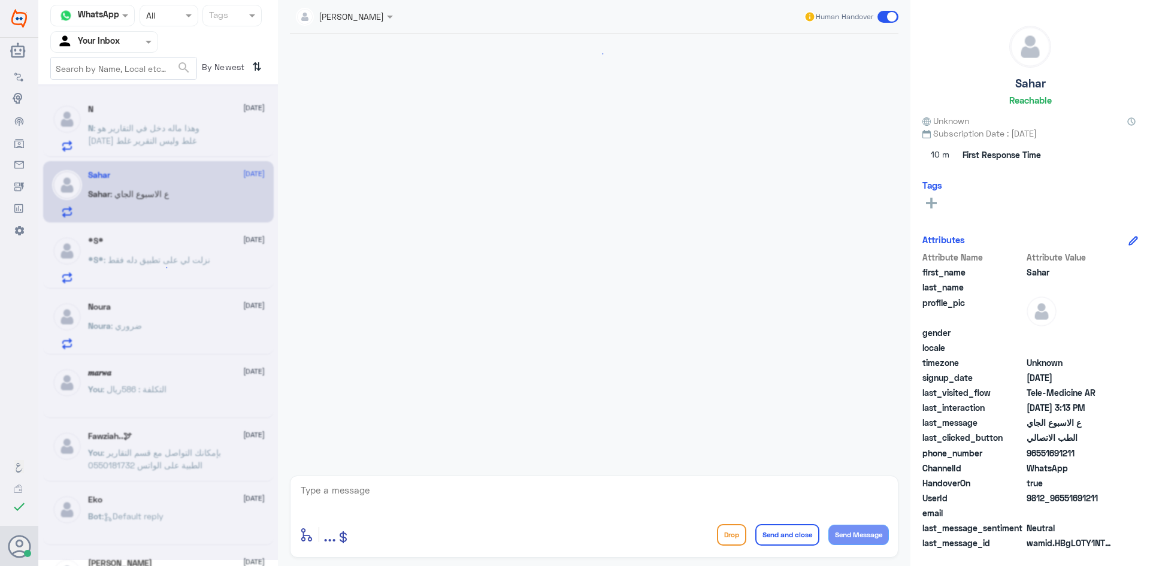
scroll to position [607, 0]
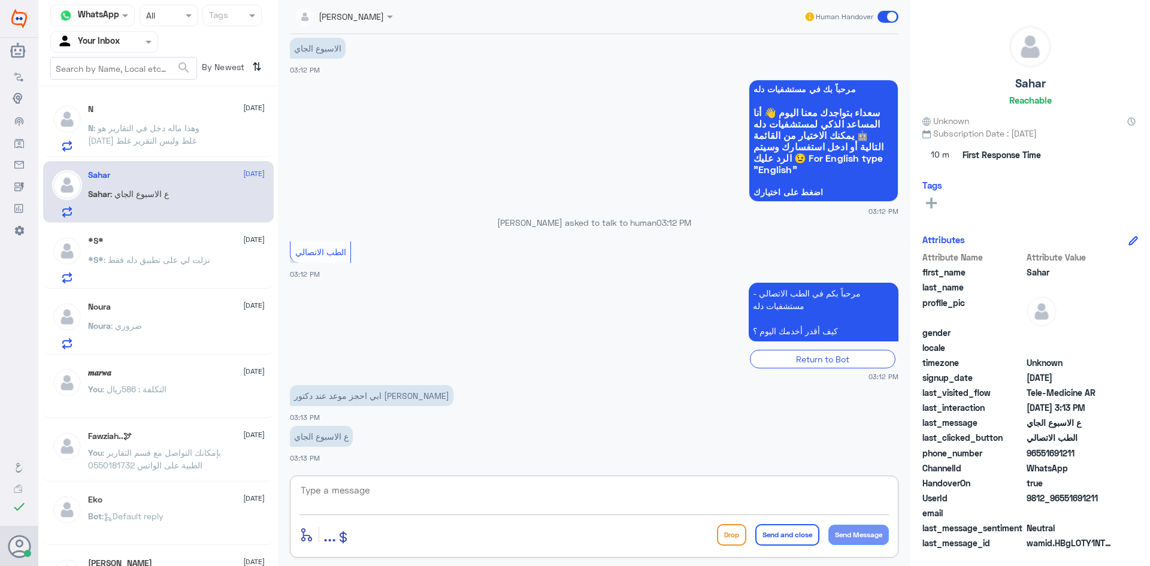
click at [377, 502] on textarea at bounding box center [595, 496] width 590 height 29
click at [570, 491] on textarea at bounding box center [595, 496] width 590 height 29
paste textarea "مرحبا، معك نوف من الطب الاتصالي"
drag, startPoint x: 845, startPoint y: 494, endPoint x: 830, endPoint y: 491, distance: 15.2
click at [830, 491] on textarea "مرحبا، معك نوف من الطب الاتصالي" at bounding box center [595, 496] width 590 height 29
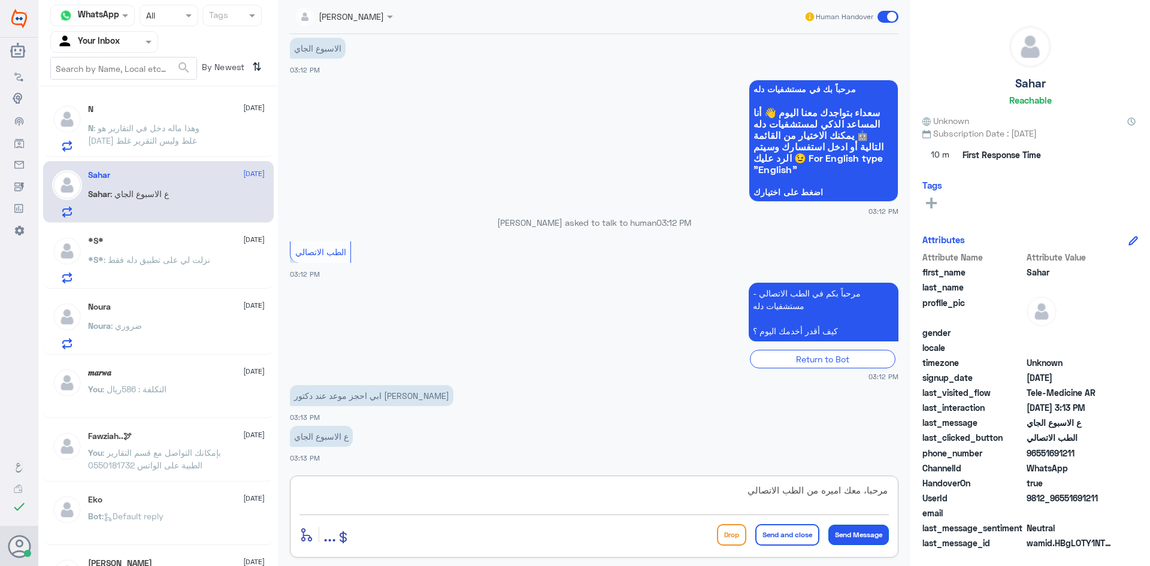
type textarea "مرحبا، معك اميره من الطب الاتصالي"
click at [862, 530] on button "Send Message" at bounding box center [859, 535] width 61 height 20
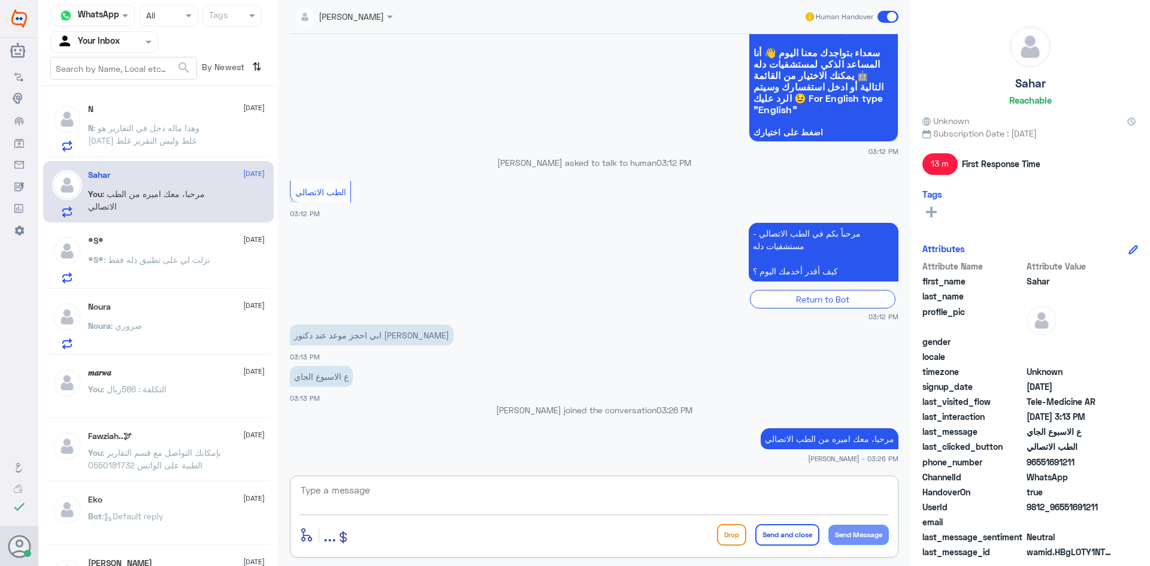
click at [346, 501] on textarea at bounding box center [595, 496] width 590 height 29
paste textarea "هنا الطب الاتصالي لكل مايخص الاستشارة الفورية من خلال التطبيق، يمكنك حجز الموعد…"
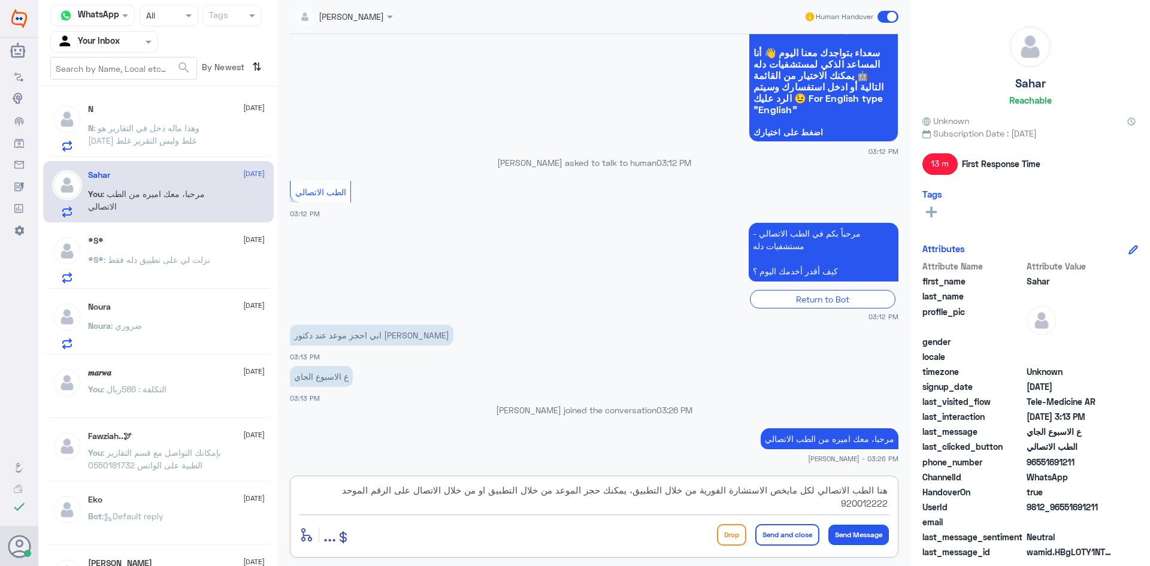
type textarea "هنا الطب الاتصالي لكل مايخص الاستشارة الفورية من خلال التطبيق، يمكنك حجز الموعد…"
click at [842, 528] on button "Send Message" at bounding box center [859, 535] width 61 height 20
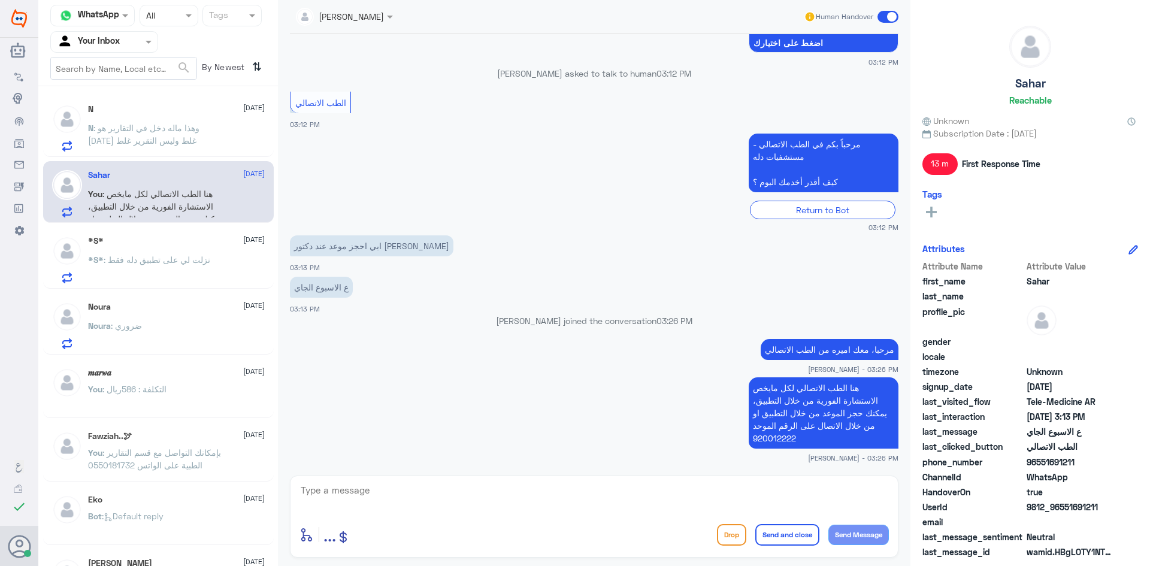
click at [887, 15] on span at bounding box center [888, 17] width 21 height 12
click at [0, 0] on input "checkbox" at bounding box center [0, 0] width 0 height 0
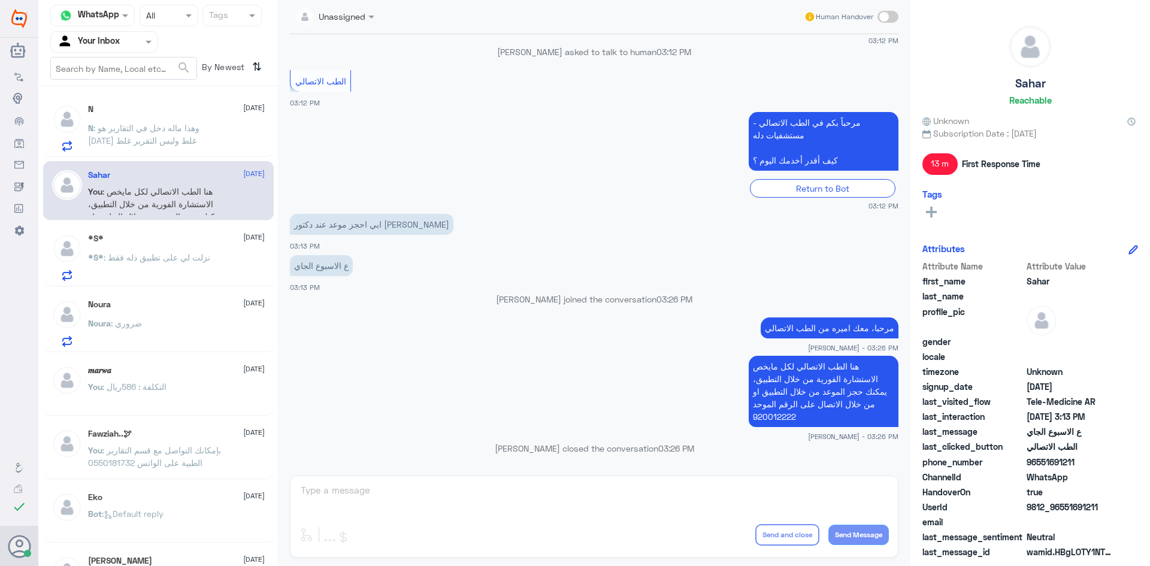
click at [150, 134] on p "N : ‏وهذا ماله دخل في التقارير هو اليوم غلط وليس التقرير غلط" at bounding box center [155, 137] width 135 height 30
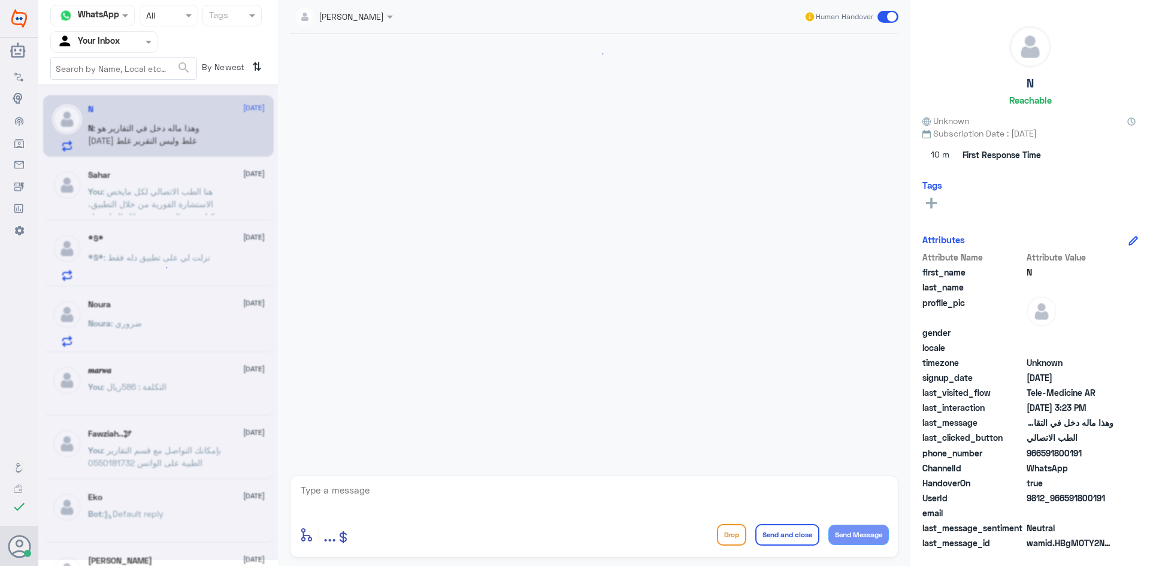
scroll to position [594, 0]
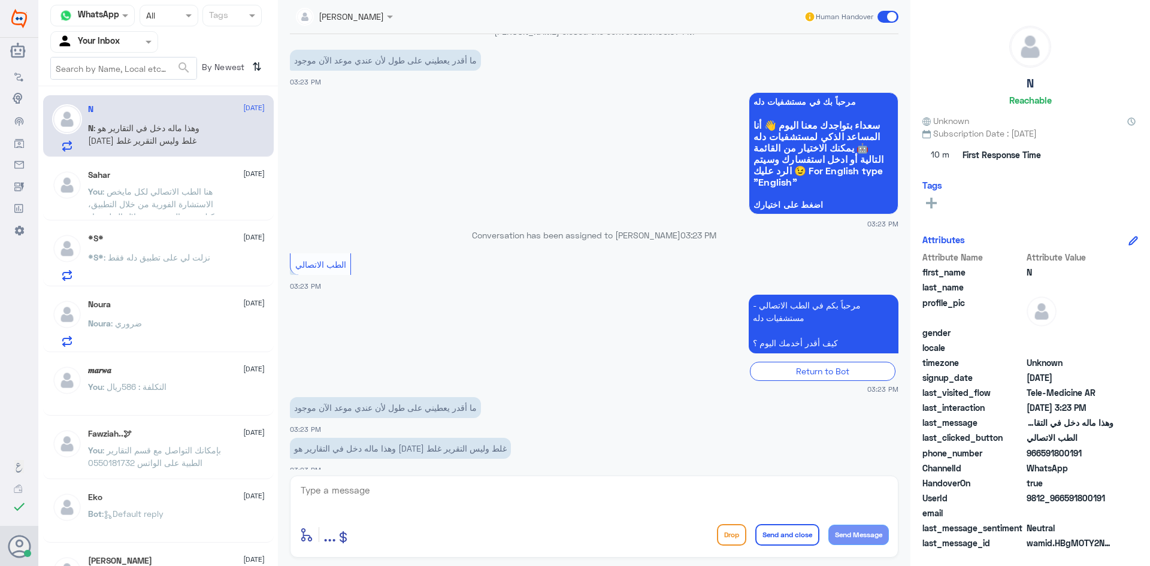
click at [395, 491] on textarea at bounding box center [595, 496] width 590 height 29
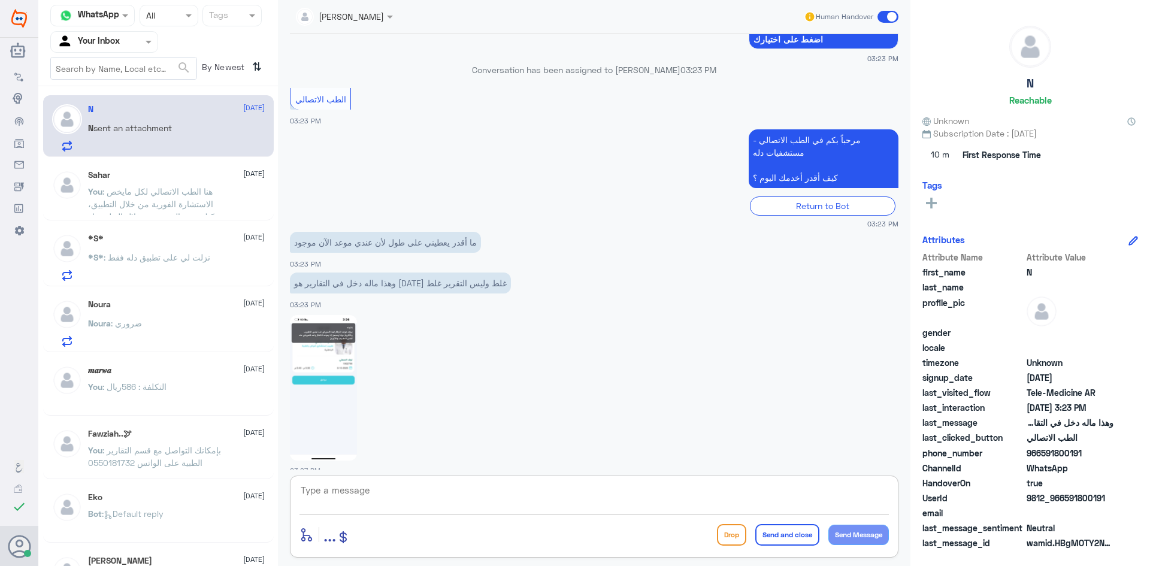
click at [350, 333] on img at bounding box center [323, 388] width 67 height 146
click at [342, 500] on textarea at bounding box center [595, 496] width 590 height 29
click at [194, 122] on div "N 8 October N sent an attachment" at bounding box center [176, 127] width 177 height 47
click at [213, 188] on span ": هنا الطب الاتصالي لكل مايخص الاستشارة الفورية من خلال التطبيق، يمكنك حجز المو…" at bounding box center [155, 216] width 134 height 61
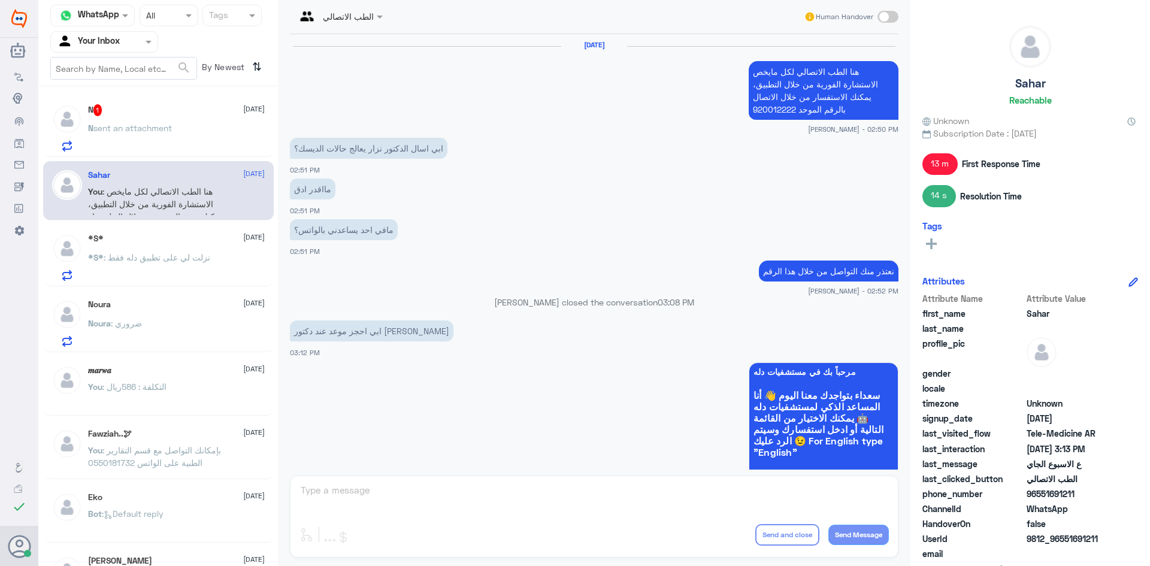
scroll to position [636, 0]
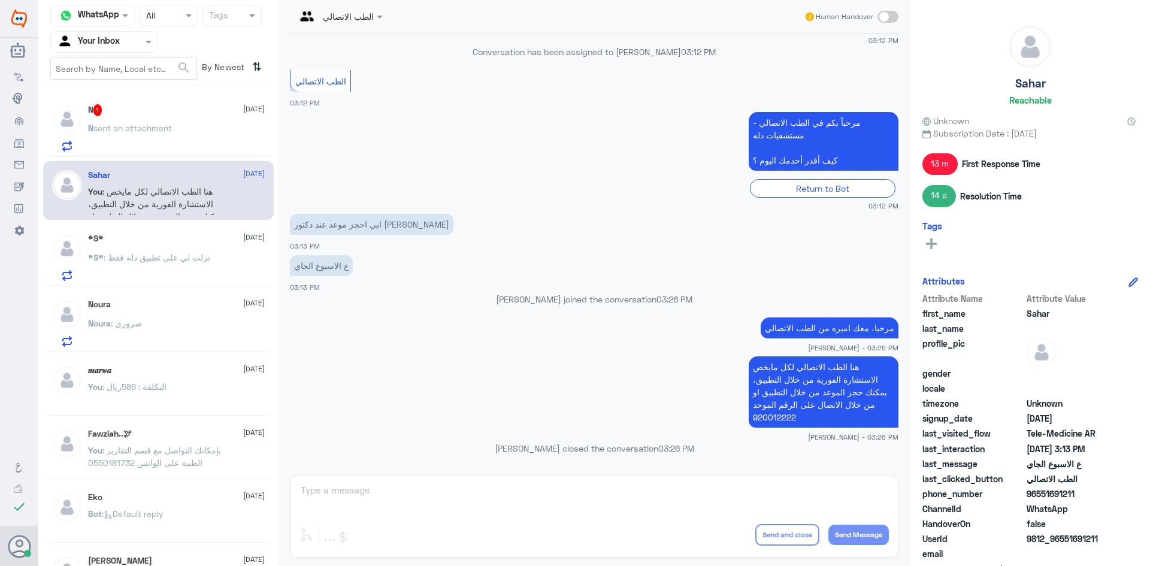
click at [185, 261] on span ": نزلت لي على تطبيق دله فقط" at bounding box center [157, 257] width 107 height 10
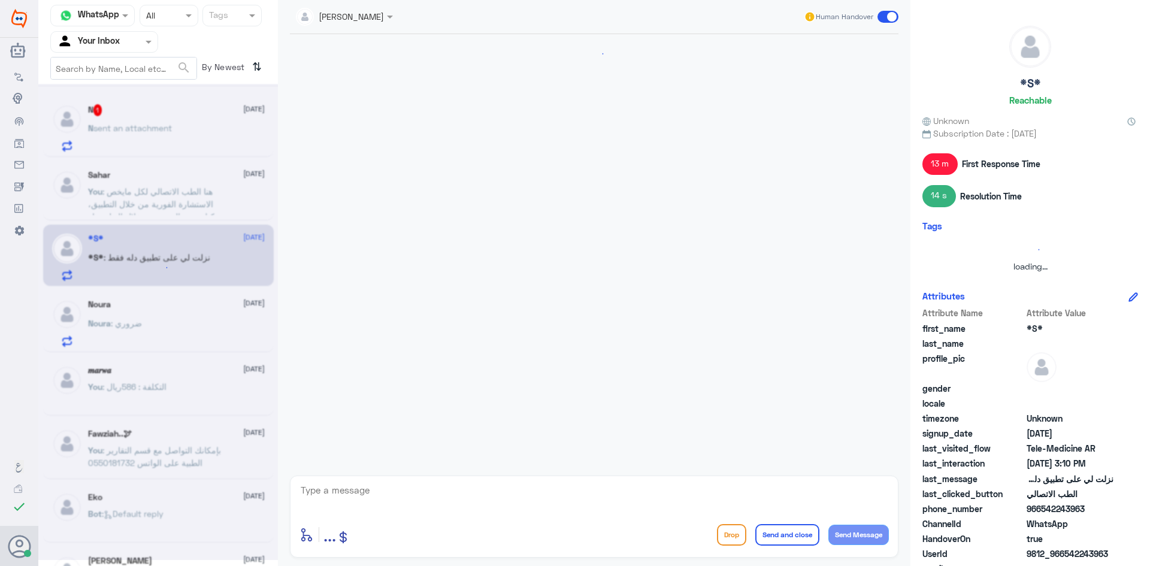
scroll to position [748, 0]
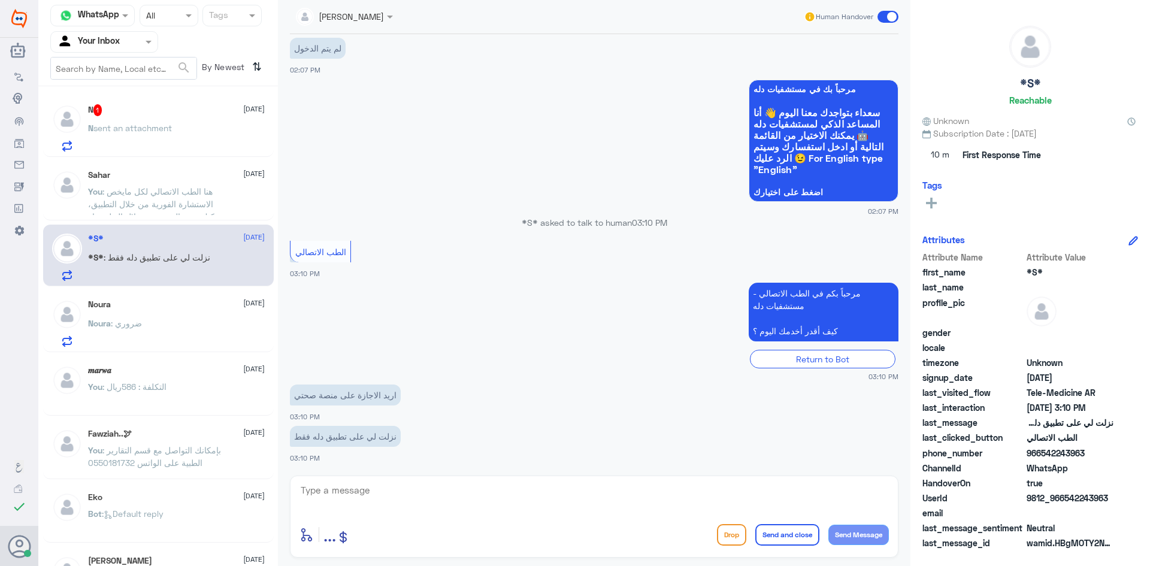
click at [347, 500] on textarea at bounding box center [595, 496] width 590 height 29
paste textarea "مرحبا، معك نوف من الطب الاتصالي"
drag, startPoint x: 832, startPoint y: 489, endPoint x: 842, endPoint y: 495, distance: 12.3
click at [842, 495] on textarea "مرحبا، معك نوف من الطب الاتصالي" at bounding box center [595, 496] width 590 height 29
drag, startPoint x: 742, startPoint y: 494, endPoint x: 894, endPoint y: 497, distance: 152.2
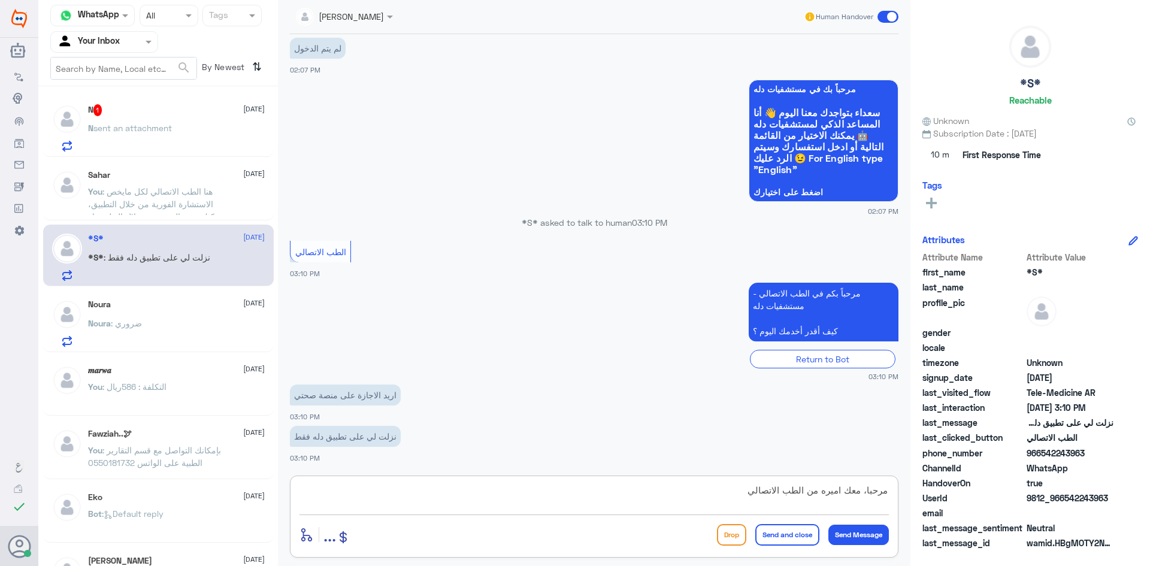
click at [894, 497] on div "مرحبا، معك اميره من الطب الاتصالي enter flow name ... Drop Send and close Send …" at bounding box center [594, 517] width 609 height 82
click at [742, 501] on textarea "مرحبا، معك اميره من الطب الاتصالي" at bounding box center [595, 496] width 590 height 29
type textarea "مرحبا، معك اميره من الطب الاتصالي"
click at [857, 545] on div "Drop Send and close Send Message" at bounding box center [803, 535] width 172 height 22
click at [858, 539] on button "Send Message" at bounding box center [859, 535] width 61 height 20
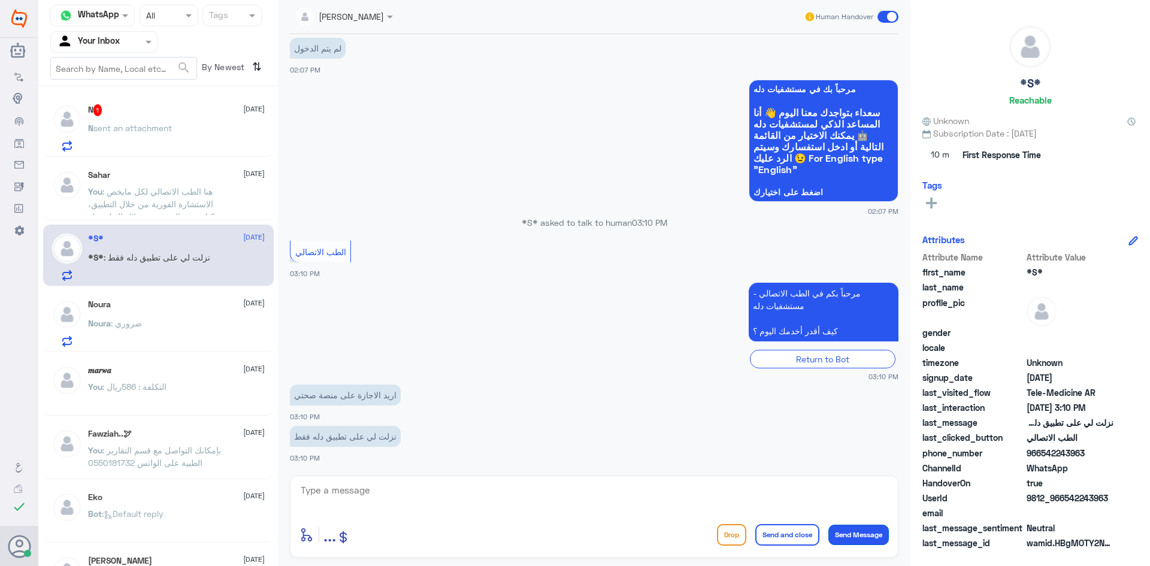
scroll to position [787, 0]
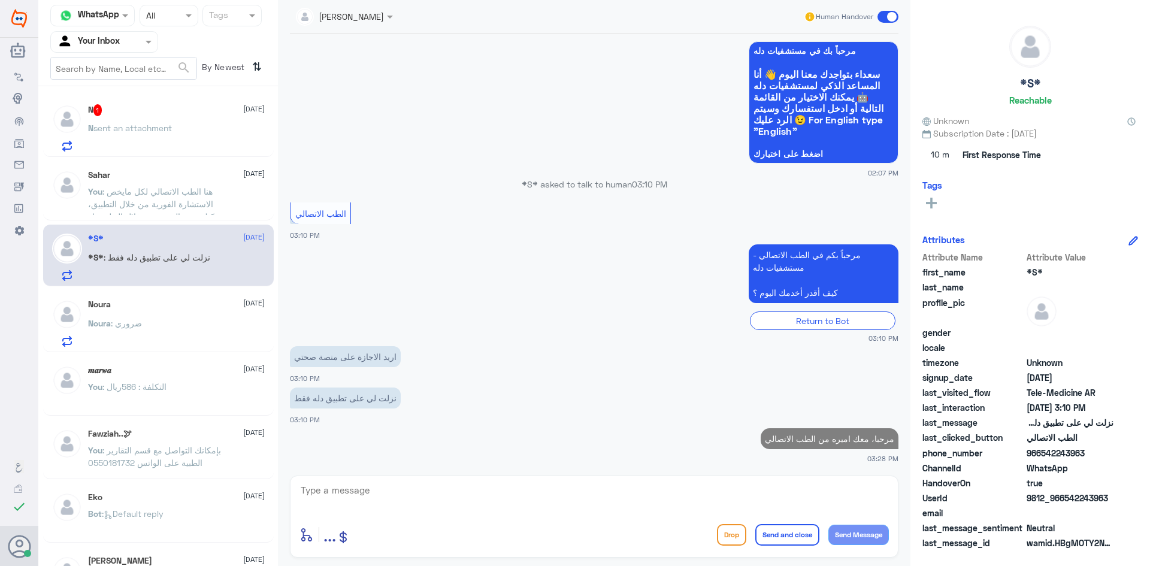
click at [476, 487] on textarea at bounding box center [595, 496] width 590 height 29
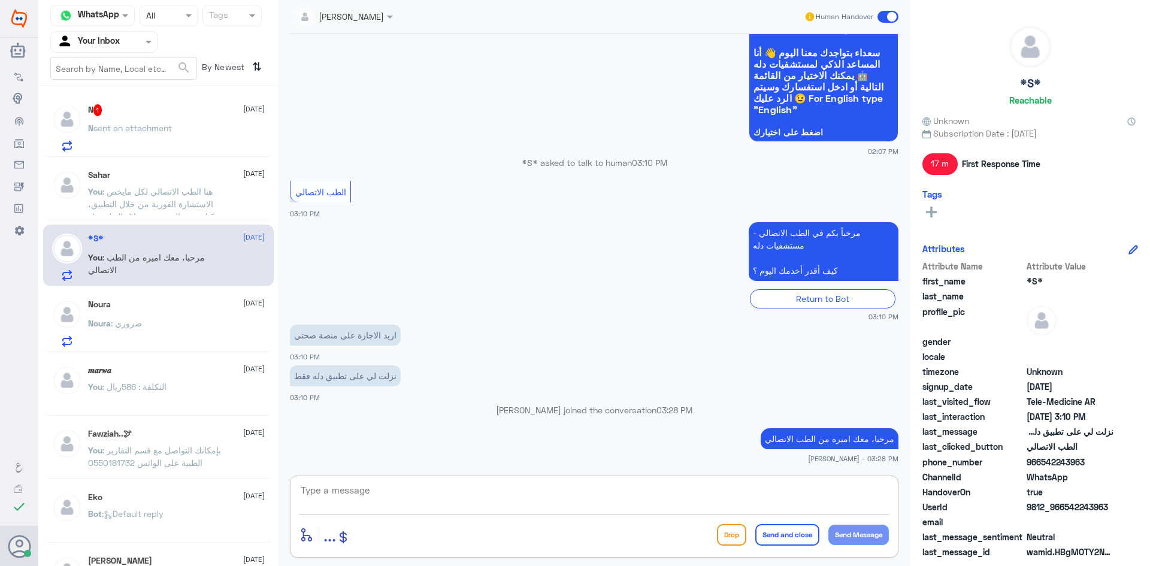
click at [365, 492] on textarea at bounding box center [595, 496] width 590 height 29
paste textarea "هنا الطب الاتصالي لكل مايخص الاستشارة الفورية من خلال التطبيق، يمكنك التواصل مع…"
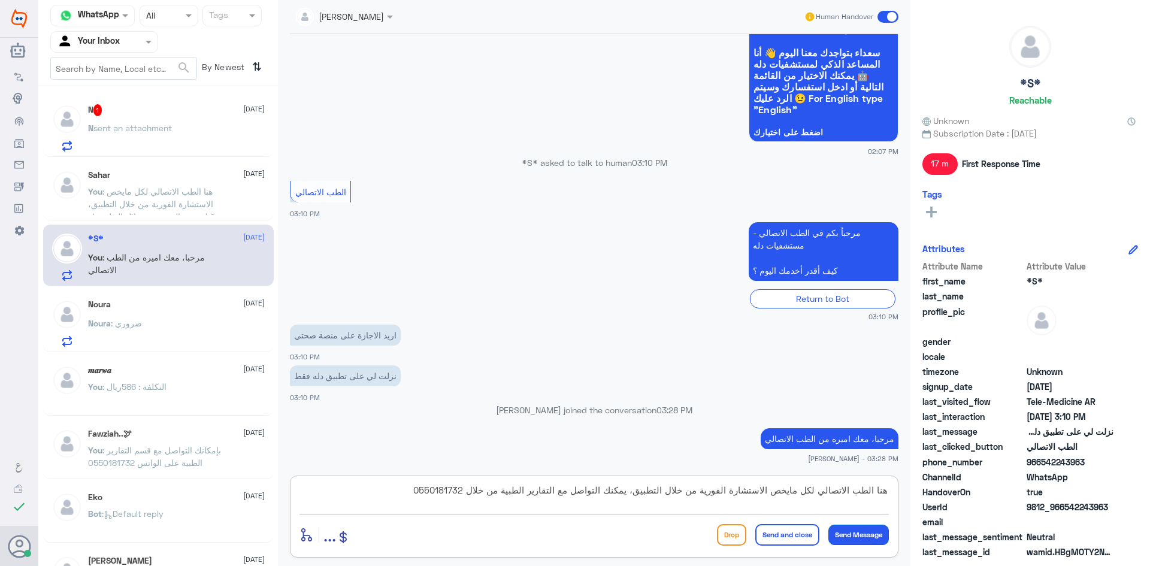
type textarea "هنا الطب الاتصالي لكل مايخص الاستشارة الفورية من خلال التطبيق، يمكنك التواصل مع…"
click at [860, 537] on button "Send Message" at bounding box center [859, 535] width 61 height 20
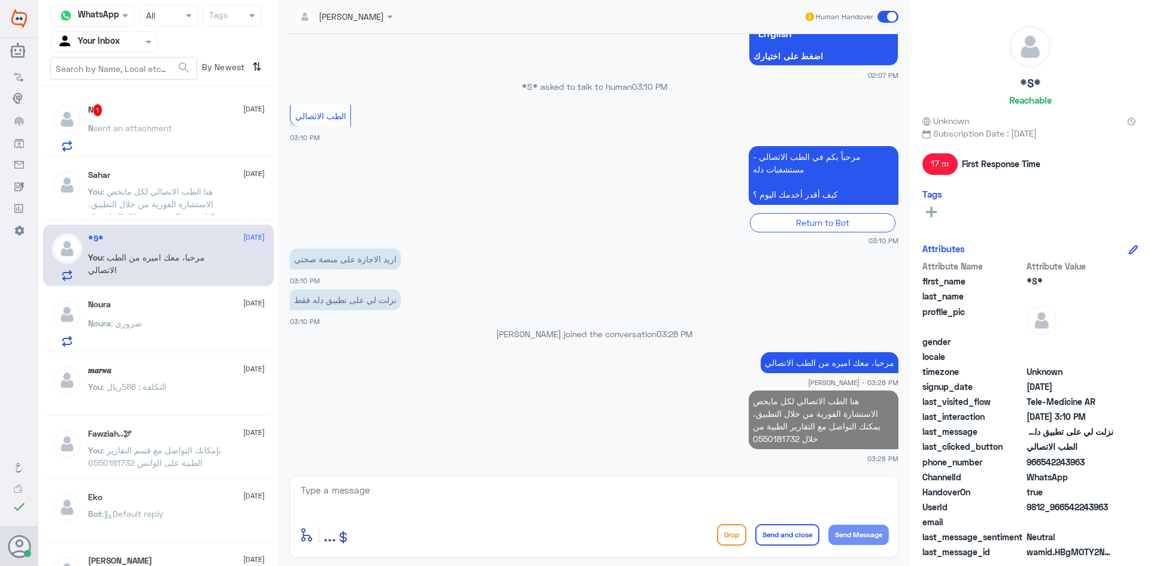
click at [327, 498] on textarea at bounding box center [595, 496] width 590 height 29
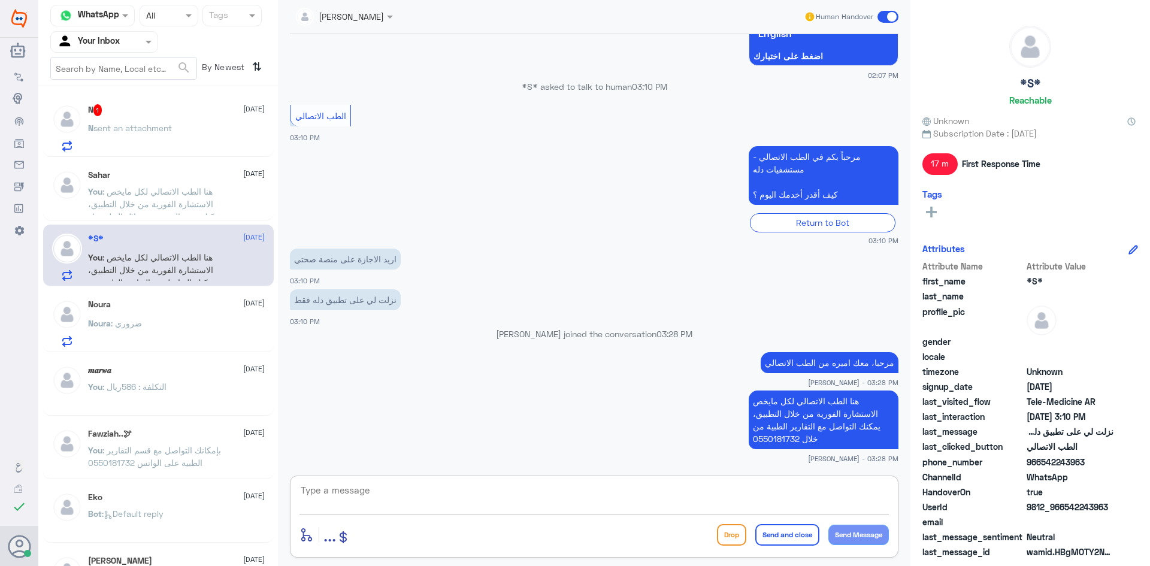
paste textarea "مرحبا معك بدر من الطب الاتصالي, كيف اقدر اخدمك"
click at [841, 491] on textarea "مرحبا معك بدر من الطب الاتصالي, كيف اقدر اخدمك" at bounding box center [595, 496] width 590 height 29
drag, startPoint x: 835, startPoint y: 489, endPoint x: 842, endPoint y: 491, distance: 7.9
click at [842, 491] on textarea "مرحبا معك بدر من الطب الاتصالي, كيف اقدر اخدمك" at bounding box center [595, 496] width 590 height 29
drag, startPoint x: 844, startPoint y: 491, endPoint x: 834, endPoint y: 491, distance: 9.6
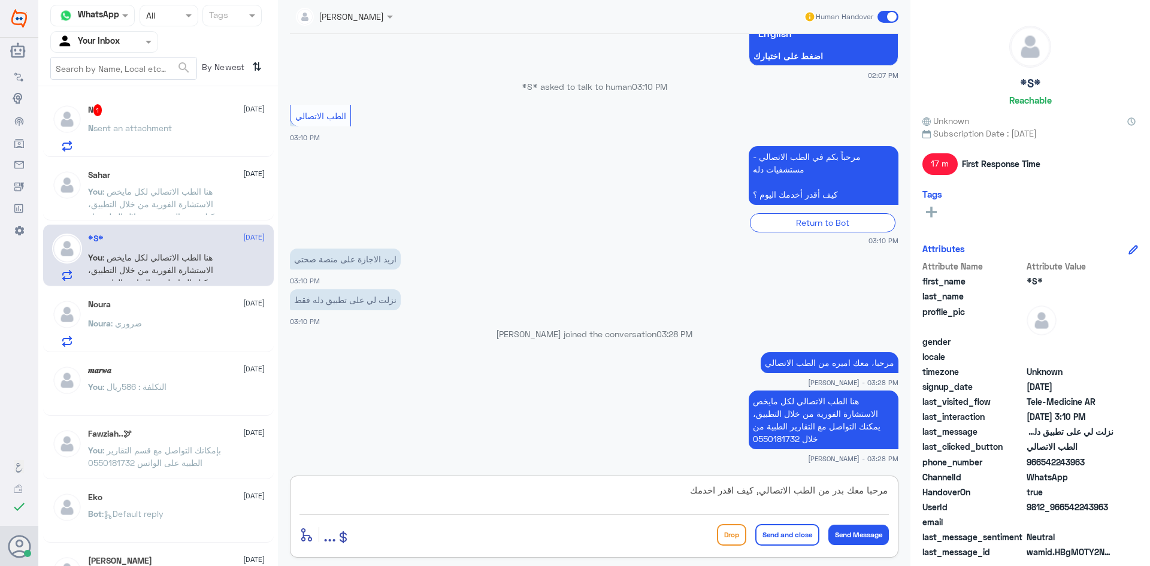
click at [834, 491] on textarea "مرحبا معك بدر من الطب الاتصالي, كيف اقدر اخدمك" at bounding box center [595, 496] width 590 height 29
drag, startPoint x: 689, startPoint y: 489, endPoint x: 714, endPoint y: 489, distance: 25.2
click at [714, 489] on textarea "مرحبا معك اميره من الطب الاتصالي, كيف اقدر اخدمك" at bounding box center [595, 496] width 590 height 29
click at [709, 490] on textarea "مرحبا معك اميره من الطب الاتصالي, كيف اقدر اساعدك" at bounding box center [595, 496] width 590 height 29
type textarea "مرحبا معك اميره من الطب الاتصالي, كيف اقدر اساعدك"
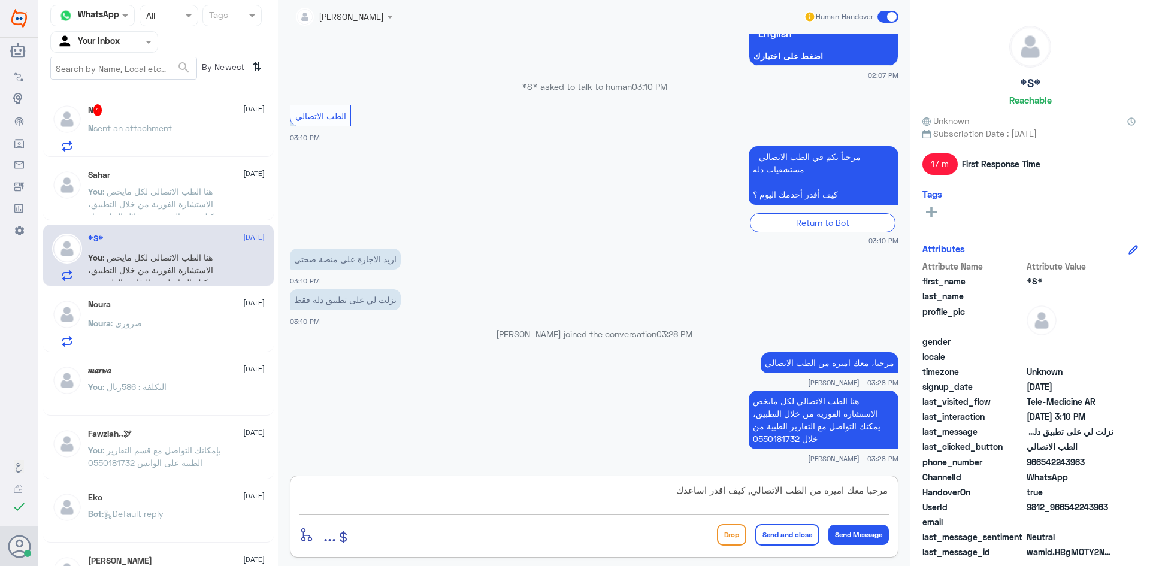
drag, startPoint x: 764, startPoint y: 489, endPoint x: 890, endPoint y: 491, distance: 125.8
click at [890, 491] on div "مرحبا معك اميره من الطب الاتصالي, كيف اقدر اساعدك enter flow name ... Drop Send…" at bounding box center [594, 517] width 609 height 82
click at [149, 129] on span "sent an attachment" at bounding box center [132, 128] width 78 height 10
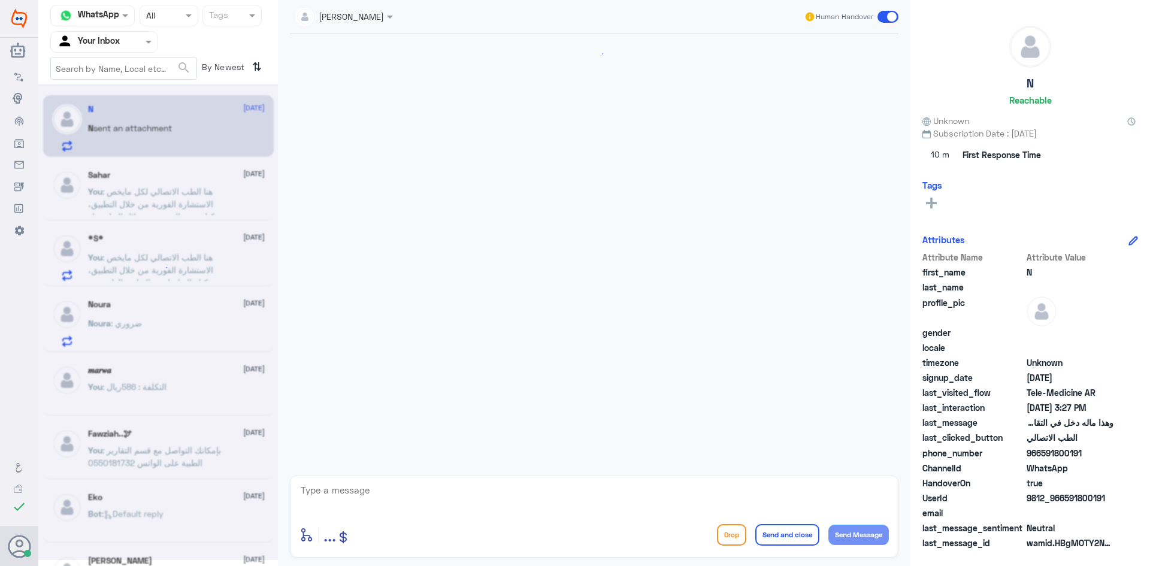
scroll to position [718, 0]
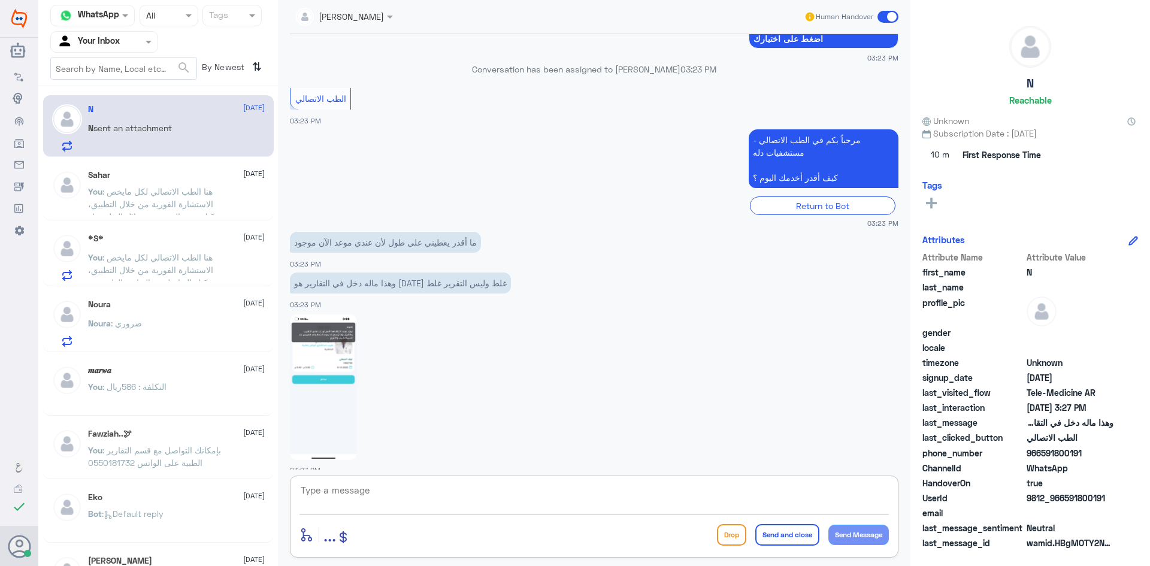
click at [344, 485] on textarea at bounding box center [595, 496] width 590 height 29
paste textarea "مرحبا، معك اميره من الطب الاتصالي"
click at [751, 495] on textarea "مرحبا، معك اميره من الطب الاتصالي" at bounding box center [595, 496] width 590 height 29
click at [768, 490] on textarea "مرحبا، معك اميره من الطب الاتصالي" at bounding box center [595, 496] width 590 height 29
click at [774, 487] on textarea "مرحبا، معك اميره من الطب الاتصالي" at bounding box center [595, 496] width 590 height 29
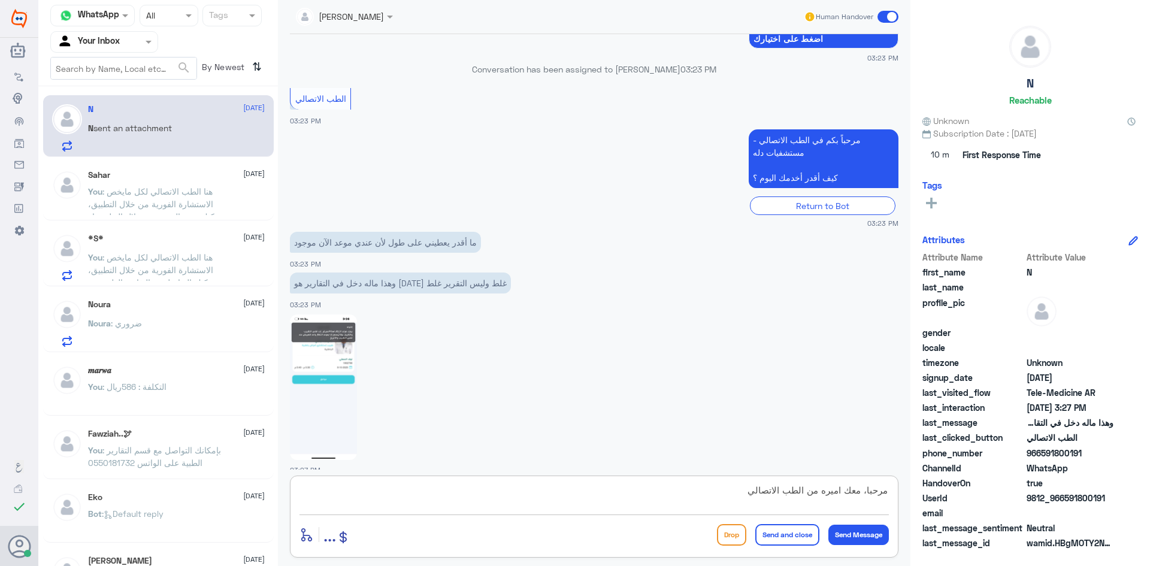
click at [775, 488] on textarea "مرحبا، معك اميره من الطب الاتصالي" at bounding box center [595, 496] width 590 height 29
click at [763, 494] on textarea "مرحبا، معك اميره من الطب الاتصالي" at bounding box center [595, 496] width 590 height 29
click at [756, 497] on textarea "مرحبا، معك اميره من الطب الاتصالي" at bounding box center [595, 496] width 590 height 29
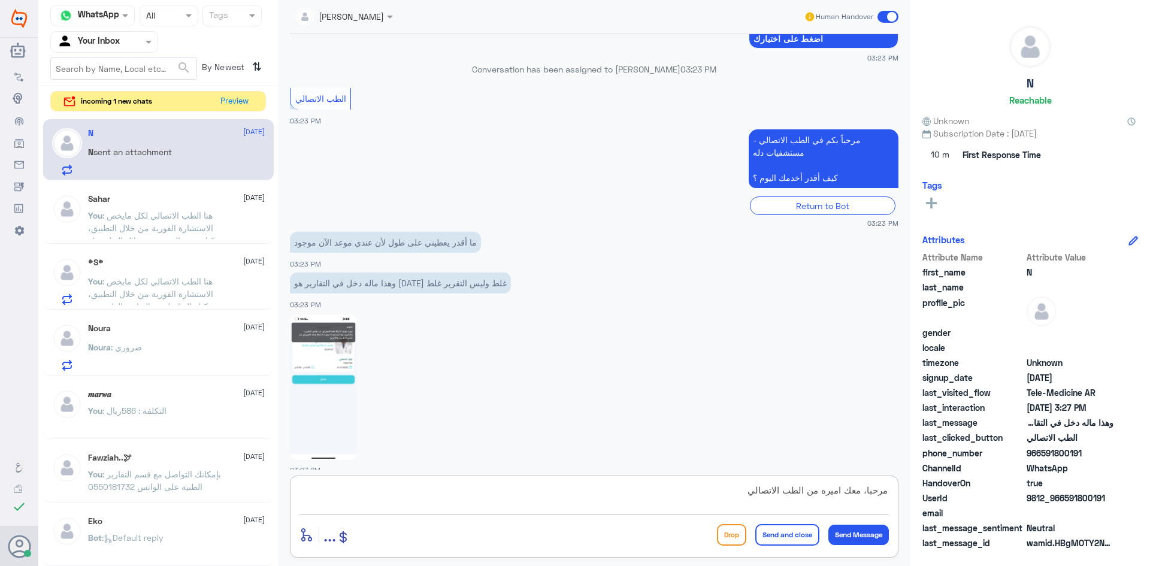
type textarea "مرحبا، معك اميره من الطب الاتصالي"
drag, startPoint x: 150, startPoint y: 151, endPoint x: 154, endPoint y: 156, distance: 6.5
click at [150, 150] on span "sent an attachment" at bounding box center [132, 152] width 78 height 10
click at [238, 102] on button "Preview" at bounding box center [234, 101] width 37 height 19
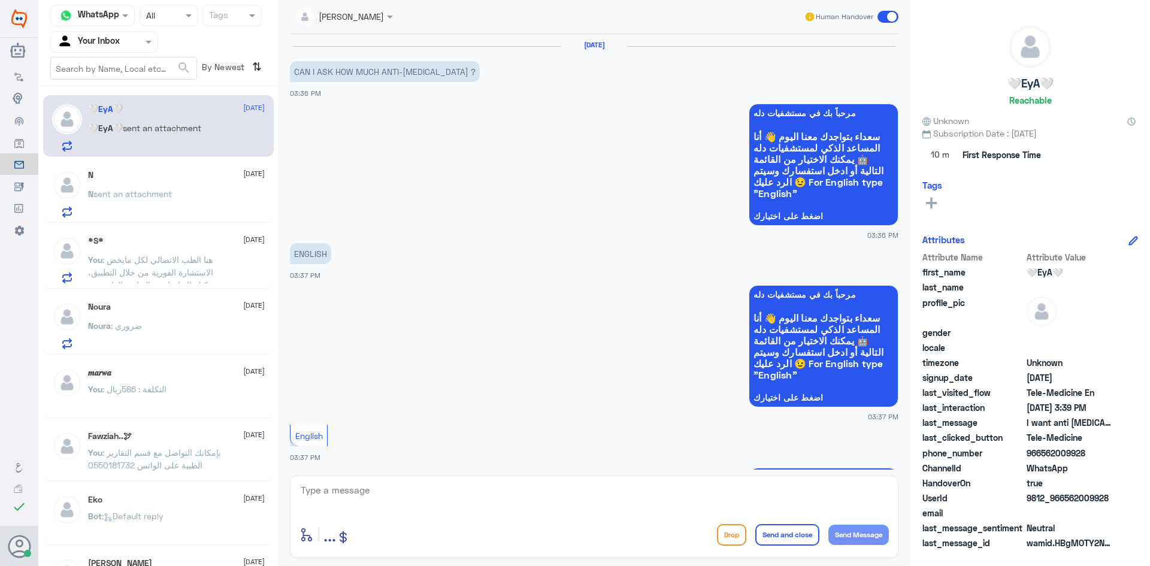
scroll to position [429, 0]
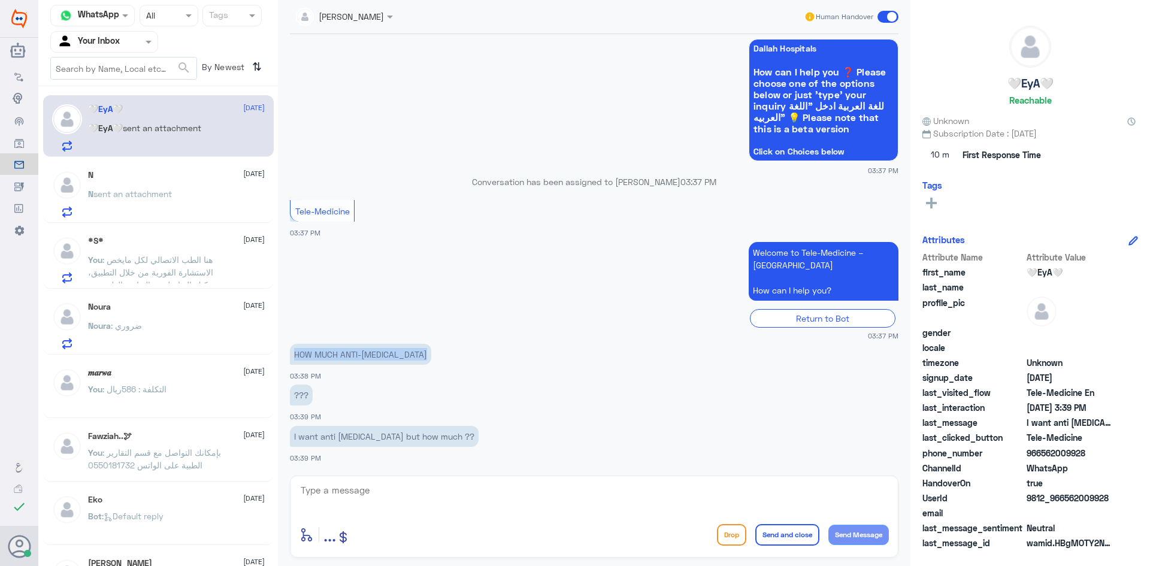
drag, startPoint x: 423, startPoint y: 355, endPoint x: 291, endPoint y: 359, distance: 132.5
click at [291, 359] on p "HOW MUCH ANTI-RABIES VACCINE" at bounding box center [360, 354] width 141 height 21
drag, startPoint x: 482, startPoint y: 410, endPoint x: 524, endPoint y: 417, distance: 43.0
click at [482, 410] on div "??? 03:39 PM" at bounding box center [594, 402] width 609 height 41
drag, startPoint x: 423, startPoint y: 356, endPoint x: 294, endPoint y: 358, distance: 128.8
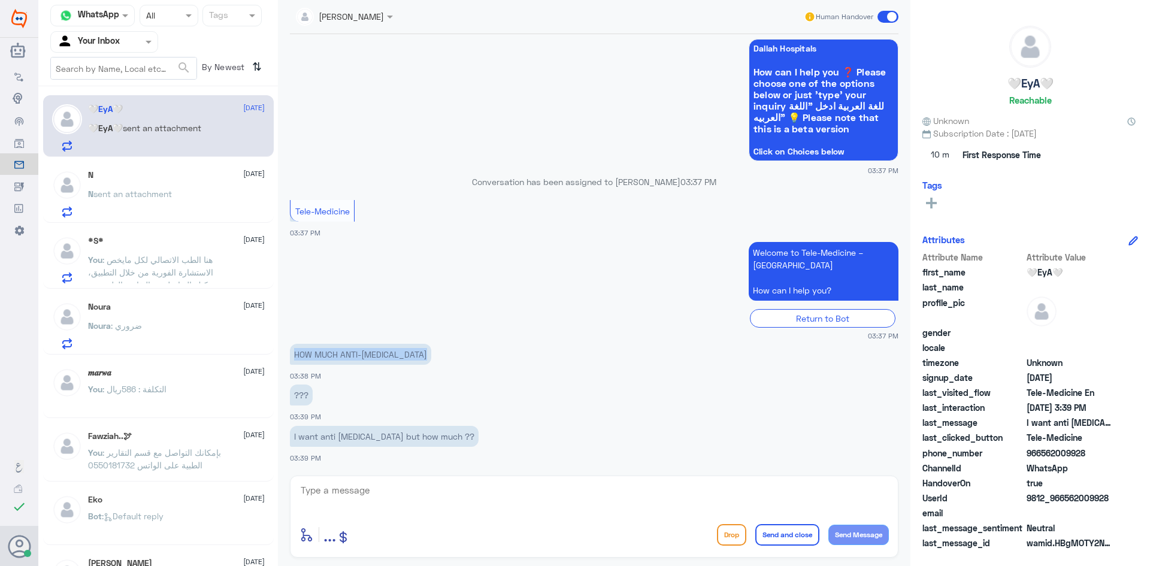
click at [294, 358] on p "HOW MUCH ANTI-RABIES VACCINE" at bounding box center [360, 354] width 141 height 21
copy p "HOW MUCH ANTI-RABIES VACCINE"
click at [328, 488] on textarea at bounding box center [595, 496] width 590 height 29
click at [371, 495] on textarea at bounding box center [595, 496] width 590 height 29
paste textarea "Hello, I am Amira from Telemedicine."
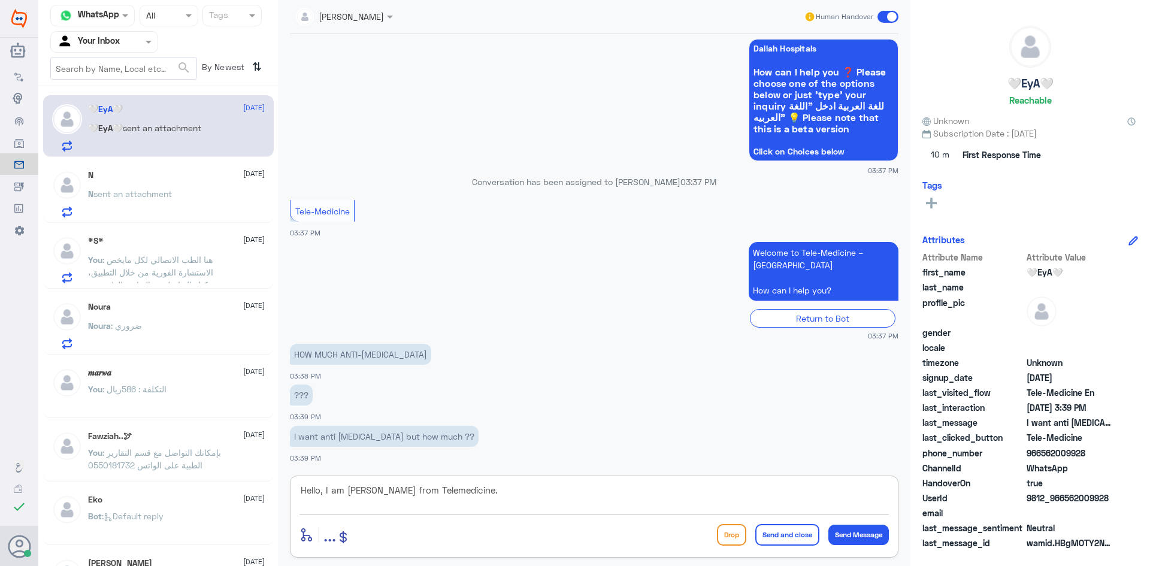
click at [364, 491] on textarea "Hello, I am Amira from Telemedicine." at bounding box center [595, 496] width 590 height 29
click at [470, 496] on textarea "Hello, I am Ameera from Telemedicine." at bounding box center [595, 496] width 590 height 29
click at [466, 499] on textarea "Hello, I am Ameera from Telemedicine." at bounding box center [595, 496] width 590 height 29
drag, startPoint x: 463, startPoint y: 488, endPoint x: 261, endPoint y: 482, distance: 202.6
click at [261, 482] on div "Channel WhatsApp Status × All Tags Agent Filter Your Inbox search By Newest ⇅ 🤍…" at bounding box center [594, 285] width 1112 height 570
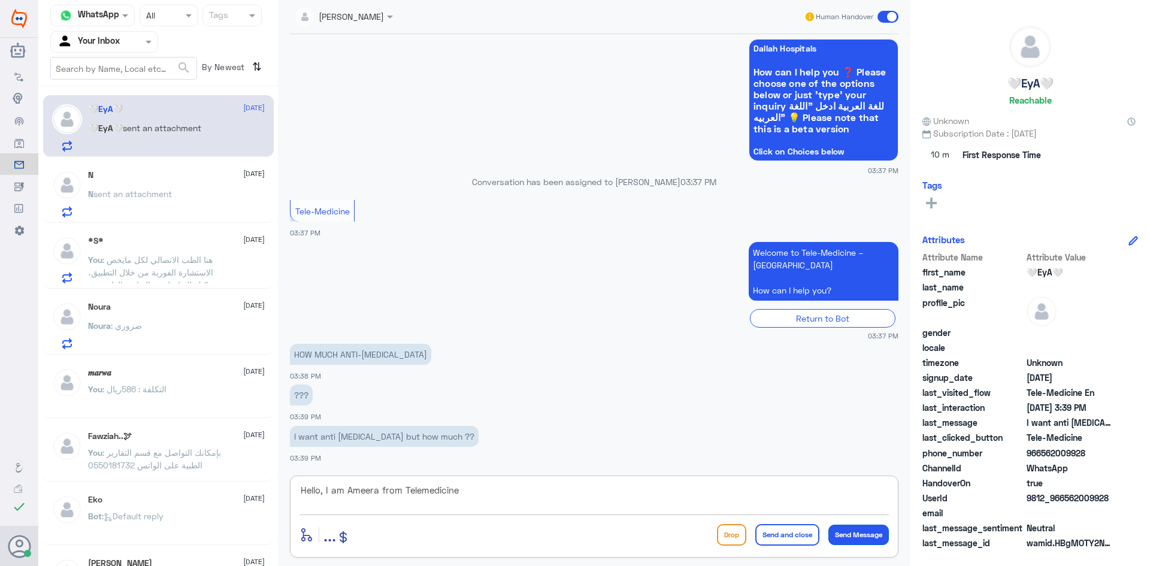
type textarea "Hello, I am Ameera from Telemedicine"
click at [848, 530] on button "Send Message" at bounding box center [859, 535] width 61 height 20
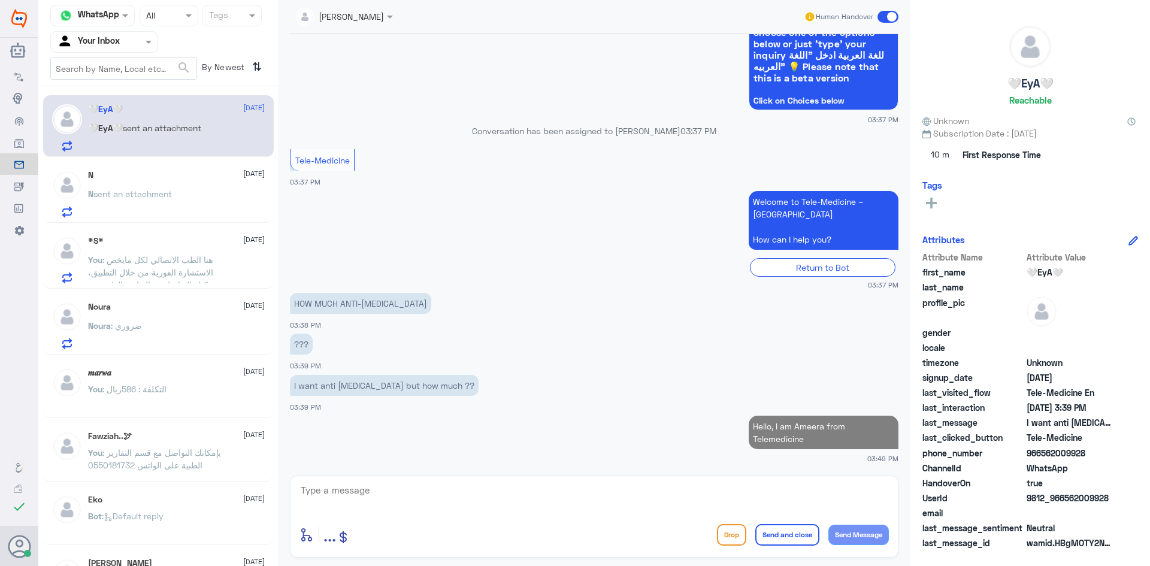
click at [362, 503] on textarea at bounding box center [595, 496] width 590 height 29
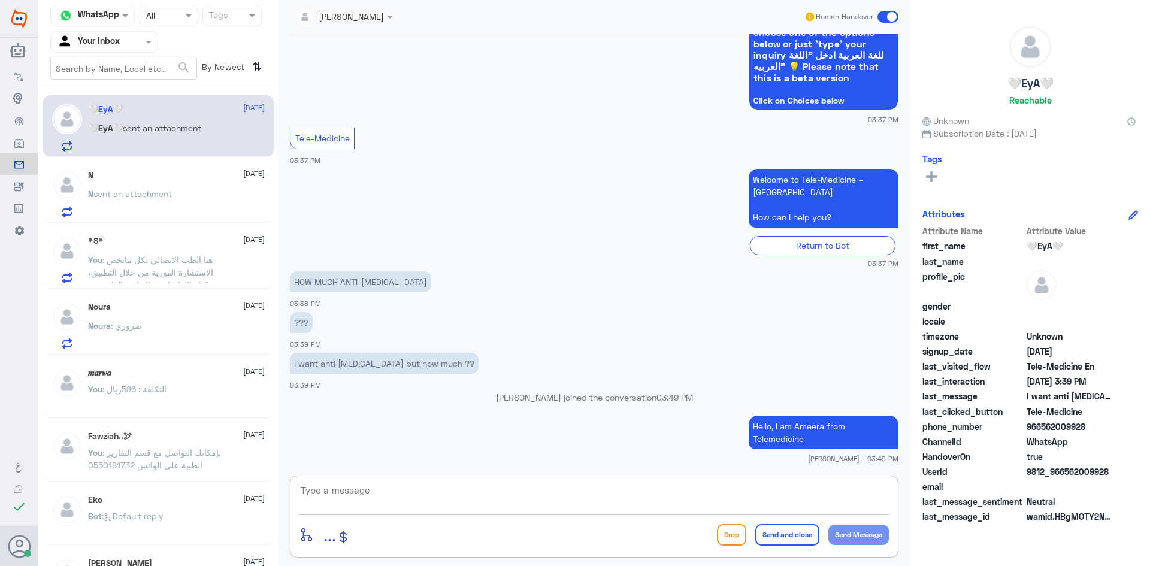
paste textarea "Here is telemedicine for everything related to immediate consultation through t…"
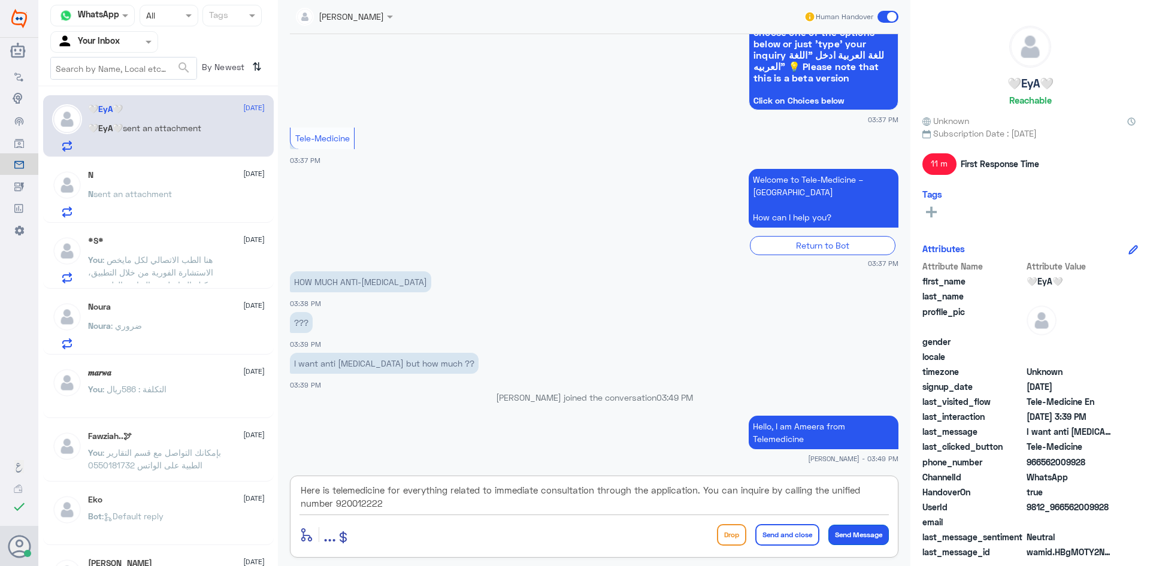
type textarea "Here is telemedicine for everything related to immediate consultation through t…"
click at [849, 533] on button "Send Message" at bounding box center [859, 535] width 61 height 20
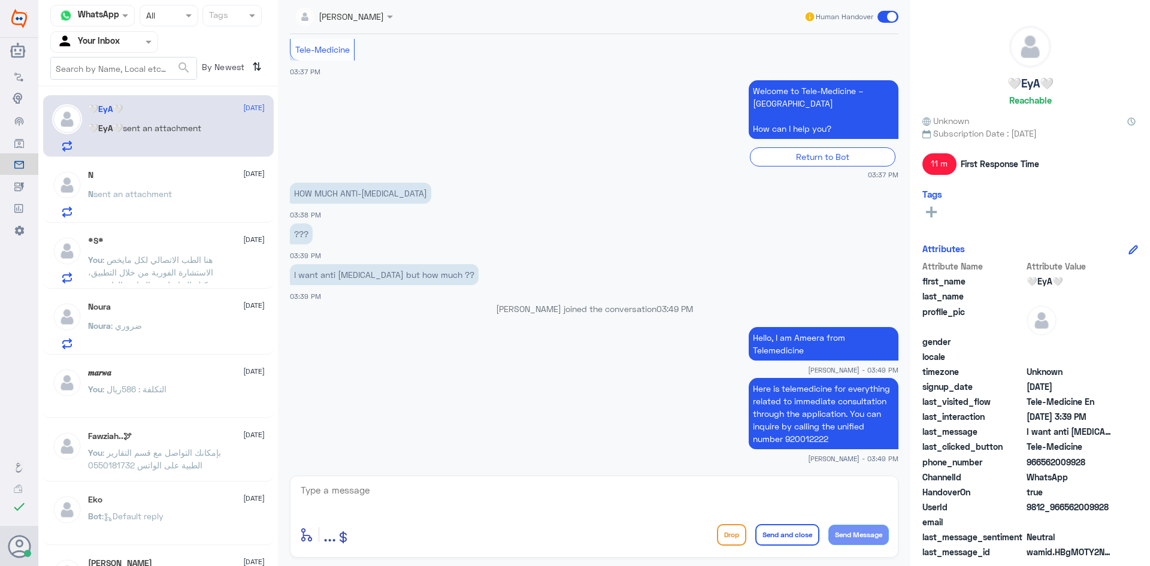
click at [893, 15] on span at bounding box center [888, 17] width 21 height 12
click at [0, 0] on input "checkbox" at bounding box center [0, 0] width 0 height 0
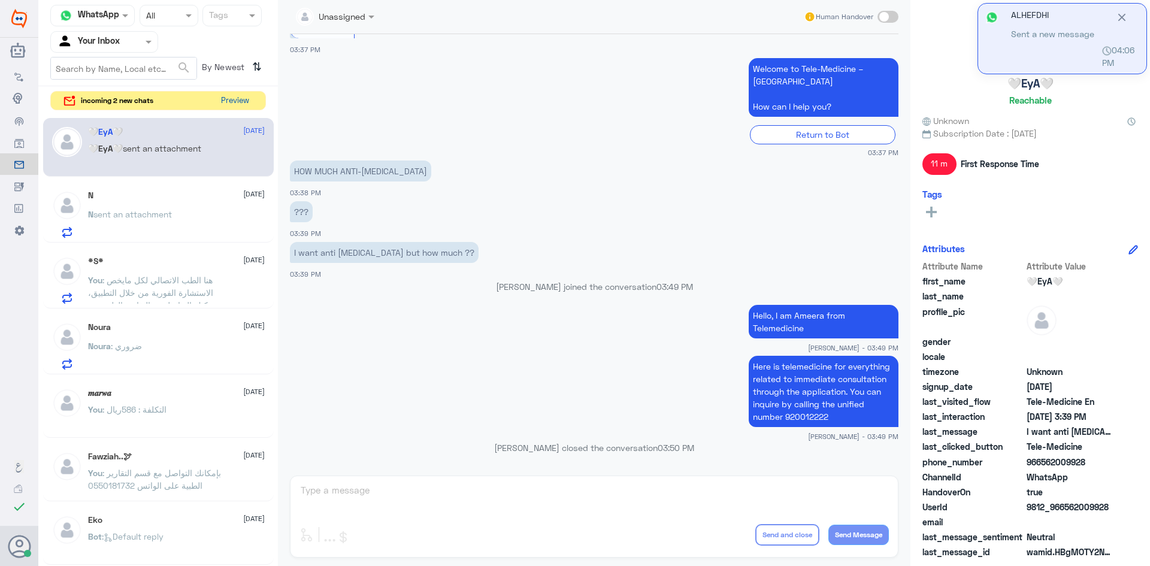
click at [245, 97] on button "Preview" at bounding box center [234, 101] width 37 height 19
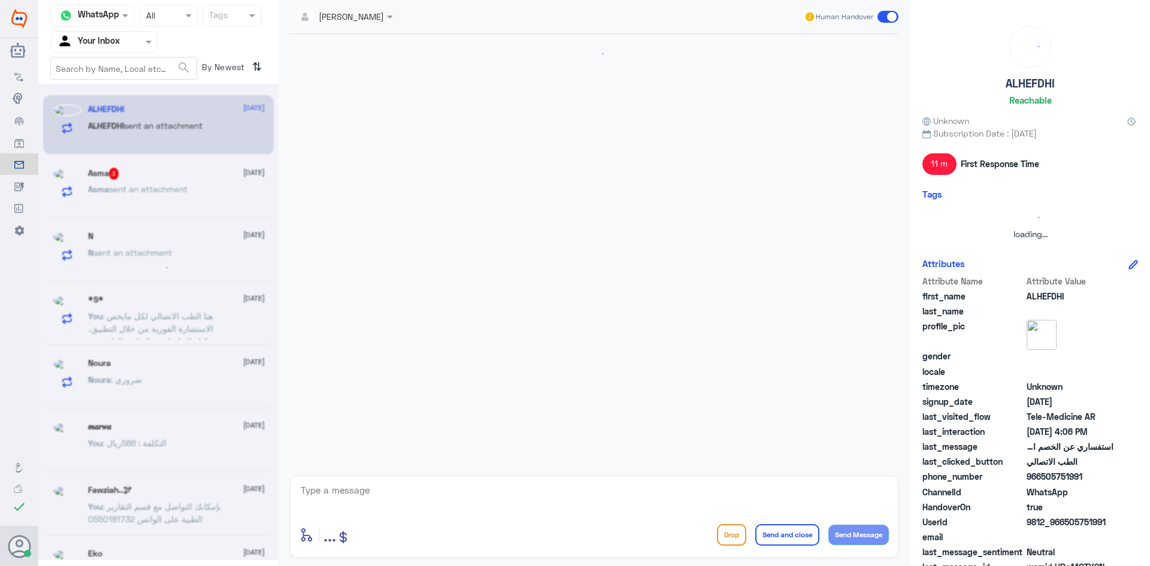
scroll to position [0, 0]
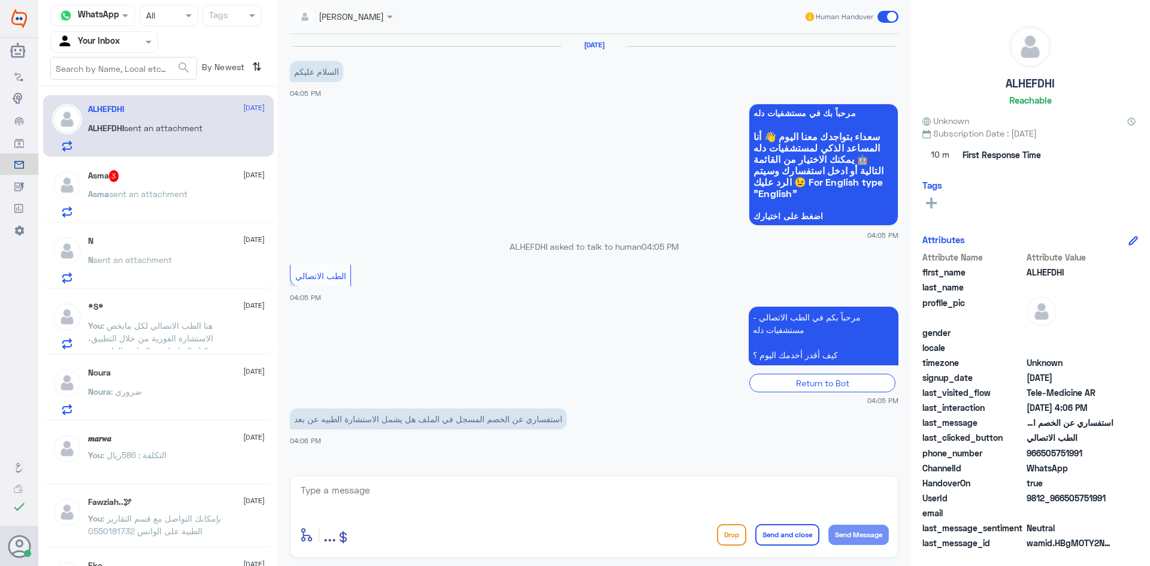
click at [191, 183] on div "Asma 3 8 October Asma sent an attachment" at bounding box center [176, 193] width 177 height 47
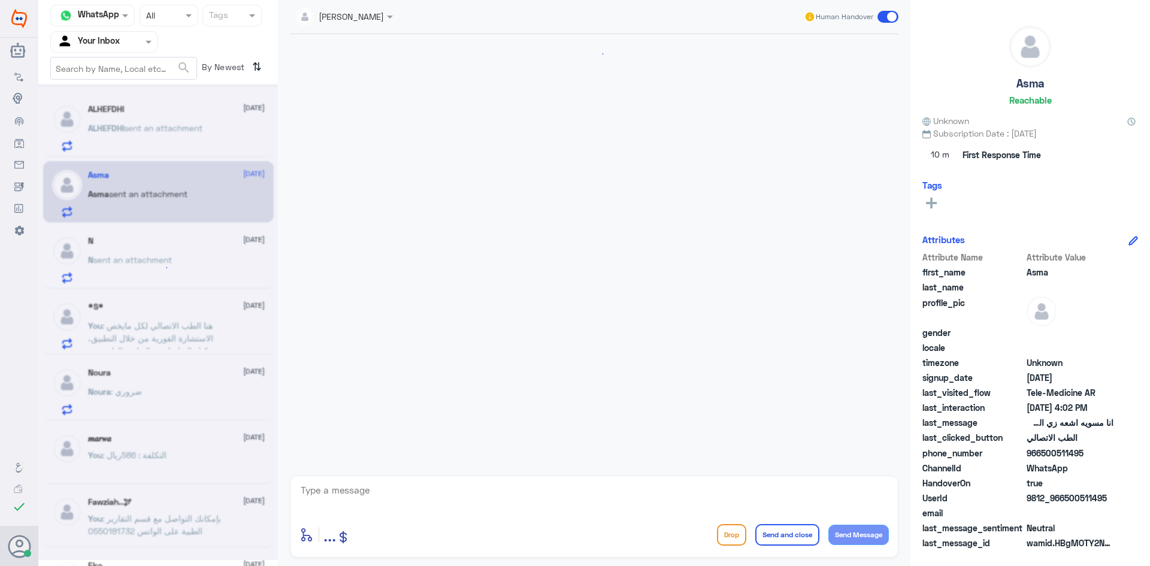
scroll to position [670, 0]
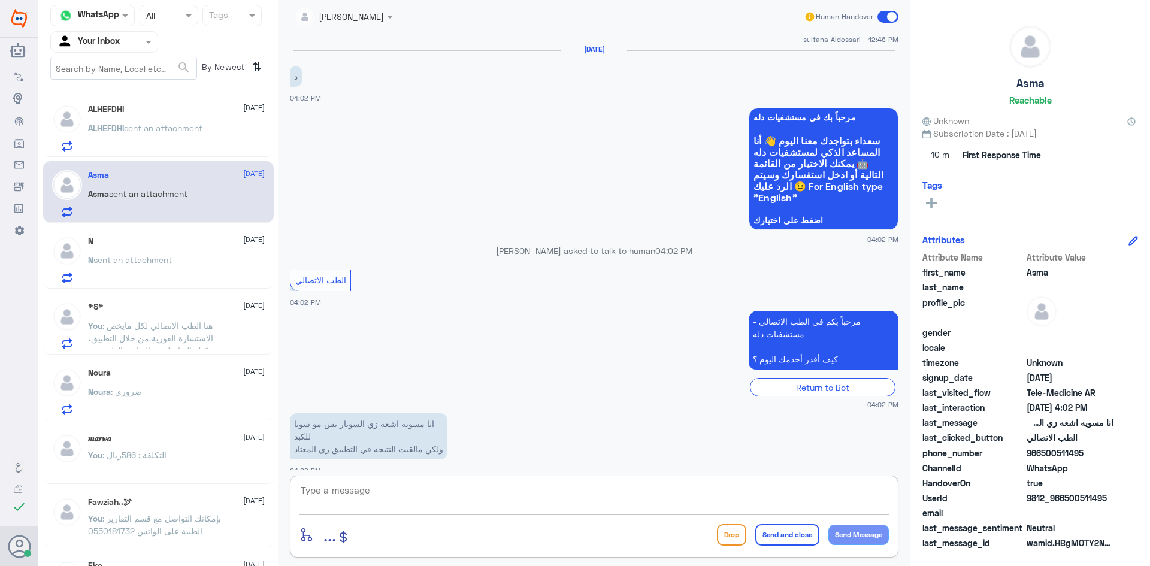
click at [373, 485] on textarea at bounding box center [595, 496] width 590 height 29
paste textarea "هنا الطب الاتصالي لكل مايخص الاستشارة الفورية من خلال التطبيق، يمكنك الاستفسار …"
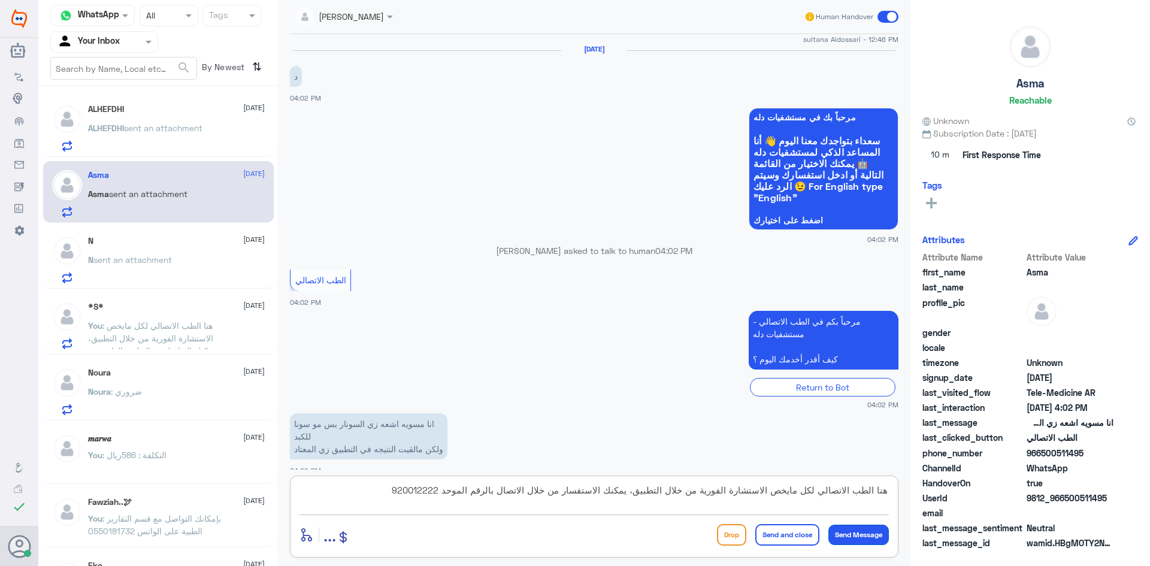
type textarea "هنا الطب الاتصالي لكل مايخص الاستشارة الفورية من خلال التطبيق، يمكنك الاستفسار …"
click at [851, 531] on button "Send Message" at bounding box center [859, 535] width 61 height 20
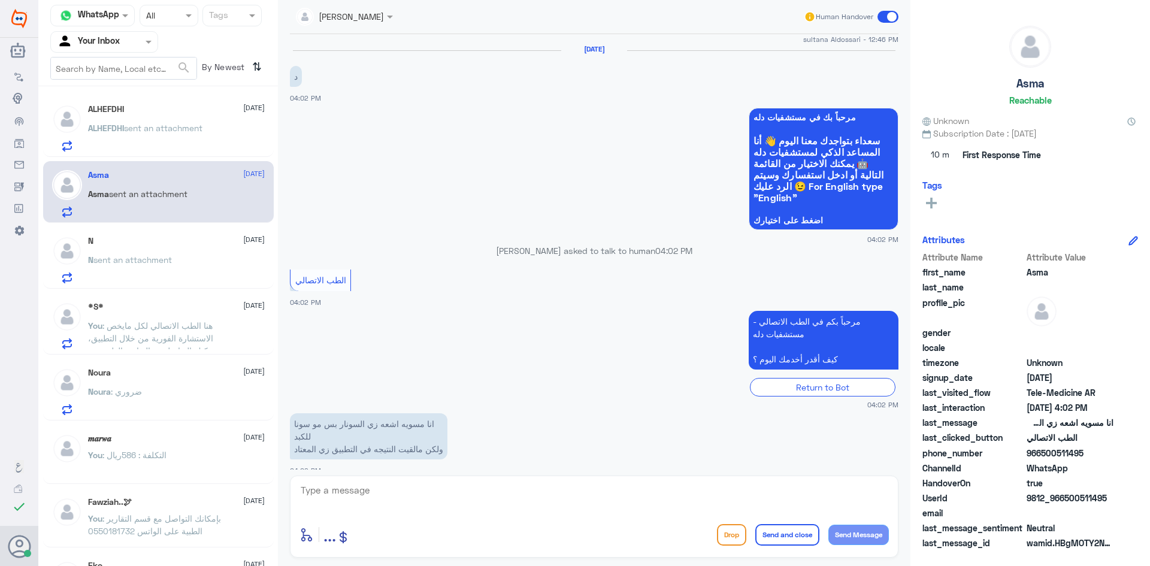
scroll to position [747, 0]
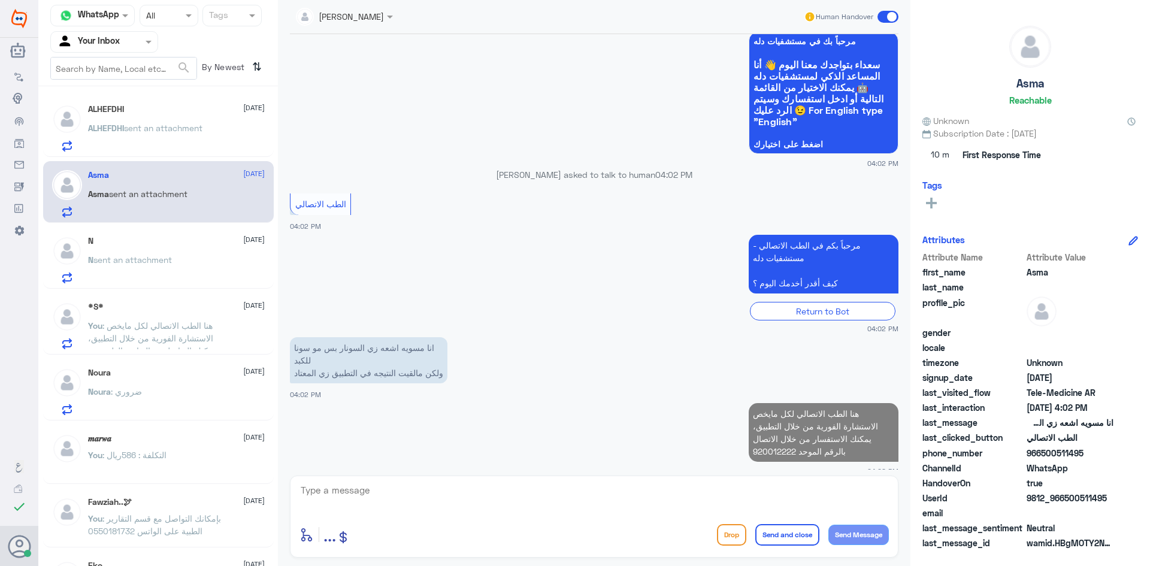
click at [201, 134] on p "ALHEFDHI sent an attachment" at bounding box center [145, 137] width 114 height 30
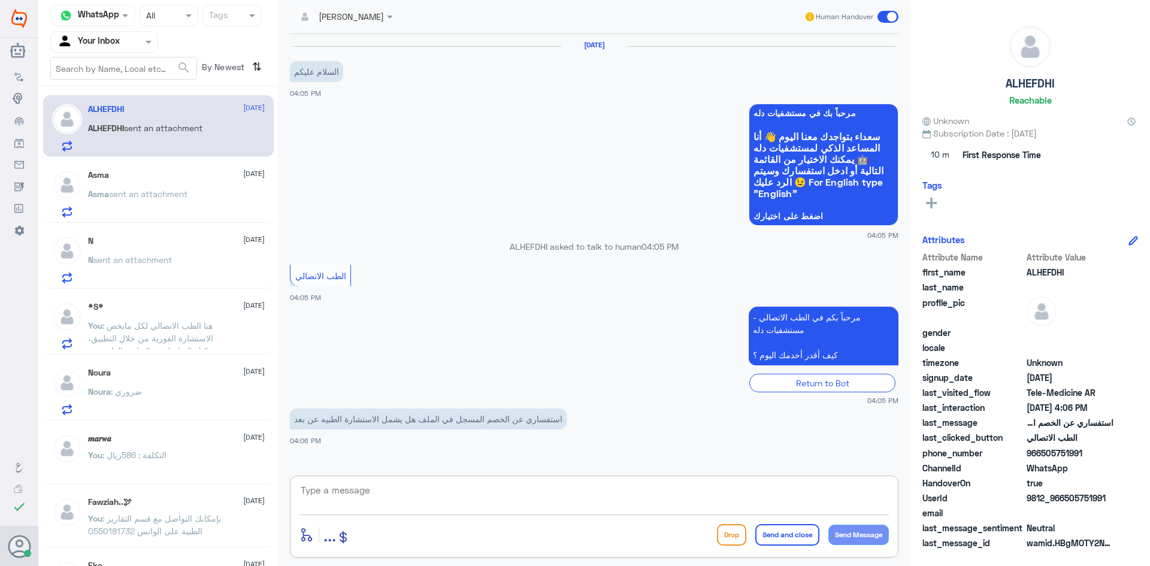
click at [371, 501] on textarea at bounding box center [595, 496] width 590 height 29
paste textarea "مرحبا، معك اميره من الطب الاتصالي"
type textarea "مرحبا، معك اميره من الطب الاتصالي"
click at [874, 529] on button "Send Message" at bounding box center [859, 535] width 61 height 20
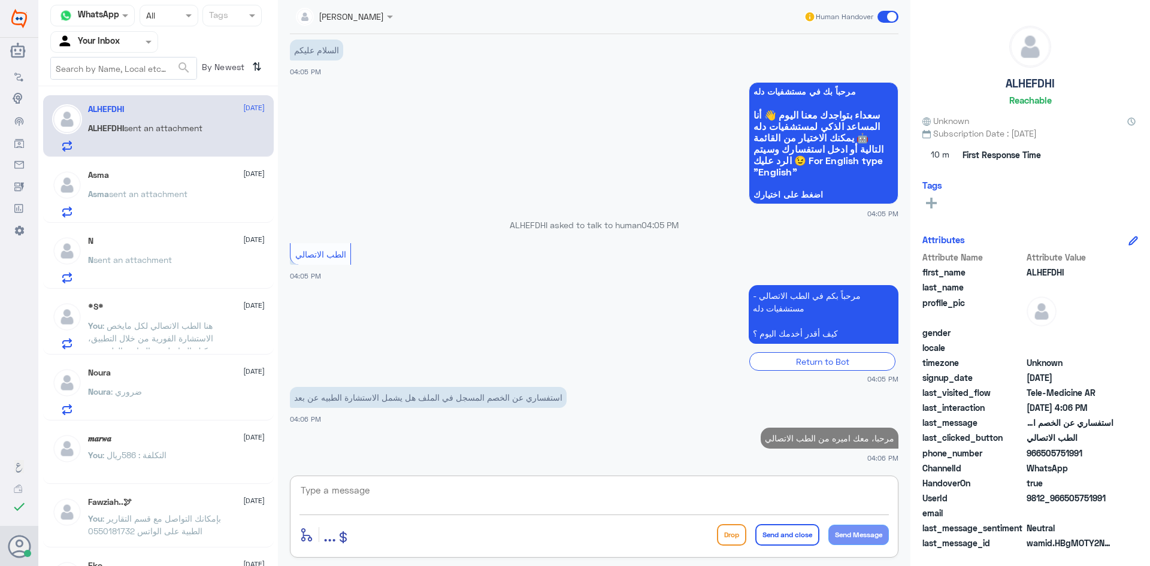
click at [486, 498] on textarea at bounding box center [595, 496] width 590 height 29
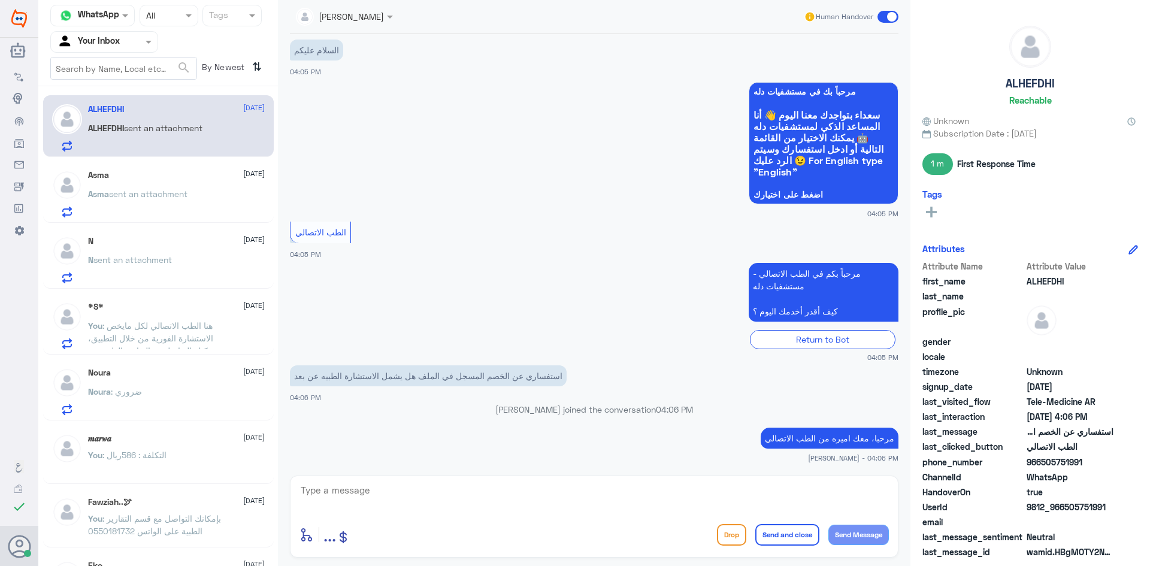
drag, startPoint x: 1087, startPoint y: 461, endPoint x: 1044, endPoint y: 460, distance: 43.2
click at [1044, 460] on span "966505751991" at bounding box center [1070, 462] width 87 height 13
click at [549, 495] on textarea at bounding box center [595, 496] width 590 height 29
type textarea "L"
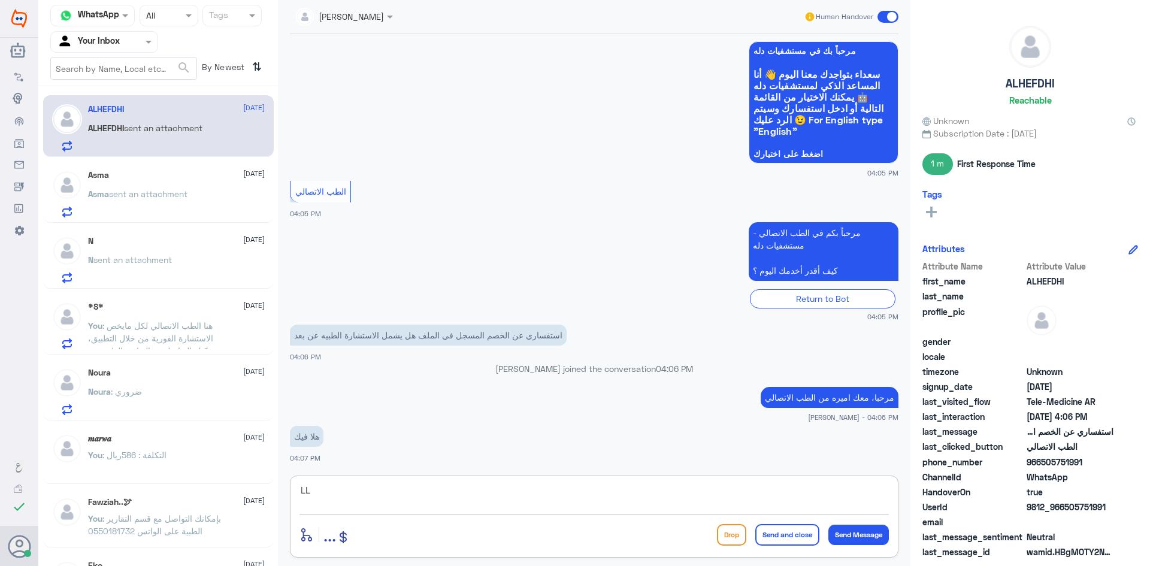
type textarea "L"
type textarea "ممكن تزودني برقم الهويه\ الملف من فضلك؟"
click at [880, 532] on button "Send Message" at bounding box center [859, 535] width 61 height 20
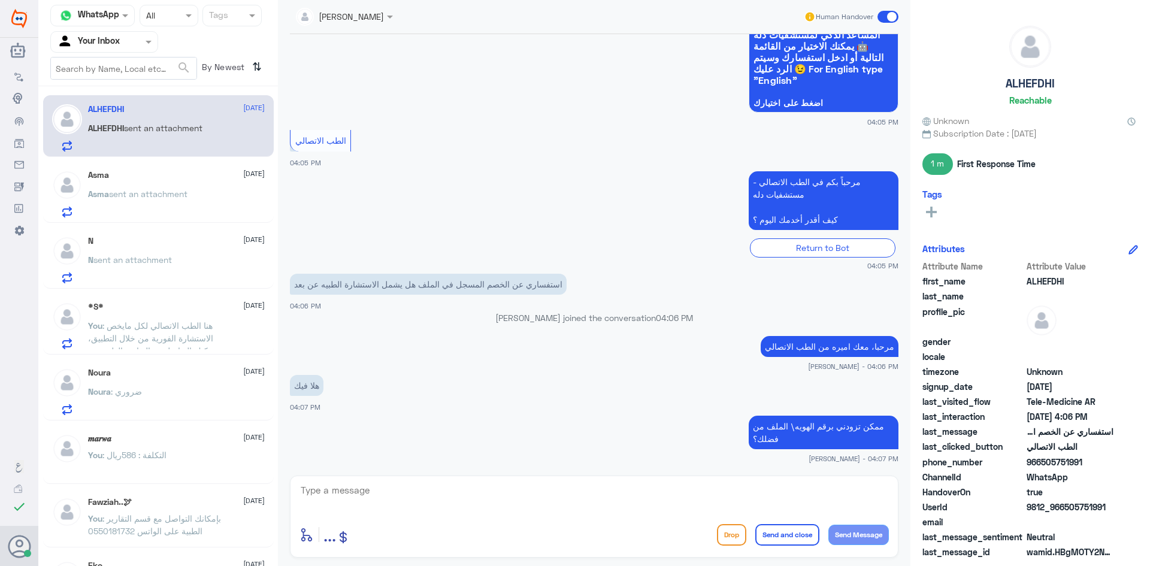
click at [211, 197] on div "Asma sent an attachment" at bounding box center [176, 204] width 177 height 27
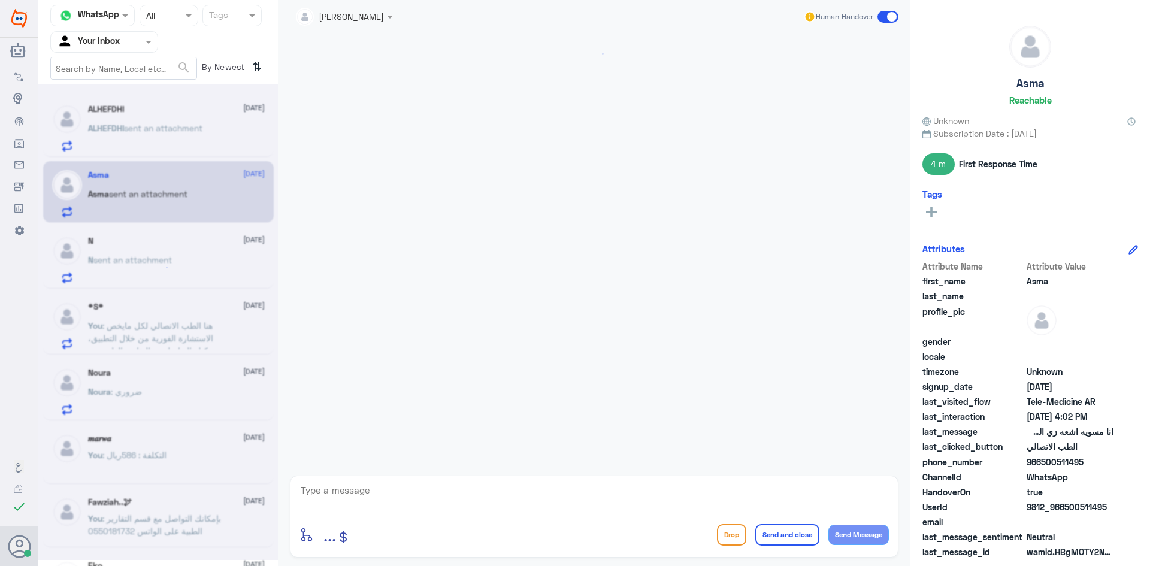
scroll to position [693, 0]
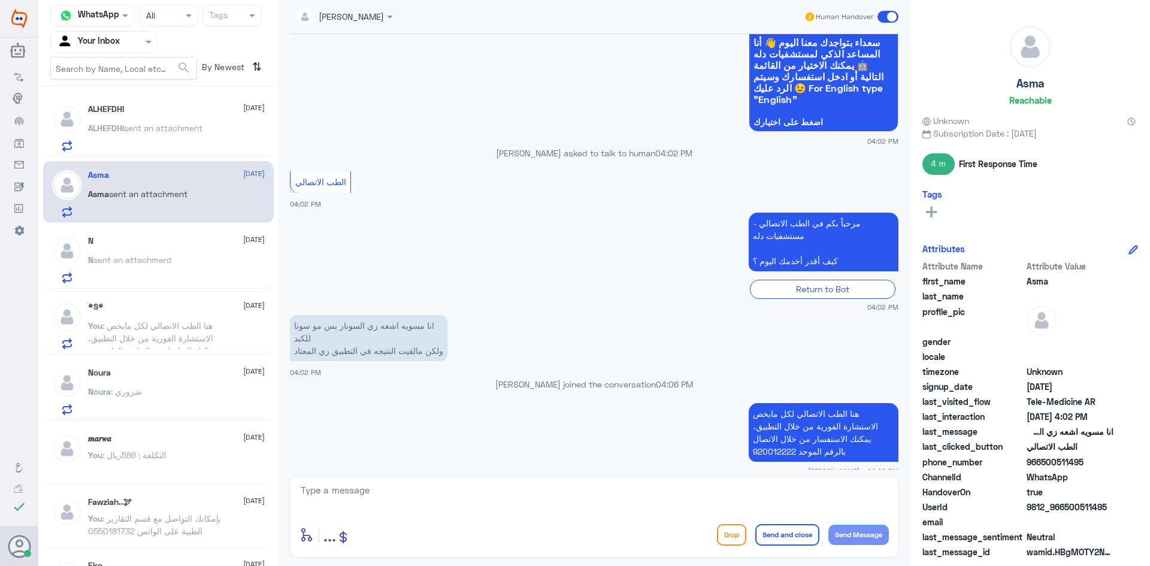
click at [892, 14] on span at bounding box center [888, 17] width 21 height 12
click at [0, 0] on input "checkbox" at bounding box center [0, 0] width 0 height 0
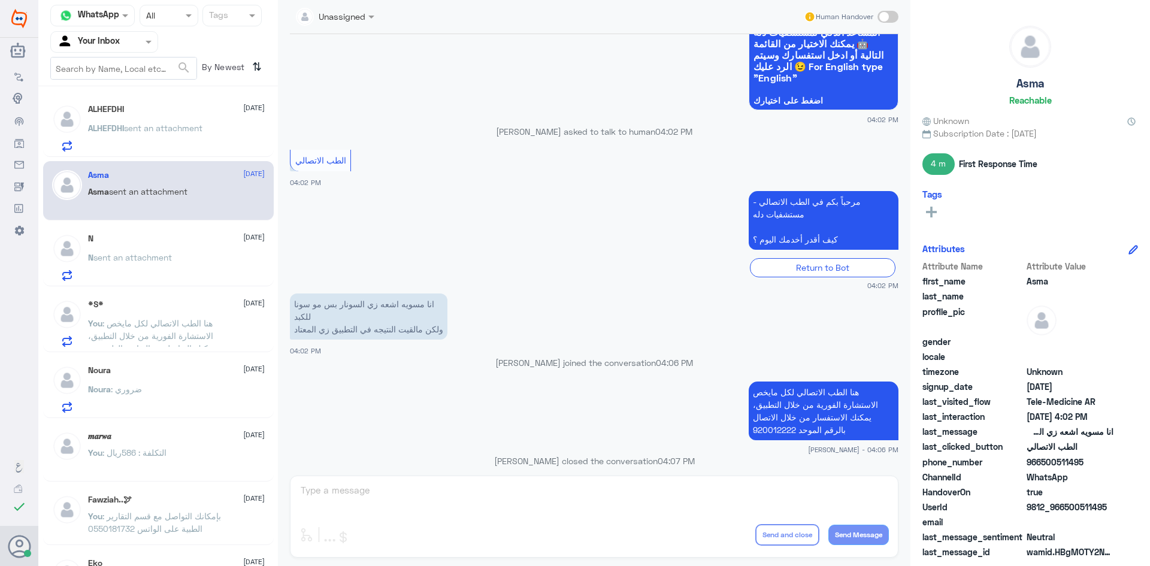
click at [150, 130] on span "sent an attachment" at bounding box center [163, 128] width 78 height 10
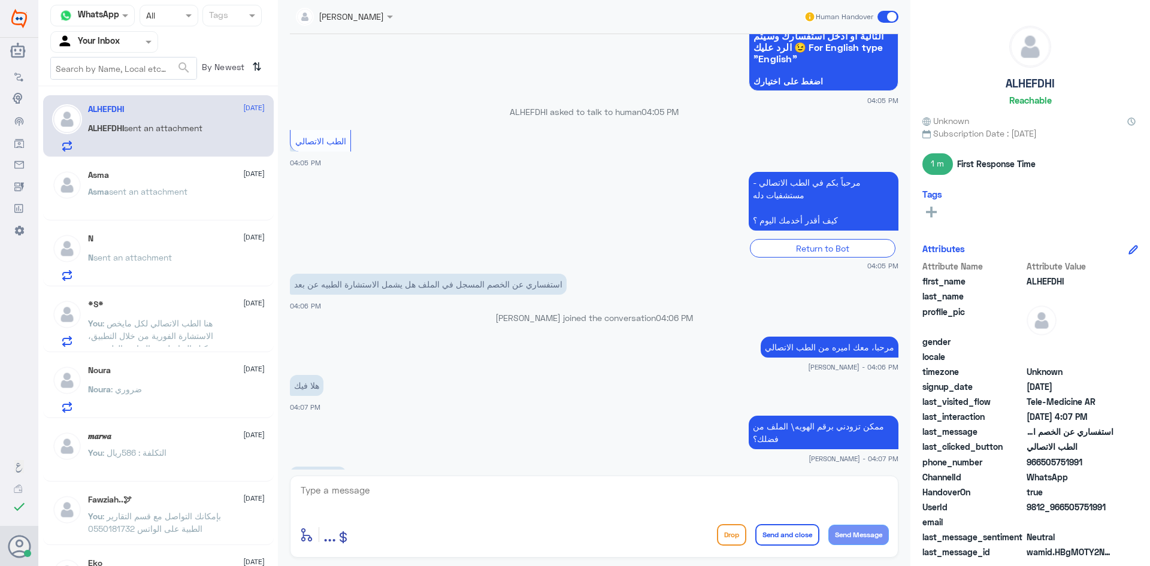
scroll to position [176, 0]
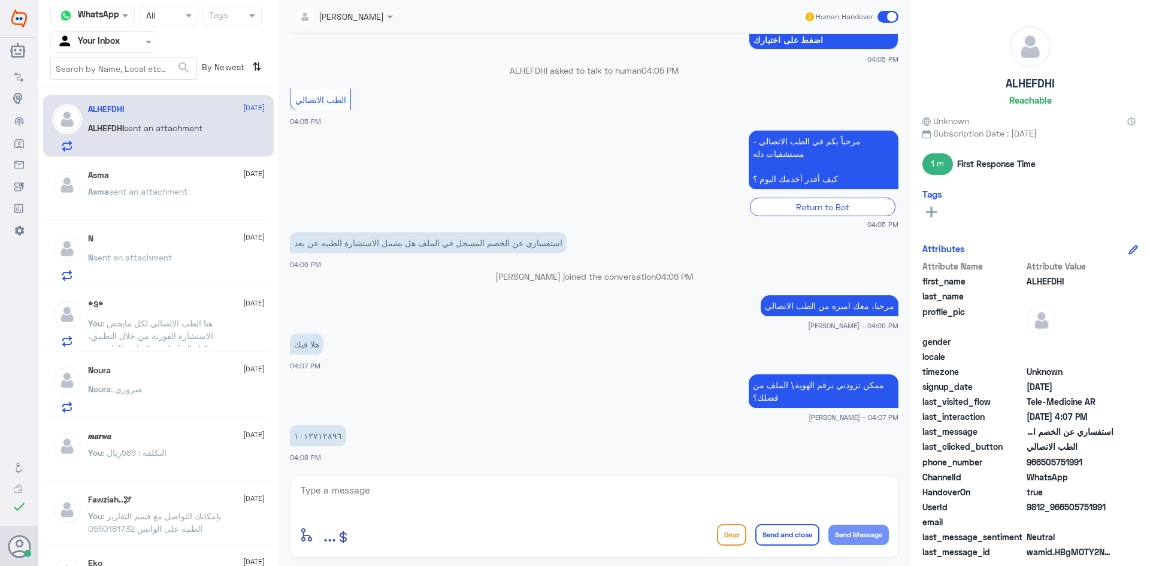
click at [359, 503] on textarea at bounding box center [595, 496] width 590 height 29
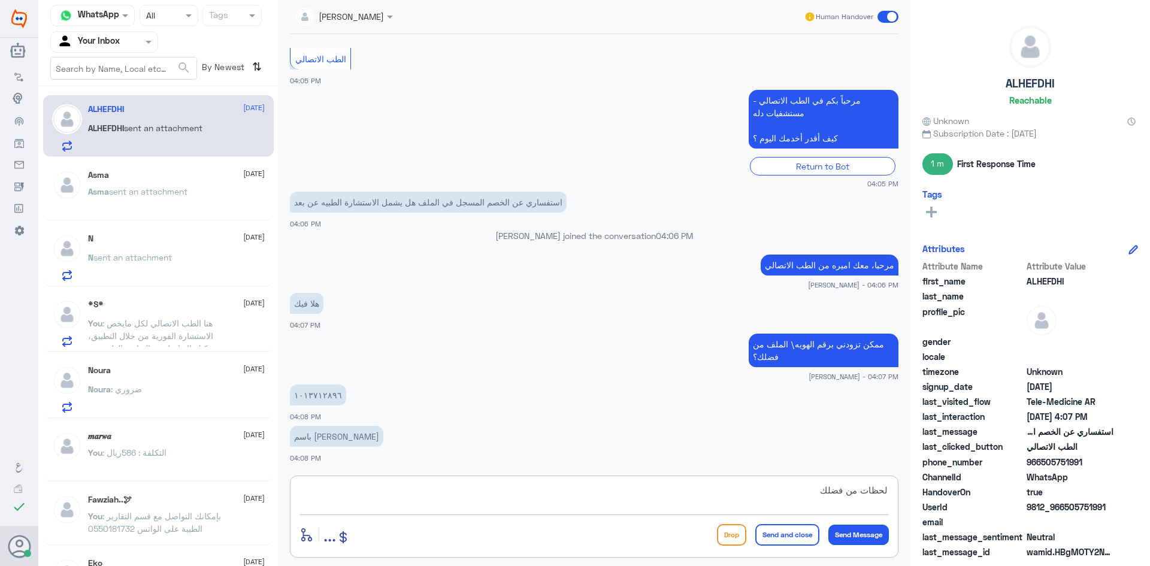
type textarea "لحظات من فضلك"
click at [837, 533] on button "Send Message" at bounding box center [859, 535] width 61 height 20
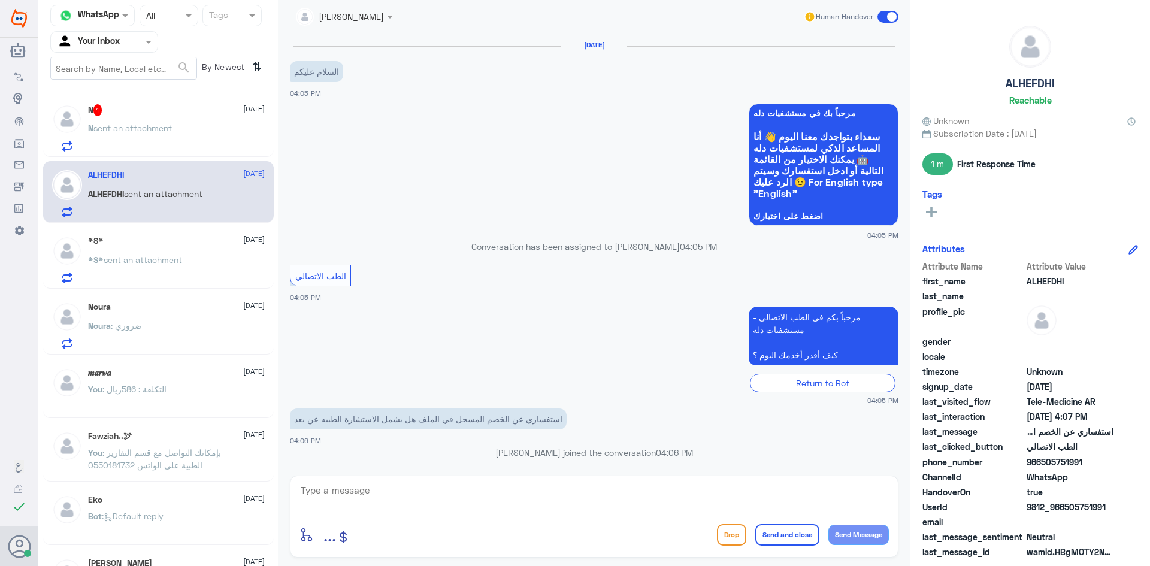
scroll to position [255, 0]
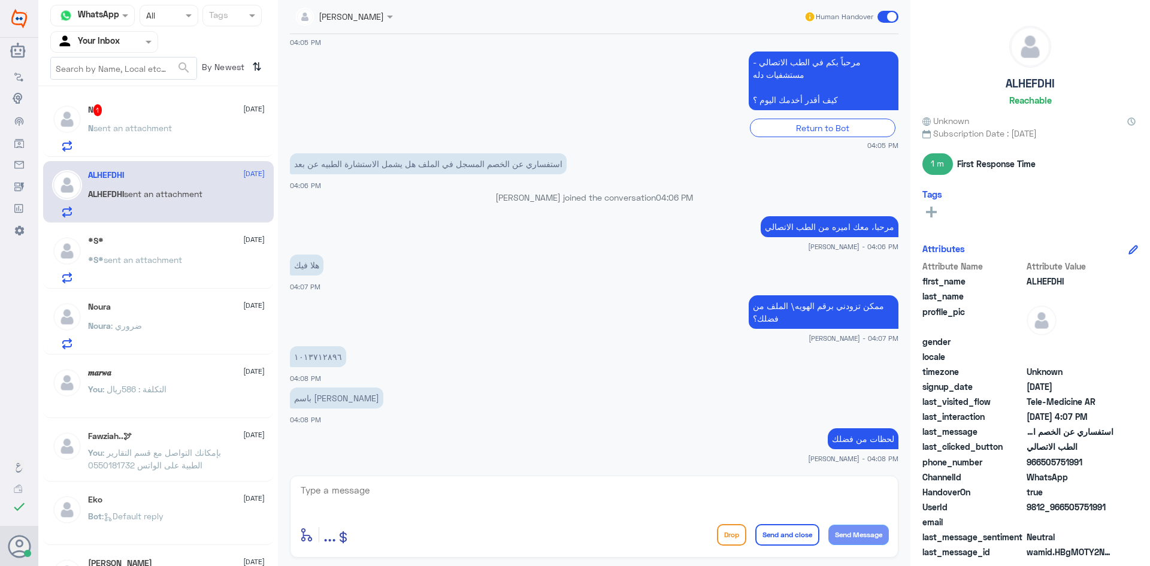
click at [163, 118] on div "N 1 8 October N sent an attachment" at bounding box center [176, 127] width 177 height 47
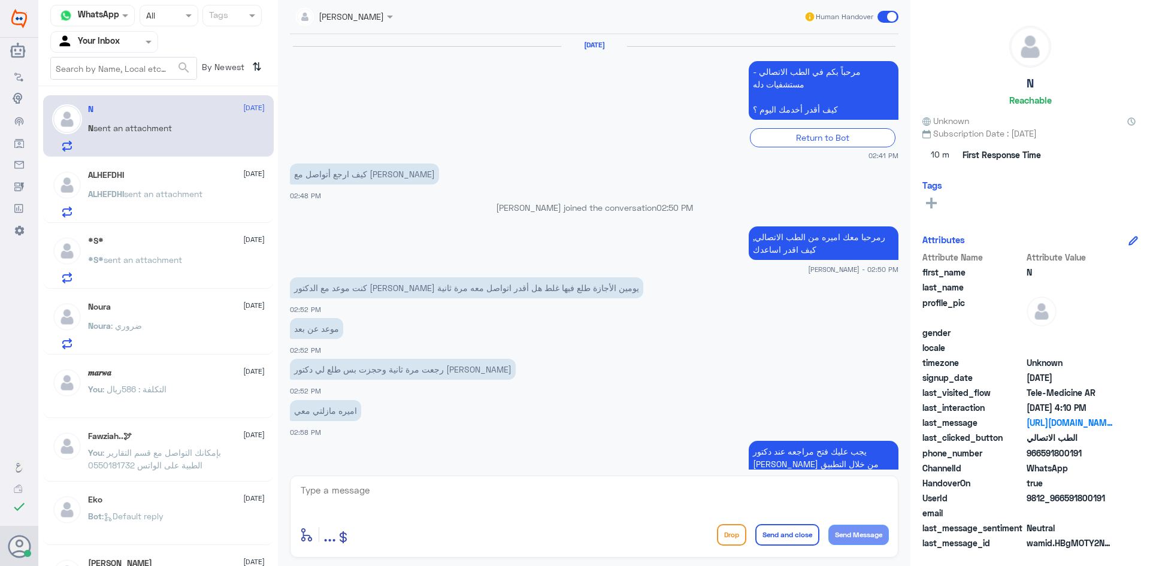
scroll to position [718, 0]
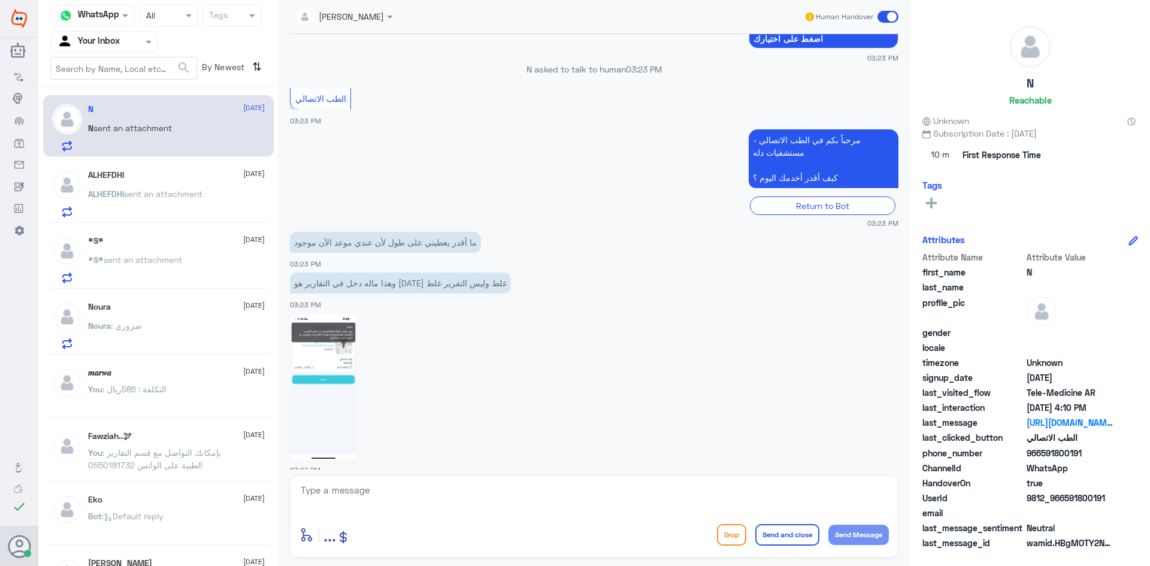
click at [191, 180] on div "ALHEFDHI 8 October ALHEFDHI sent an attachment" at bounding box center [176, 193] width 177 height 47
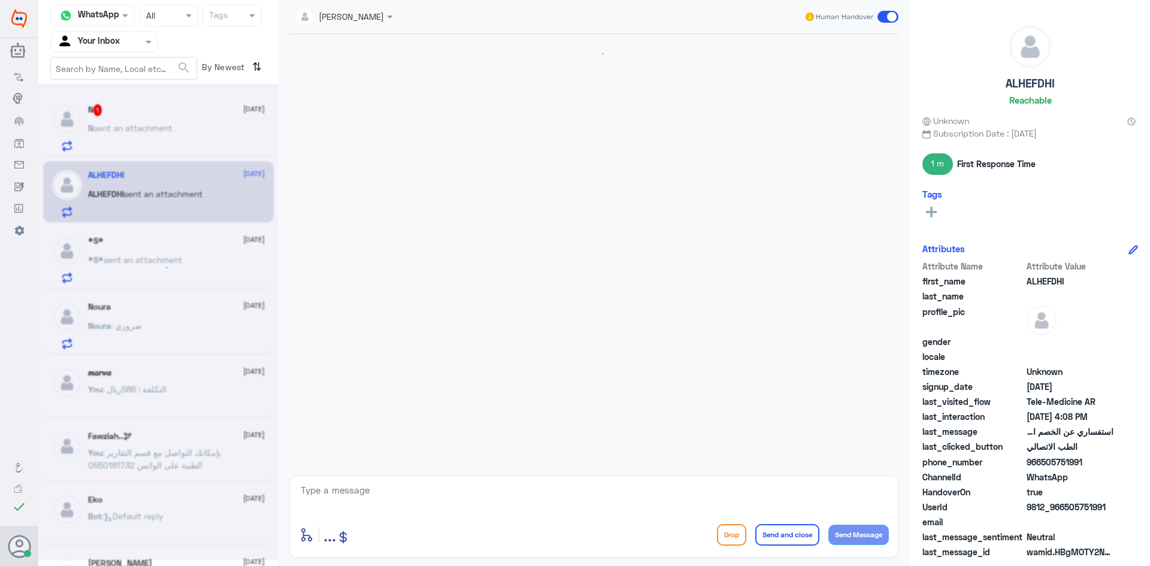
scroll to position [255, 0]
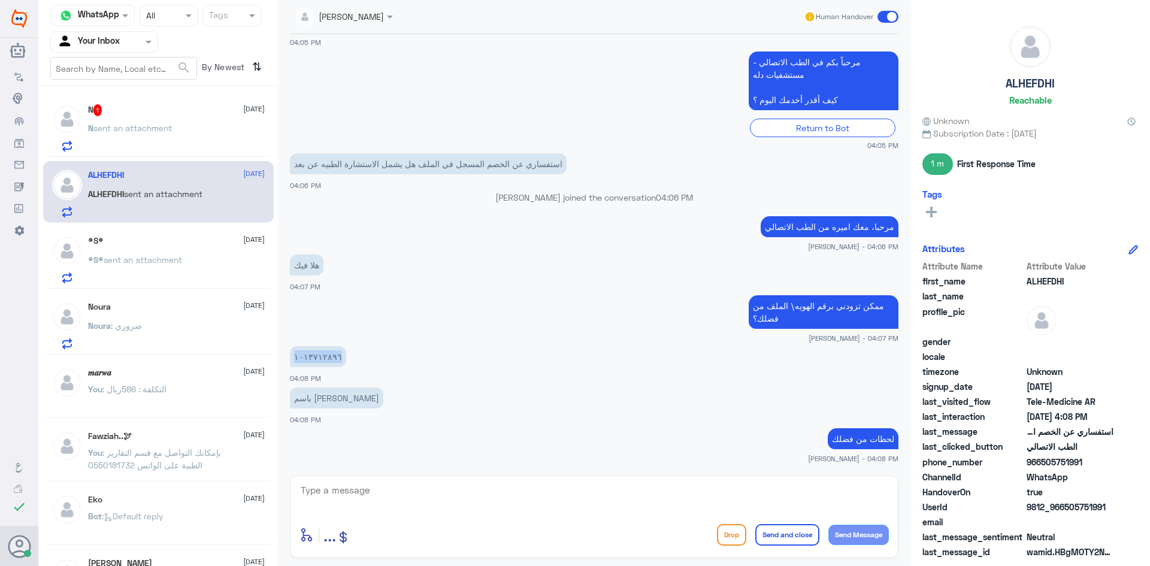
drag, startPoint x: 336, startPoint y: 353, endPoint x: 285, endPoint y: 361, distance: 52.1
click at [285, 361] on div "8 Oct 2025 السلام عليكم 04:05 PM مرحباً بك في مستشفيات دله سعداء بتواجدك معنا ا…" at bounding box center [594, 252] width 621 height 436
copy p "١٠١٣٧١٢٨٩٦"
click at [128, 124] on span "sent an attachment" at bounding box center [132, 128] width 78 height 10
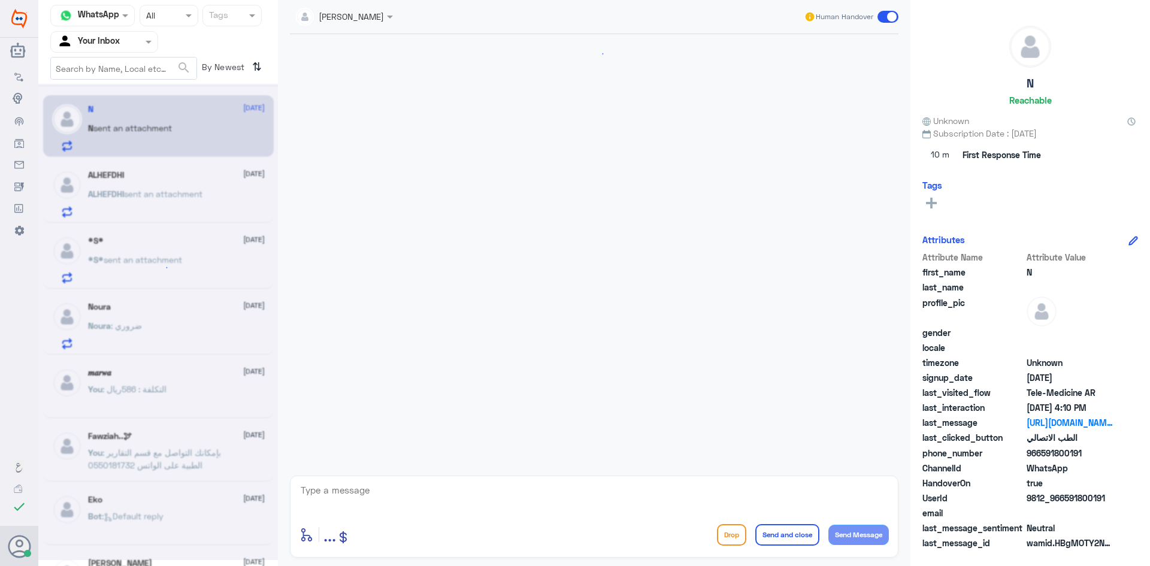
scroll to position [718, 0]
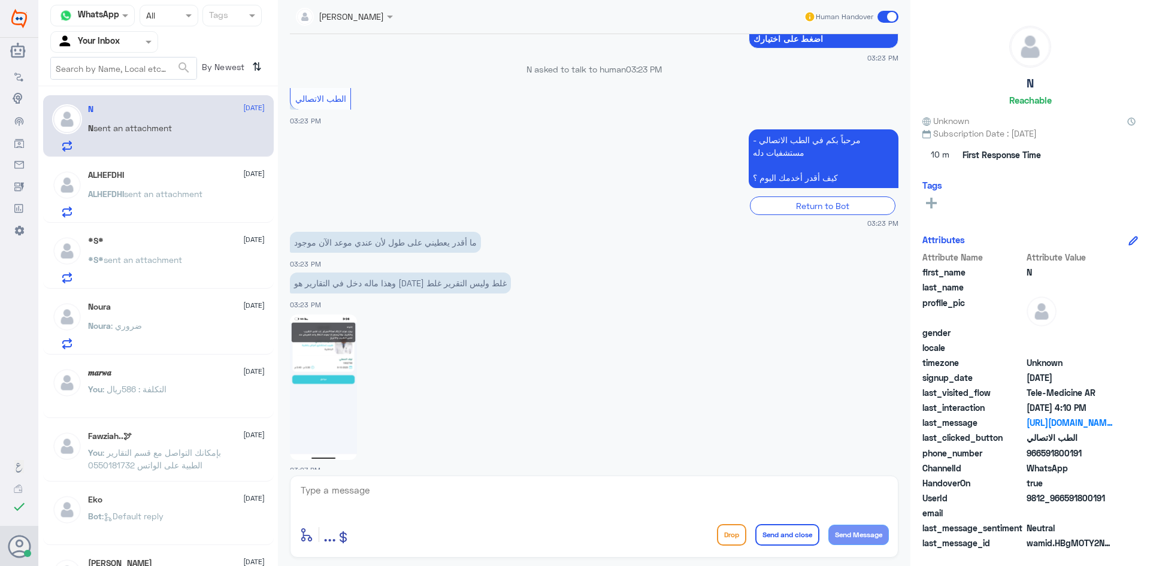
click at [186, 200] on p "ALHEFDHI sent an attachment" at bounding box center [145, 203] width 114 height 30
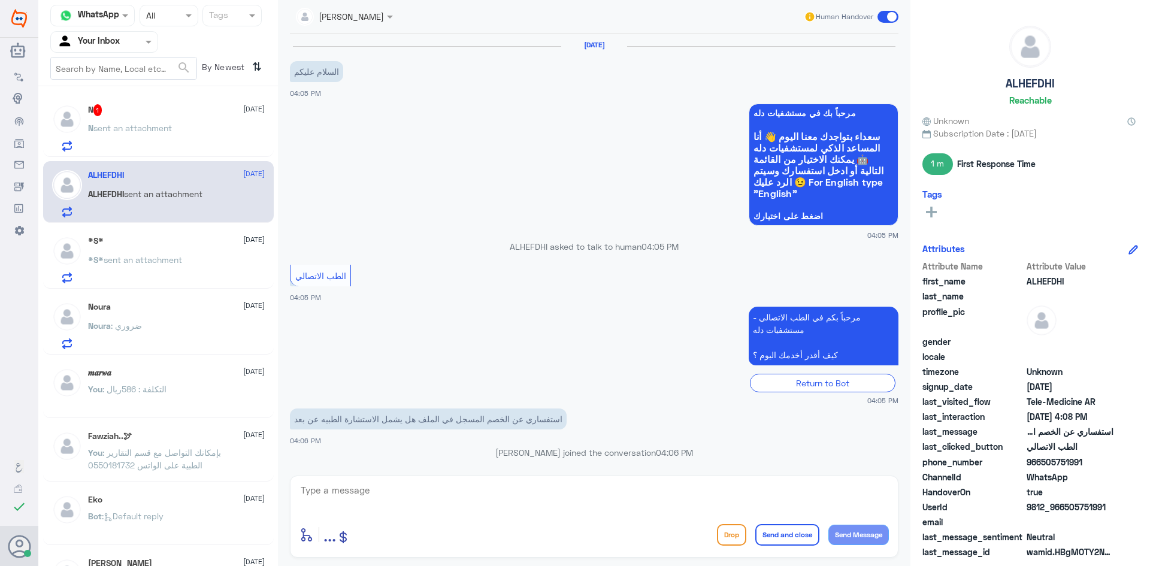
scroll to position [255, 0]
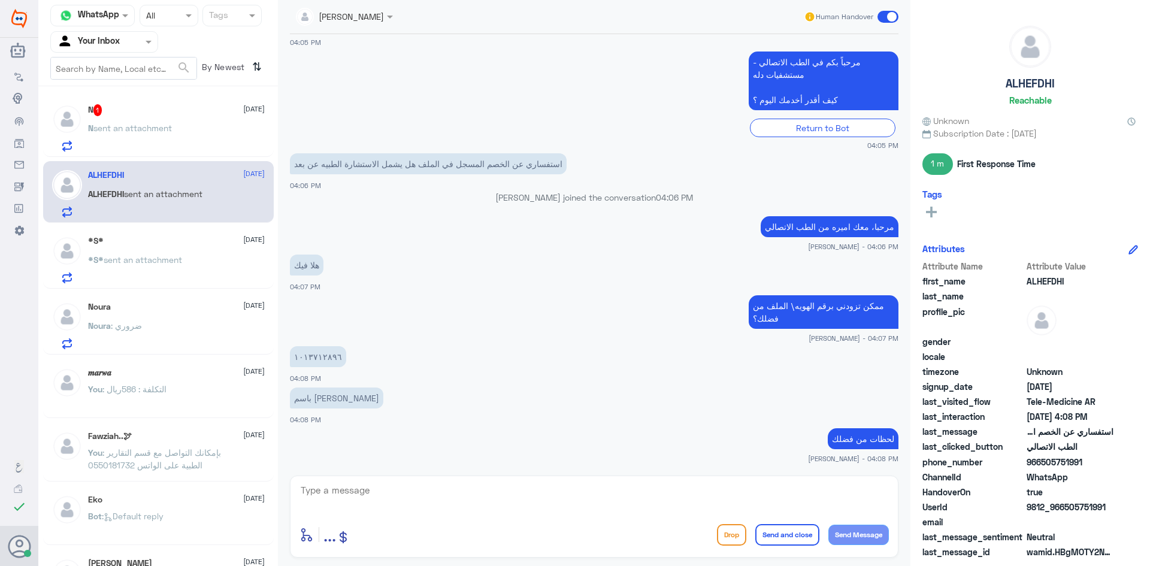
click at [189, 154] on div "N 1 8 October N sent an attachment" at bounding box center [158, 126] width 231 height 62
drag, startPoint x: 337, startPoint y: 356, endPoint x: 292, endPoint y: 361, distance: 45.2
click at [290, 362] on app-msgs-text "١٠١٣٧١٢٨٩٦" at bounding box center [594, 357] width 609 height 22
copy p "١٠١٣٧١٢٨٩٦"
drag, startPoint x: 365, startPoint y: 503, endPoint x: 363, endPoint y: 495, distance: 8.0
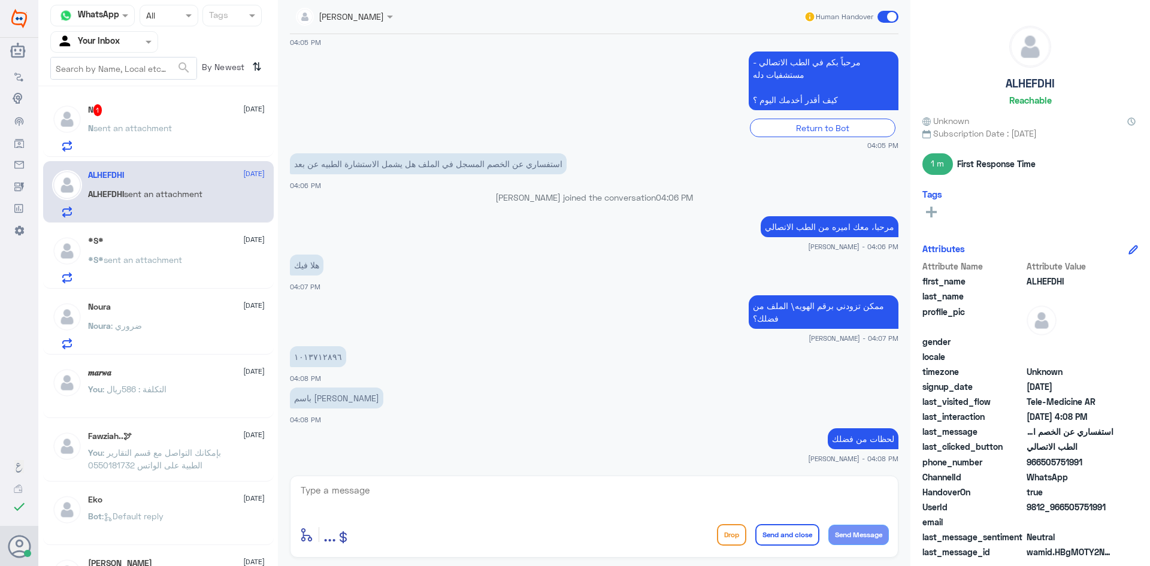
click at [364, 498] on textarea at bounding box center [595, 496] width 590 height 29
drag, startPoint x: 352, startPoint y: 497, endPoint x: 268, endPoint y: 493, distance: 84.0
click at [267, 493] on div "Channel WhatsApp Status × All Tags Agent Filter Your Inbox search By Newest ⇅ N…" at bounding box center [594, 285] width 1112 height 570
paste textarea "١٠١٣٧١٢٨٩٦"
drag, startPoint x: 360, startPoint y: 488, endPoint x: 292, endPoint y: 489, distance: 67.7
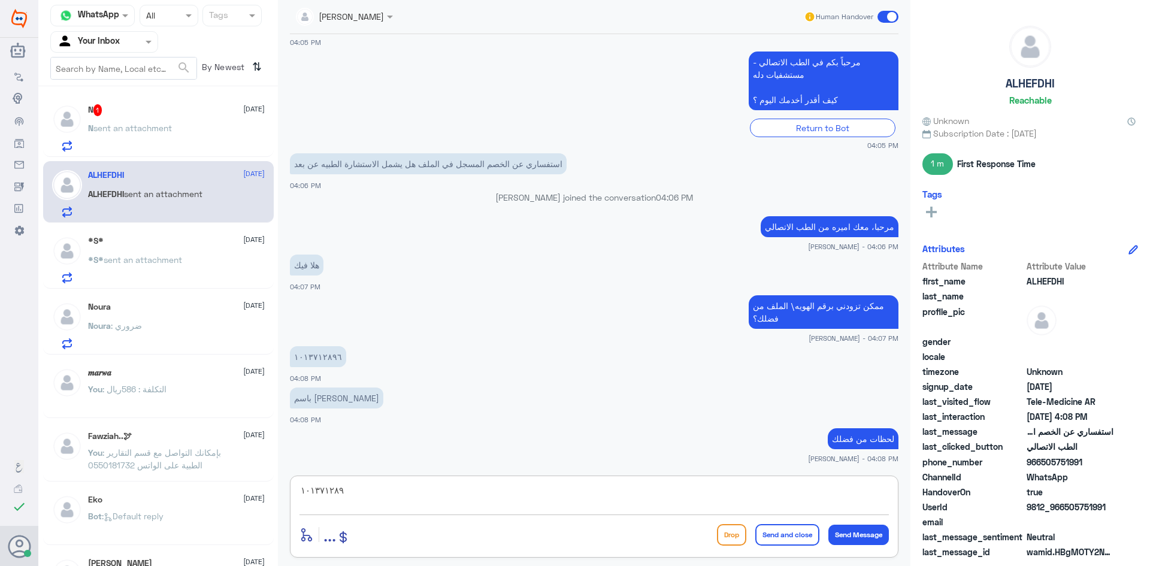
click at [292, 489] on div "١٠١٣٧١٢٨٩ enter flow name ... Drop Send and close Send Message" at bounding box center [594, 517] width 609 height 82
type textarea "="
drag, startPoint x: 380, startPoint y: 478, endPoint x: 380, endPoint y: 486, distance: 7.8
click at [380, 480] on div "عبدالكريم الموسى Human Handover 8 Oct 2025 السلام عليكم 04:05 PM مرحباً بك في م…" at bounding box center [594, 285] width 633 height 570
click at [373, 509] on textarea at bounding box center [595, 496] width 590 height 29
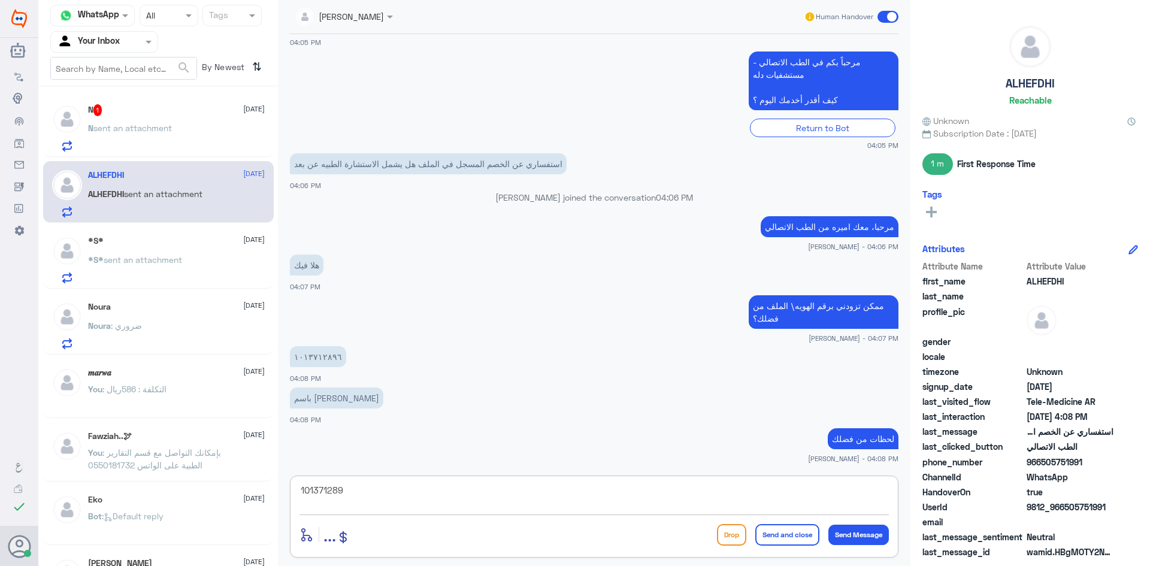
type textarea "1013712896"
drag, startPoint x: 373, startPoint y: 493, endPoint x: 265, endPoint y: 494, distance: 107.3
click at [265, 494] on div "Channel WhatsApp Status × All Tags Agent Filter Your Inbox search By Newest ⇅ N…" at bounding box center [594, 285] width 1112 height 570
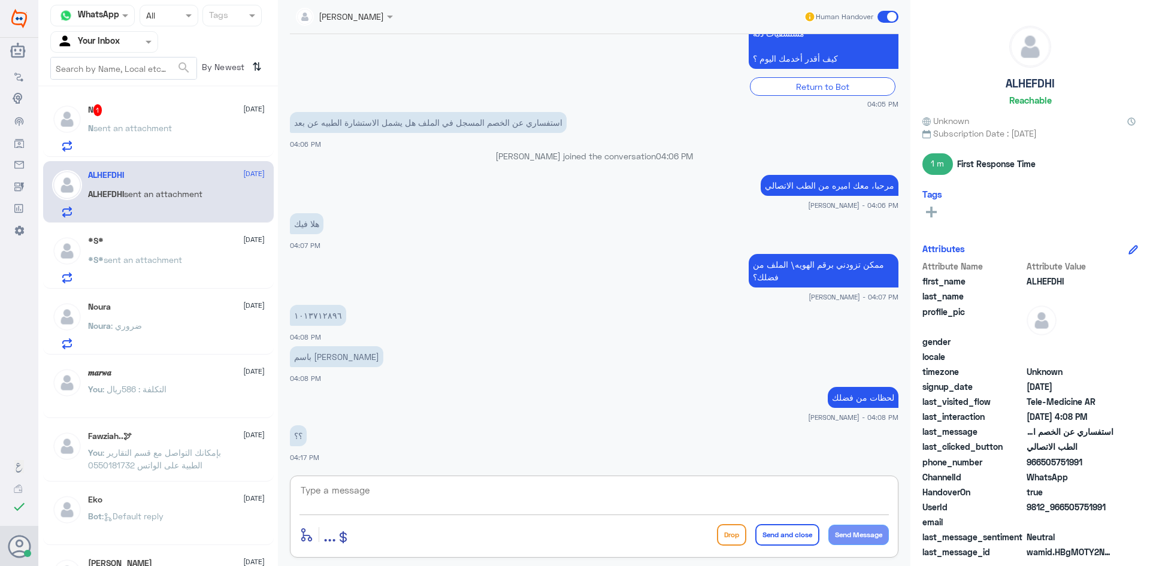
click at [349, 497] on textarea at bounding box center [595, 496] width 590 height 29
click at [315, 489] on textarea at bounding box center [595, 496] width 590 height 29
click at [337, 495] on textarea at bounding box center [595, 496] width 590 height 29
click at [333, 485] on textarea at bounding box center [595, 496] width 590 height 29
click at [339, 488] on textarea "نعم يشمل الخصم" at bounding box center [595, 496] width 590 height 29
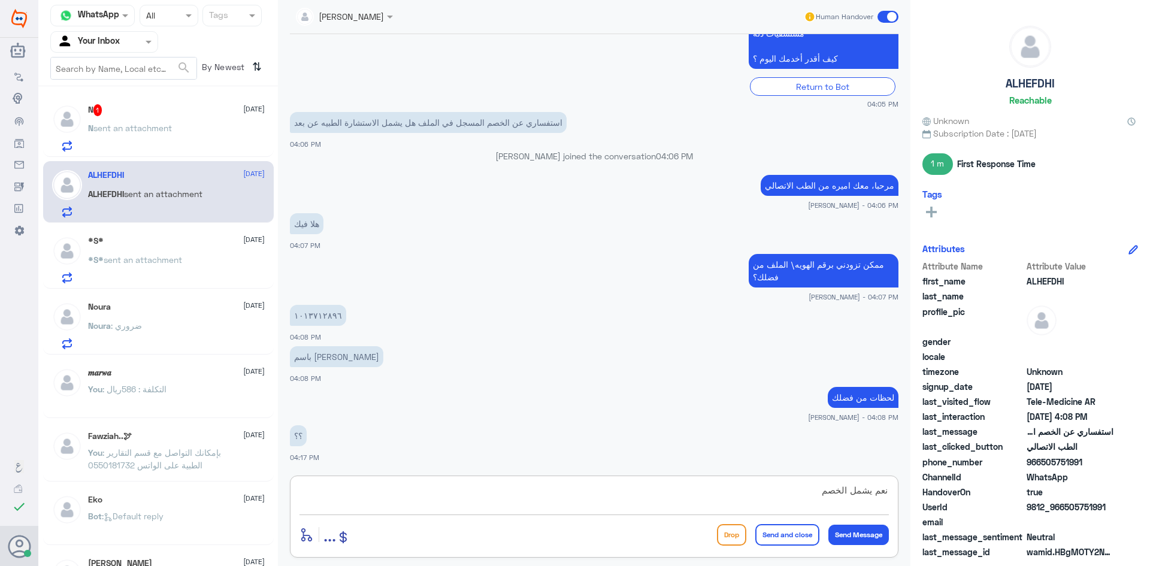
paste textarea "يمكنك الاستفادة من خدمة الاستشارة الفورية من خلال التطبيق بحيث يتم تواصلك مع ال…"
click at [817, 492] on textarea "نعم يشمل الخصم يمكنك الاستفادة من خدمة الاستشارة الفورية من خلال التطبيق بحيث ي…" at bounding box center [595, 496] width 590 height 29
click at [795, 489] on textarea "نعم يشمل الخصم يمكنك الاستفادة من خدمة الاستشارة الفورية من خلال التطبيق بحيث ي…" at bounding box center [595, 496] width 590 height 29
drag, startPoint x: 353, startPoint y: 488, endPoint x: 407, endPoint y: 503, distance: 55.8
click at [407, 503] on textarea "نعم يشمل الخصم يمكنك الان الاستفادة من خدمة الاستشارة الفورية من خلال التطبيق ب…" at bounding box center [595, 496] width 590 height 29
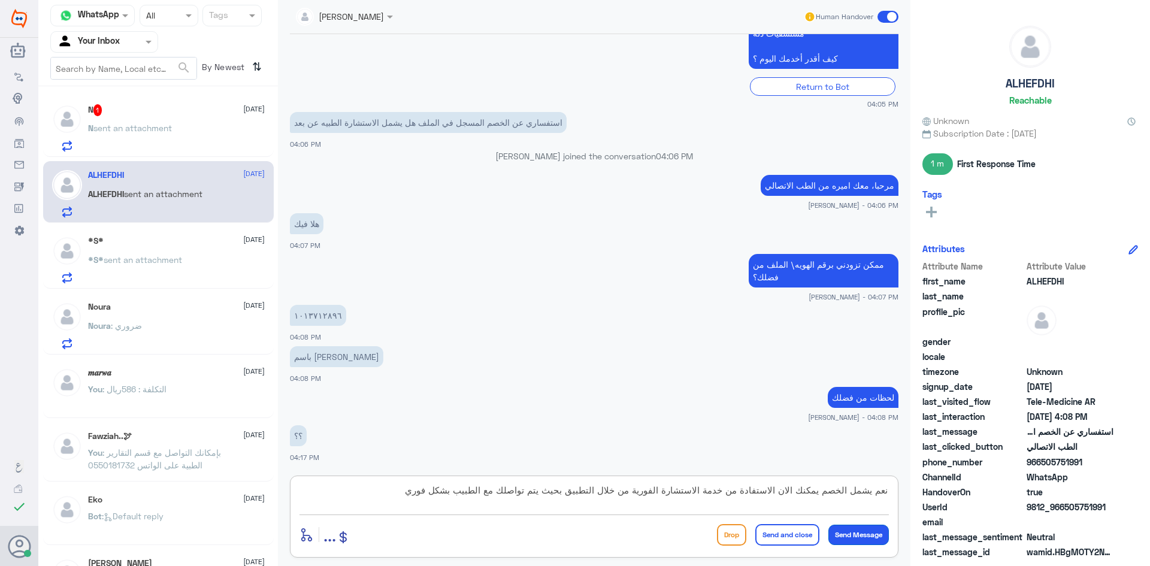
type textarea "نعم يشمل الخصم يمكنك الان الاستفادة من خدمة الاستشارة الفورية من خلال التطبيق ب…"
click at [857, 535] on button "Send Message" at bounding box center [859, 535] width 61 height 20
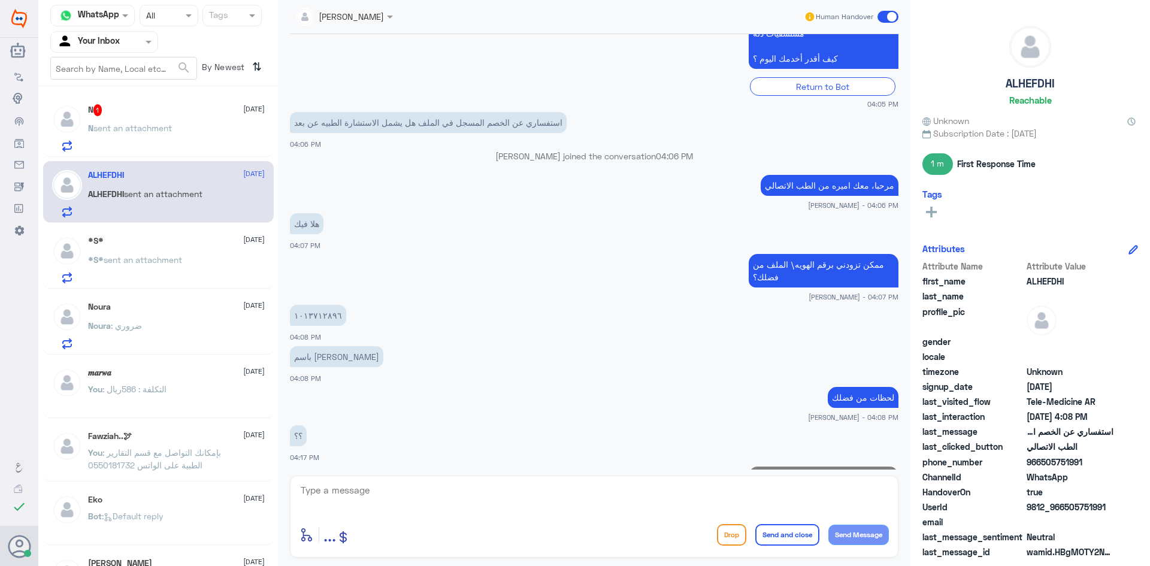
scroll to position [373, 0]
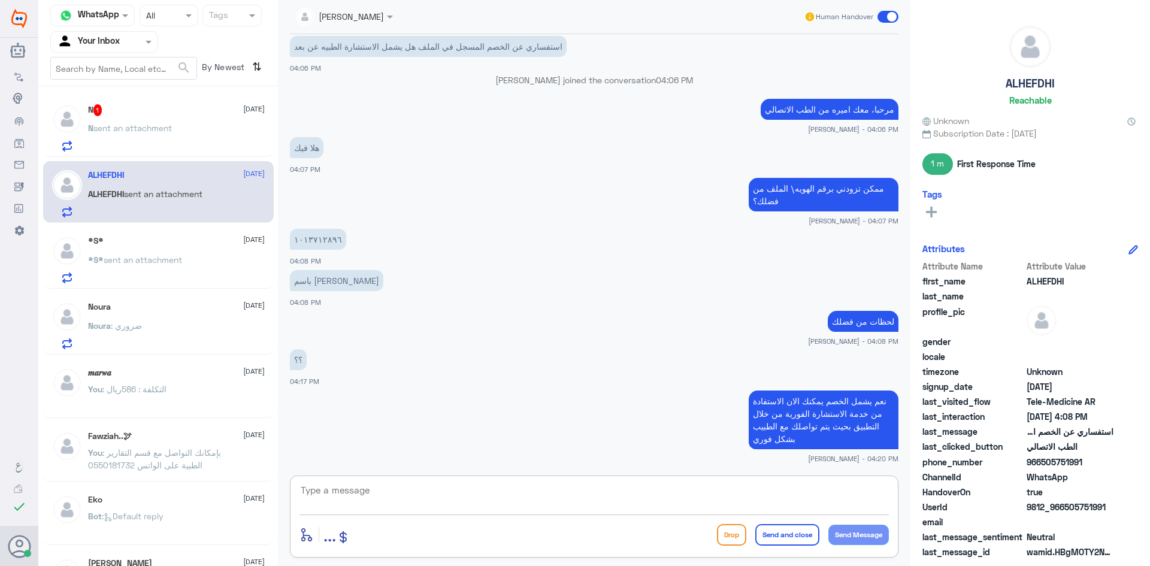
click at [356, 495] on textarea at bounding box center [595, 496] width 590 height 29
type textarea "ا"
drag, startPoint x: 851, startPoint y: 506, endPoint x: 1026, endPoint y: 512, distance: 175.1
click at [1026, 512] on div "Channel WhatsApp Status × All Tags Agent Filter Your Inbox search By Newest ⇅ N…" at bounding box center [594, 285] width 1112 height 570
type textarea "اي خدمه او أستفسار اخر؟"
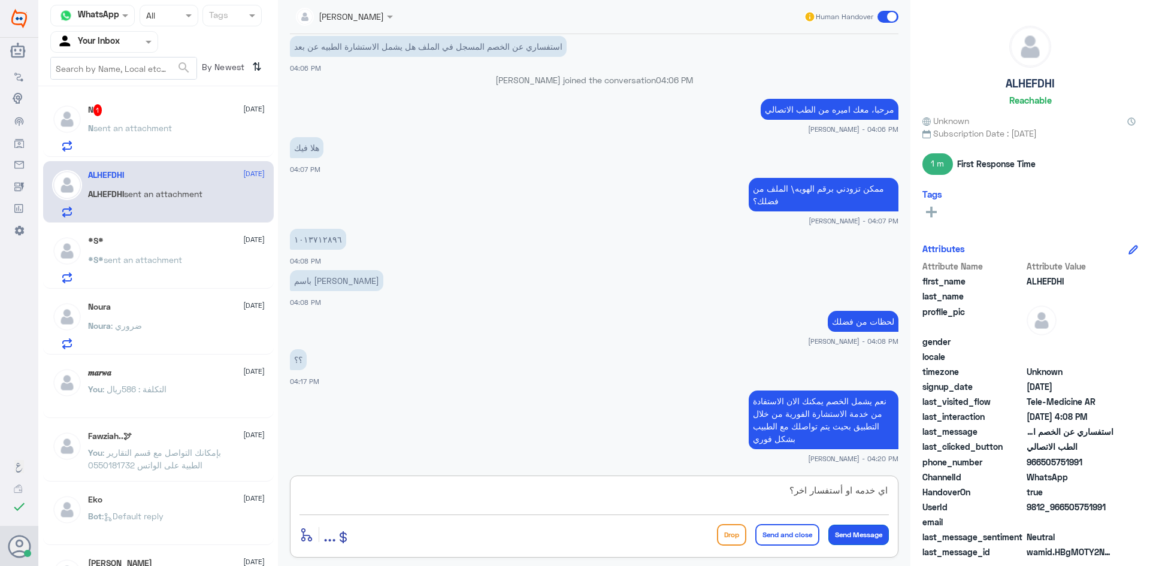
click at [877, 533] on button "Send Message" at bounding box center [859, 535] width 61 height 20
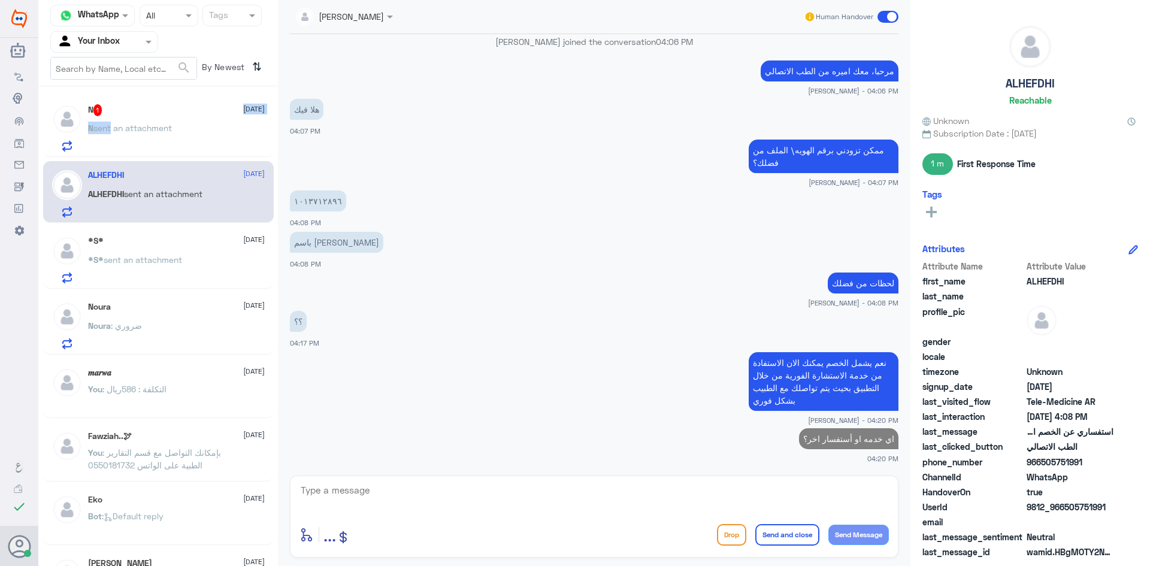
click at [108, 117] on div "N 1 8 October N sent an attachment" at bounding box center [176, 127] width 177 height 47
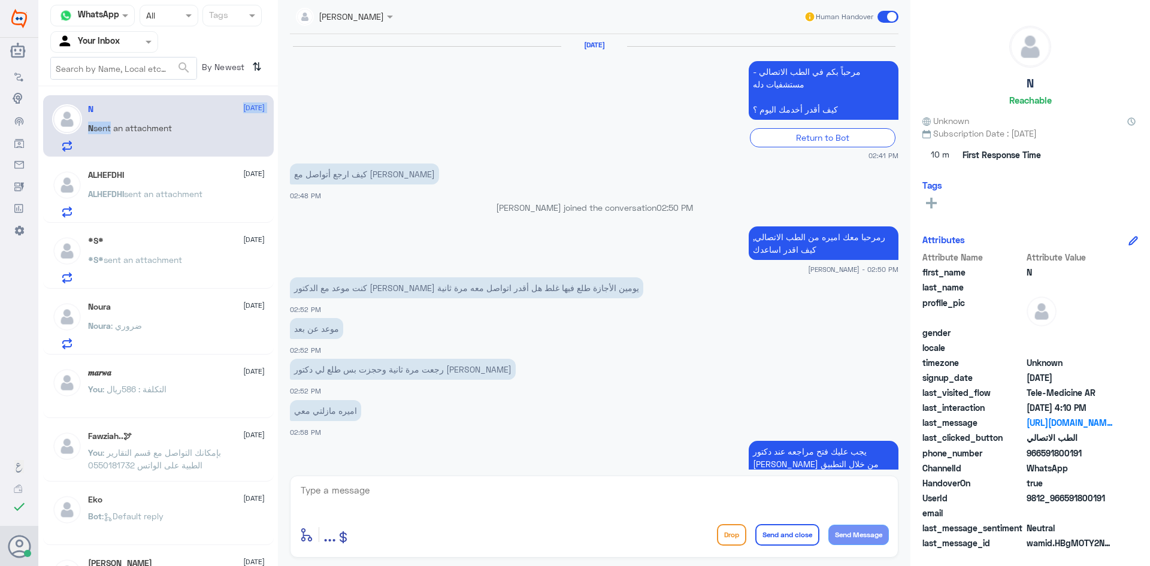
scroll to position [718, 0]
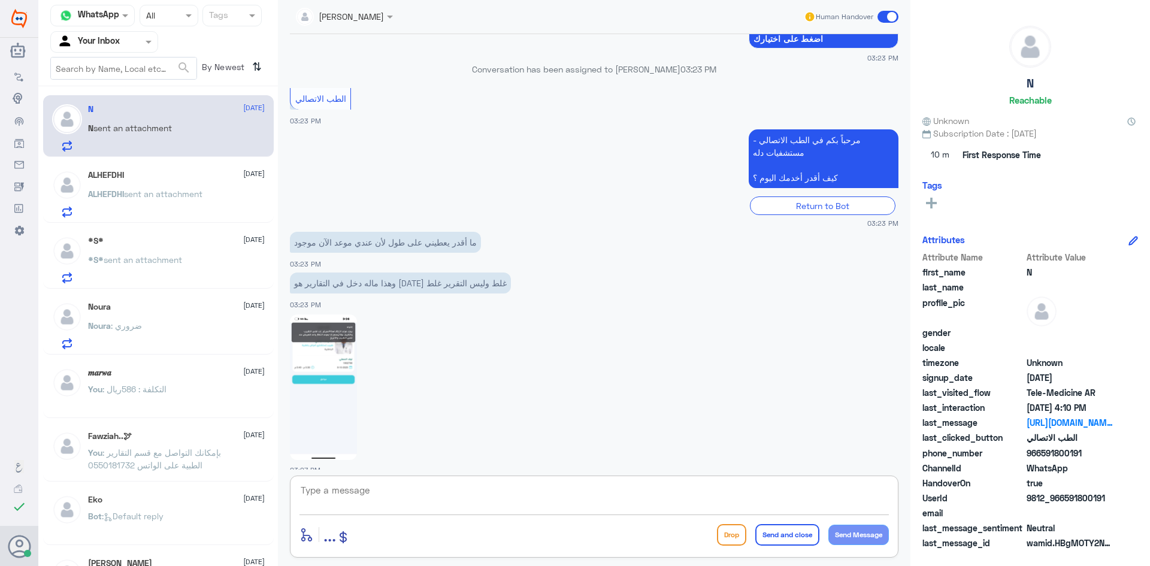
drag, startPoint x: 361, startPoint y: 492, endPoint x: 361, endPoint y: 500, distance: 8.4
click at [361, 492] on textarea at bounding box center [595, 496] width 590 height 29
click at [103, 191] on span "ALHEFDHI" at bounding box center [106, 194] width 36 height 10
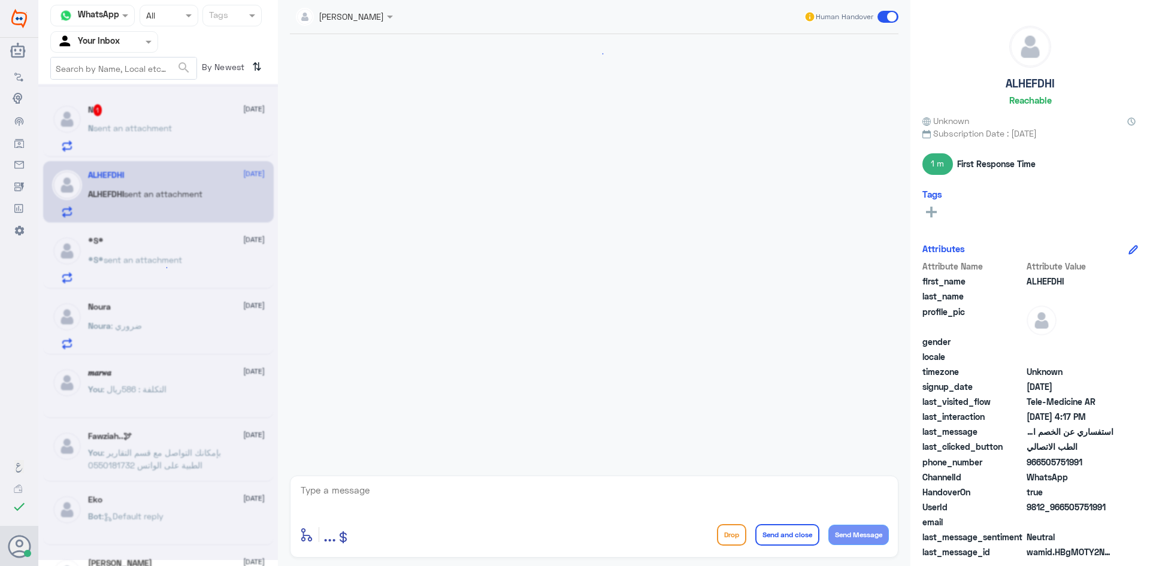
scroll to position [411, 0]
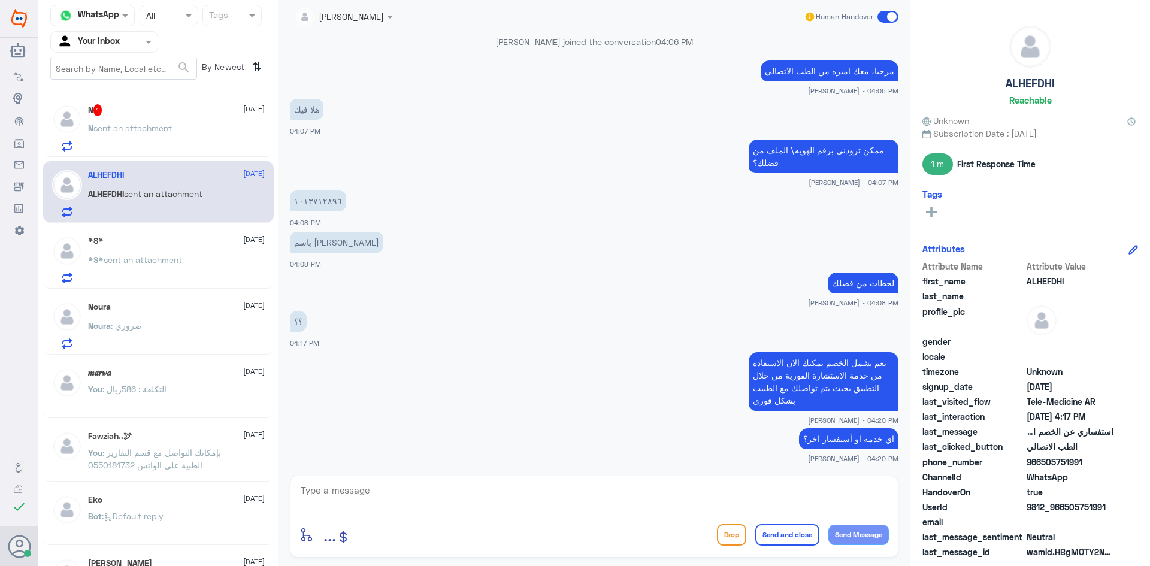
click at [129, 128] on span "sent an attachment" at bounding box center [132, 128] width 78 height 10
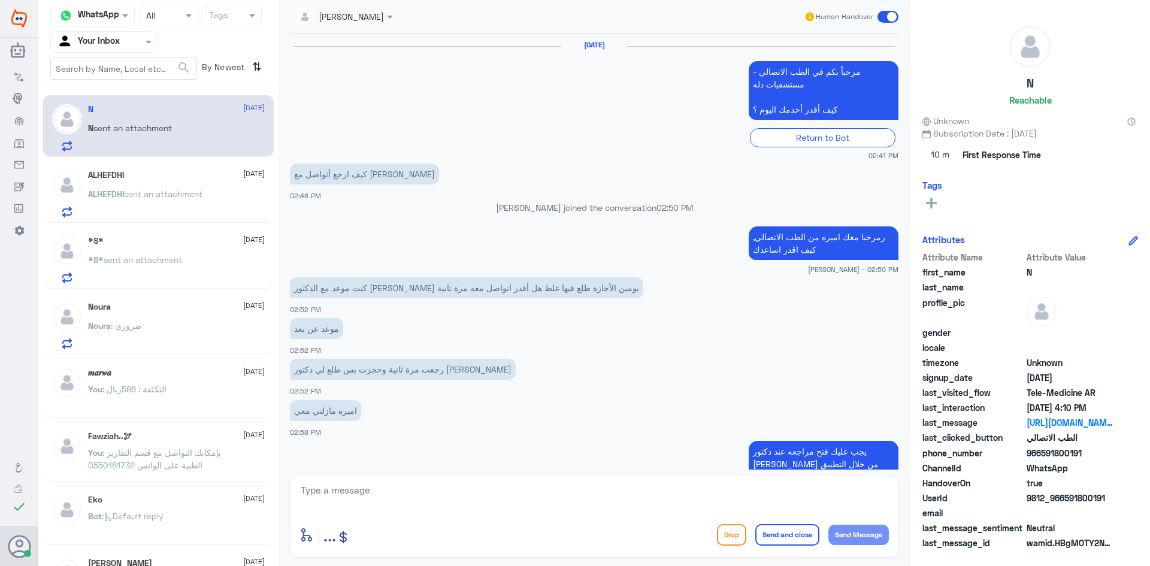
scroll to position [718, 0]
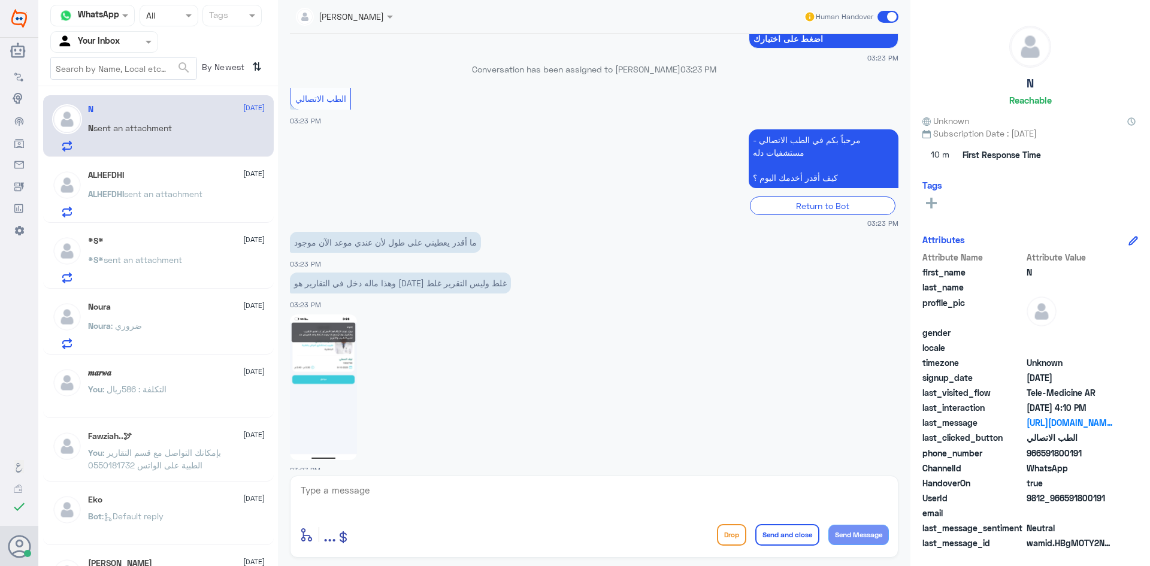
click at [190, 202] on p "ALHEFDHI sent an attachment" at bounding box center [145, 203] width 114 height 30
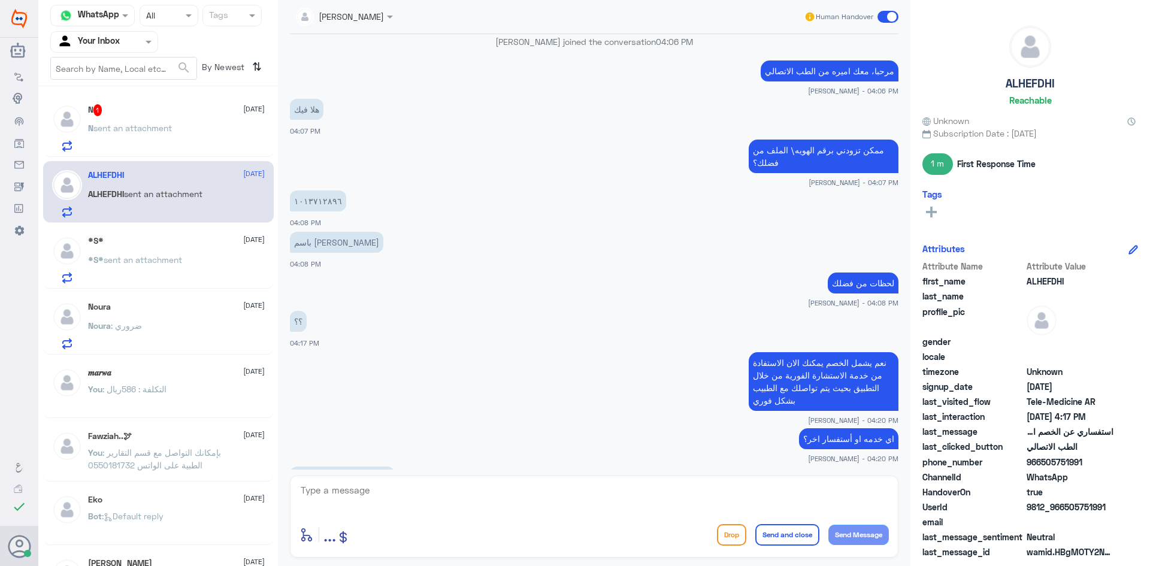
scroll to position [452, 0]
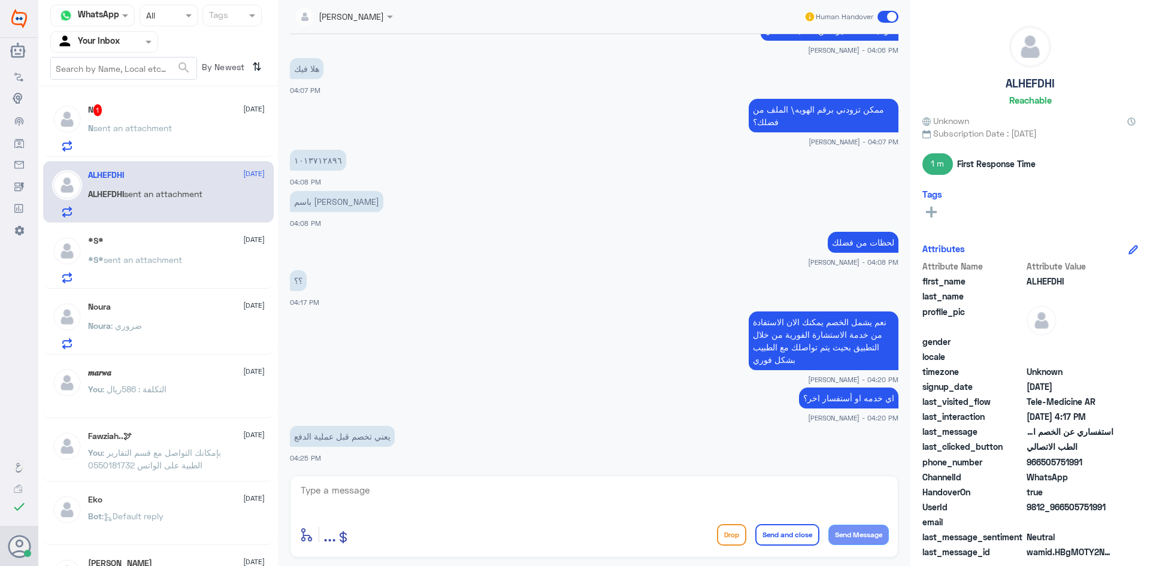
click at [174, 123] on div "N 1 8 October N sent an attachment" at bounding box center [176, 127] width 177 height 47
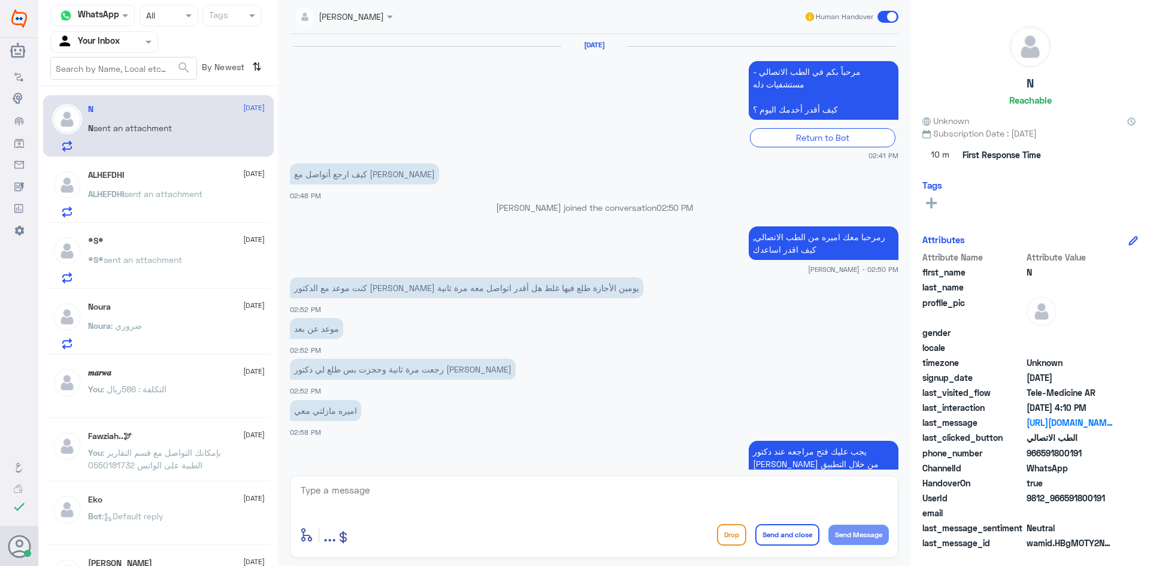
scroll to position [718, 0]
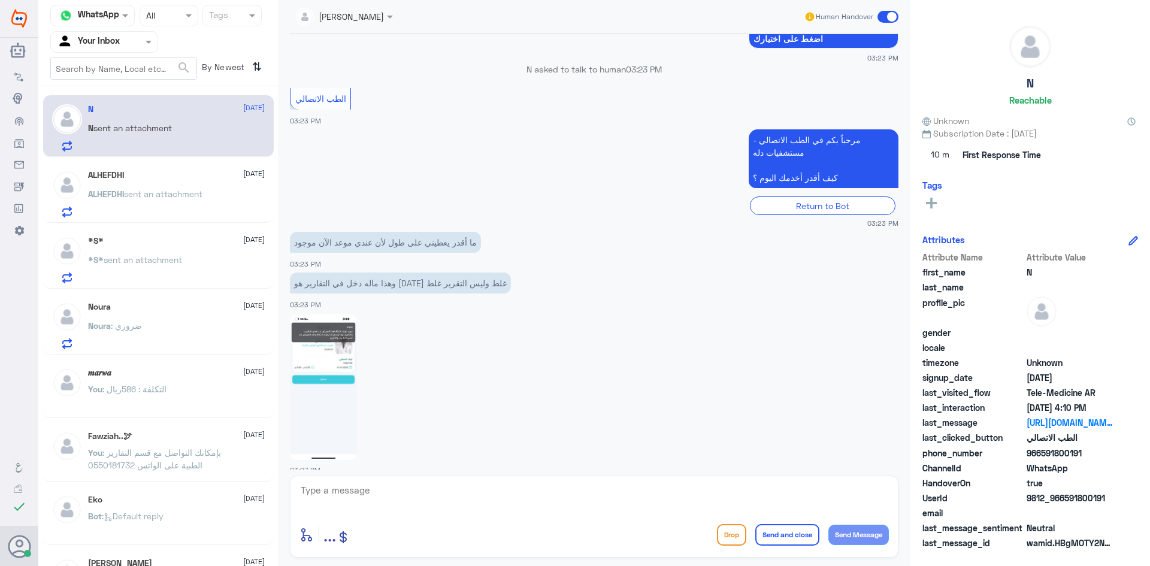
click at [171, 195] on span "sent an attachment" at bounding box center [163, 194] width 78 height 10
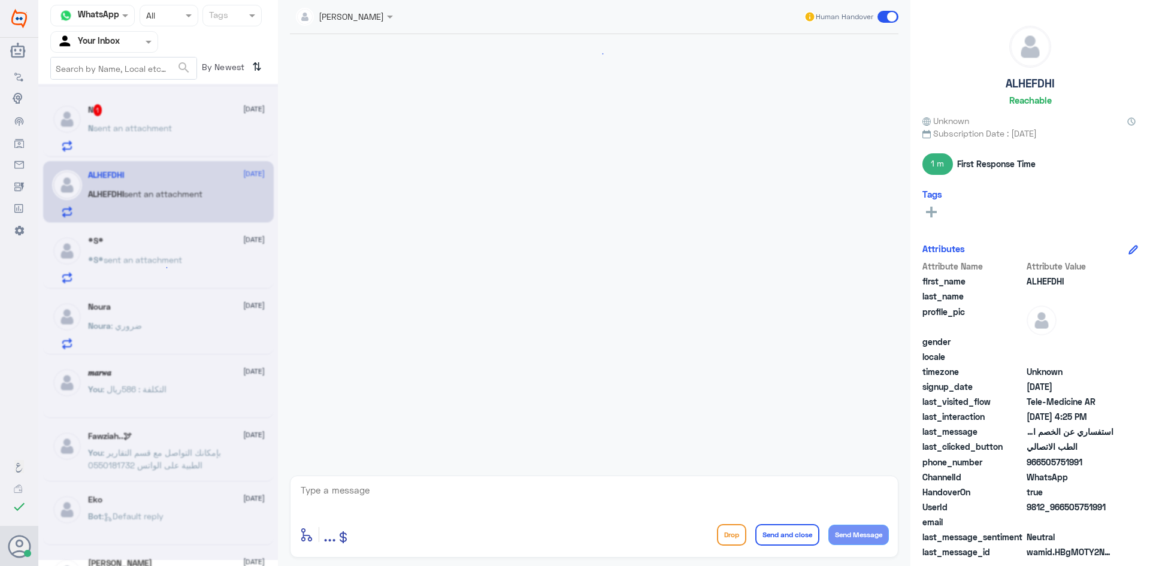
scroll to position [452, 0]
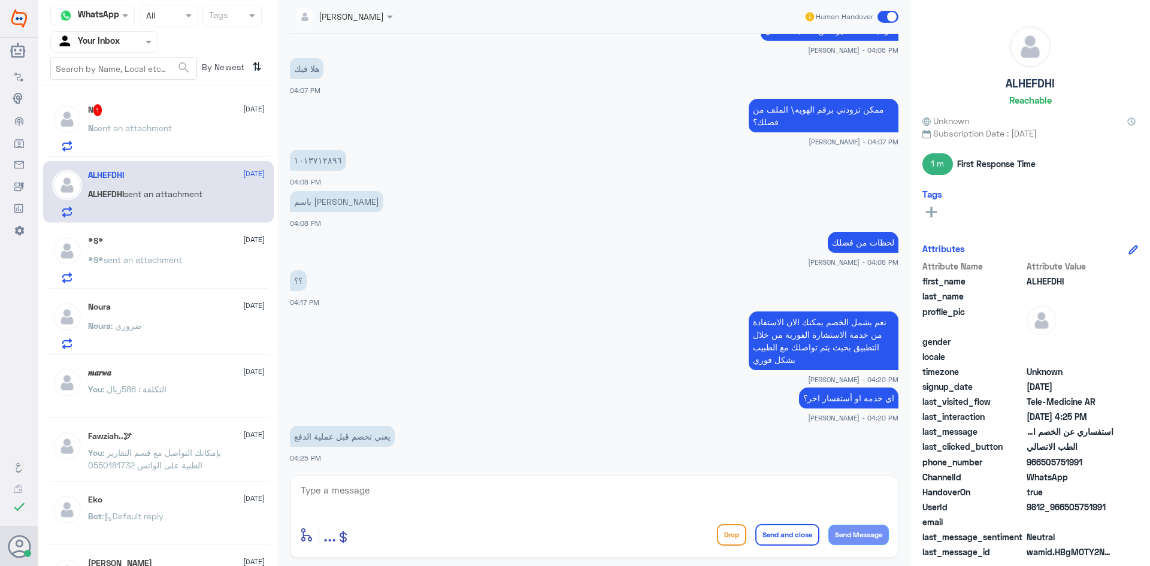
click at [370, 503] on textarea at bounding box center [595, 496] width 590 height 29
drag, startPoint x: 875, startPoint y: 494, endPoint x: 891, endPoint y: 495, distance: 16.3
click at [891, 495] on div "ايوا نعم صحيح enter flow name ... Drop Send and close Send Message" at bounding box center [594, 517] width 609 height 82
type textarea "نعم صحيح"
click at [863, 528] on button "Send Message" at bounding box center [859, 535] width 61 height 20
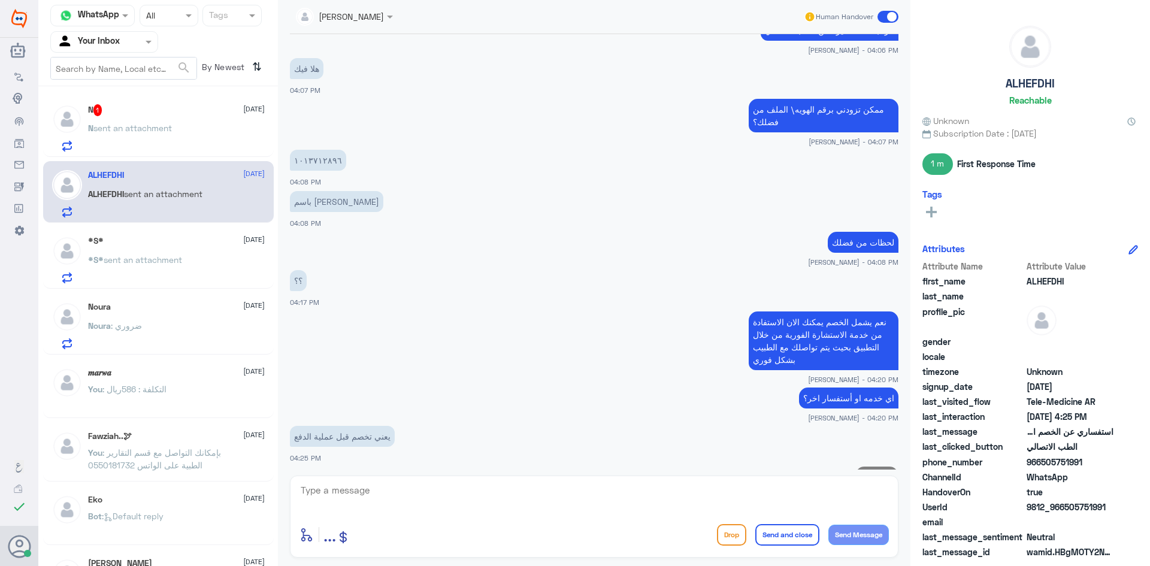
scroll to position [490, 0]
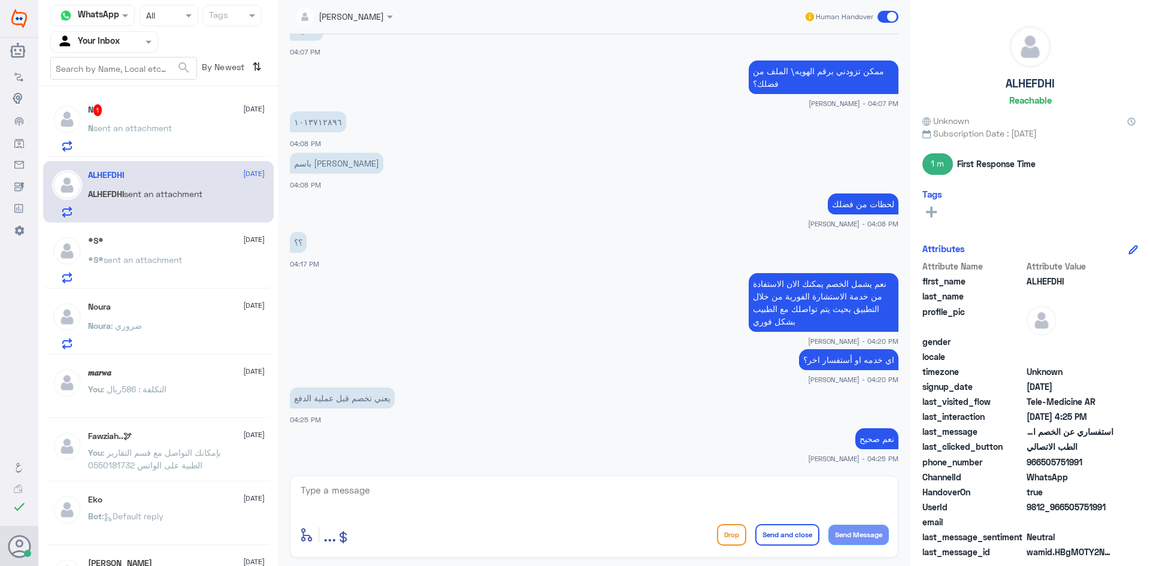
click at [147, 144] on p "N sent an attachment" at bounding box center [130, 137] width 84 height 30
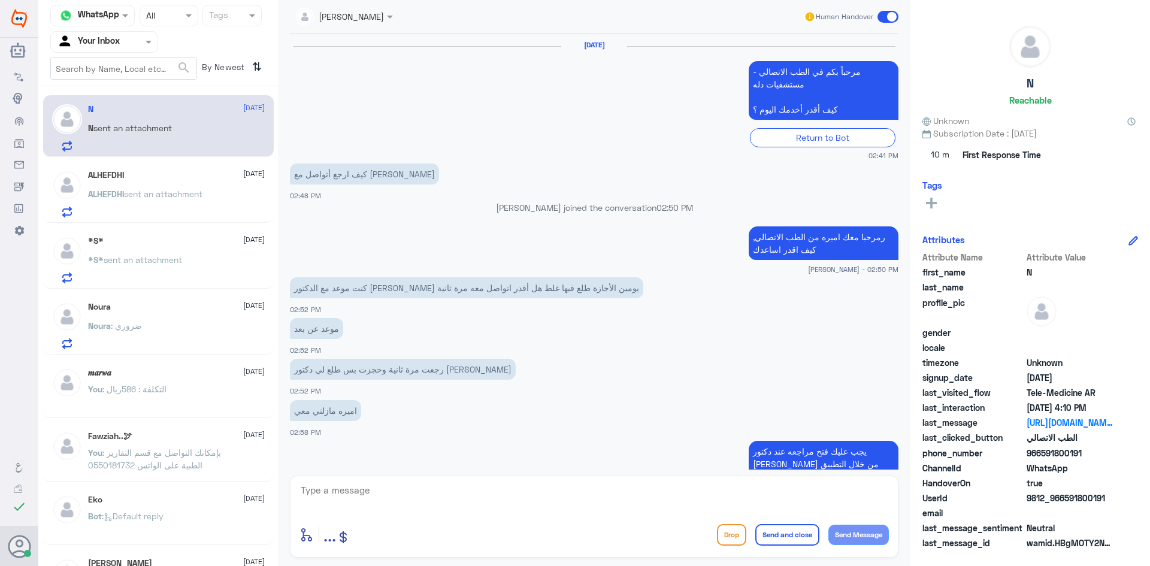
scroll to position [718, 0]
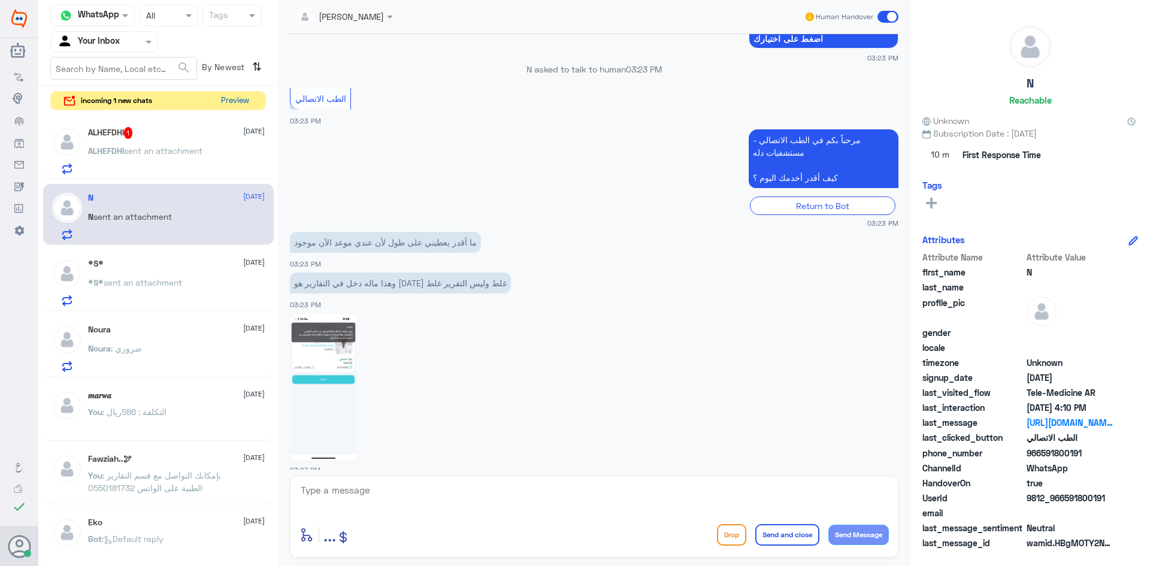
click at [230, 102] on button "Preview" at bounding box center [234, 101] width 37 height 19
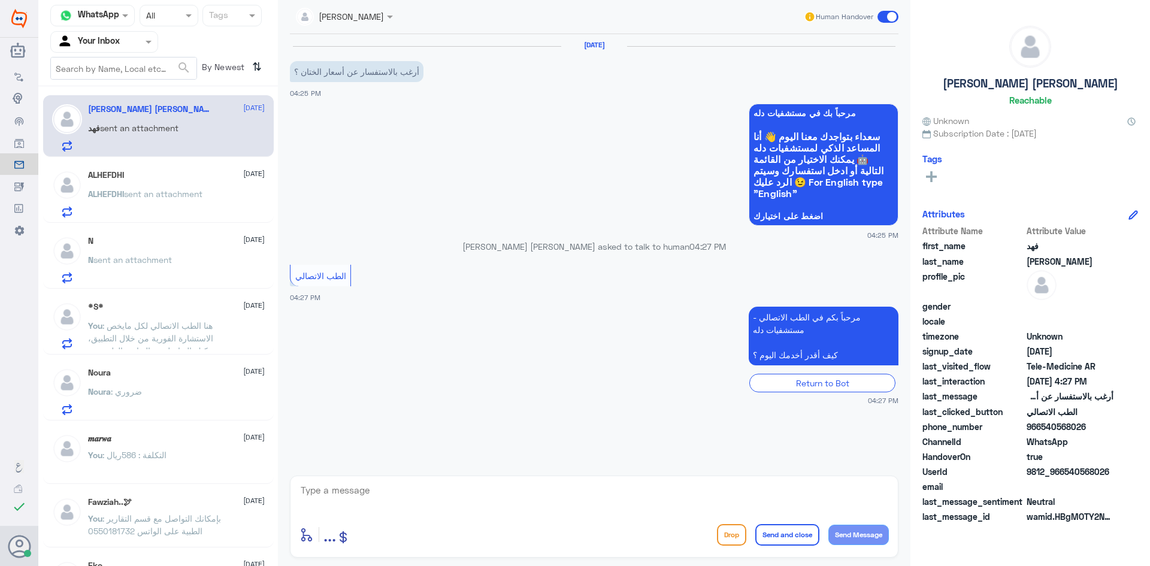
click at [354, 494] on textarea at bounding box center [595, 496] width 590 height 29
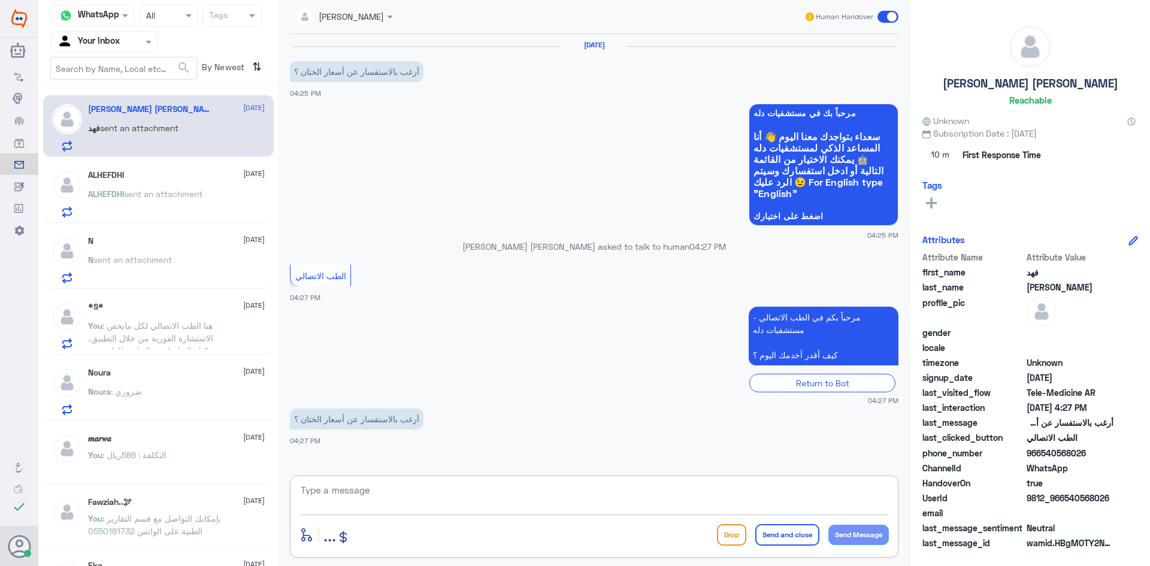
paste textarea "مرحبا، معك اميره من الطب الاتصالي"
type textarea "مرحبا، معك اميره من الطب الاتصالي"
click at [855, 535] on button "Send Message" at bounding box center [859, 535] width 61 height 20
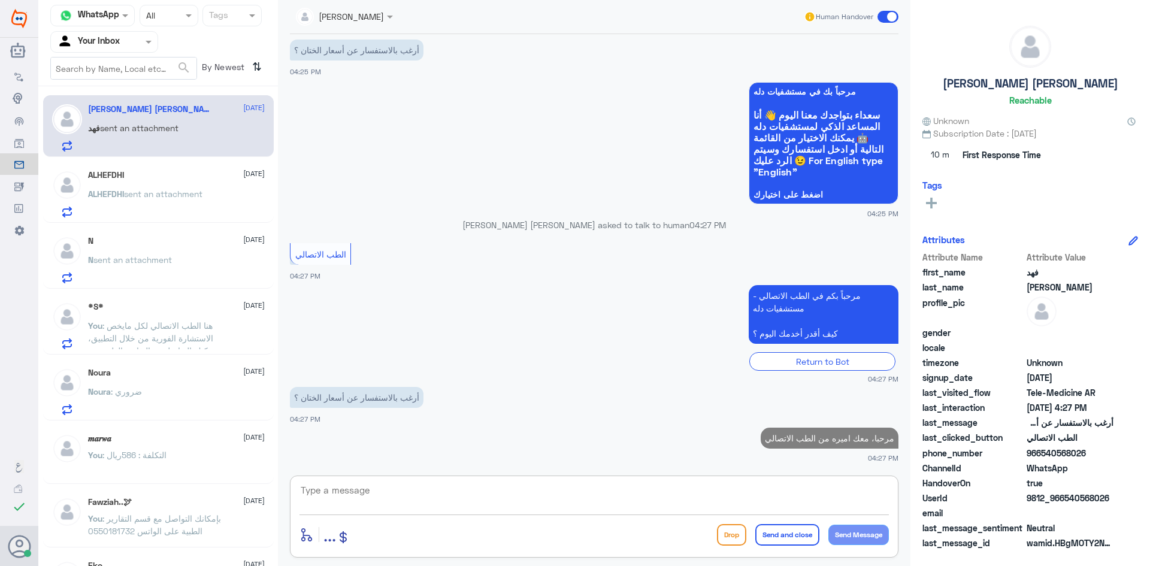
click at [385, 495] on textarea at bounding box center [595, 496] width 590 height 29
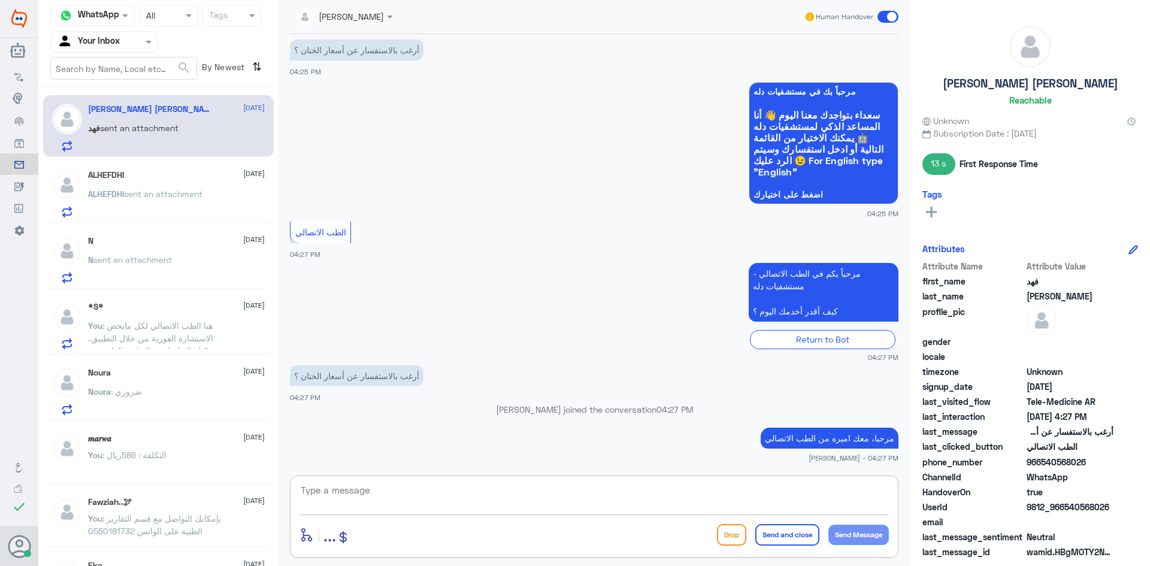
paste textarea "هنا الطب الاتصالي لكل مايخص الاستشارة الفورية من خلال التطبيق، يمكنك الاستفسار …"
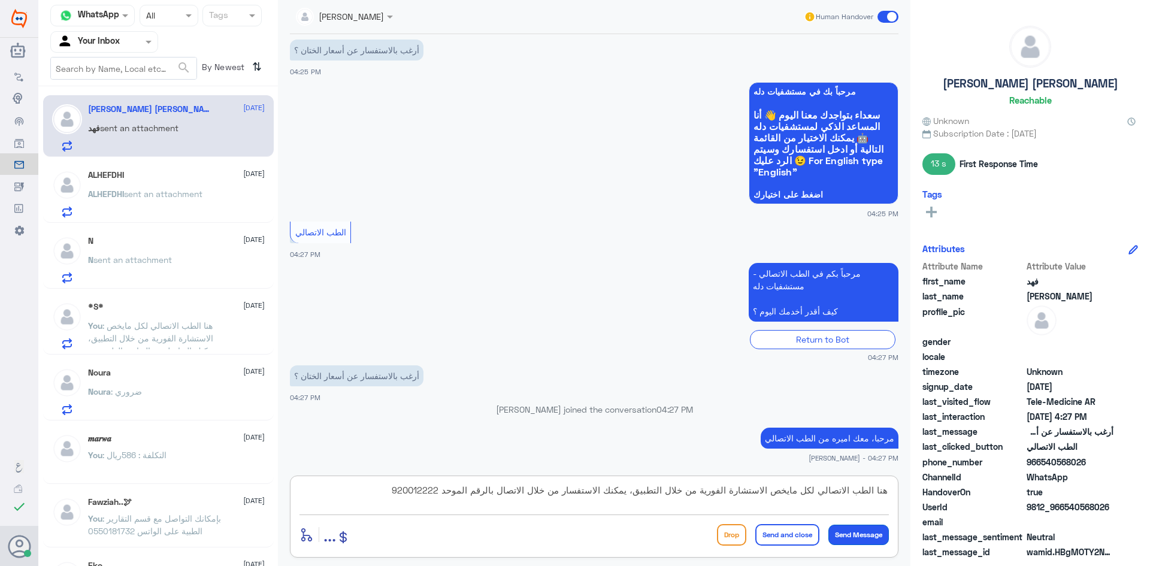
type textarea "هنا الطب الاتصالي لكل مايخص الاستشارة الفورية من خلال التطبيق، يمكنك الاستفسار …"
click at [863, 536] on button "Send Message" at bounding box center [859, 535] width 61 height 20
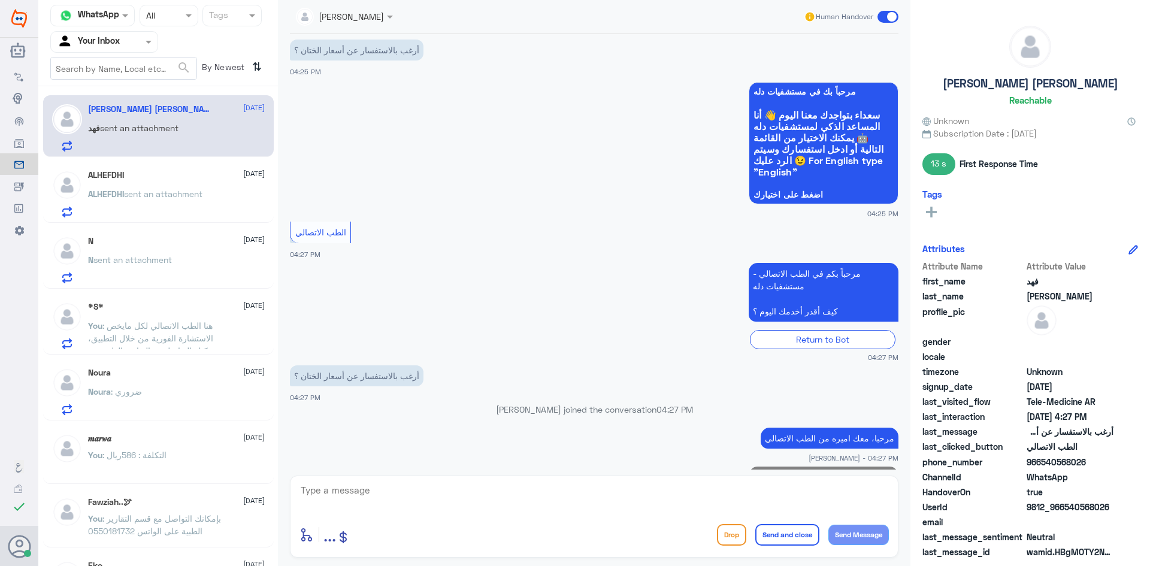
scroll to position [98, 0]
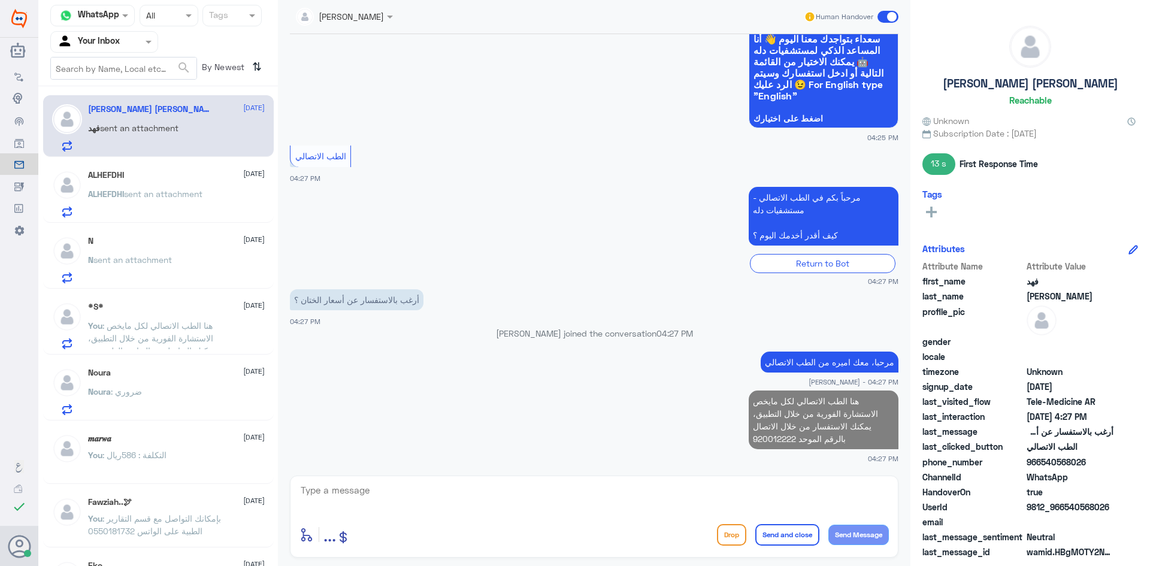
click at [893, 14] on span at bounding box center [888, 17] width 21 height 12
click at [0, 0] on input "checkbox" at bounding box center [0, 0] width 0 height 0
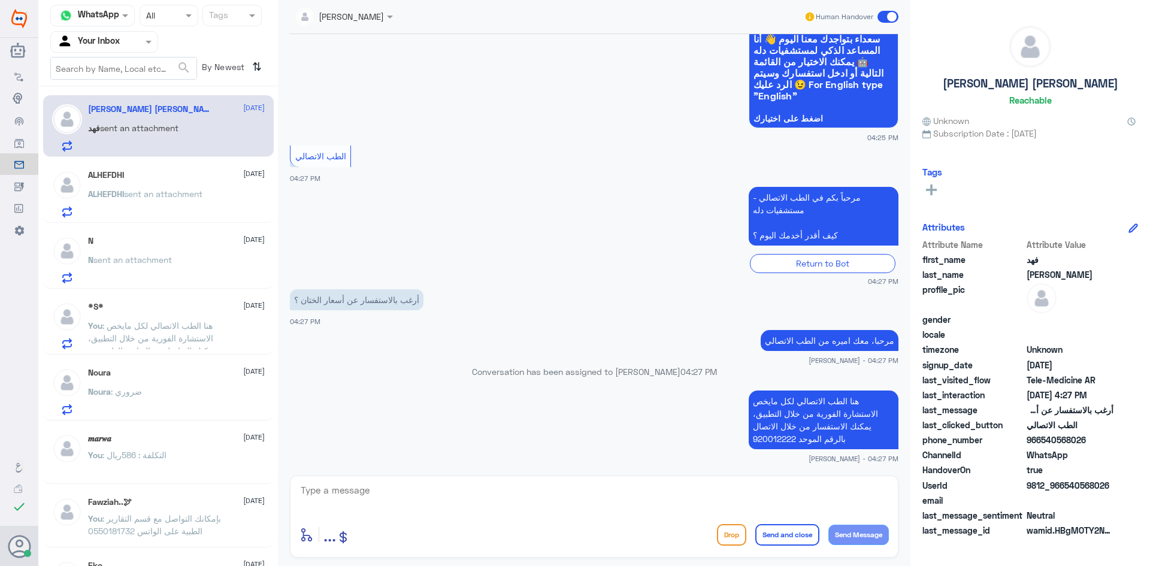
click at [891, 14] on span at bounding box center [888, 17] width 21 height 12
click at [0, 0] on input "checkbox" at bounding box center [0, 0] width 0 height 0
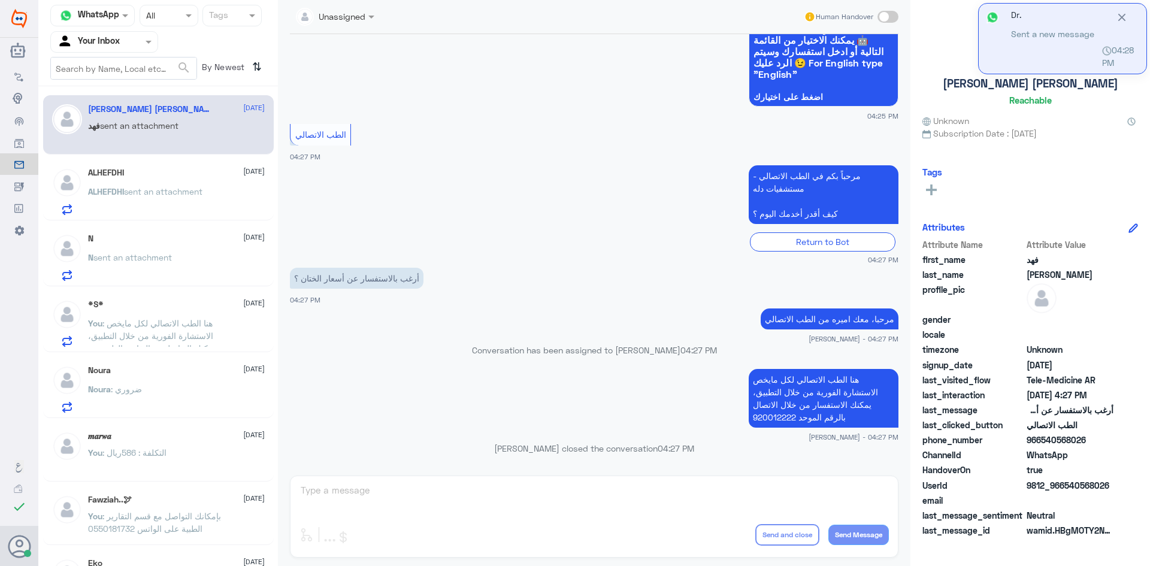
click at [163, 137] on p "فهد sent an attachment" at bounding box center [133, 134] width 90 height 30
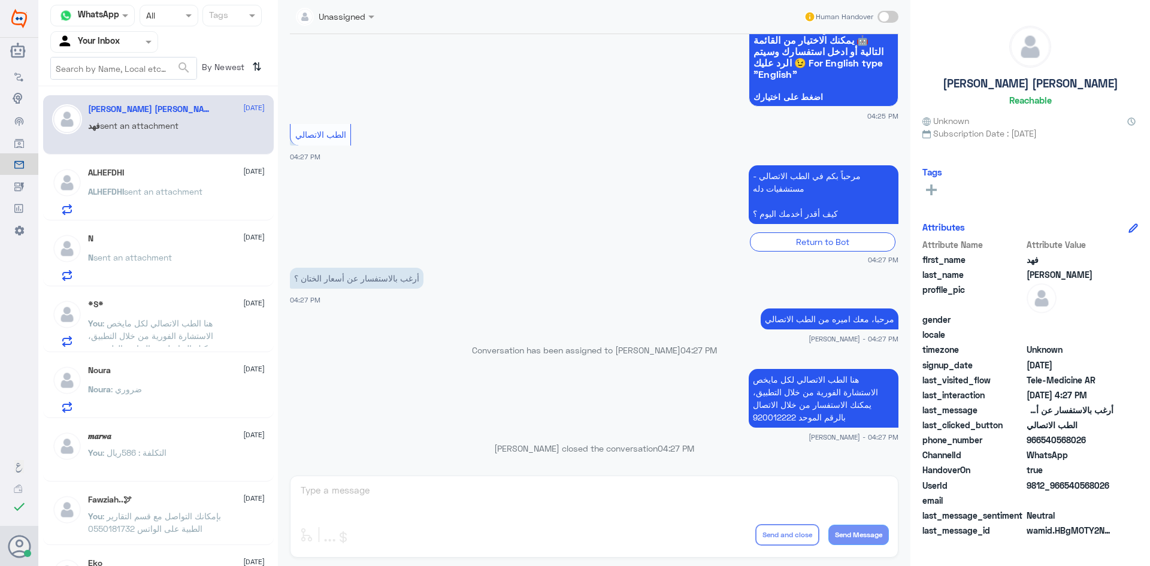
click at [165, 178] on div "ALHEFDHI 8 October ALHEFDHI sent an attachment" at bounding box center [176, 191] width 177 height 47
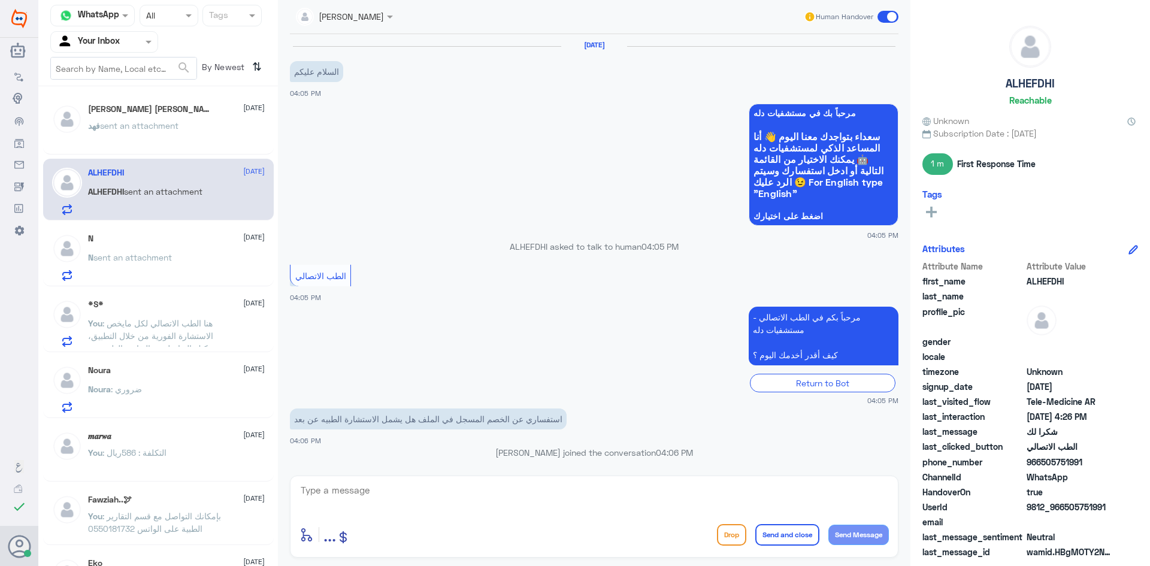
scroll to position [531, 0]
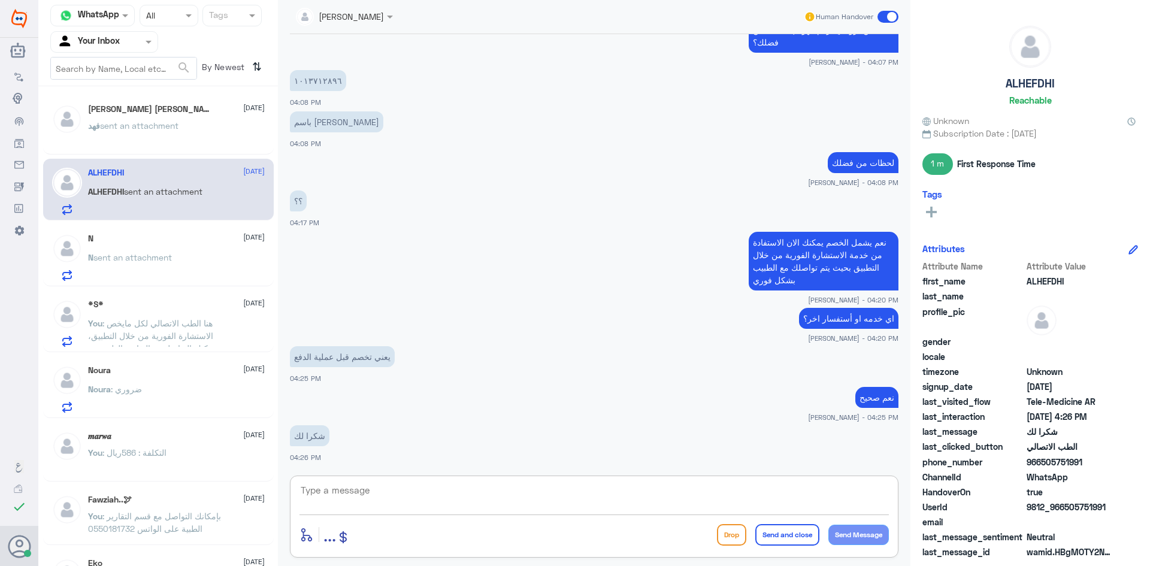
click at [400, 503] on textarea at bounding box center [595, 496] width 590 height 29
type textarea "سعدنا بخدمتك"
click at [861, 539] on button "Send Message" at bounding box center [859, 535] width 61 height 20
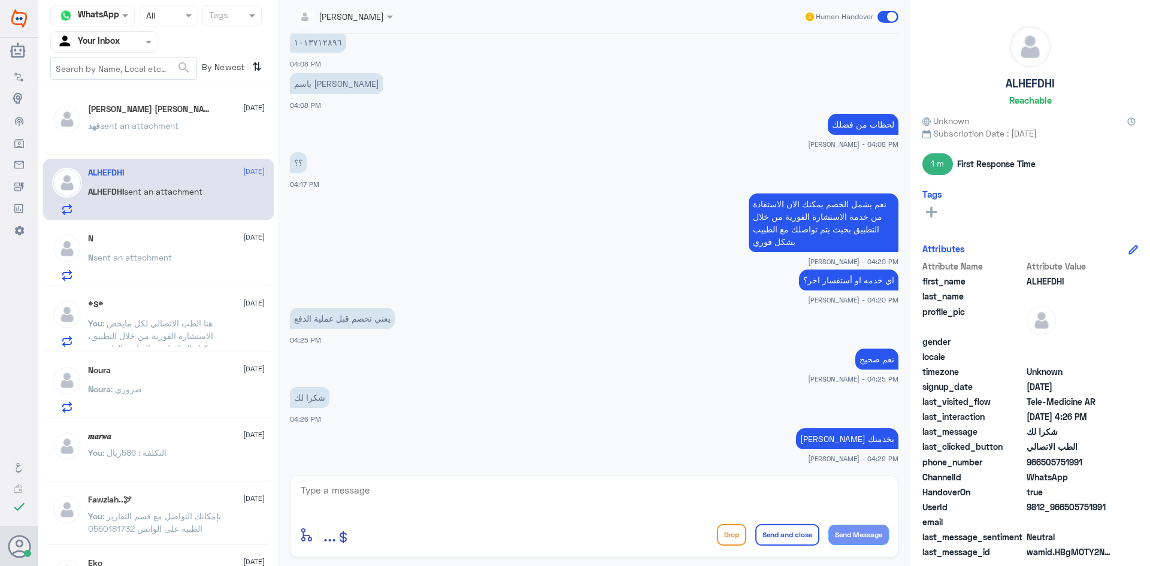
click at [887, 16] on span at bounding box center [888, 17] width 21 height 12
click at [0, 0] on input "checkbox" at bounding box center [0, 0] width 0 height 0
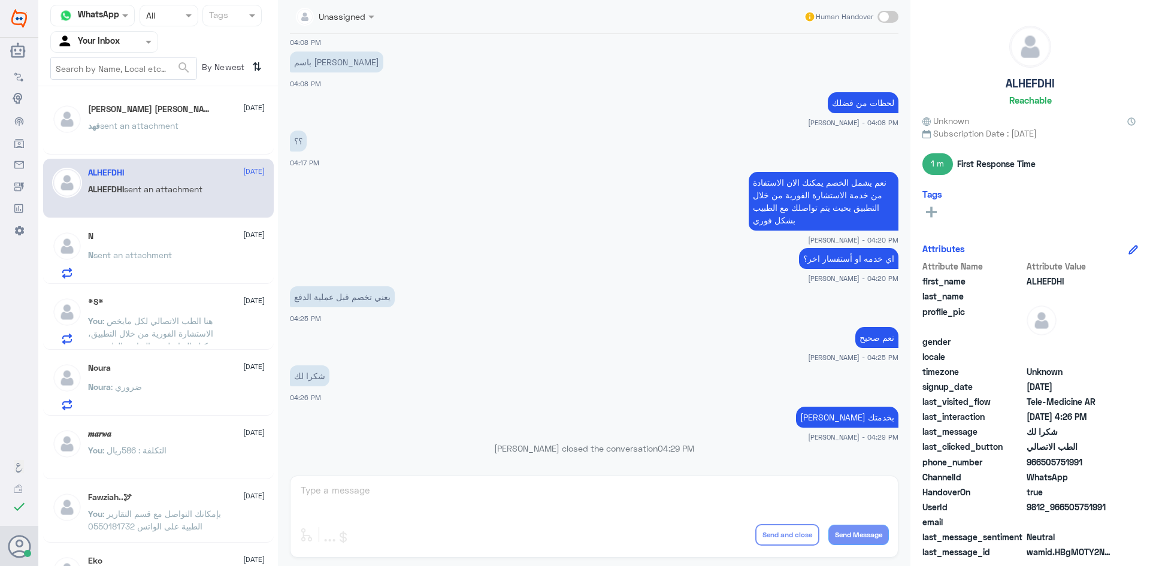
click at [128, 256] on span "sent an attachment" at bounding box center [132, 255] width 78 height 10
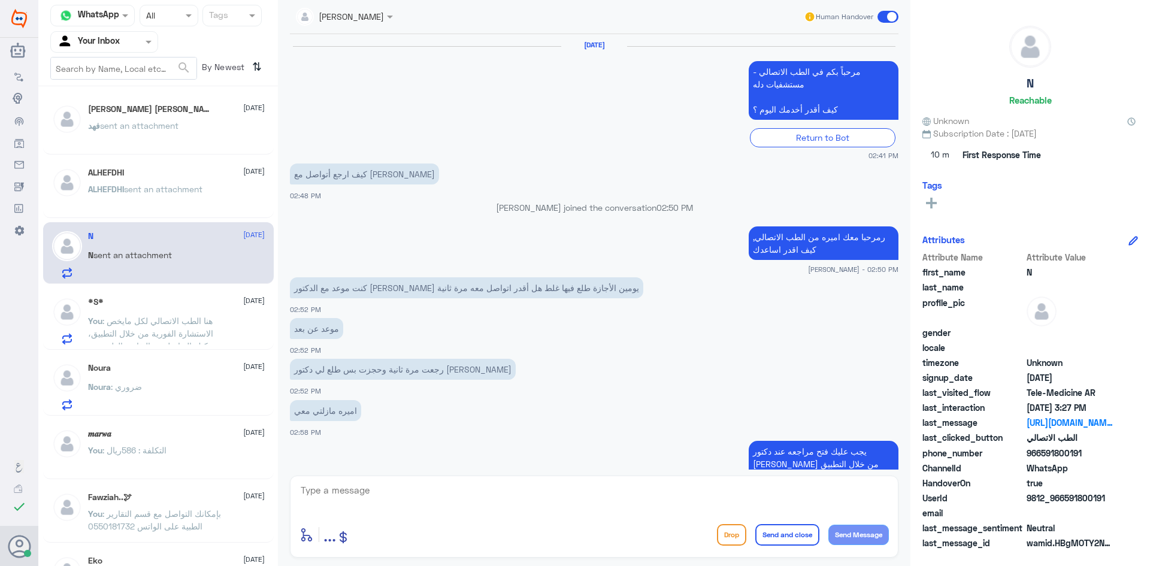
scroll to position [718, 0]
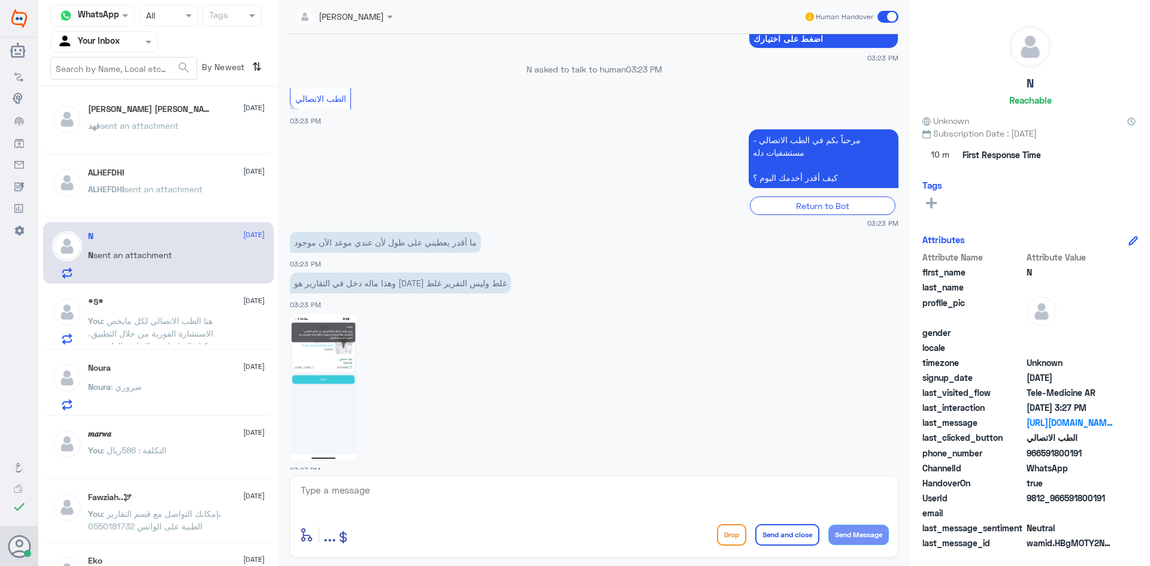
click at [363, 494] on textarea at bounding box center [595, 496] width 590 height 29
paste textarea "نعتذر منك، ولكن يلزم التواصل مع الطبيب من خلال إجراء مراجعة. في حال كان لديك مو…"
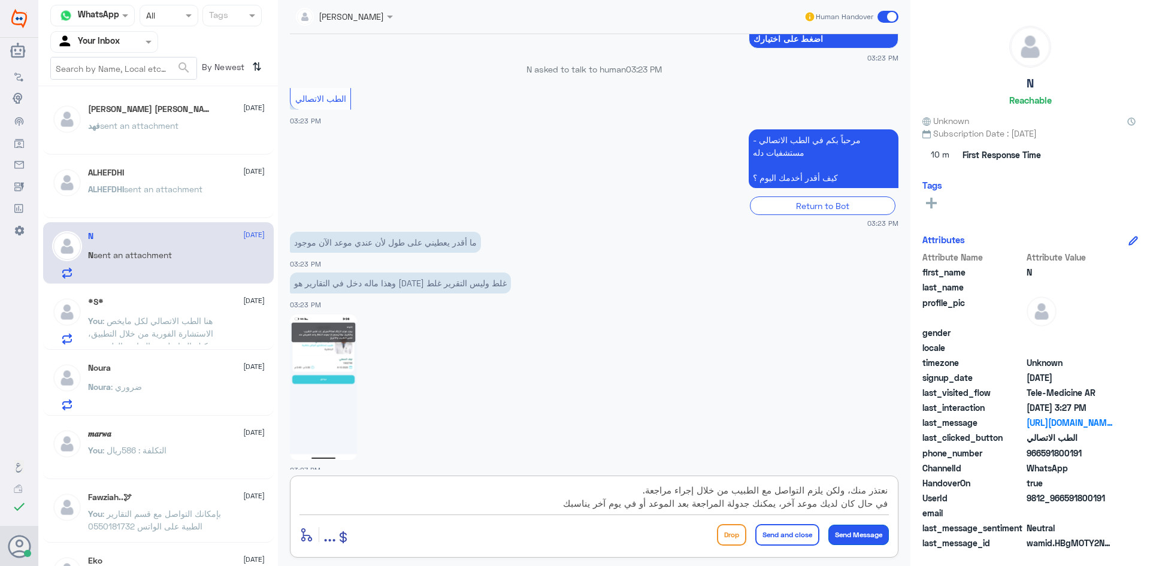
type textarea "نعتذر منك، ولكن يلزم التواصل مع الطبيب من خلال إجراء مراجعة. في حال كان لديك مو…"
click at [841, 533] on button "Send Message" at bounding box center [859, 535] width 61 height 20
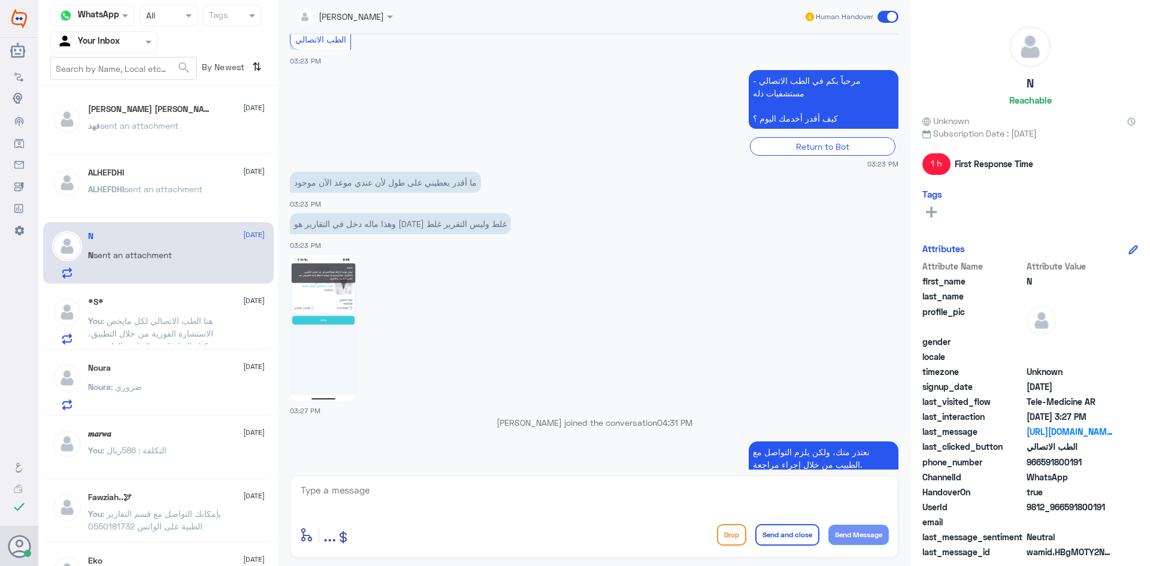
scroll to position [627, 0]
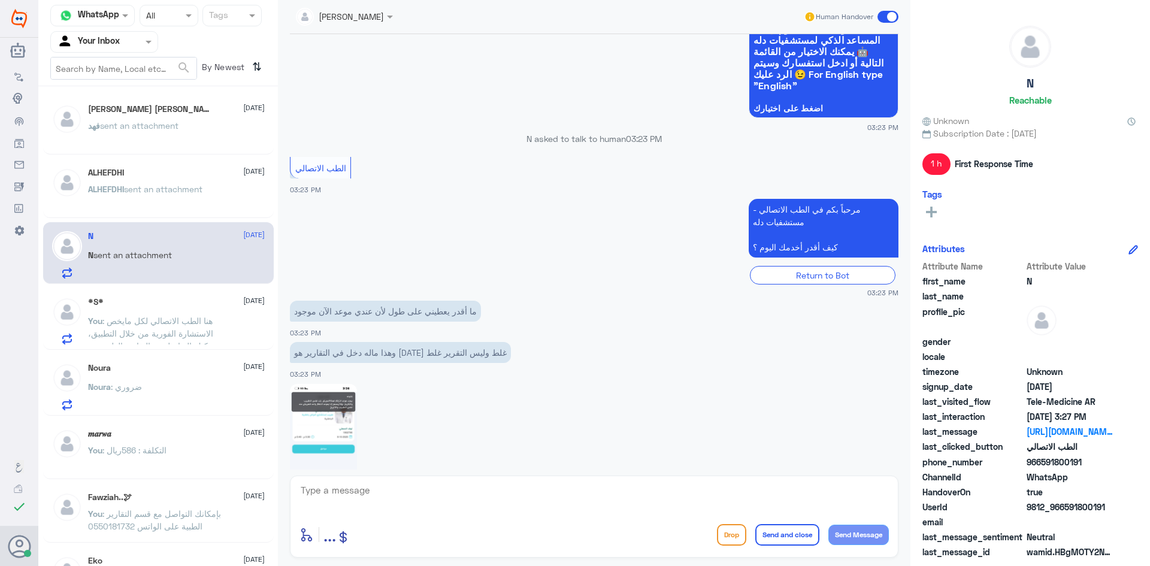
click at [206, 127] on div "فهد sent an attachment" at bounding box center [176, 135] width 177 height 27
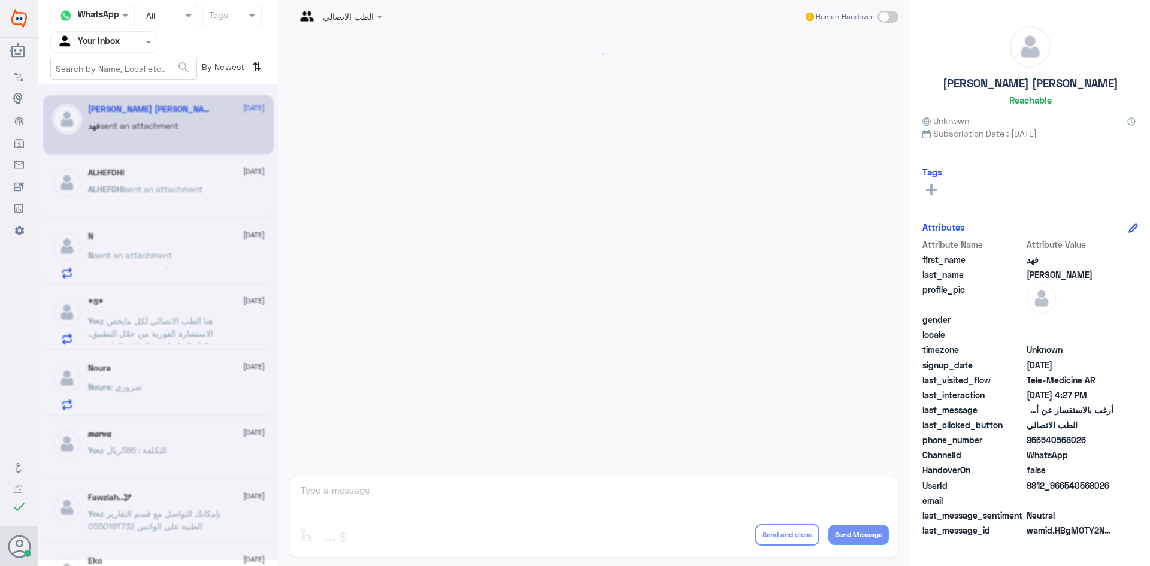
scroll to position [185, 0]
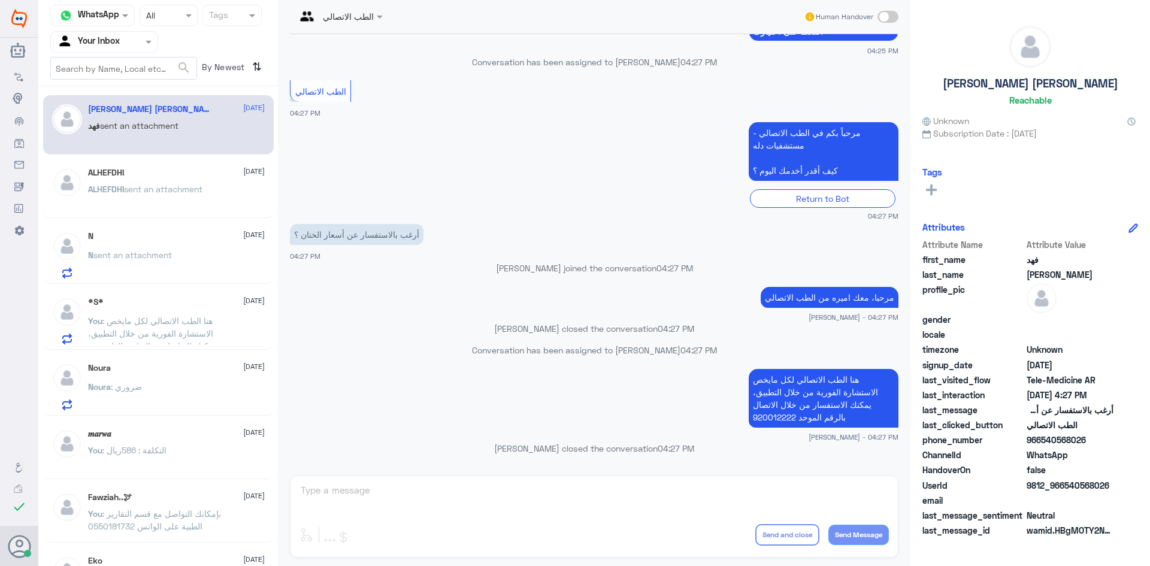
click at [166, 243] on div "N 8 October N sent an attachment" at bounding box center [176, 254] width 177 height 47
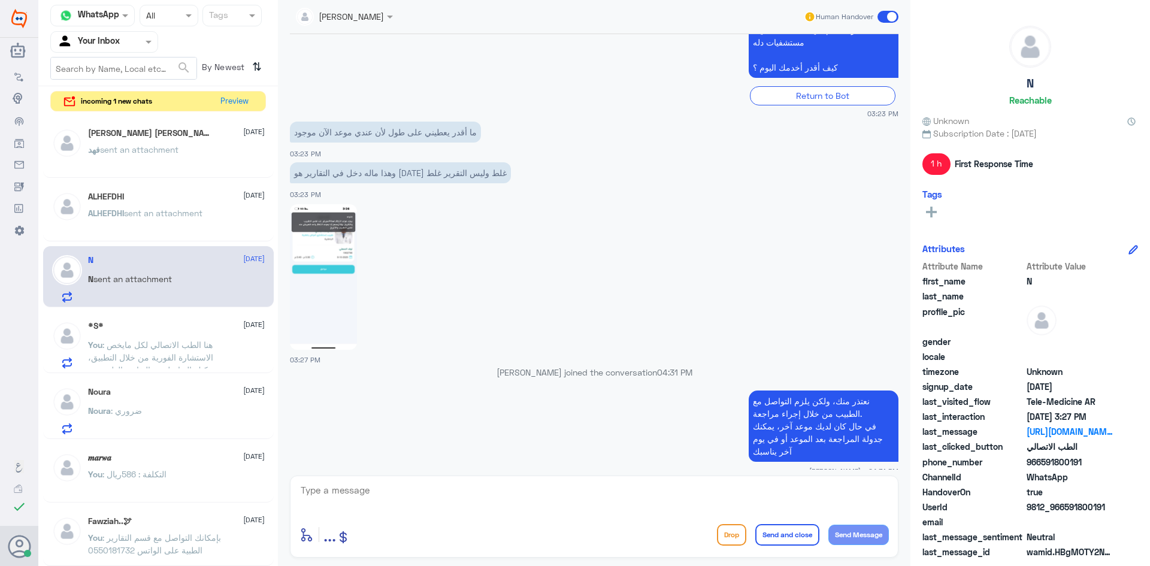
scroll to position [730, 0]
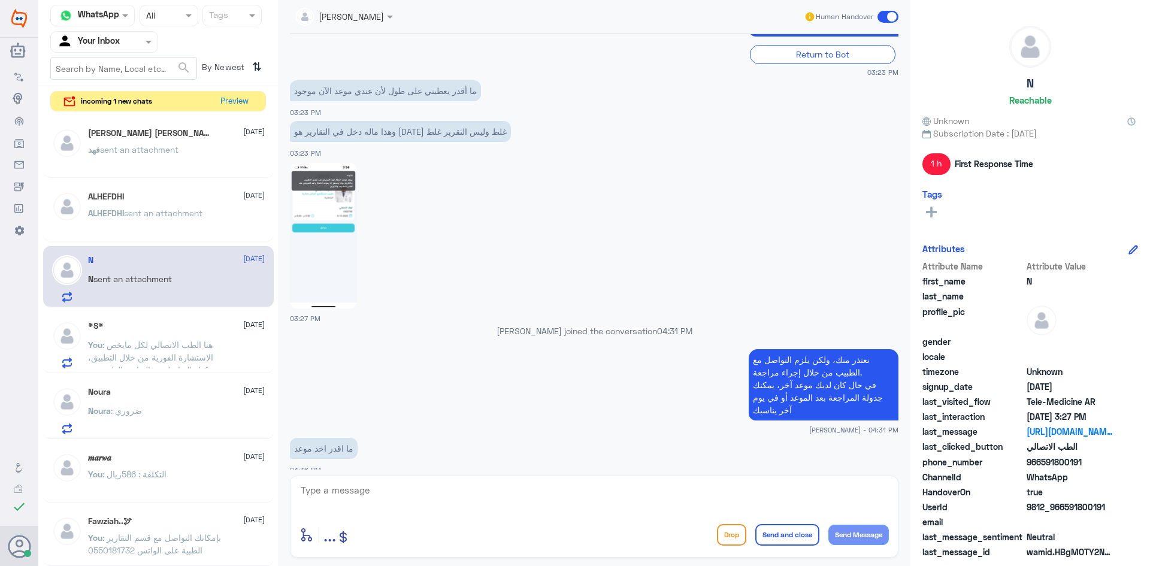
click at [165, 140] on div "فهد سلمان الدخيني 8 October فهد sent an attachment" at bounding box center [176, 150] width 177 height 45
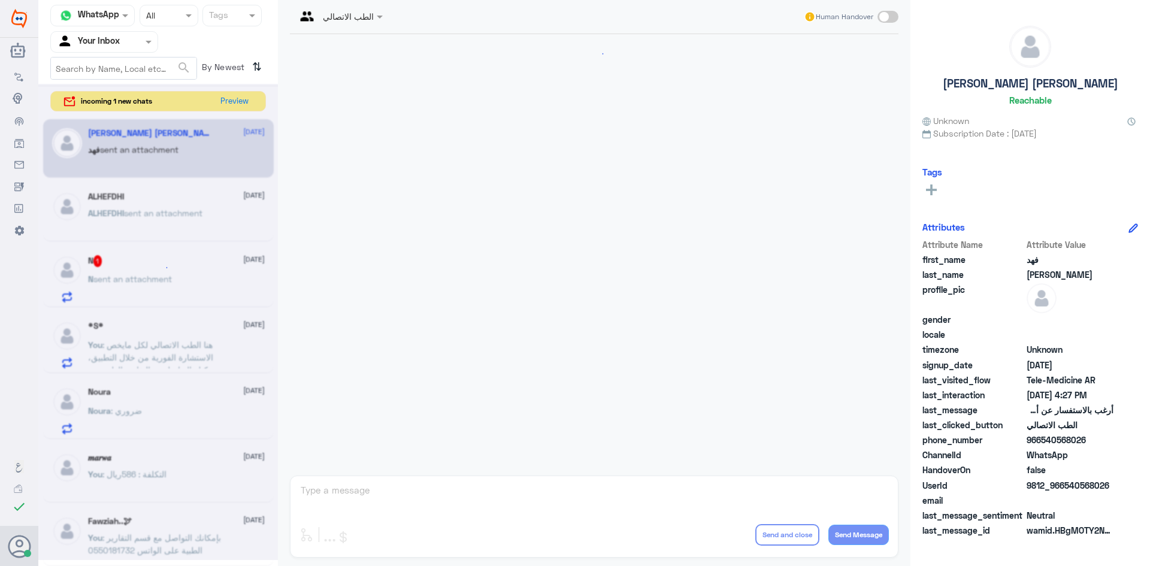
scroll to position [185, 0]
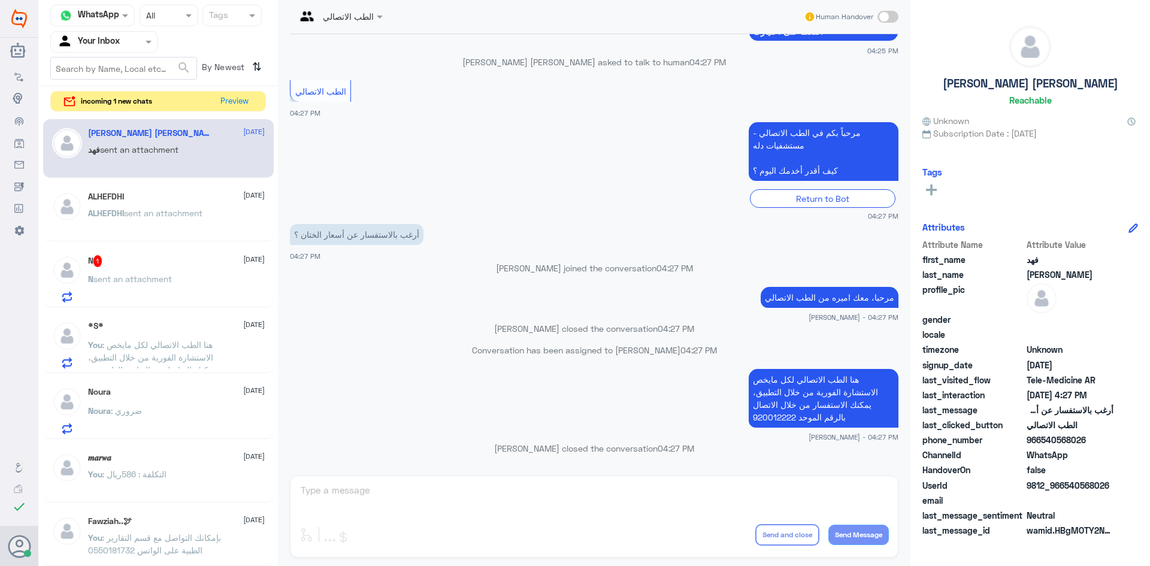
click at [162, 263] on div "N 1 8 October" at bounding box center [176, 261] width 177 height 12
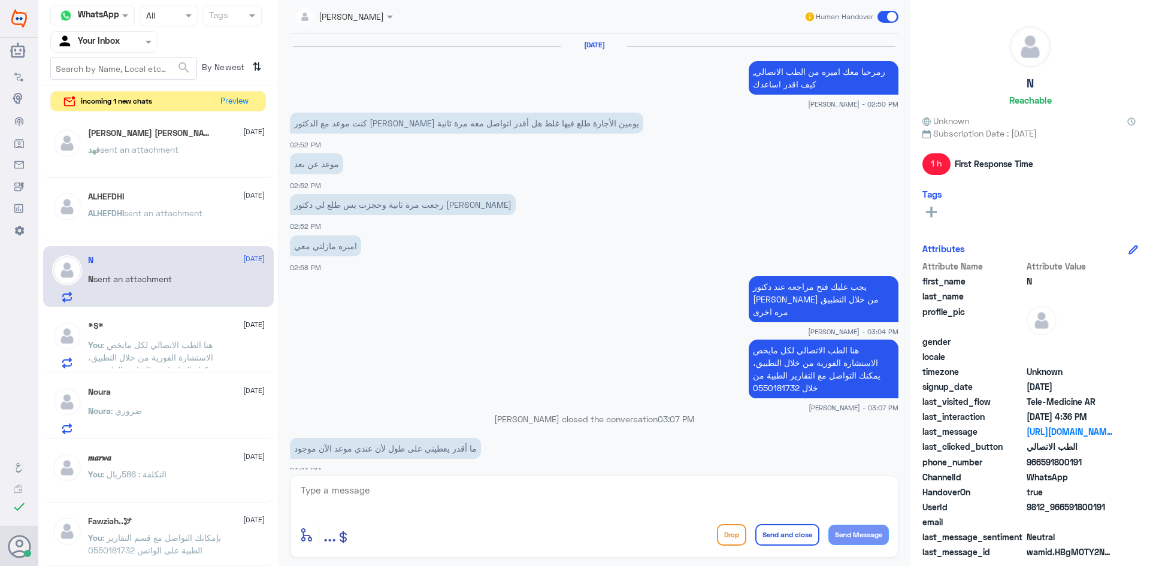
scroll to position [705, 0]
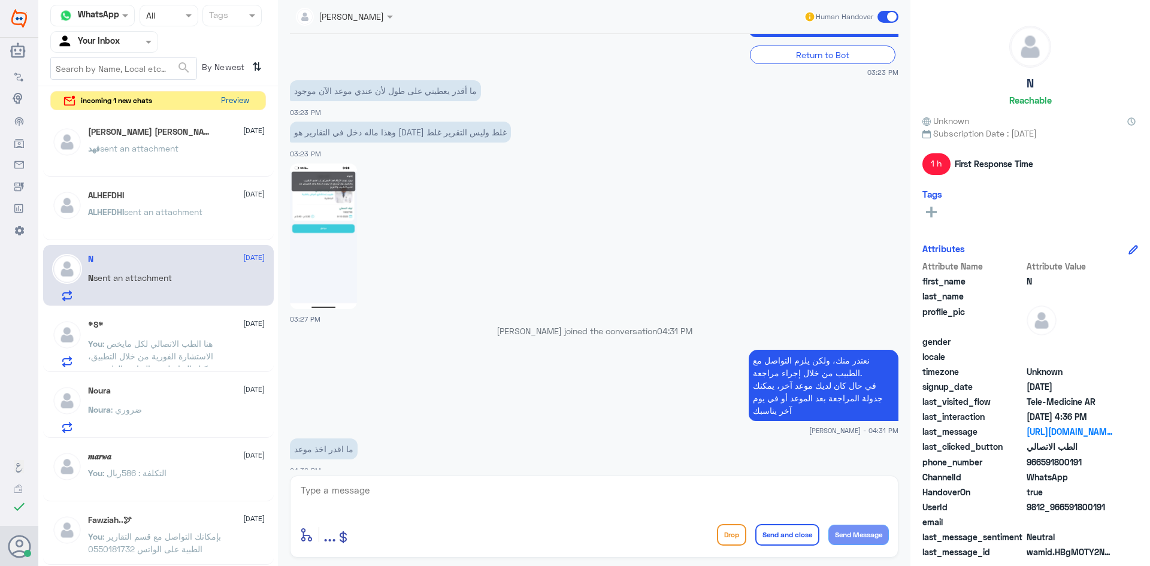
click at [231, 103] on button "Preview" at bounding box center [234, 101] width 37 height 19
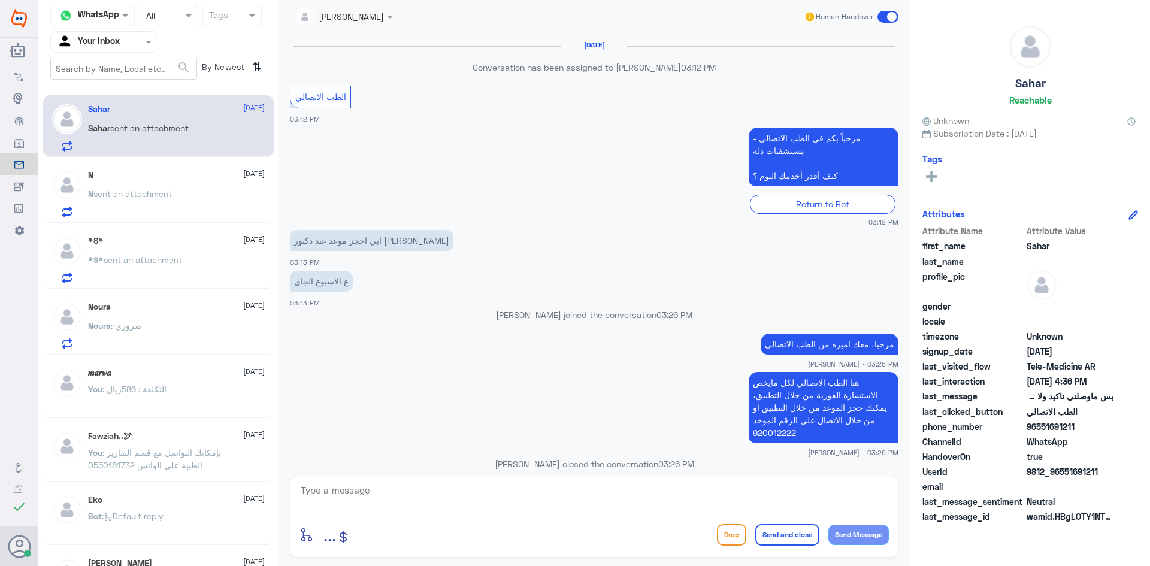
scroll to position [604, 0]
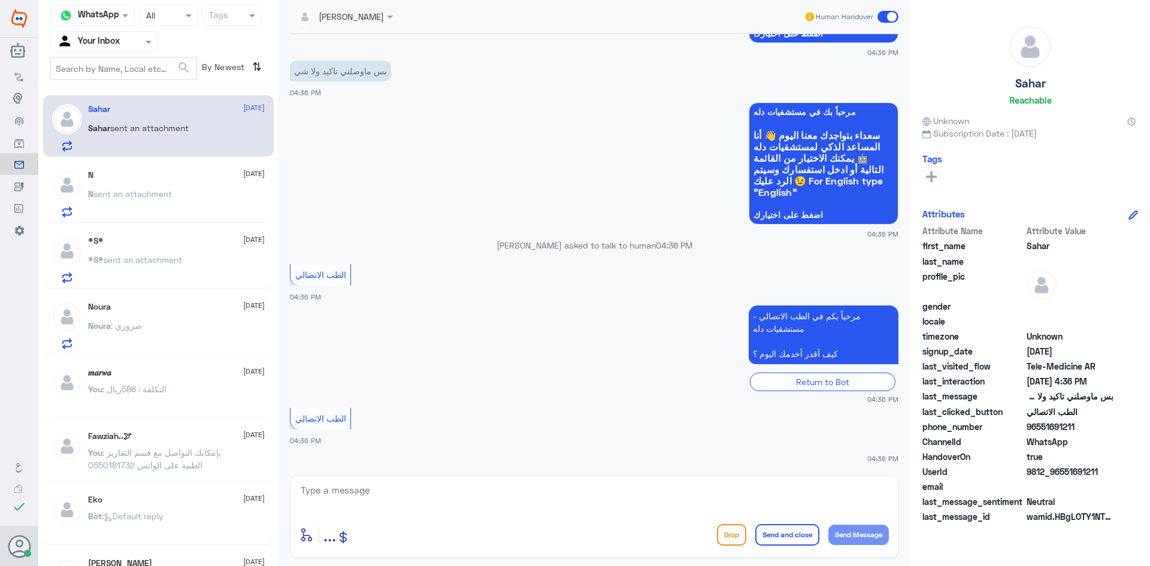
click at [378, 494] on textarea at bounding box center [595, 496] width 590 height 29
paste textarea "مرحبا معك اميره من الطب الاتصالي, كيف اقدر اساعدك"
type textarea "مرحبا معك اميره من الطب الاتصالي, كيف اقدر اساعدك"
click at [866, 525] on button "Send Message" at bounding box center [859, 535] width 61 height 20
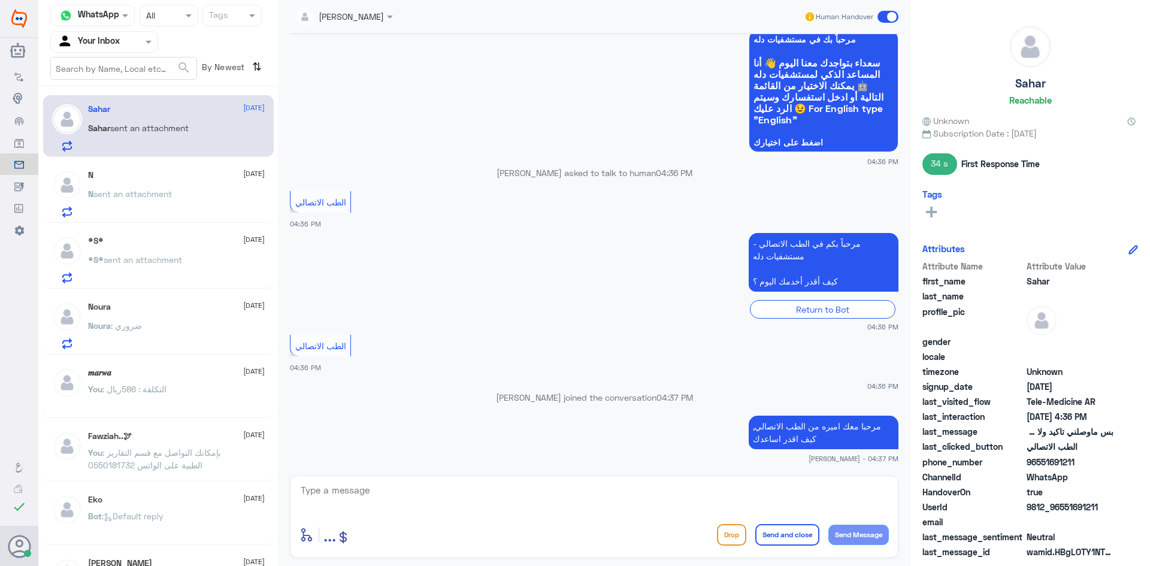
scroll to position [693, 0]
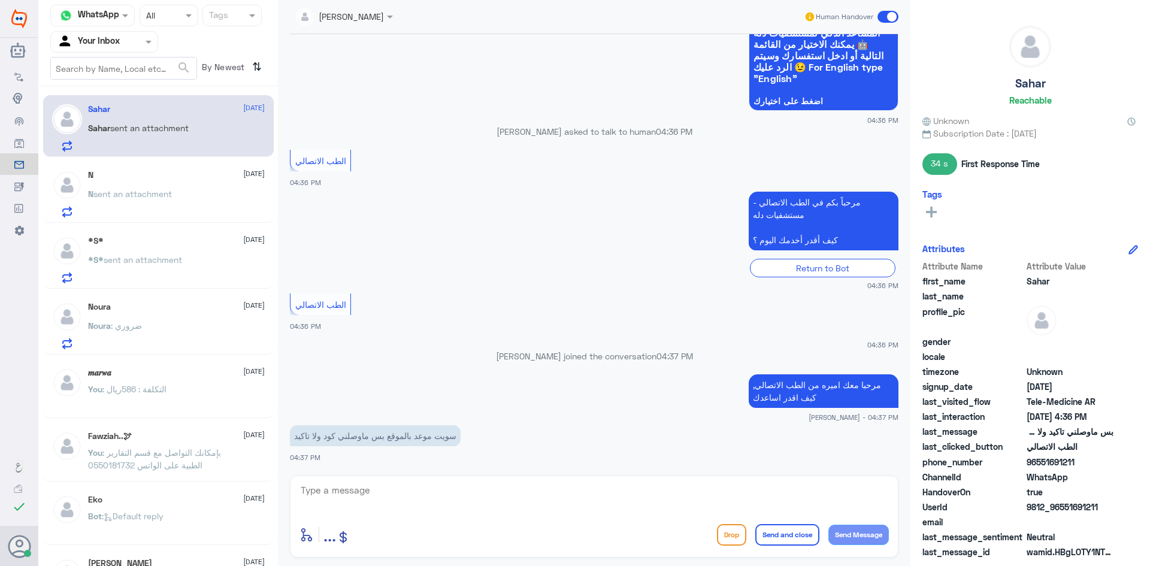
click at [392, 483] on textarea at bounding box center [595, 496] width 590 height 29
click at [440, 501] on textarea at bounding box center [595, 496] width 590 height 29
click at [453, 501] on textarea at bounding box center [595, 496] width 590 height 29
click at [319, 498] on textarea at bounding box center [595, 496] width 590 height 29
paste textarea "يرجى التأكد من تحديث التطبيق"
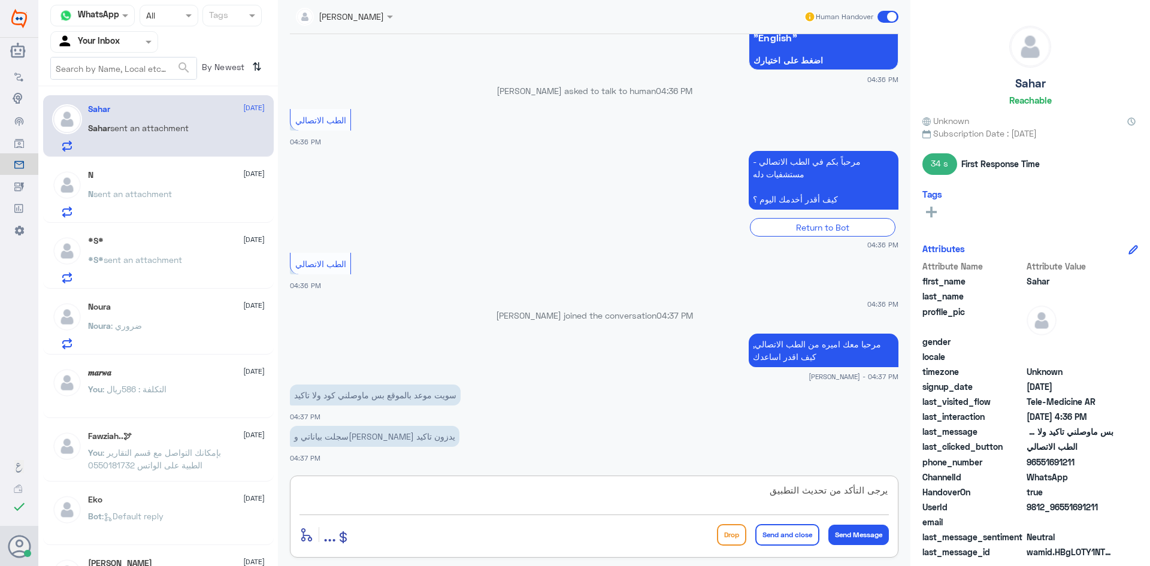
scroll to position [775, 0]
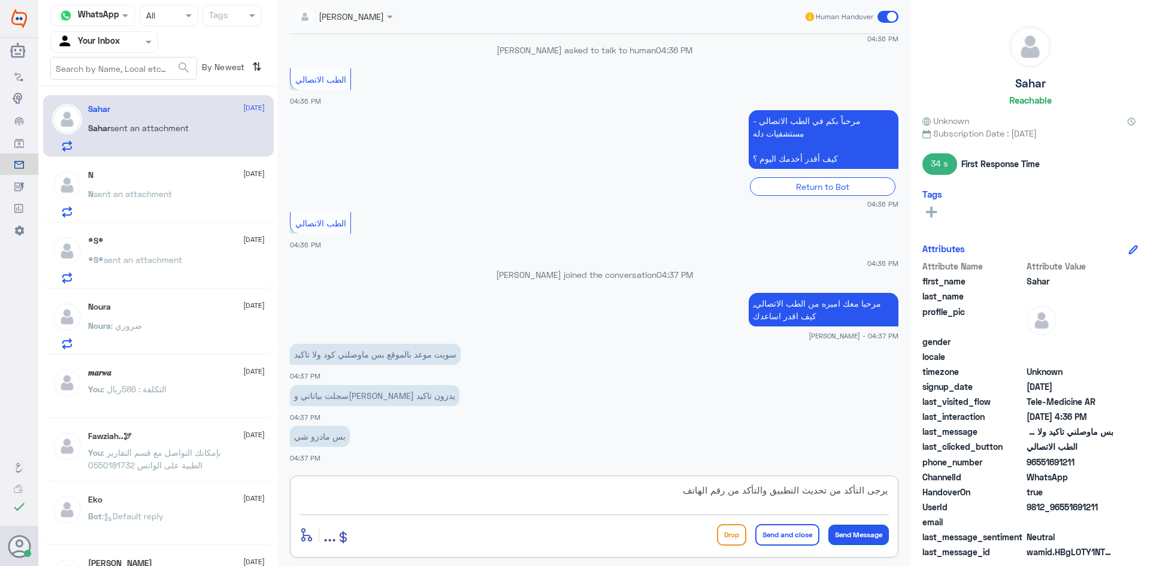
type textarea "يرجى التأكد من تحديث التطبيق والتأكد من رقم الهاتف"
click at [869, 530] on button "Send Message" at bounding box center [859, 535] width 61 height 20
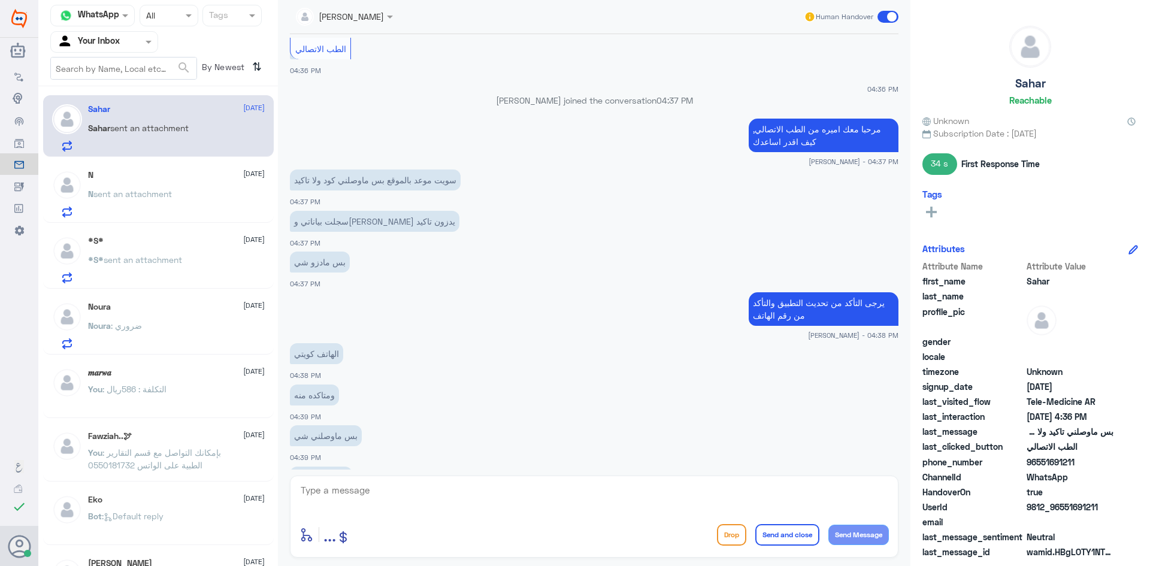
scroll to position [990, 0]
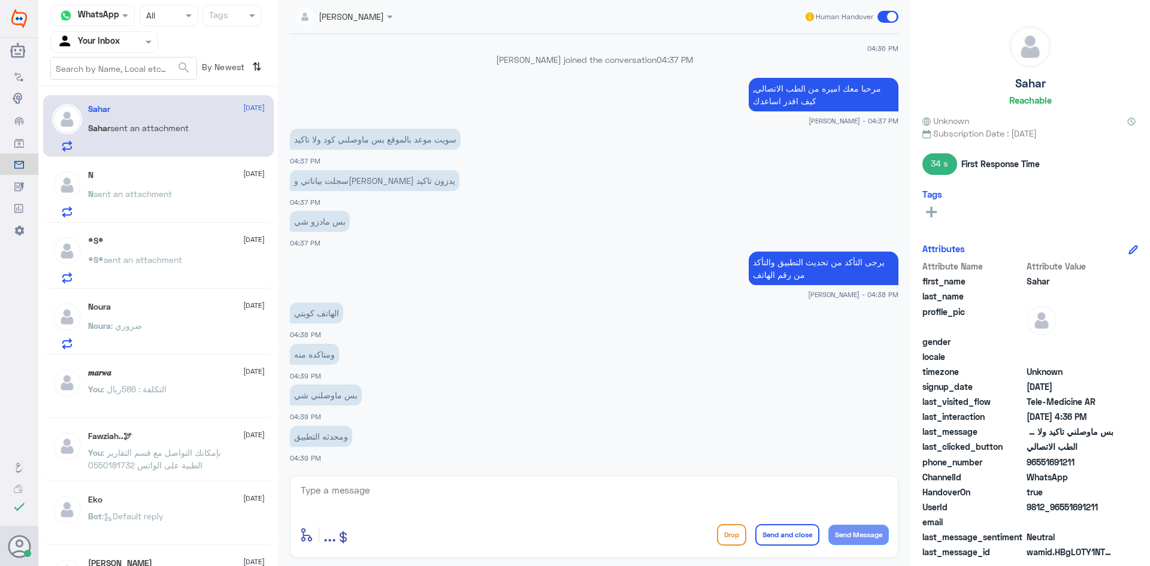
click at [350, 488] on textarea at bounding box center [595, 496] width 590 height 29
click at [167, 183] on div "N 8 October N sent an attachment" at bounding box center [176, 193] width 177 height 47
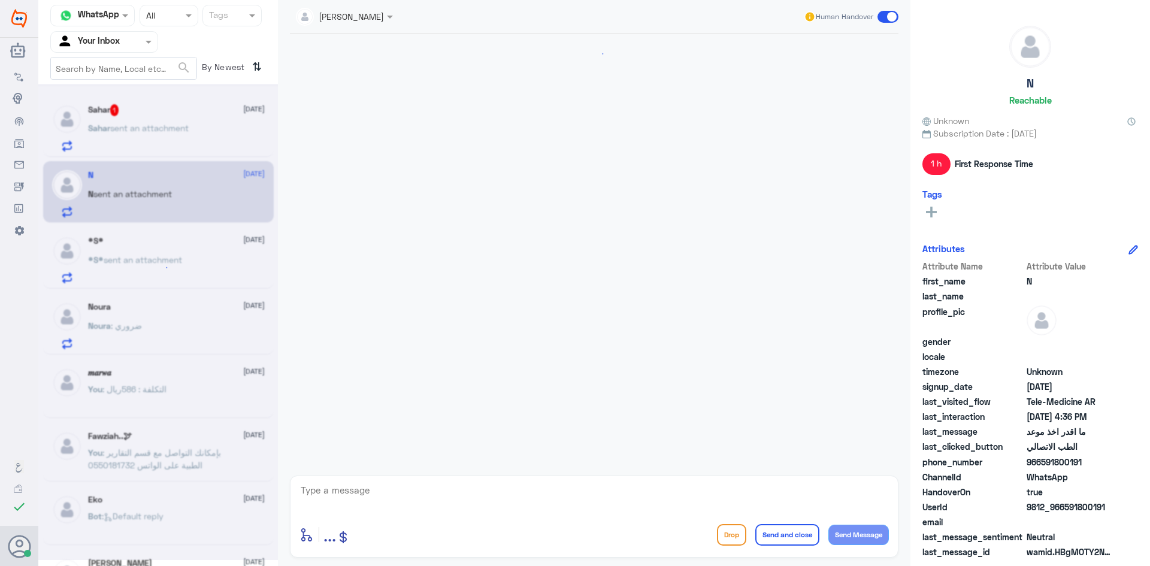
scroll to position [705, 0]
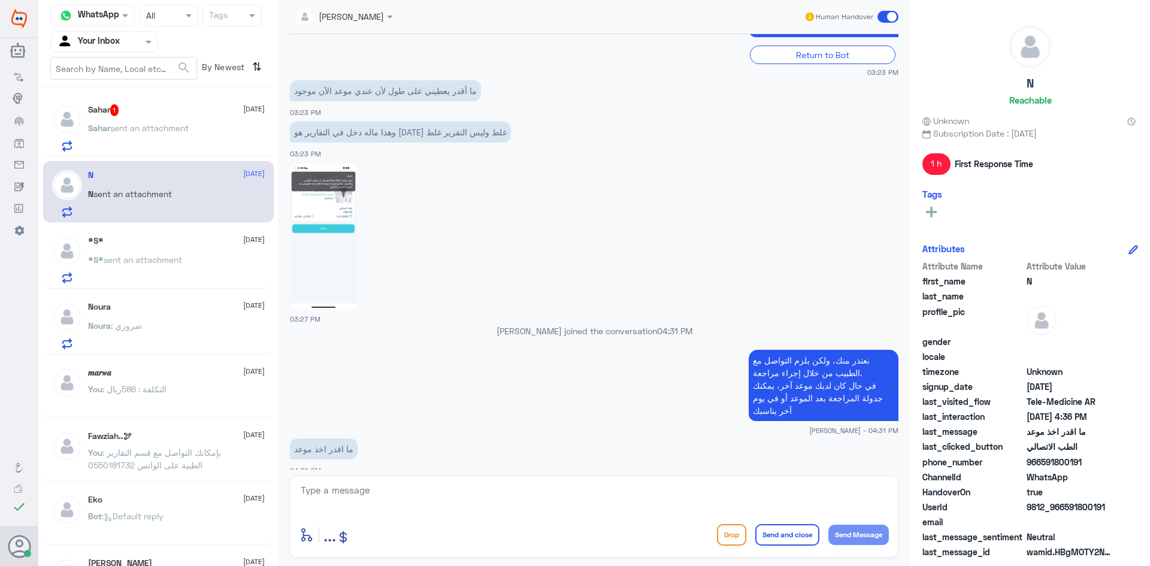
click at [168, 121] on div "Sahar 1 8 October Sahar sent an attachment" at bounding box center [176, 127] width 177 height 47
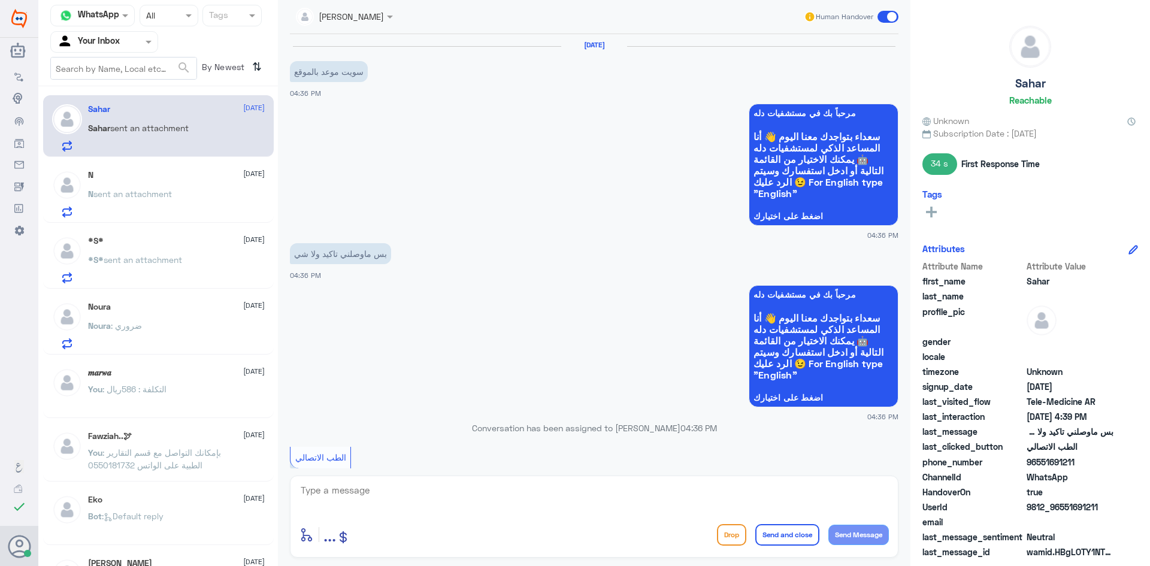
scroll to position [593, 0]
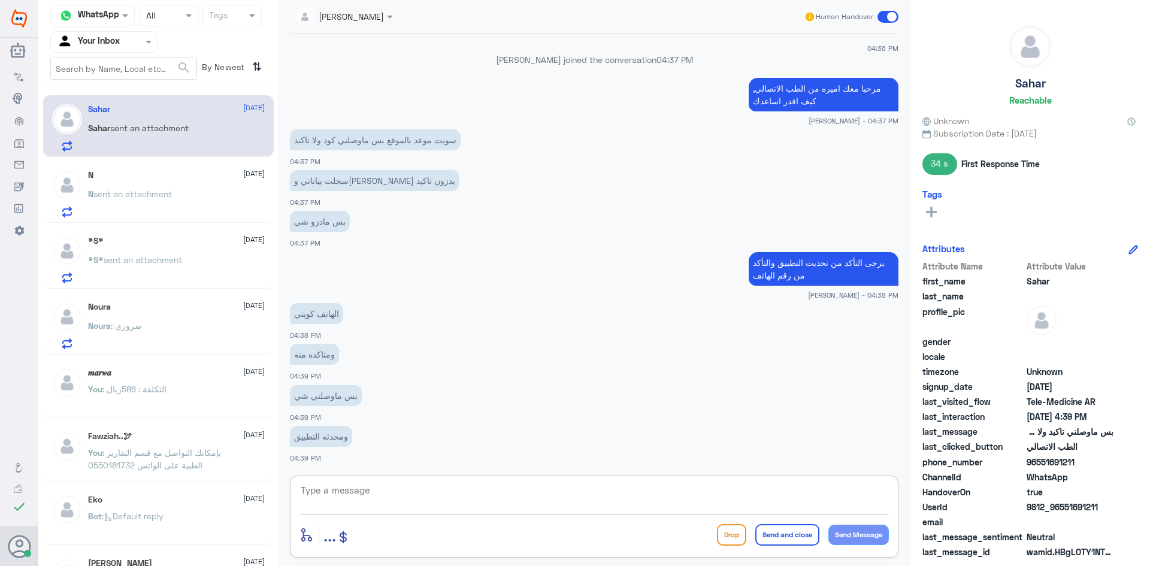
click at [475, 491] on textarea at bounding box center [595, 496] width 590 height 29
drag, startPoint x: 309, startPoint y: 327, endPoint x: 319, endPoint y: 330, distance: 10.2
click at [310, 327] on div "الهاتف كويتي 04:38 PM" at bounding box center [594, 320] width 609 height 41
click at [322, 331] on div "الهاتف كويتي 04:38 PM" at bounding box center [594, 320] width 609 height 41
click at [326, 363] on p "ومتاكده منه" at bounding box center [314, 354] width 49 height 21
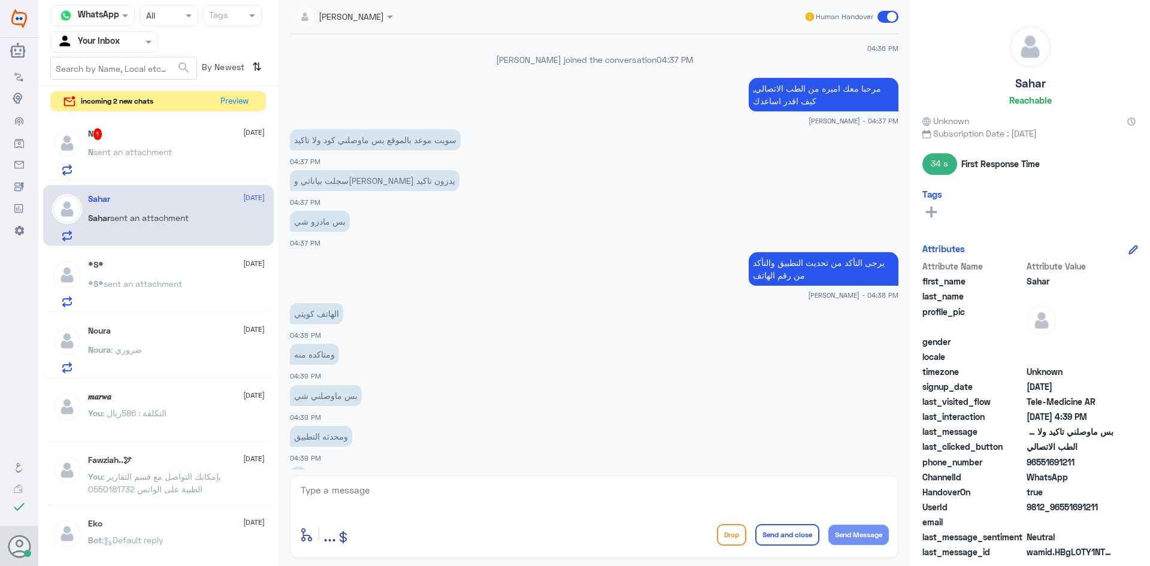
scroll to position [675, 0]
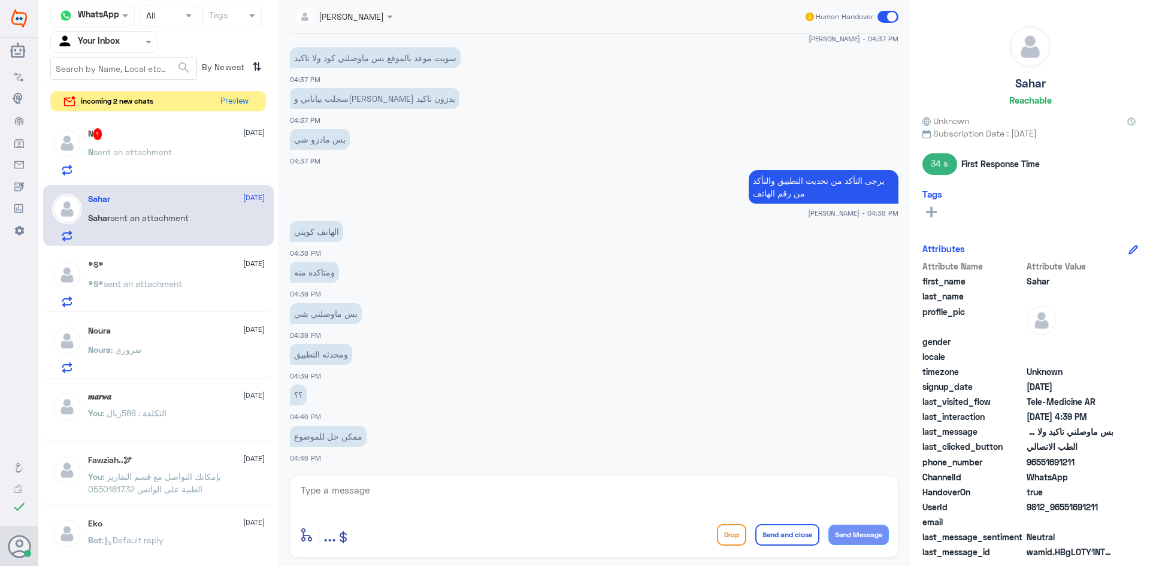
click at [158, 134] on div "N 1 8 October" at bounding box center [176, 134] width 177 height 12
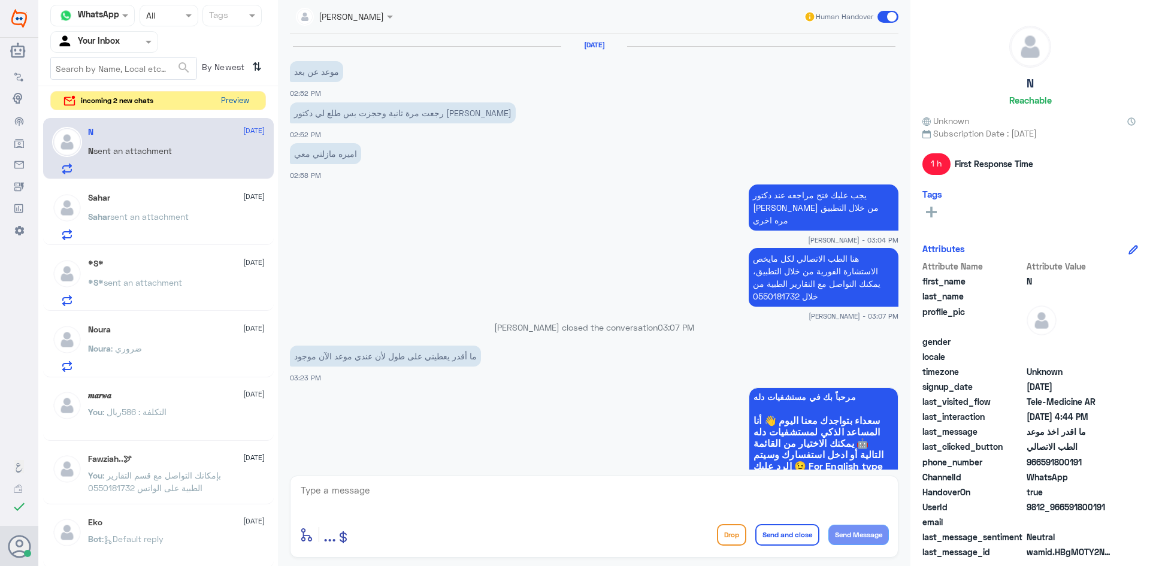
scroll to position [672, 0]
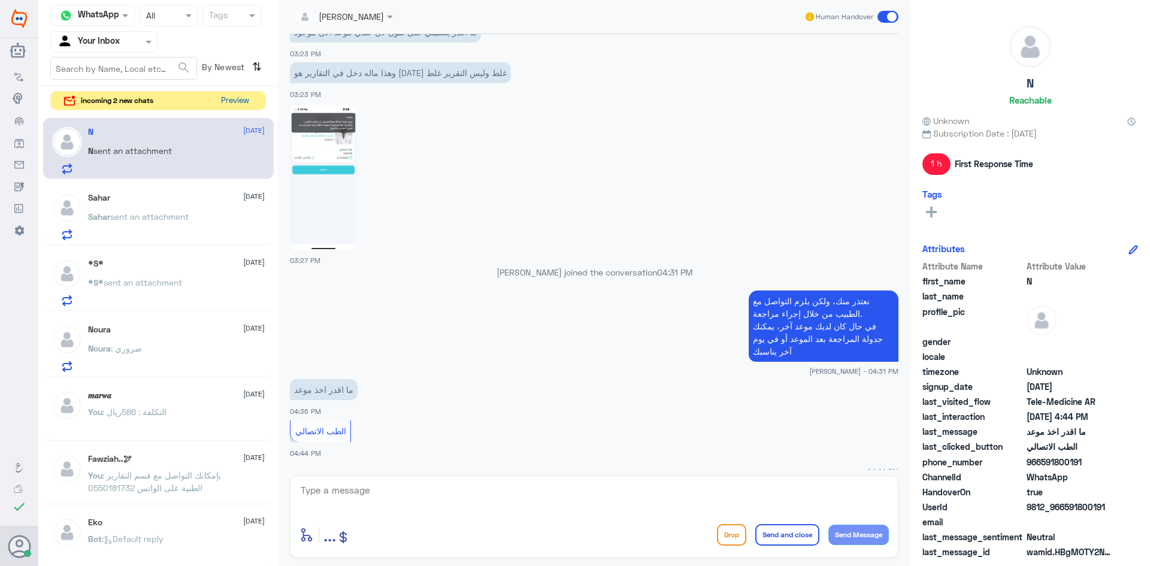
click at [222, 101] on button "Preview" at bounding box center [234, 101] width 37 height 19
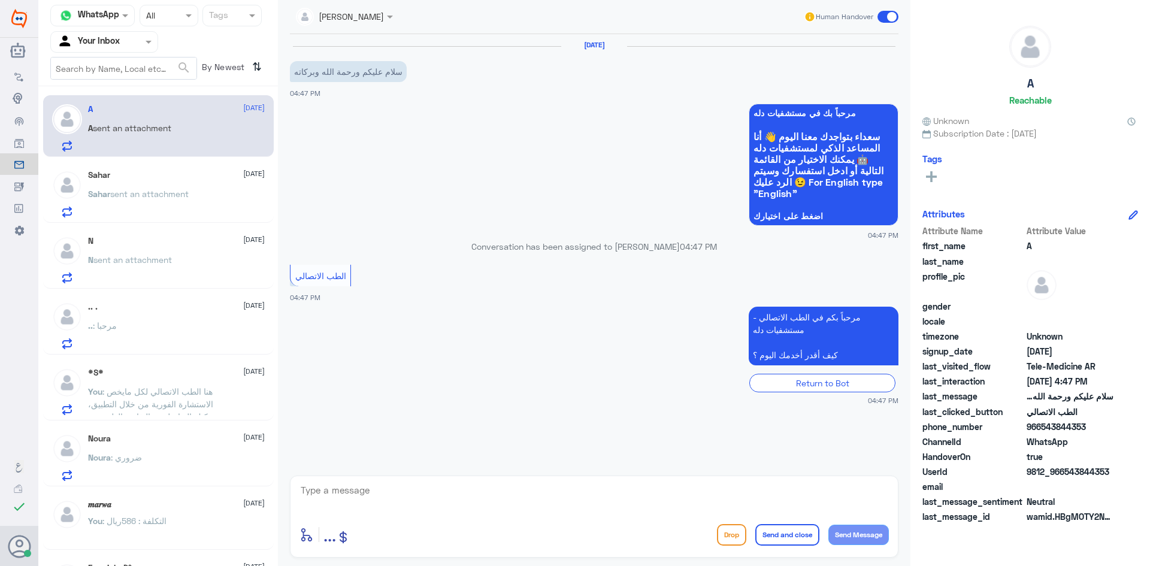
click at [395, 493] on textarea at bounding box center [595, 496] width 590 height 29
click at [370, 500] on textarea at bounding box center [595, 496] width 590 height 29
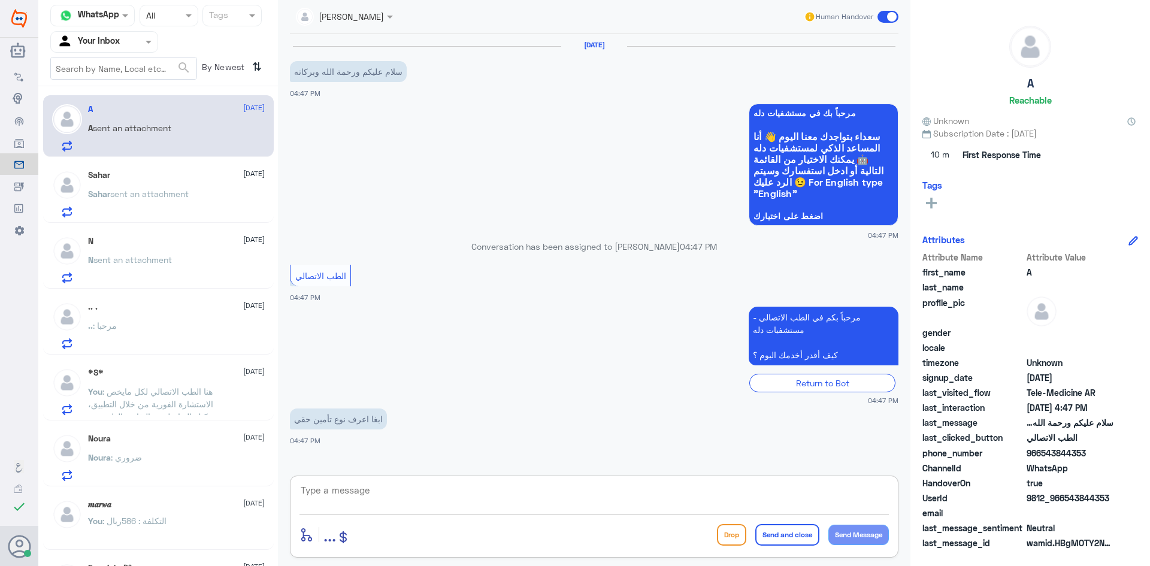
paste textarea "مرحبا معك اميره من الطب الاتصالي, كيف اقدر اساعدك"
type textarea "مرحبا معك اميره من الطب الاتصالي, كيف اقدر اساعدك"
click at [847, 532] on button "Send Message" at bounding box center [859, 535] width 61 height 20
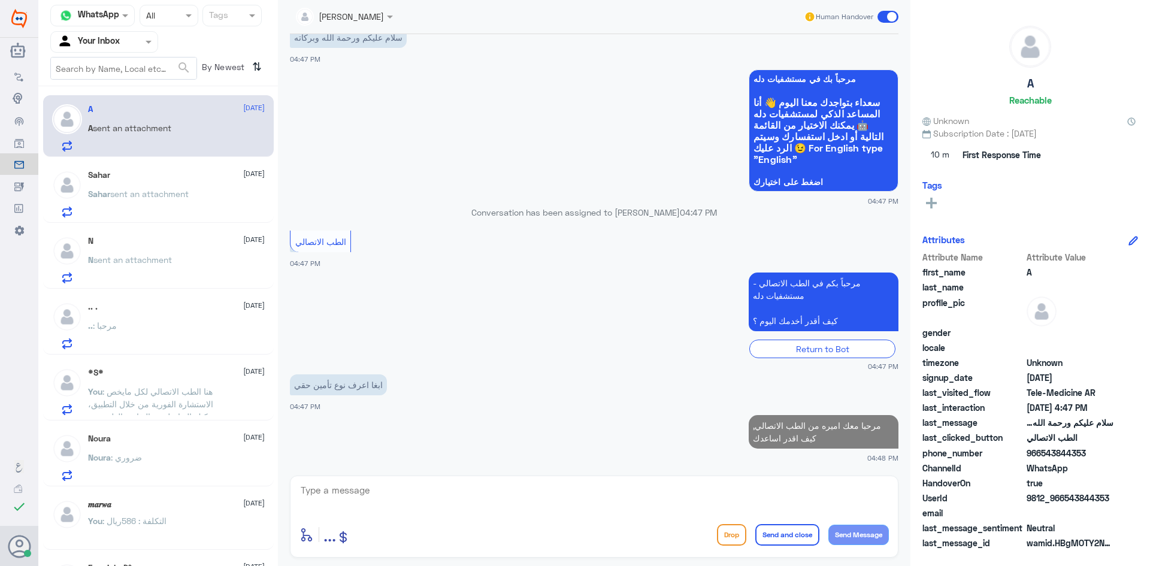
click at [398, 486] on textarea at bounding box center [595, 496] width 590 height 29
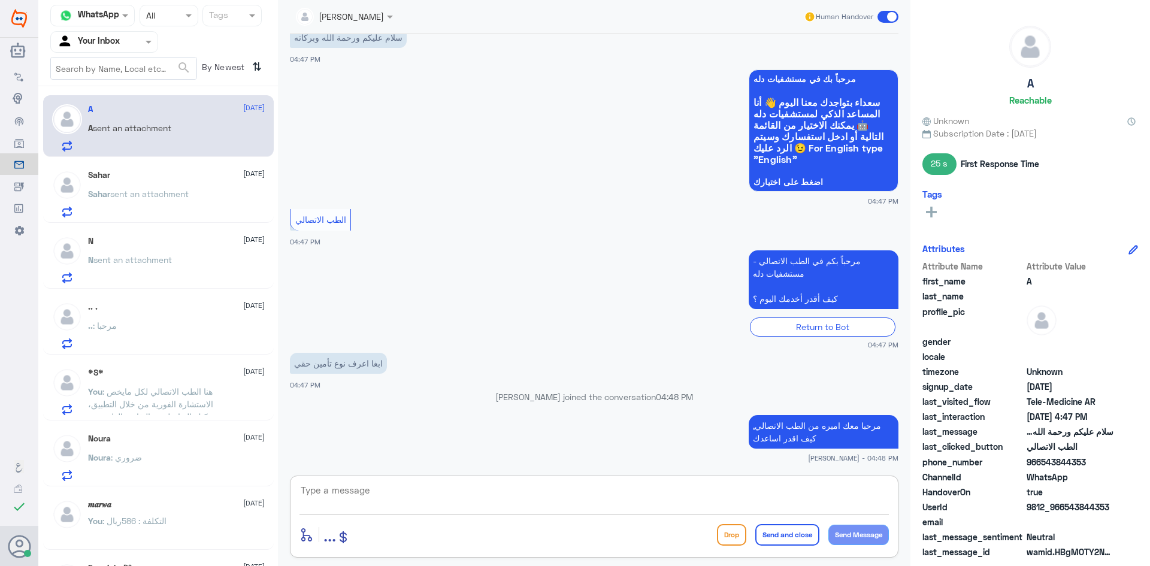
click at [564, 493] on textarea at bounding box center [595, 496] width 590 height 29
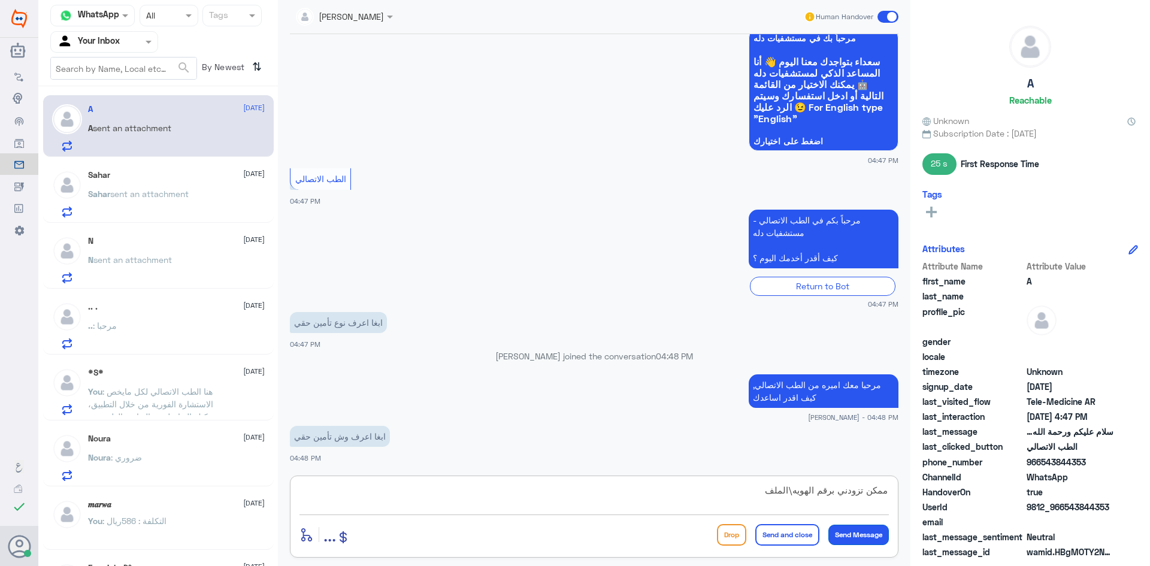
type textarea "ممكن تزودني برقم الهويه\الملف"
click at [859, 533] on button "Send Message" at bounding box center [859, 535] width 61 height 20
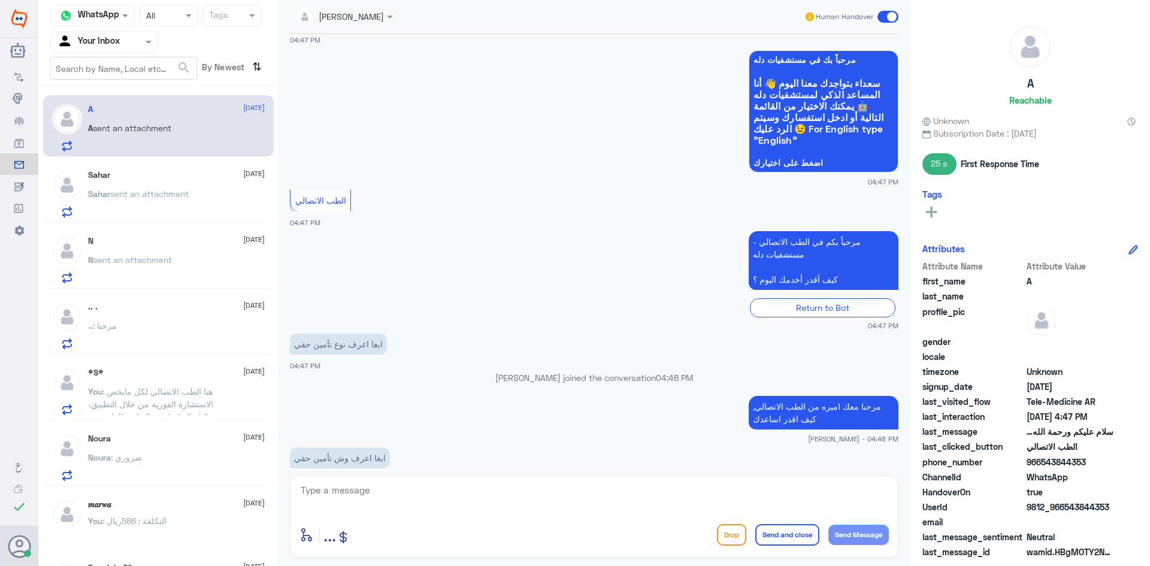
scroll to position [154, 0]
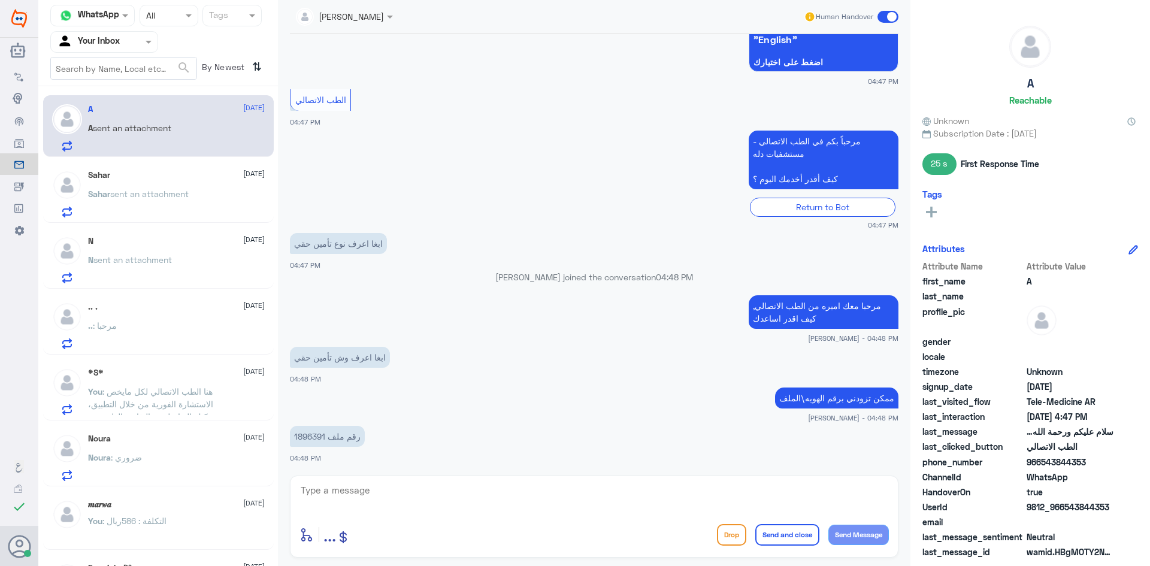
click at [145, 117] on div "A 8 October A sent an attachment" at bounding box center [176, 127] width 177 height 47
click at [150, 177] on div "Sahar 8 October" at bounding box center [176, 175] width 177 height 10
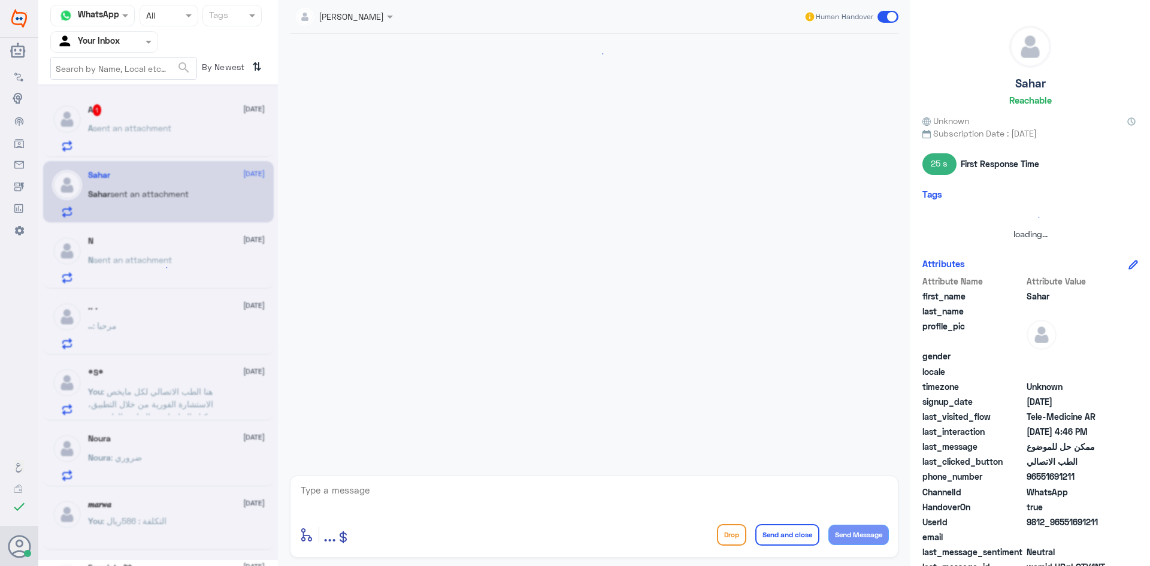
scroll to position [494, 0]
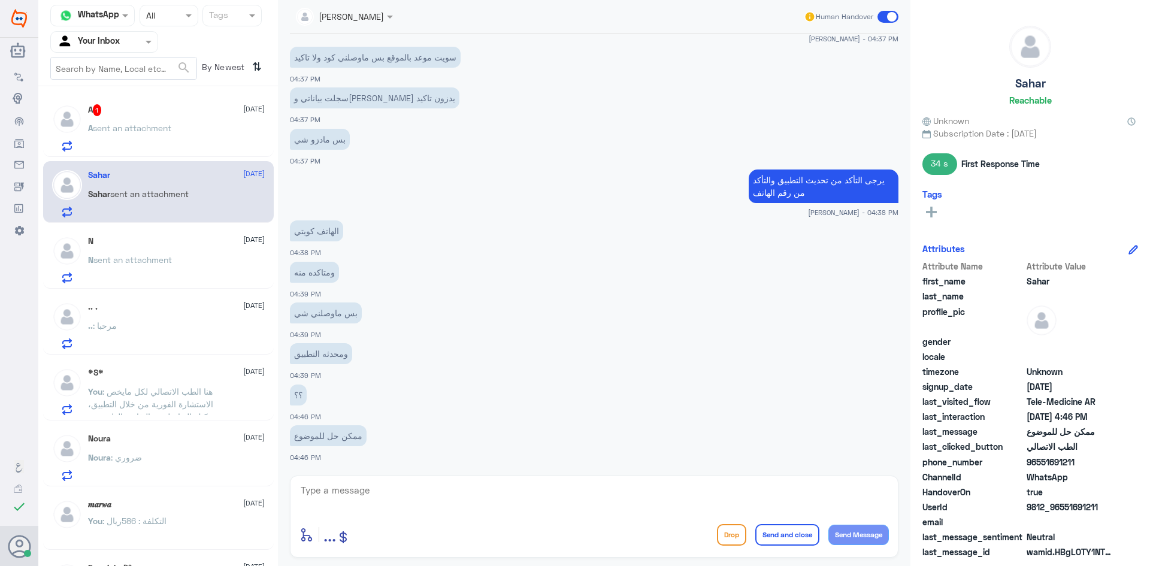
click at [160, 128] on span "sent an attachment" at bounding box center [132, 128] width 78 height 10
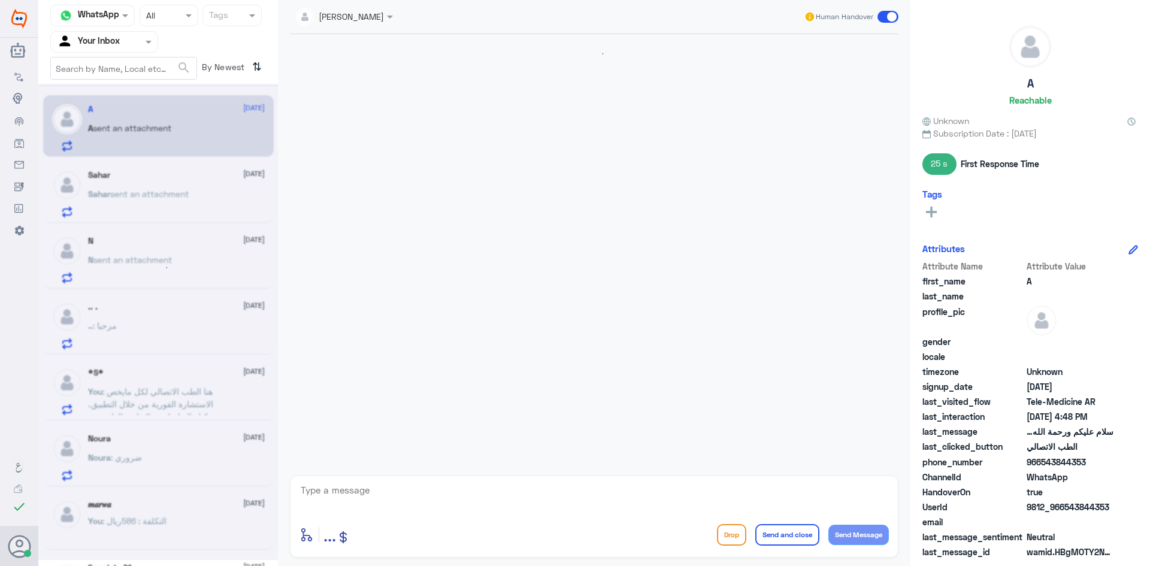
scroll to position [176, 0]
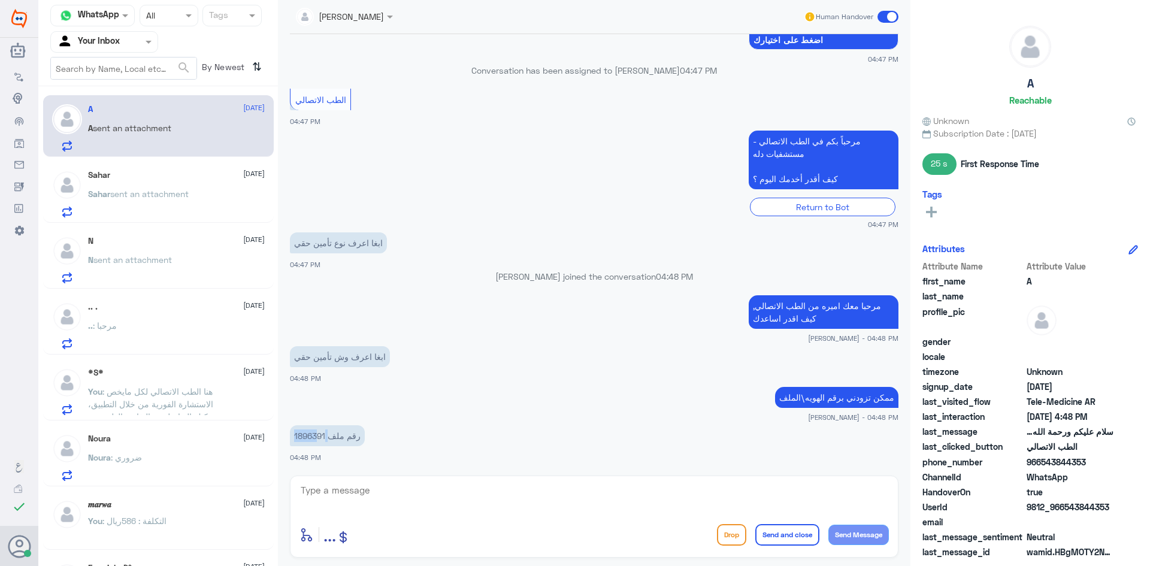
drag, startPoint x: 330, startPoint y: 434, endPoint x: 319, endPoint y: 434, distance: 10.8
click at [319, 434] on p "رقم ملف 1896391" at bounding box center [327, 435] width 75 height 21
click at [345, 441] on p "رقم ملف 1896391" at bounding box center [327, 435] width 75 height 21
click at [377, 495] on textarea at bounding box center [595, 496] width 590 height 29
click at [328, 438] on p "رقم ملف 1896391" at bounding box center [327, 435] width 75 height 21
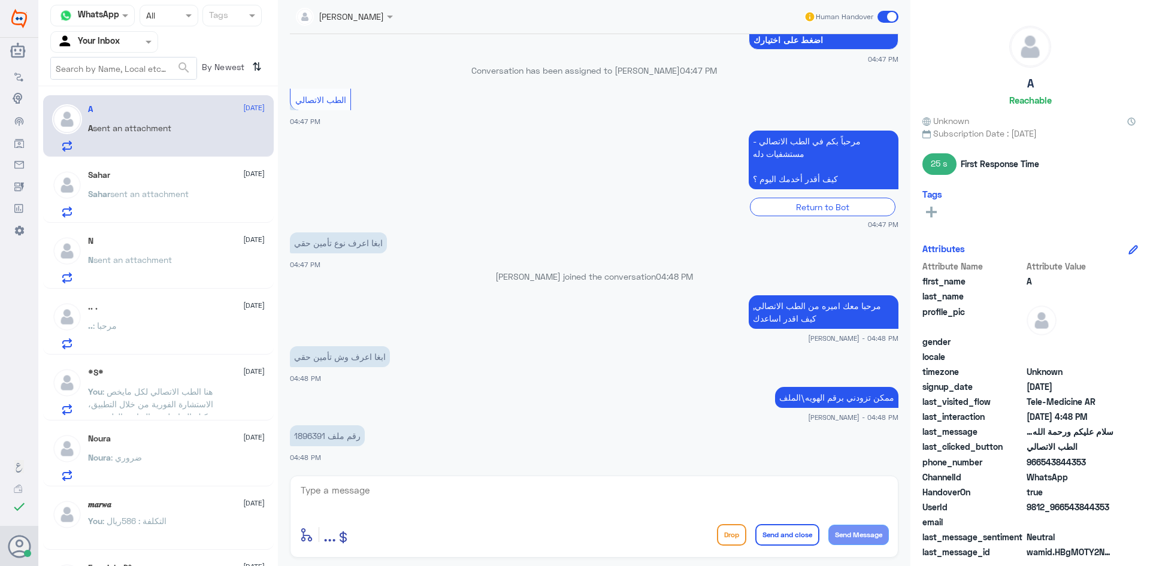
click at [336, 428] on p "رقم ملف 1896391" at bounding box center [327, 435] width 75 height 21
drag, startPoint x: 325, startPoint y: 436, endPoint x: 343, endPoint y: 437, distance: 18.0
click at [339, 436] on p "رقم ملف 1896391" at bounding box center [327, 435] width 75 height 21
click at [331, 436] on p "رقم ملف 1896391" at bounding box center [327, 435] width 75 height 21
click at [318, 491] on textarea at bounding box center [595, 496] width 590 height 29
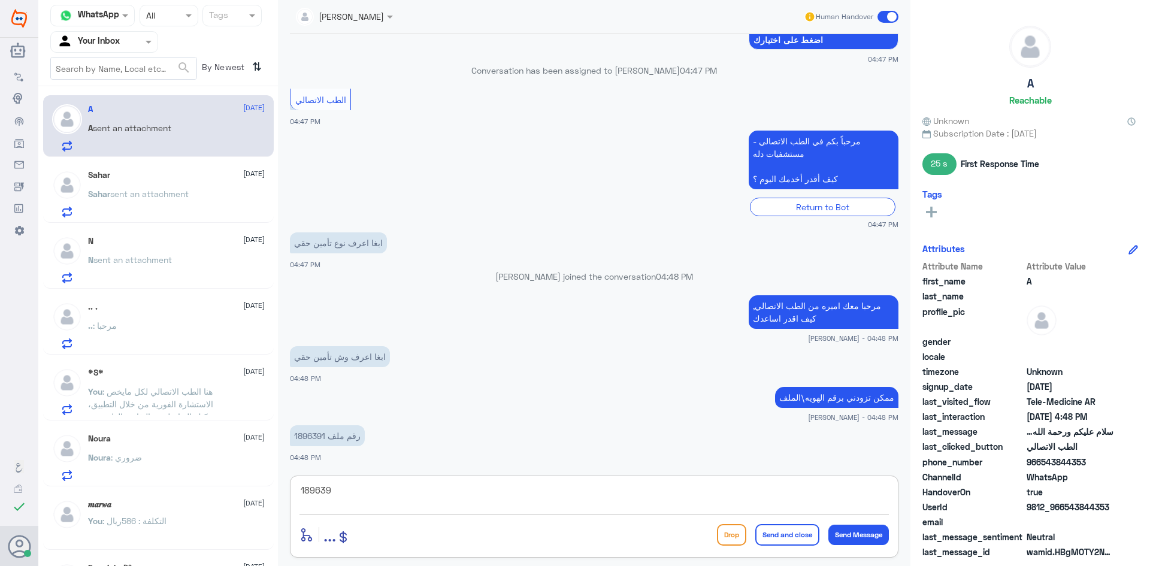
type textarea "1896391"
drag, startPoint x: 352, startPoint y: 489, endPoint x: 237, endPoint y: 473, distance: 115.7
click at [211, 482] on div "Channel WhatsApp Status × All Tags Agent Filter Your Inbox search By Newest ⇅ A…" at bounding box center [594, 285] width 1112 height 570
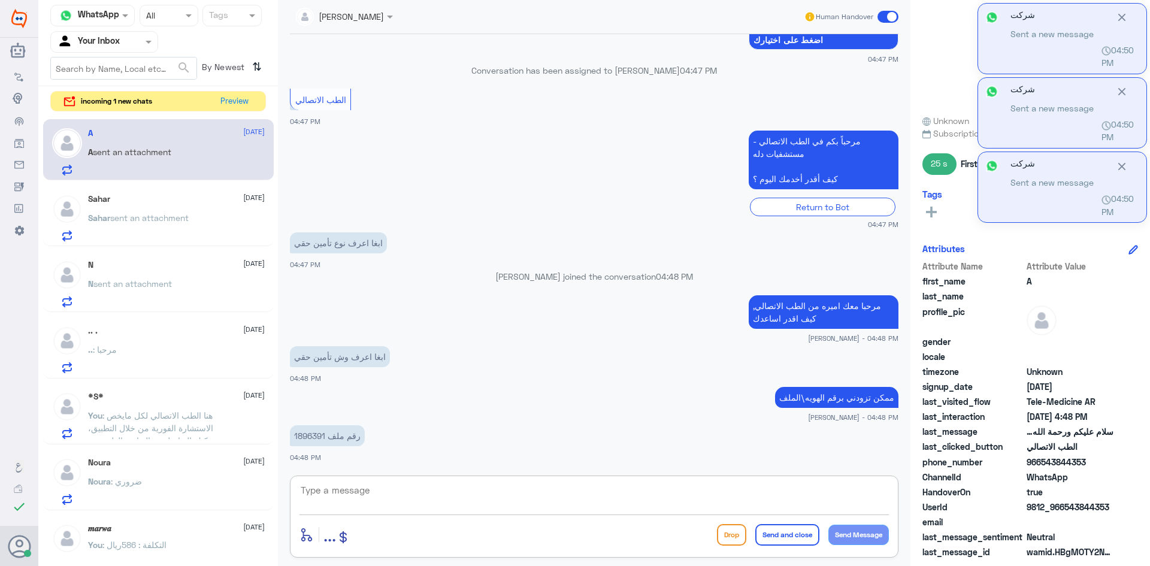
click at [352, 482] on textarea at bounding box center [595, 496] width 590 height 29
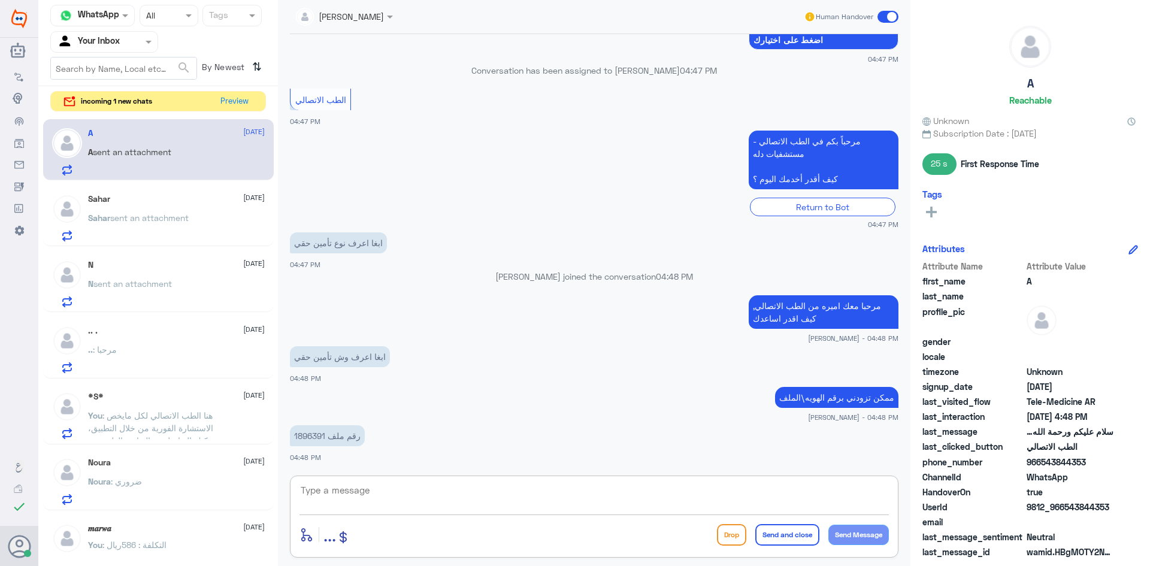
drag, startPoint x: 404, startPoint y: 492, endPoint x: 391, endPoint y: 490, distance: 14.0
click at [404, 493] on textarea at bounding box center [595, 496] width 590 height 29
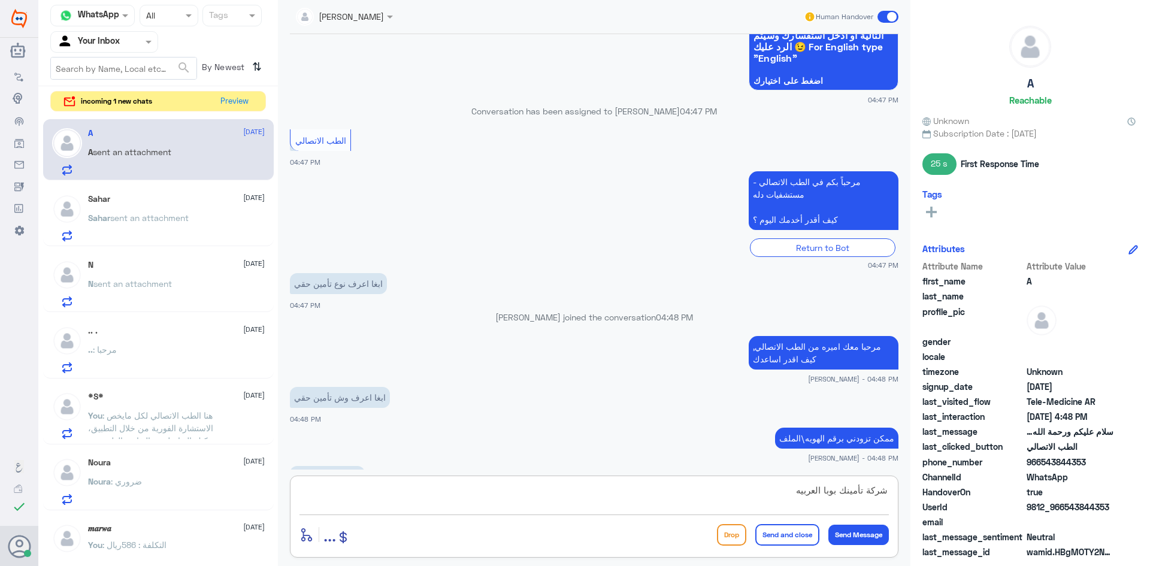
scroll to position [116, 0]
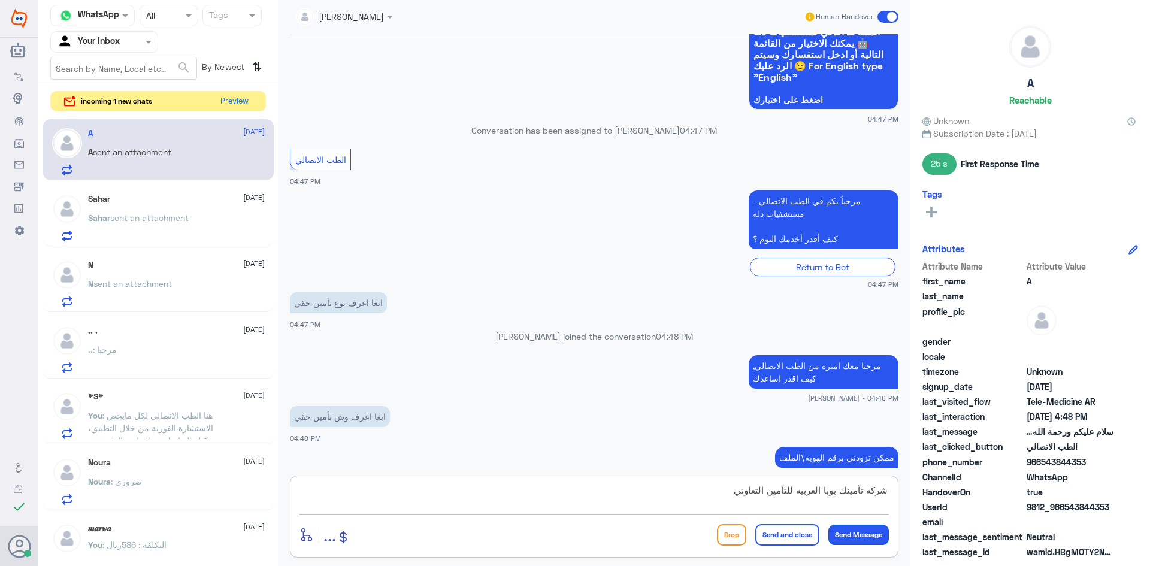
type textarea "شركة تأمينك بوبا العربيه للتأمين التعاوني"
click at [869, 539] on button "Send Message" at bounding box center [859, 535] width 61 height 20
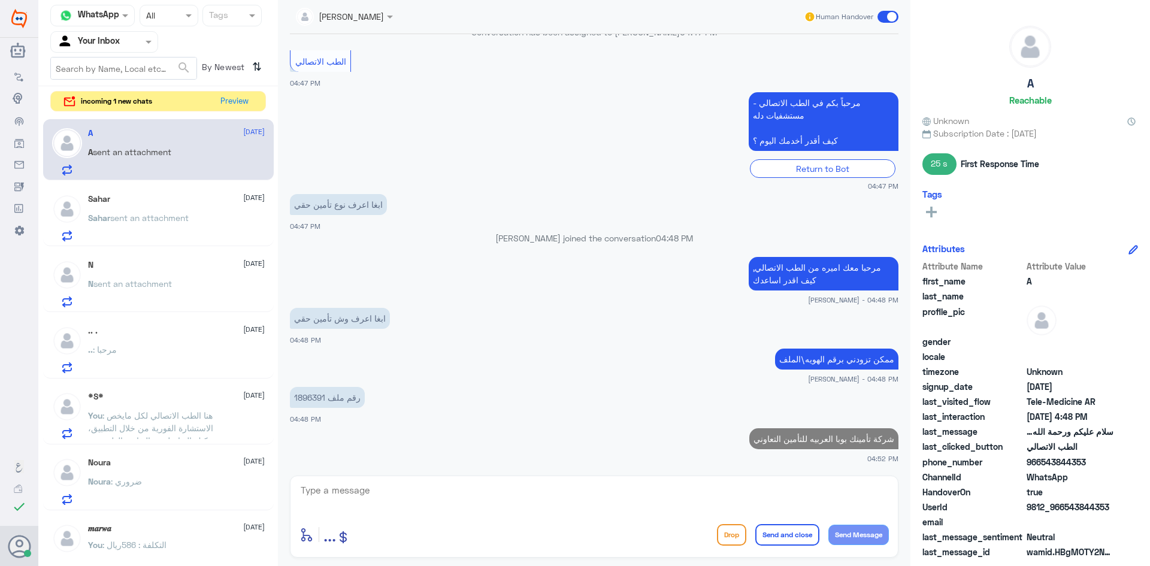
click at [394, 506] on textarea at bounding box center [595, 496] width 590 height 29
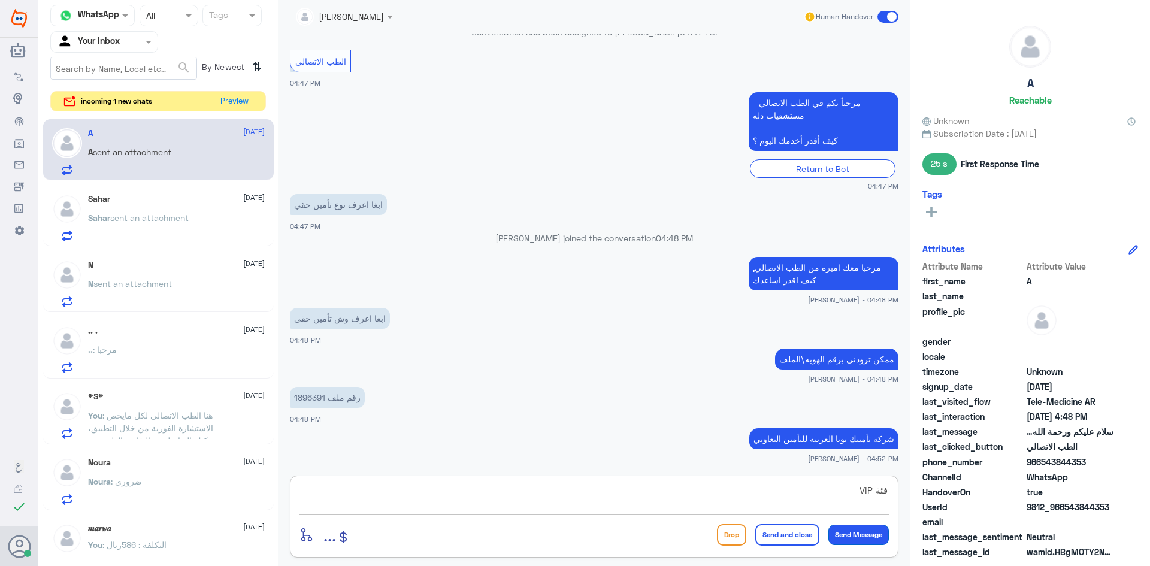
type textarea "فئة VIP"
click at [857, 537] on button "Send Message" at bounding box center [859, 535] width 61 height 20
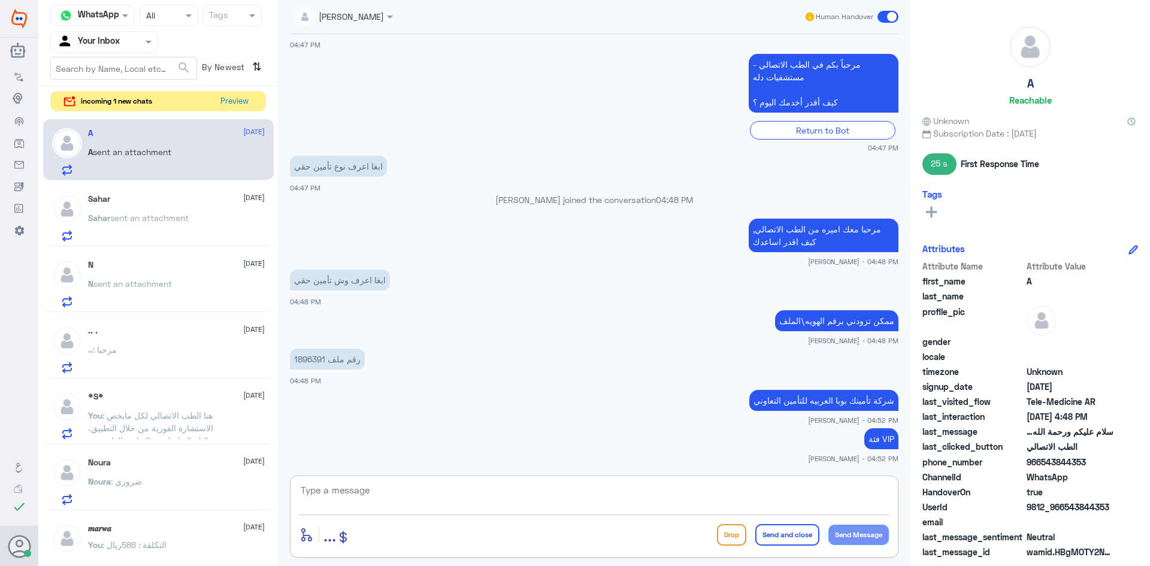
click at [461, 492] on textarea at bounding box center [595, 496] width 590 height 29
paste textarea "اي خدمه او أستفسار اخر؟"
type textarea "اي خدمه او أستفسار اخر؟"
click at [875, 537] on button "Send Message" at bounding box center [859, 535] width 61 height 20
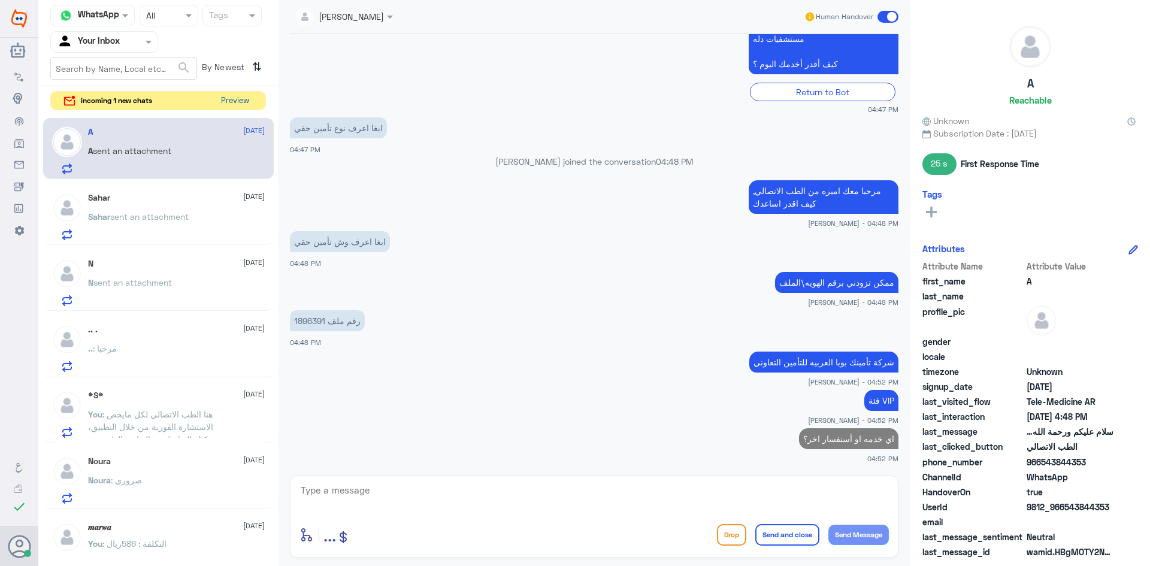
click at [237, 99] on button "Preview" at bounding box center [234, 101] width 37 height 19
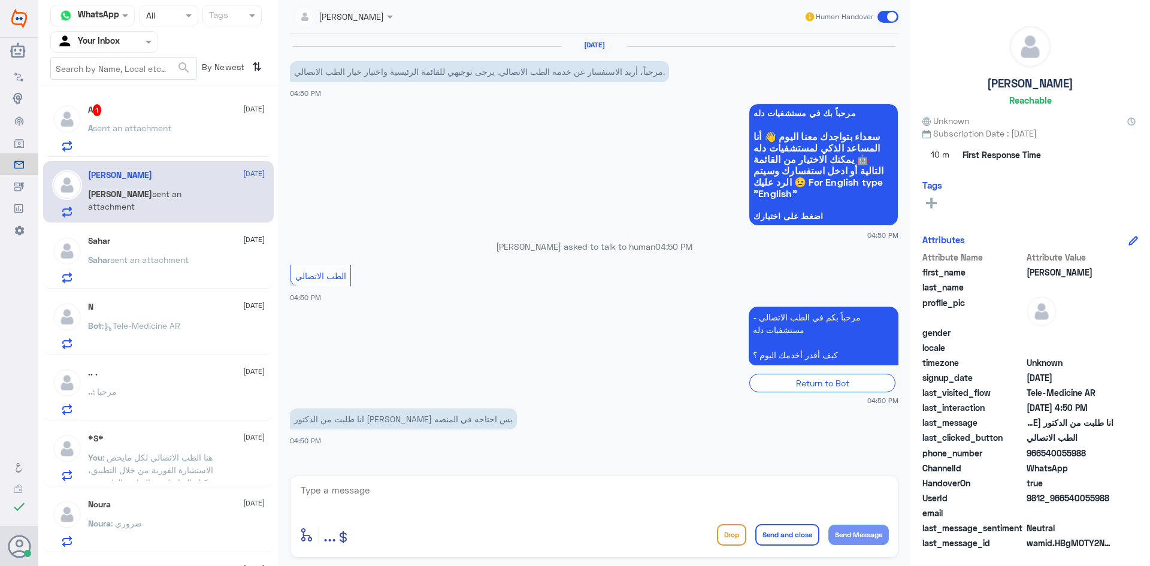
click at [362, 485] on textarea at bounding box center [595, 496] width 590 height 29
paste textarea "مرحبا، معك اميره من الطب الاتصالي"
type textarea "مرحبا، معك اميره من الطب الاتصالي"
click at [854, 540] on button "Send Message" at bounding box center [859, 535] width 61 height 20
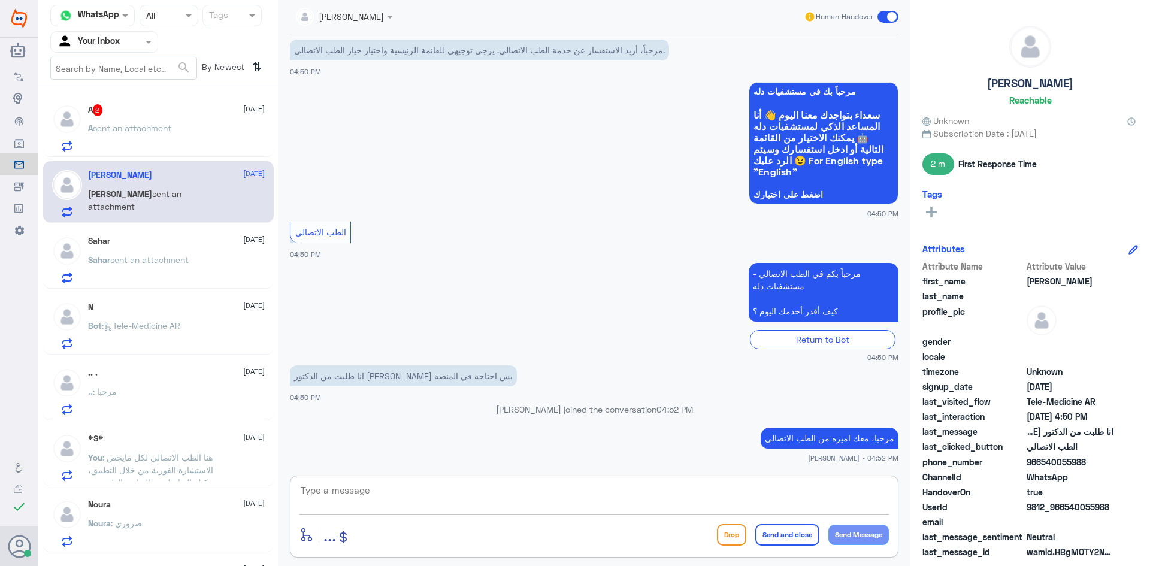
click at [388, 500] on textarea at bounding box center [595, 496] width 590 height 29
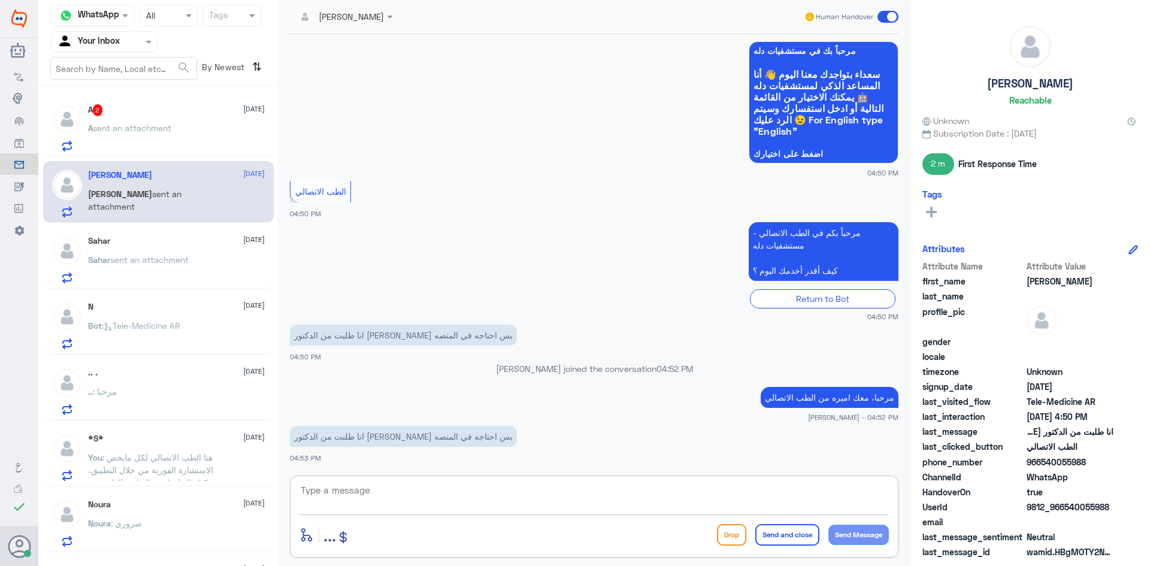
click at [348, 494] on textarea at bounding box center [595, 496] width 590 height 29
paste textarea "هنا الطب الاتصالي لكل مايخص الاستشارة الفورية من خلال التطبيق، يمكنك التواصل مع…"
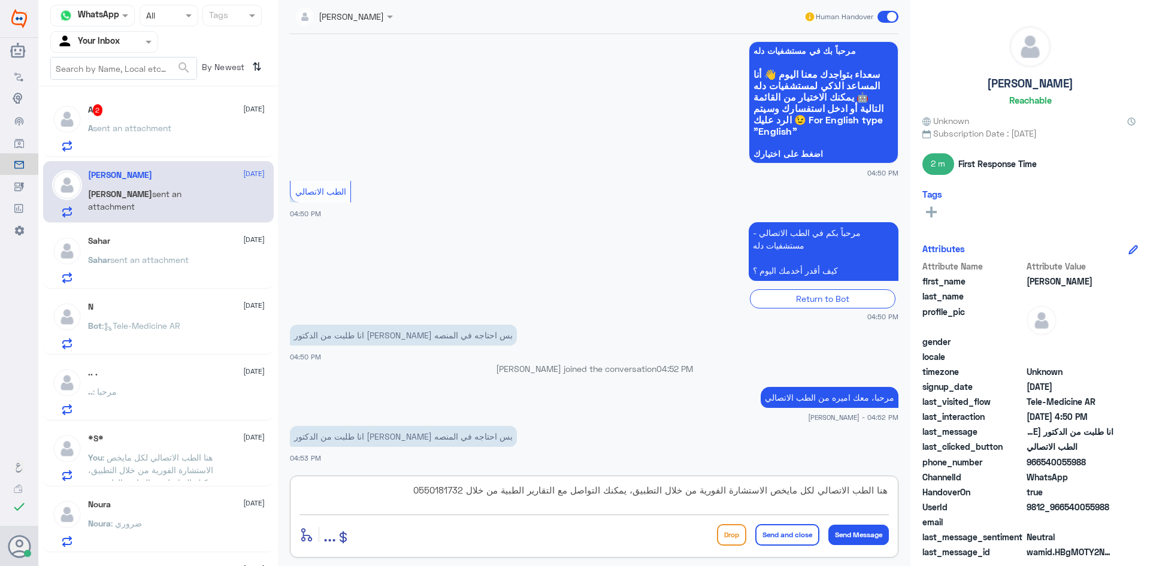
type textarea "هنا الطب الاتصالي لكل مايخص الاستشارة الفورية من خلال التطبيق، يمكنك التواصل مع…"
click at [806, 533] on button "Send and close" at bounding box center [787, 535] width 64 height 22
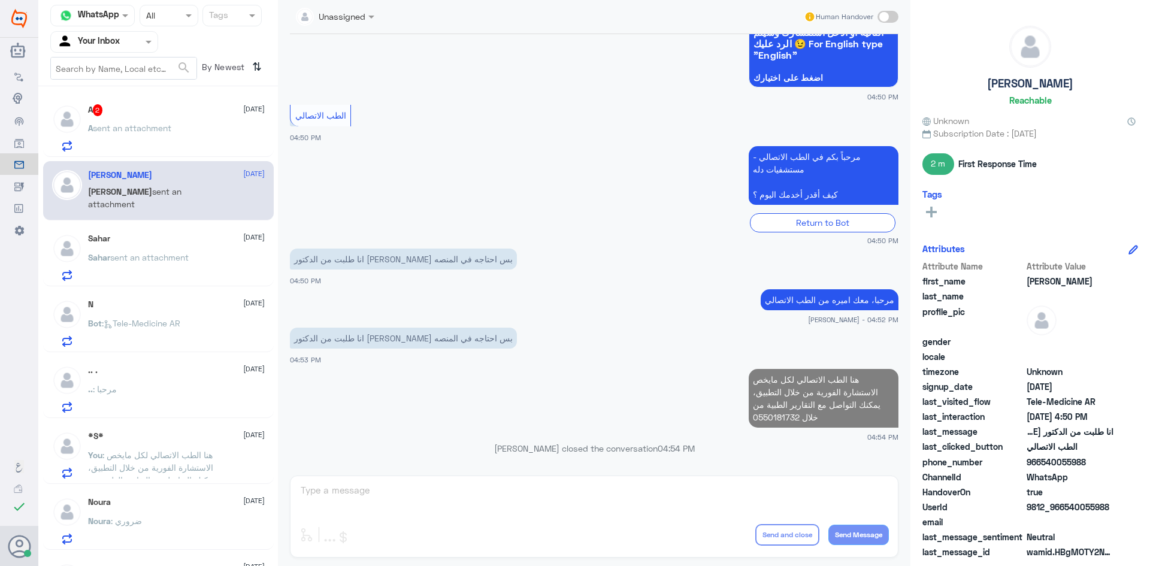
click at [156, 110] on div "A 2 8 October" at bounding box center [176, 110] width 177 height 12
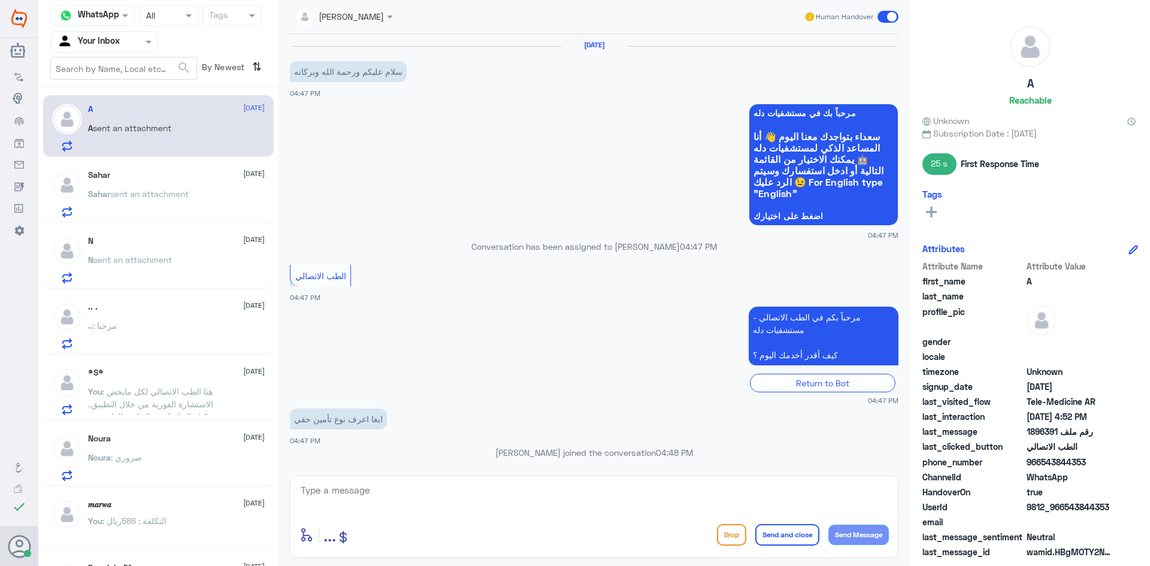
scroll to position [373, 0]
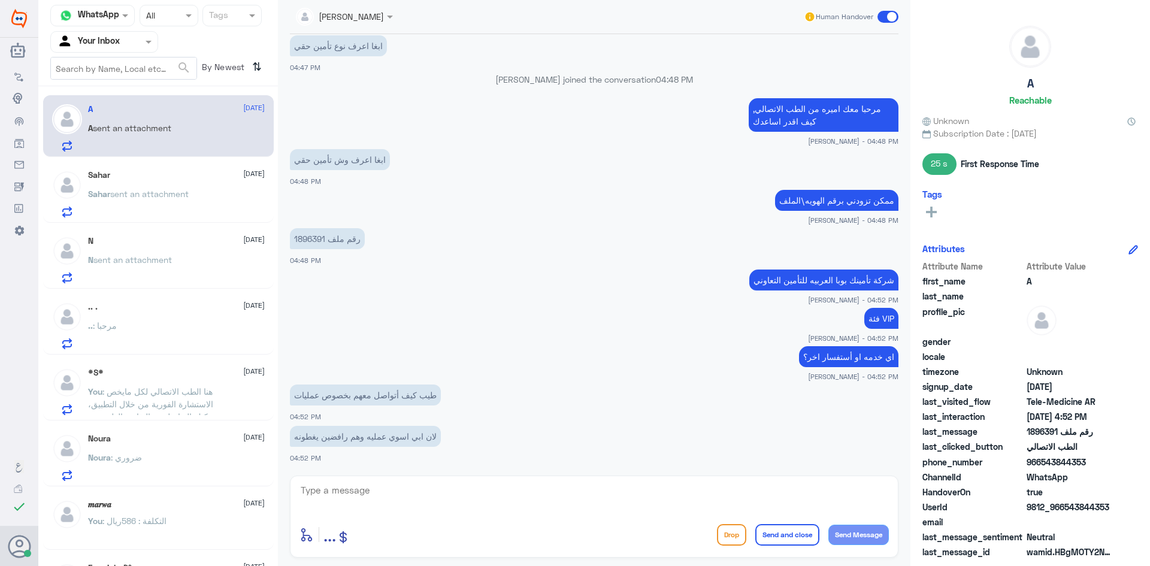
click at [357, 495] on textarea at bounding box center [595, 496] width 590 height 29
type textarea "F"
type textarea "بحولك الان الى قسم الموافقات الطبيه تقدر تستفسر منهم بخصوص تغطية تأمينك"
click at [869, 530] on button "Send Message" at bounding box center [859, 535] width 61 height 20
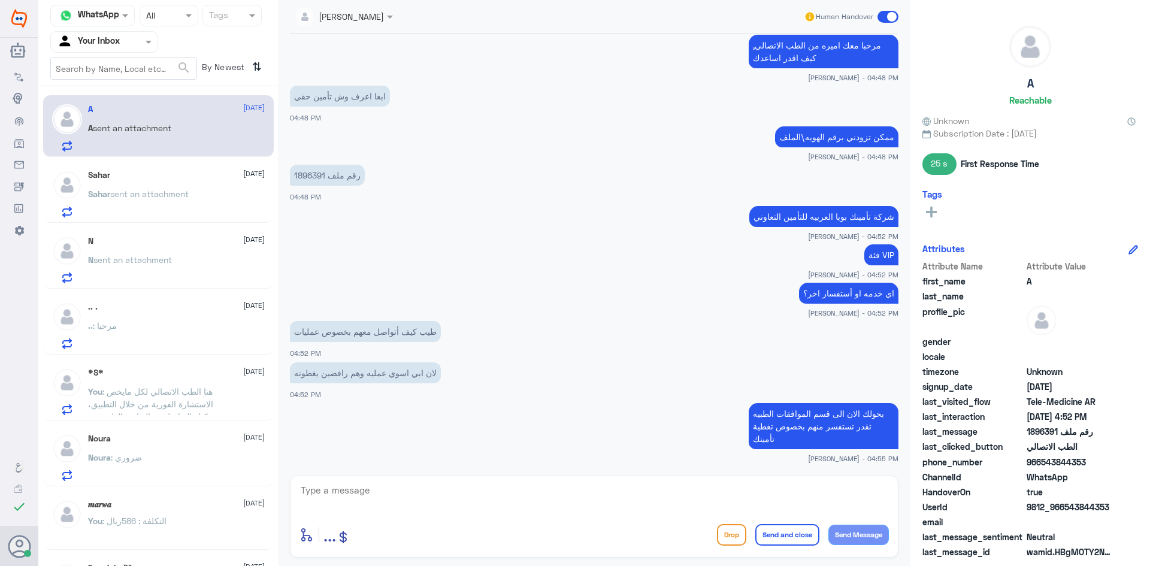
click at [138, 170] on div "Sahar 8 October" at bounding box center [176, 175] width 177 height 10
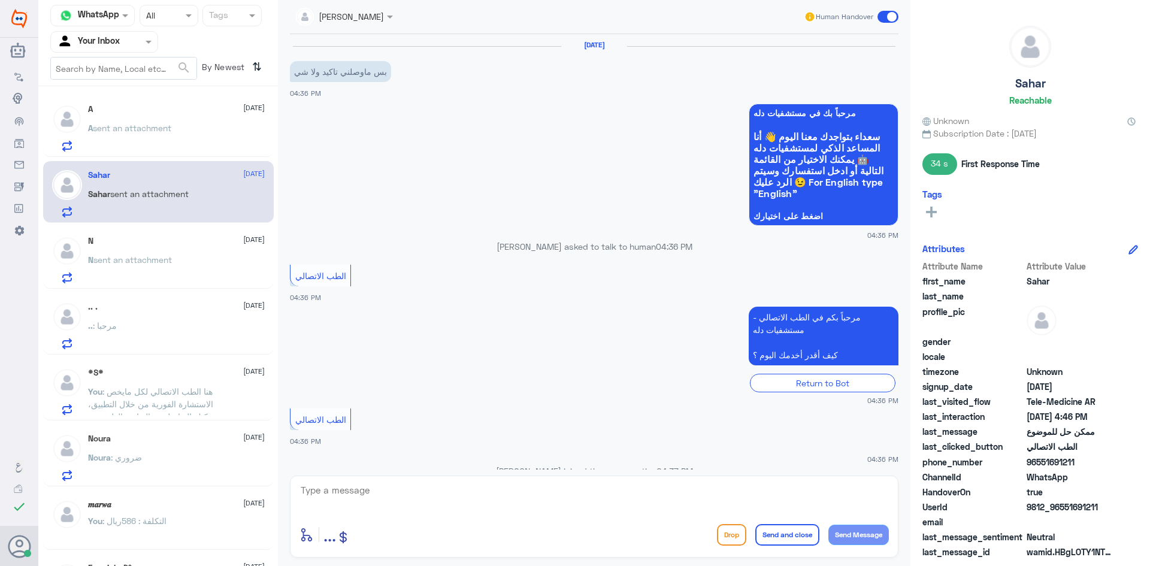
scroll to position [494, 0]
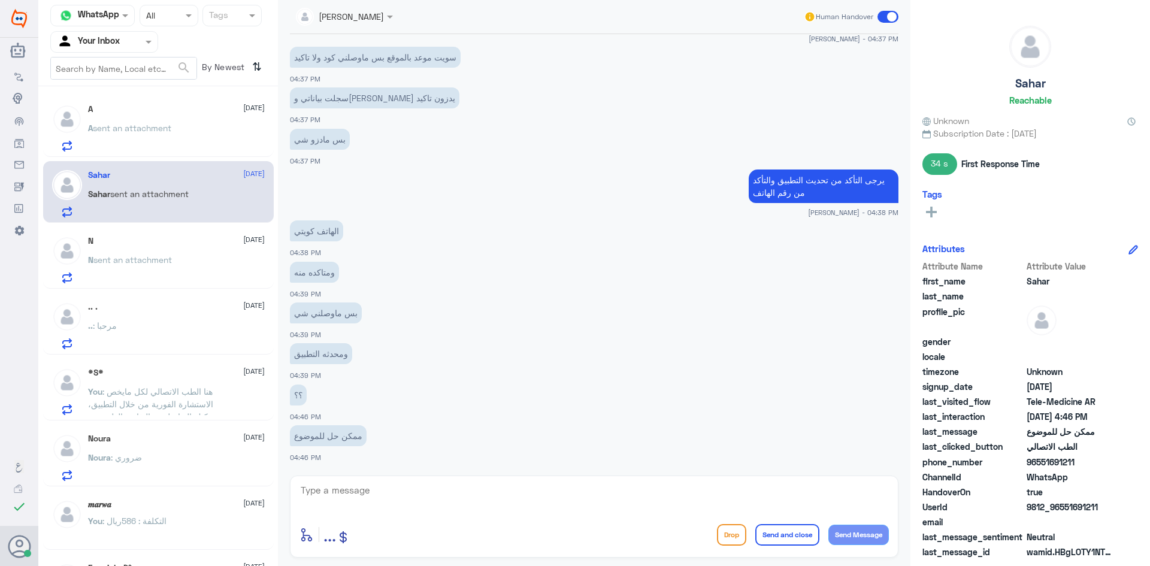
click at [155, 119] on div "A 8 October A sent an attachment" at bounding box center [176, 127] width 177 height 47
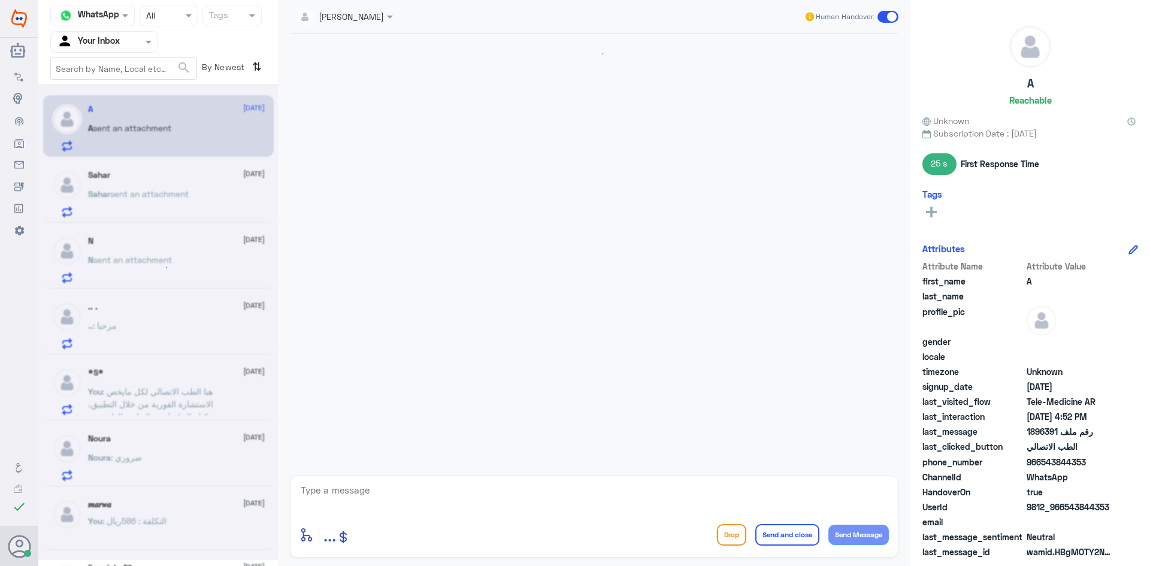
scroll to position [437, 0]
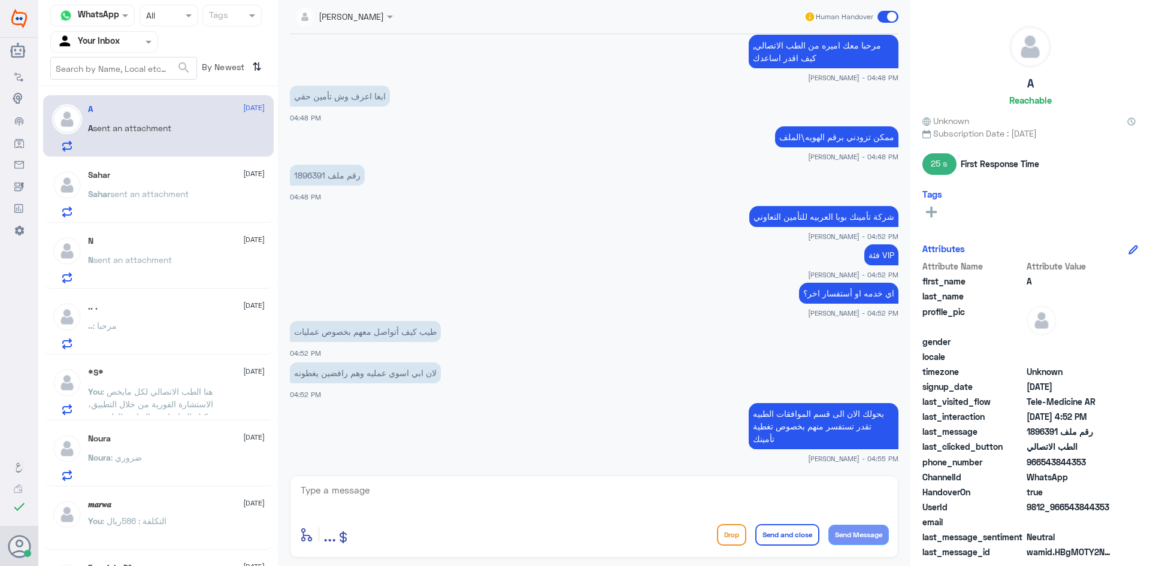
click at [178, 183] on div "Sahar 8 October Sahar sent an attachment" at bounding box center [176, 193] width 177 height 47
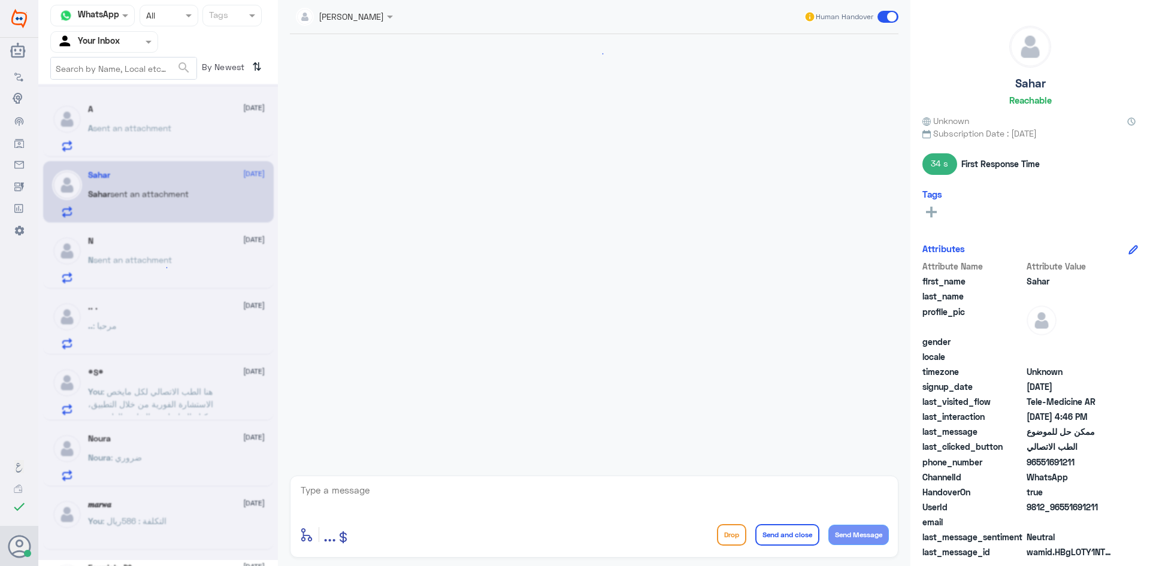
scroll to position [494, 0]
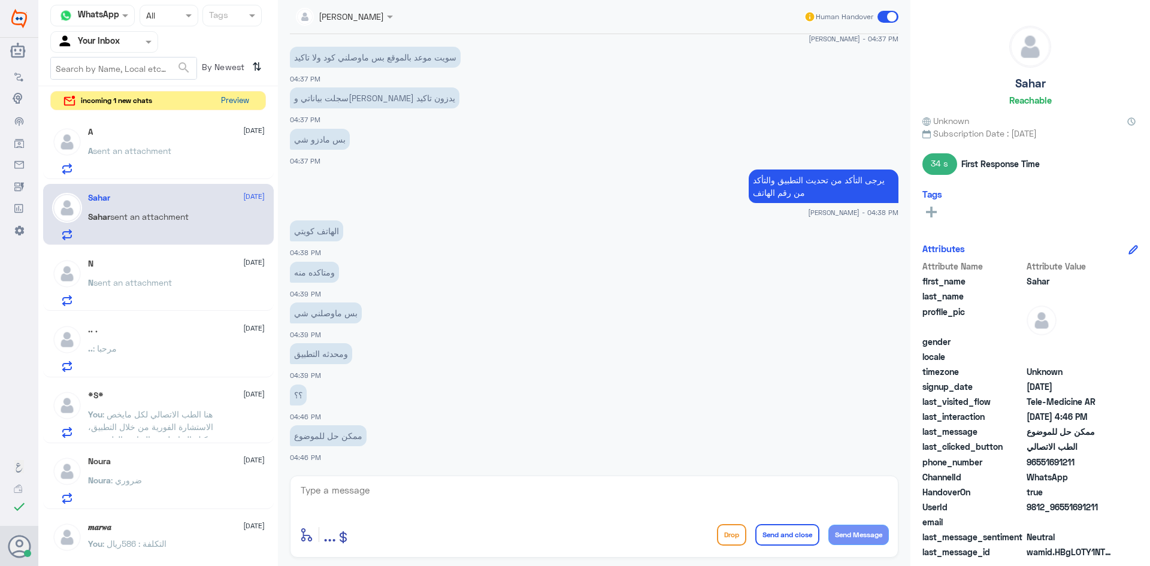
click at [239, 101] on button "Preview" at bounding box center [234, 101] width 37 height 19
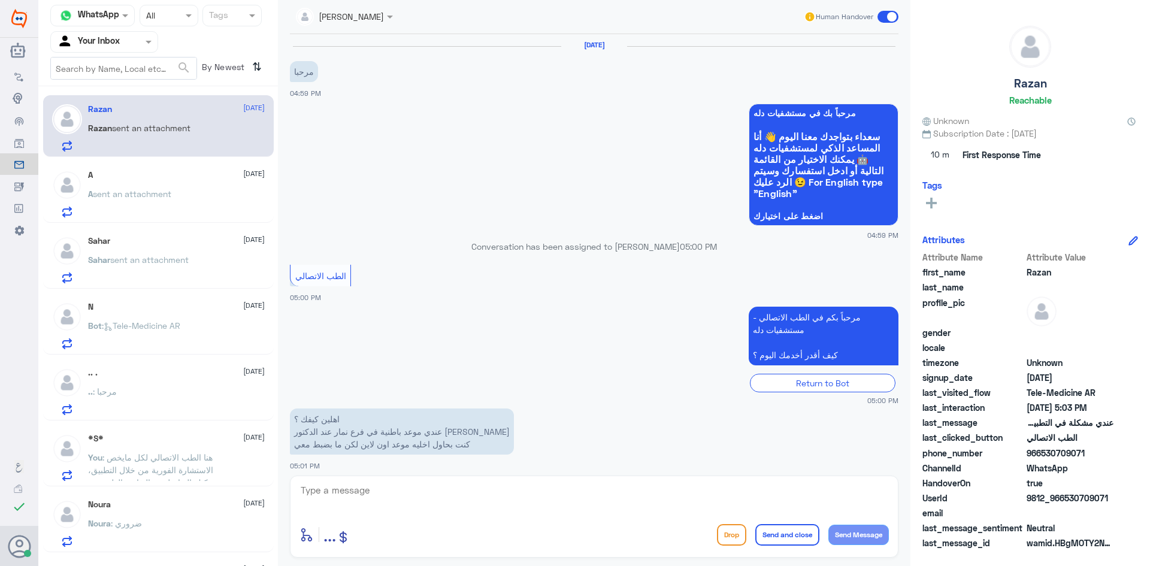
scroll to position [268, 0]
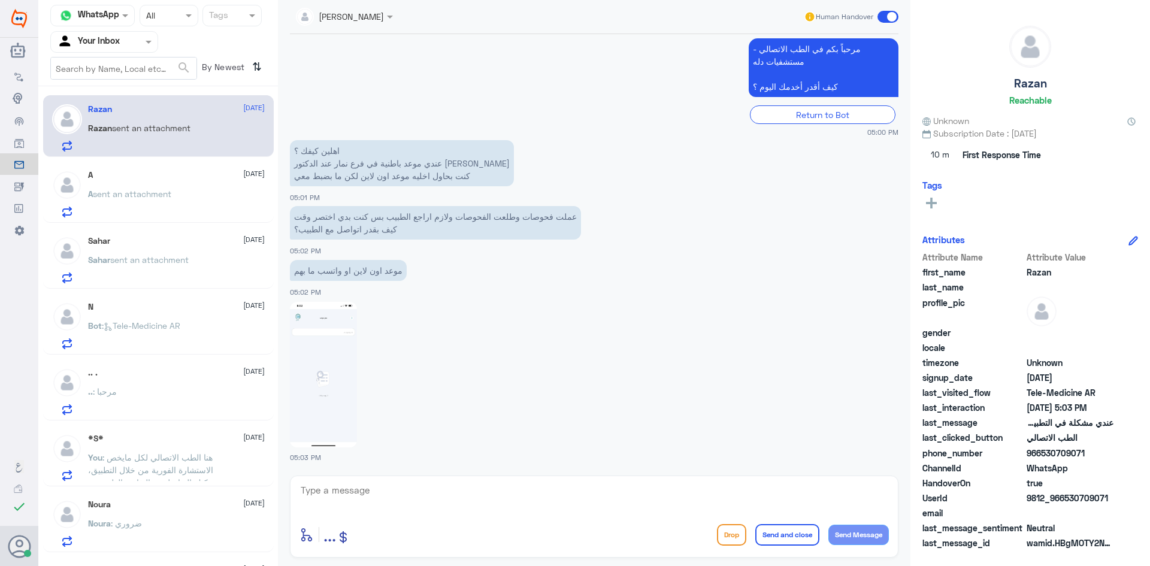
click at [316, 496] on textarea at bounding box center [595, 496] width 590 height 29
click at [371, 495] on textarea at bounding box center [595, 496] width 590 height 29
paste textarea "مرحبا، معك اميره من الطب الاتصالي"
type textarea "مرحبا، معك اميره من الطب الاتصالي"
click at [858, 539] on button "Send Message" at bounding box center [859, 535] width 61 height 20
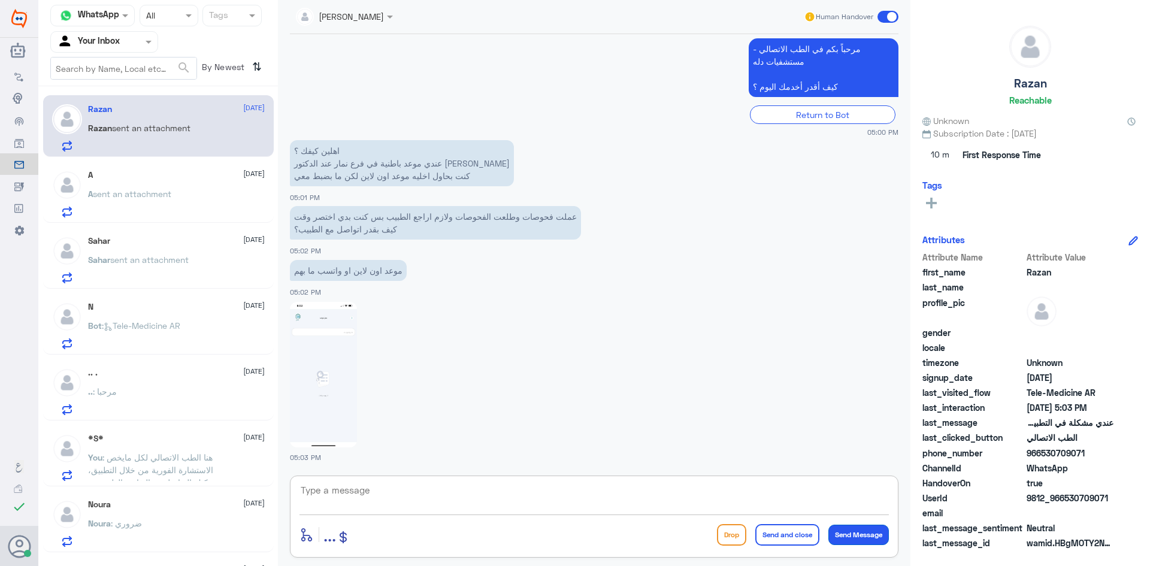
scroll to position [307, 0]
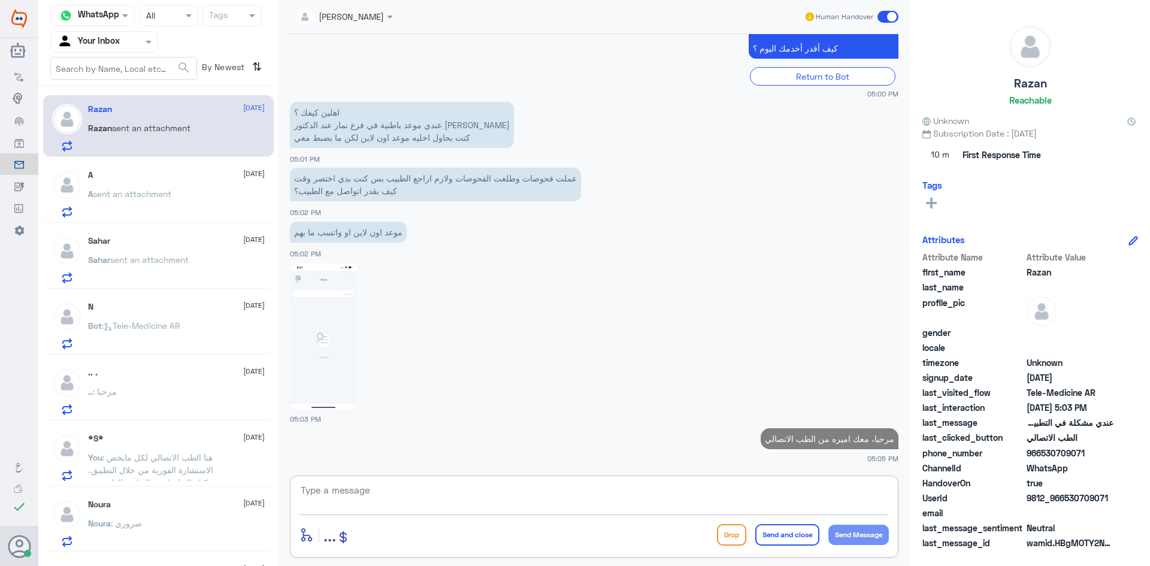
click at [417, 493] on textarea at bounding box center [595, 496] width 590 height 29
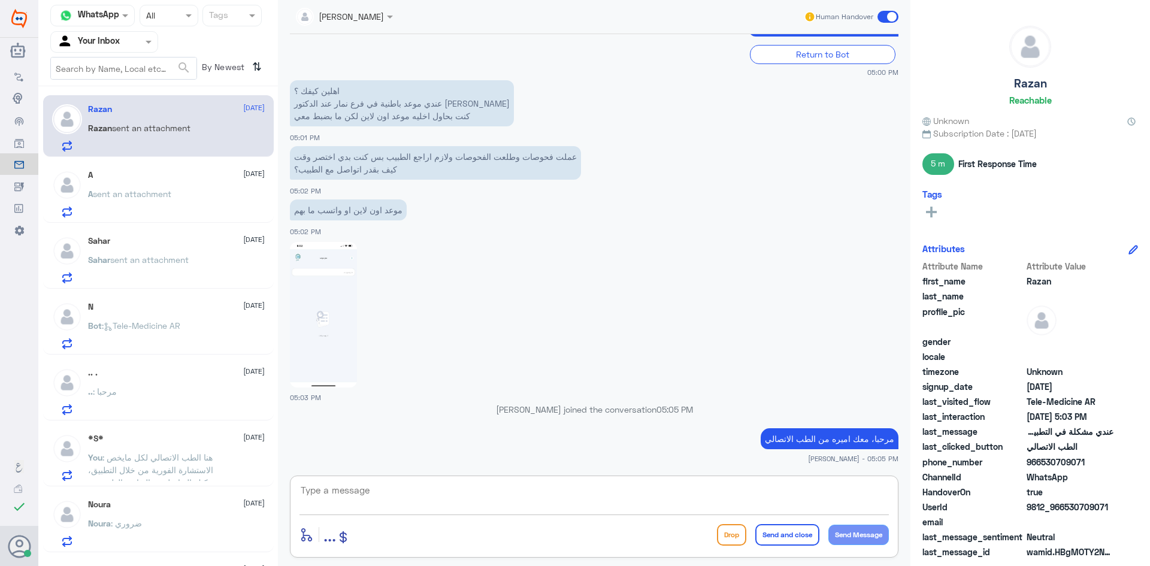
paste textarea "هنا دله النخيل، يمكنك التواصل مع دله نمار من خلال 0550181732"
drag, startPoint x: 646, startPoint y: 485, endPoint x: 693, endPoint y: 497, distance: 47.7
click at [693, 497] on textarea "هنا دله النخيل، يمكنك التواصل مع دله نمار من خلال 0550181732" at bounding box center [595, 496] width 590 height 29
type textarea "هنا دله النخيل، يمكنك التواصل مع دله نمار من خلال 0546022896"
click at [857, 535] on button "Send Message" at bounding box center [859, 535] width 61 height 20
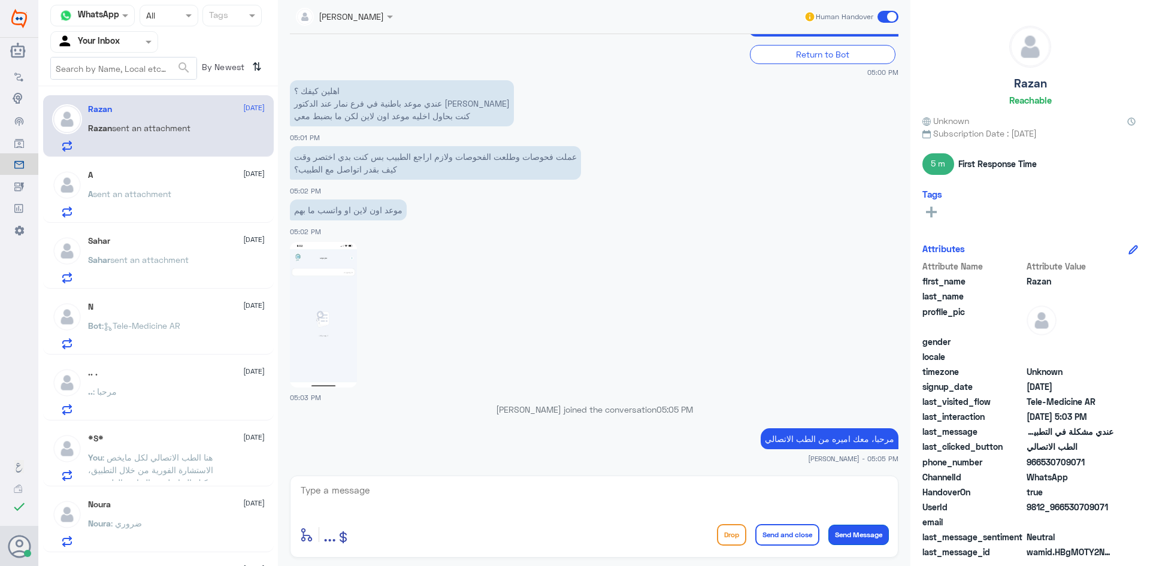
scroll to position [358, 0]
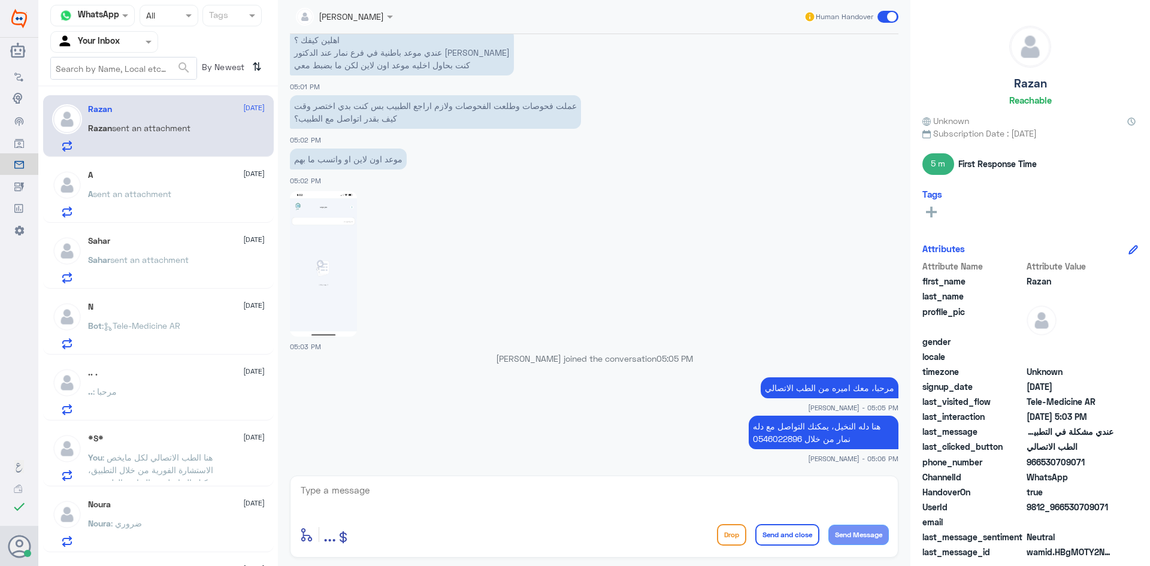
click at [119, 184] on div "A 8 October A sent an attachment" at bounding box center [176, 193] width 177 height 47
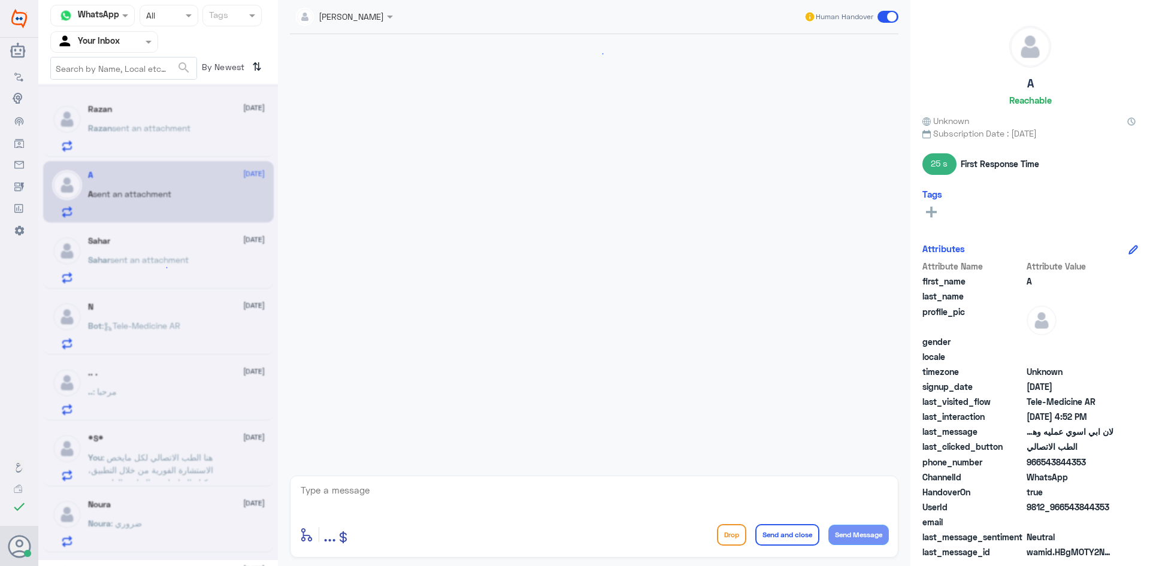
scroll to position [437, 0]
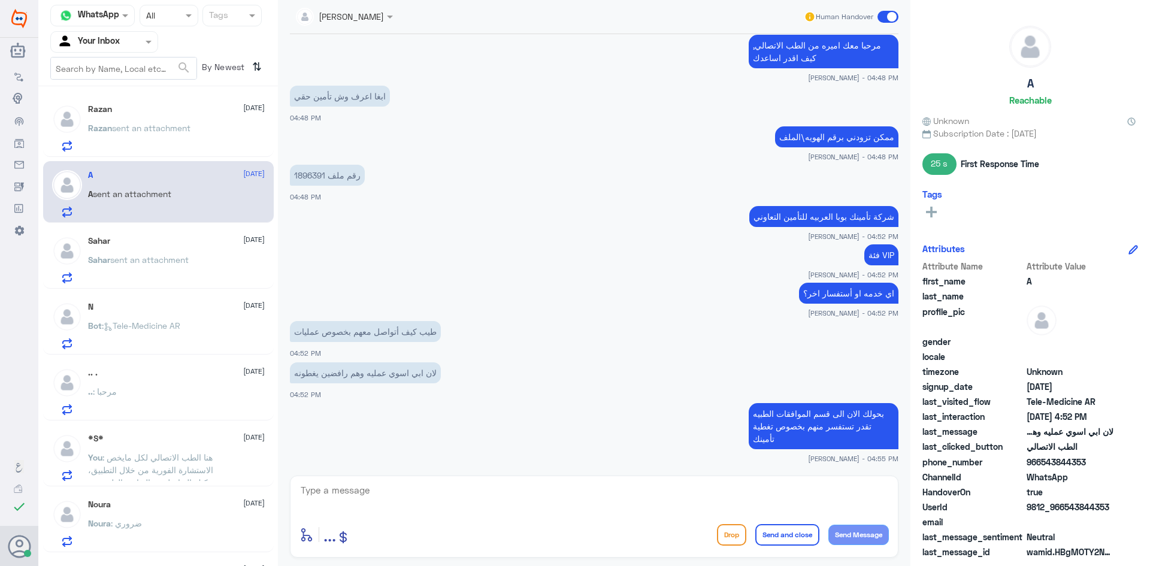
click at [144, 134] on p "Razan sent an attachment" at bounding box center [139, 137] width 102 height 30
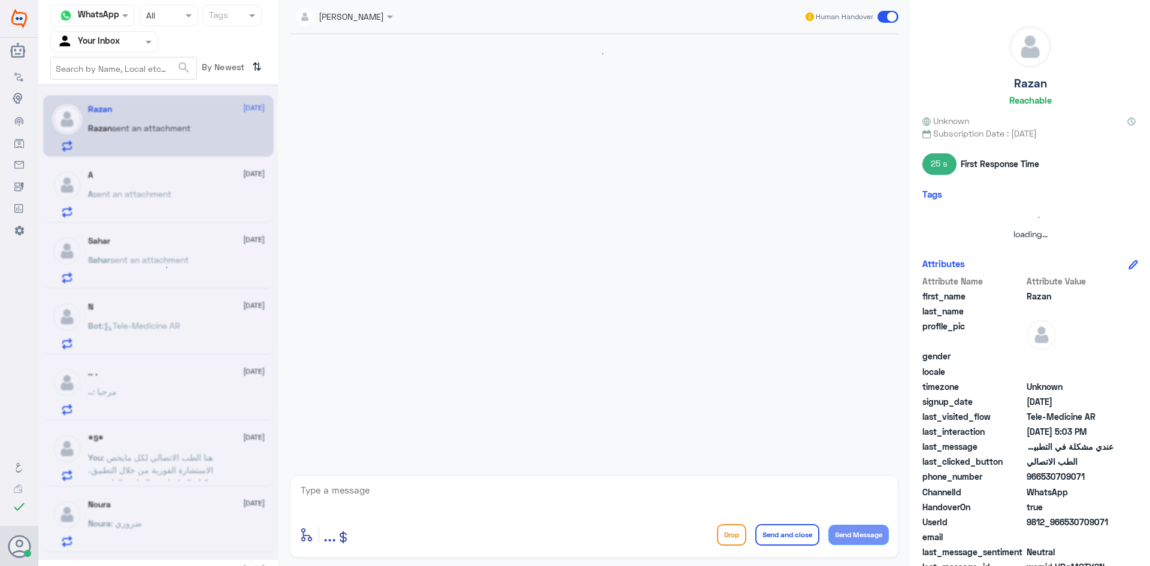
scroll to position [379, 0]
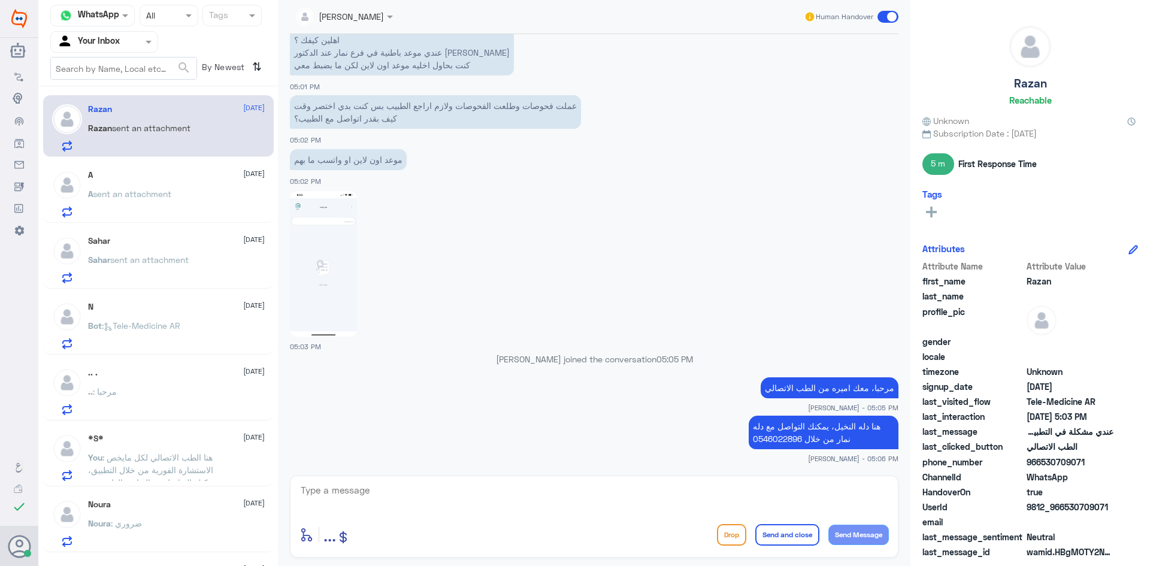
click at [887, 16] on span at bounding box center [888, 17] width 21 height 12
click at [0, 0] on input "checkbox" at bounding box center [0, 0] width 0 height 0
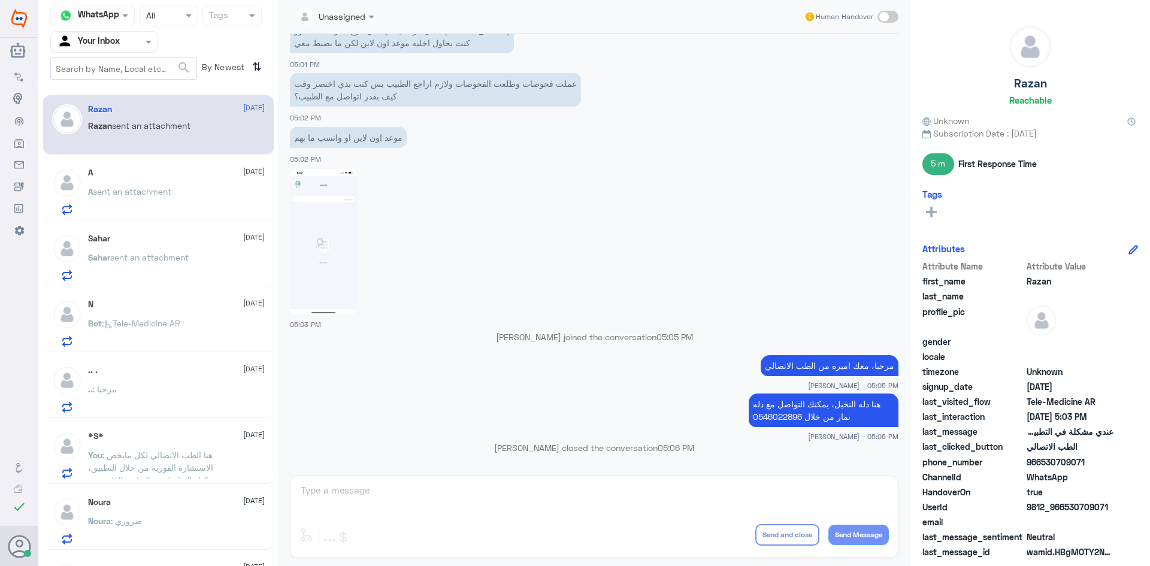
click at [85, 187] on div "A 8 October A sent an attachment" at bounding box center [158, 191] width 213 height 47
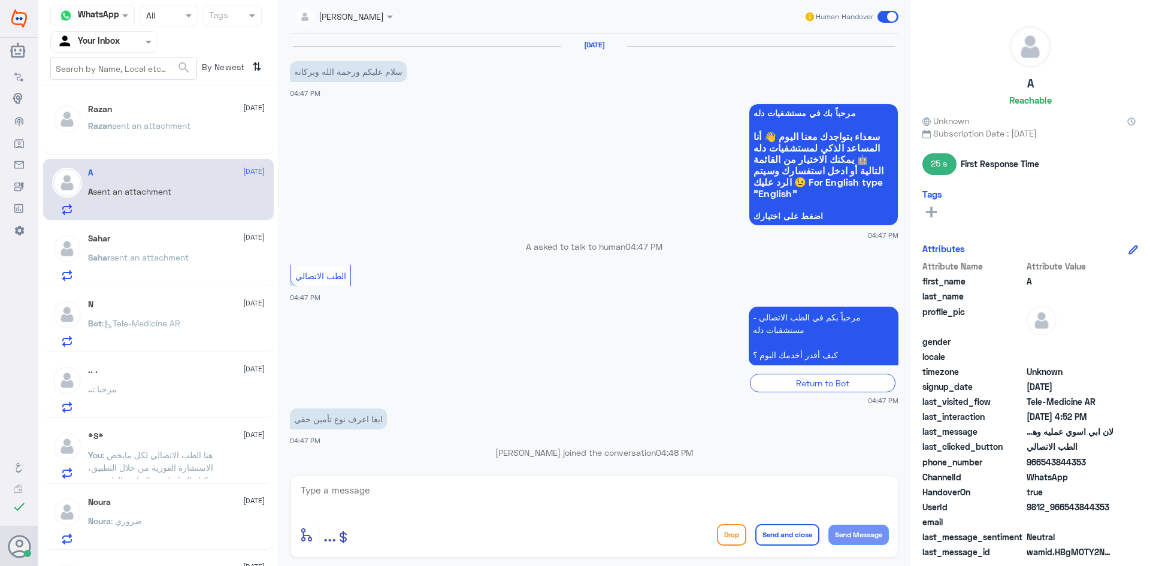
scroll to position [437, 0]
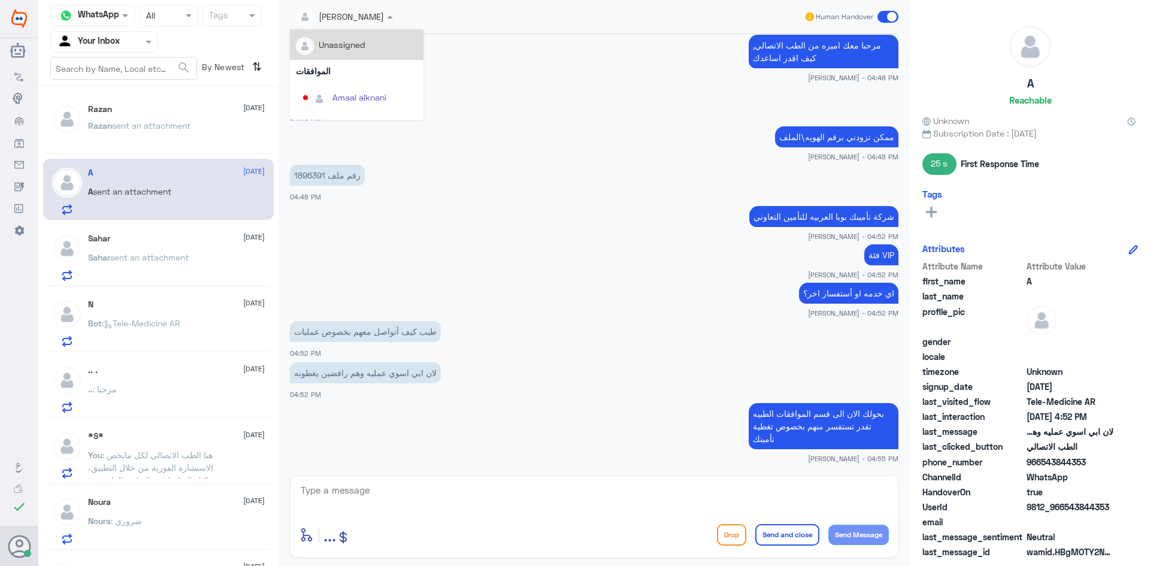
click at [381, 20] on div at bounding box center [344, 16] width 109 height 14
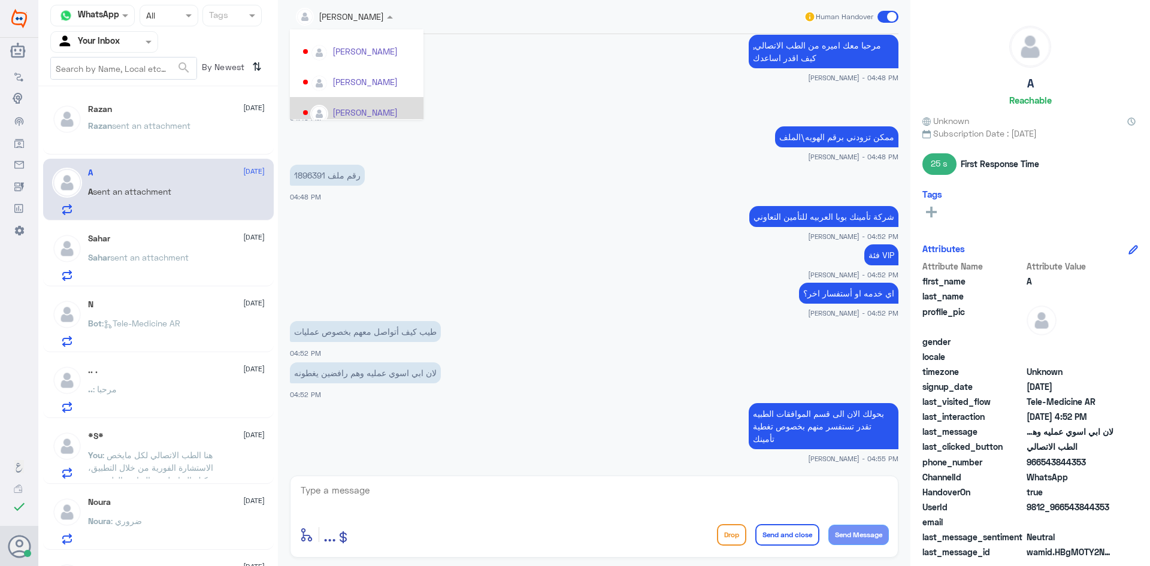
scroll to position [300, 0]
click at [365, 98] on div "[PERSON_NAME]" at bounding box center [365, 103] width 65 height 13
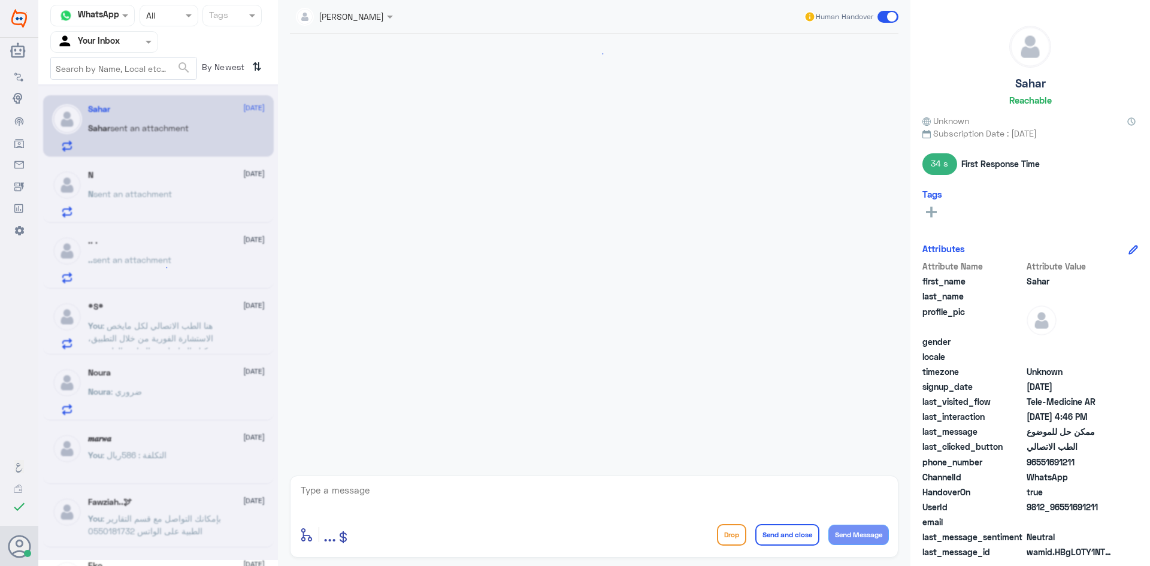
scroll to position [494, 0]
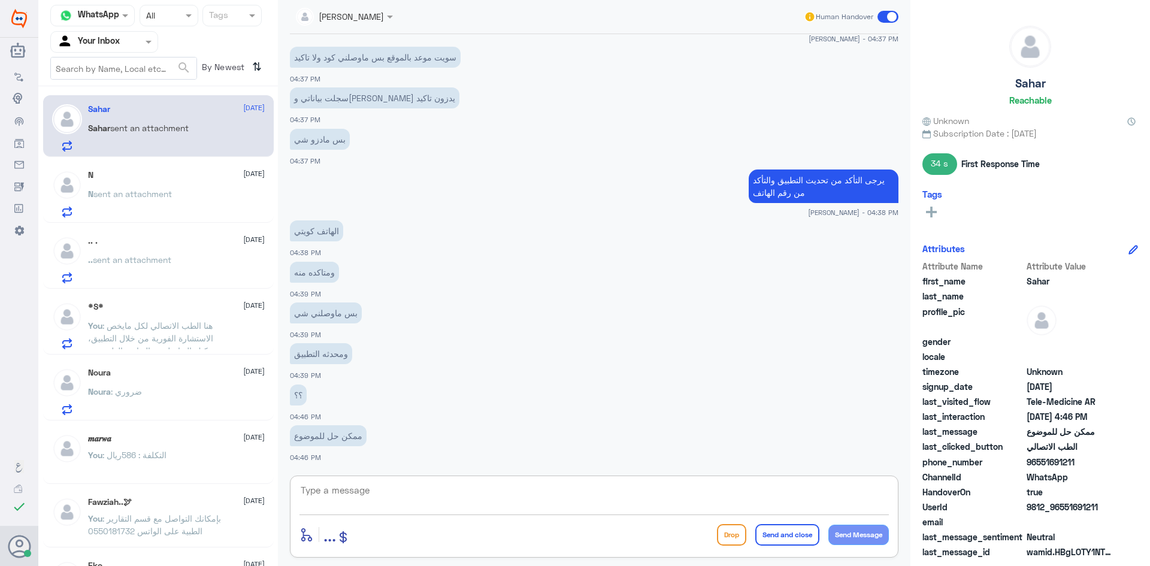
click at [329, 487] on textarea at bounding box center [595, 496] width 590 height 29
click at [139, 200] on p "N sent an attachment" at bounding box center [130, 203] width 84 height 30
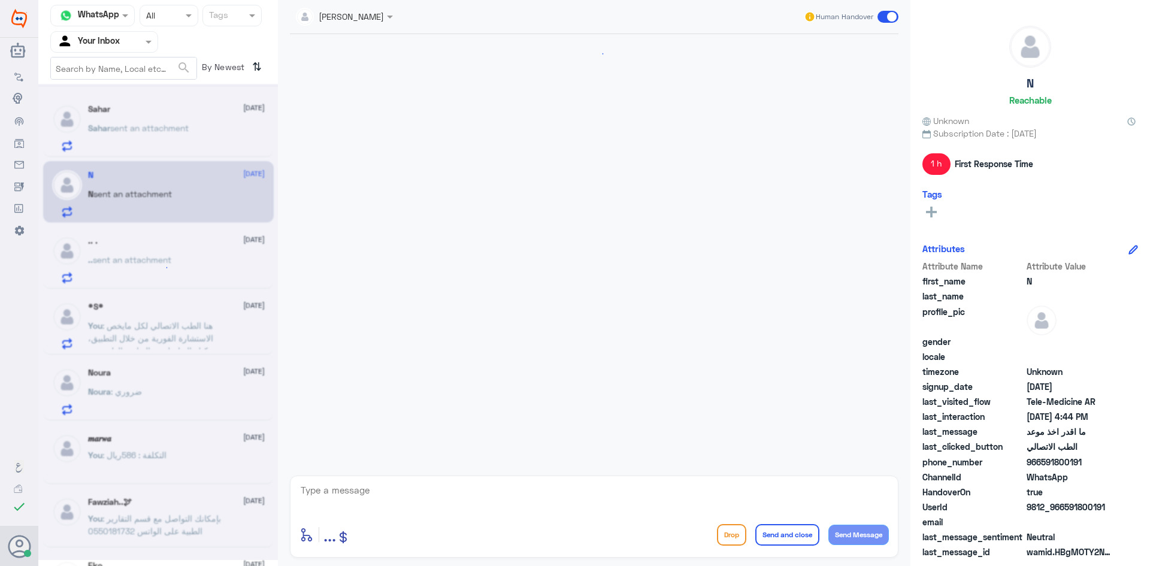
scroll to position [672, 0]
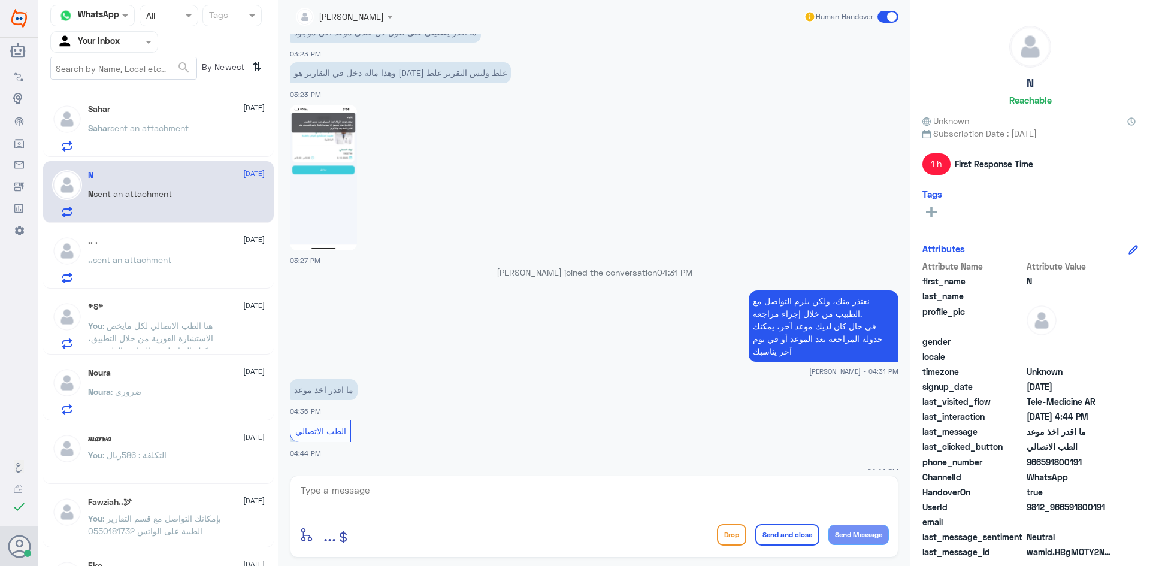
click at [892, 16] on span at bounding box center [888, 17] width 21 height 12
click at [0, 0] on input "checkbox" at bounding box center [0, 0] width 0 height 0
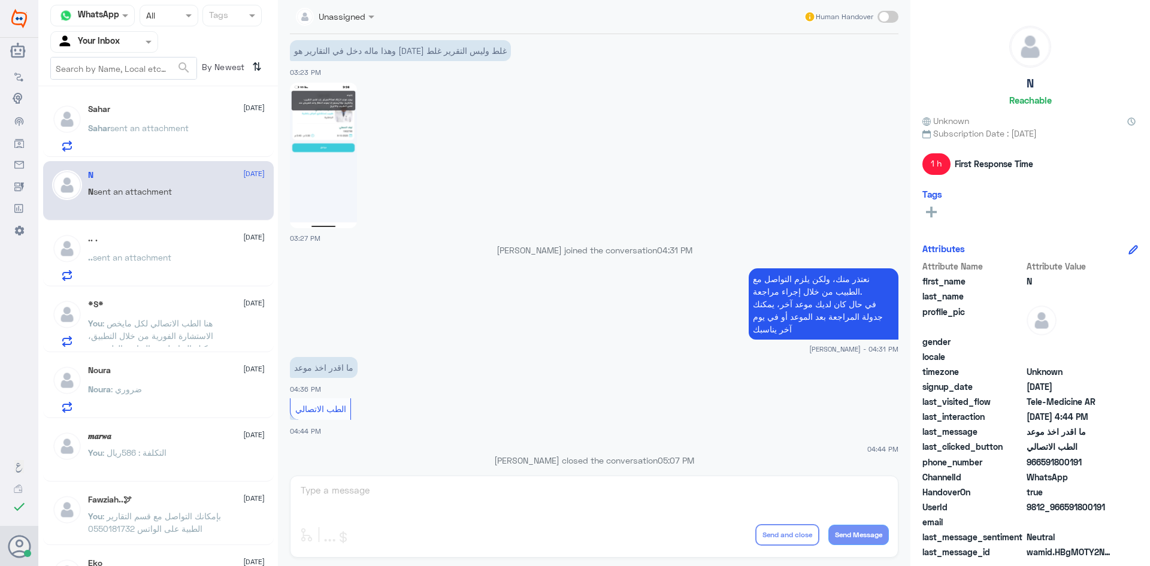
click at [143, 117] on div "Sahar 8 October Sahar sent an attachment" at bounding box center [176, 127] width 177 height 47
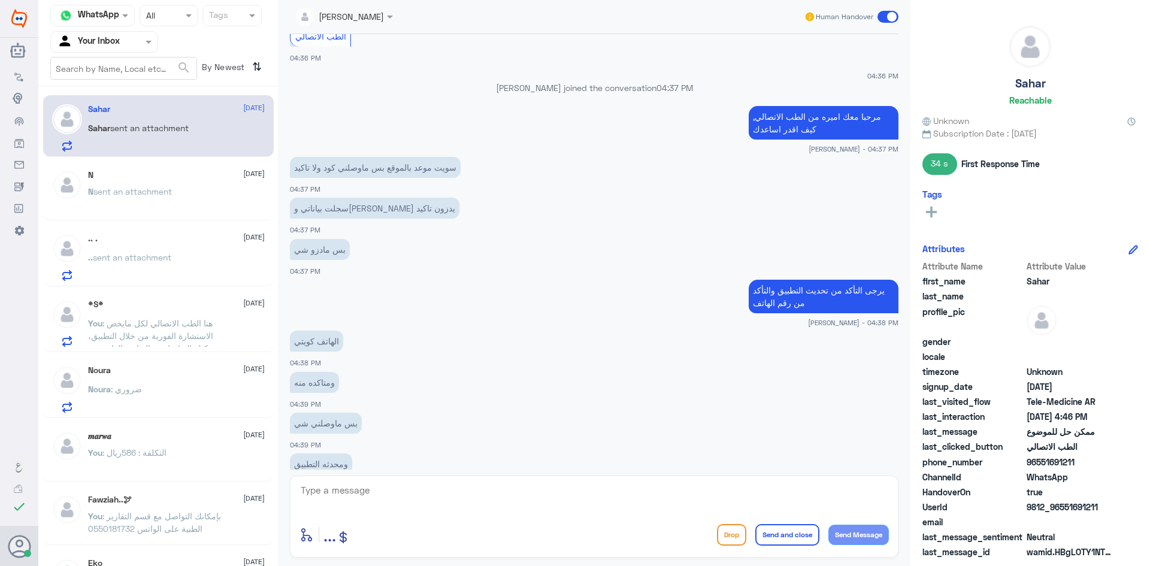
scroll to position [374, 0]
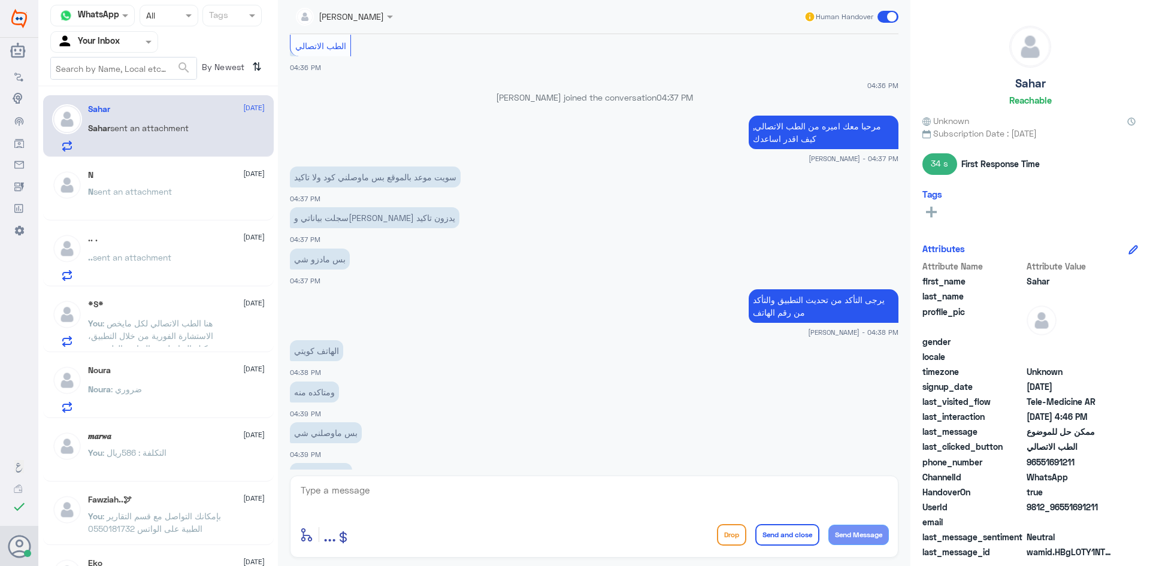
click at [148, 192] on span "sent an attachment" at bounding box center [132, 191] width 78 height 10
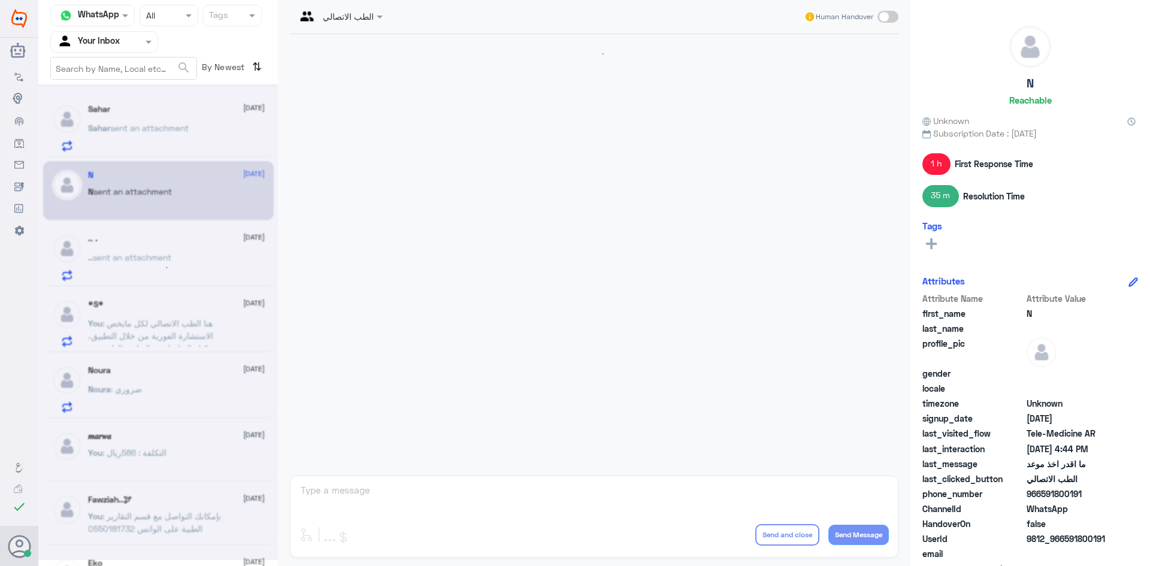
scroll to position [652, 0]
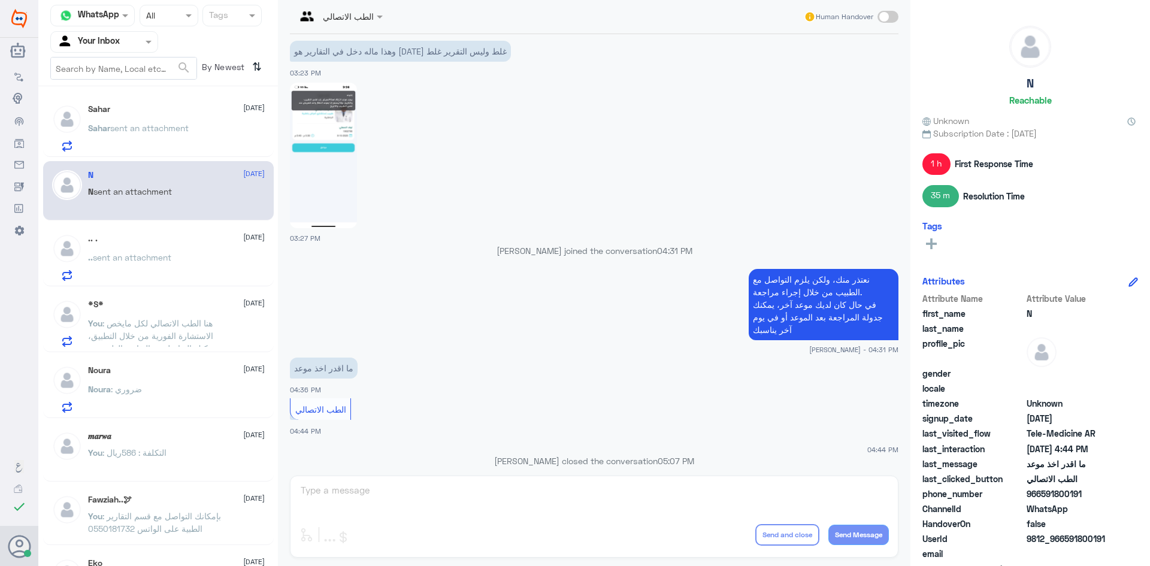
click at [153, 126] on span "sent an attachment" at bounding box center [149, 128] width 78 height 10
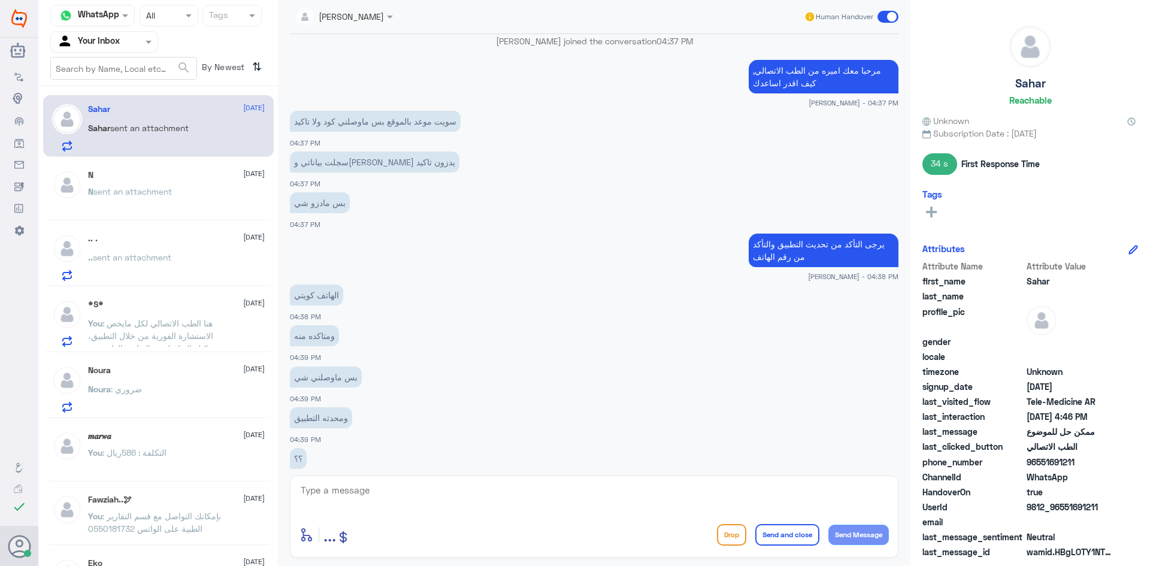
scroll to position [1599, 0]
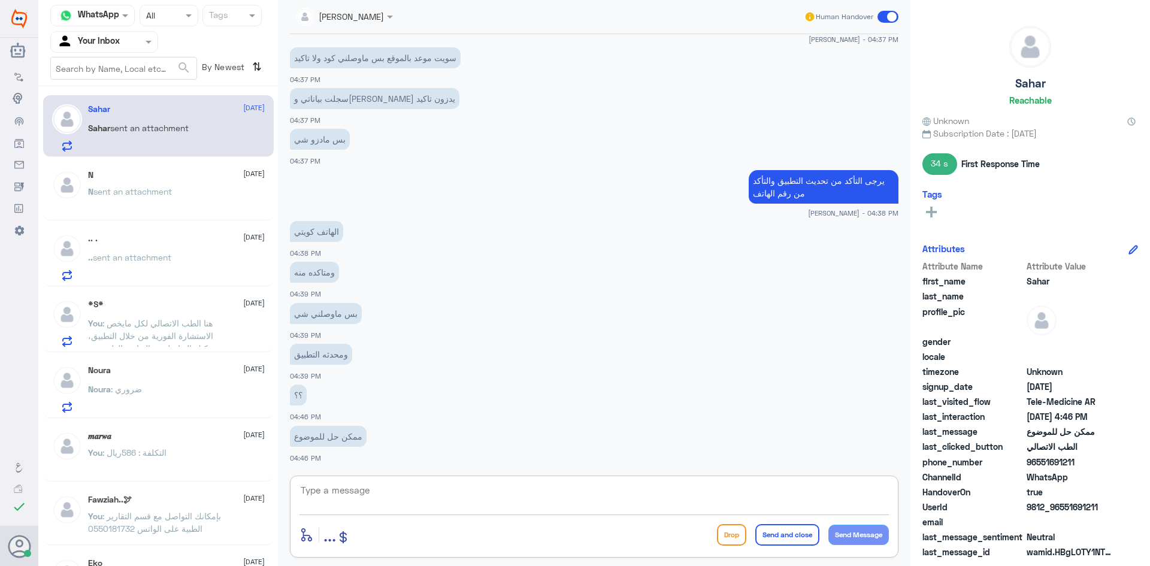
click at [376, 500] on textarea at bounding box center [595, 496] width 590 height 29
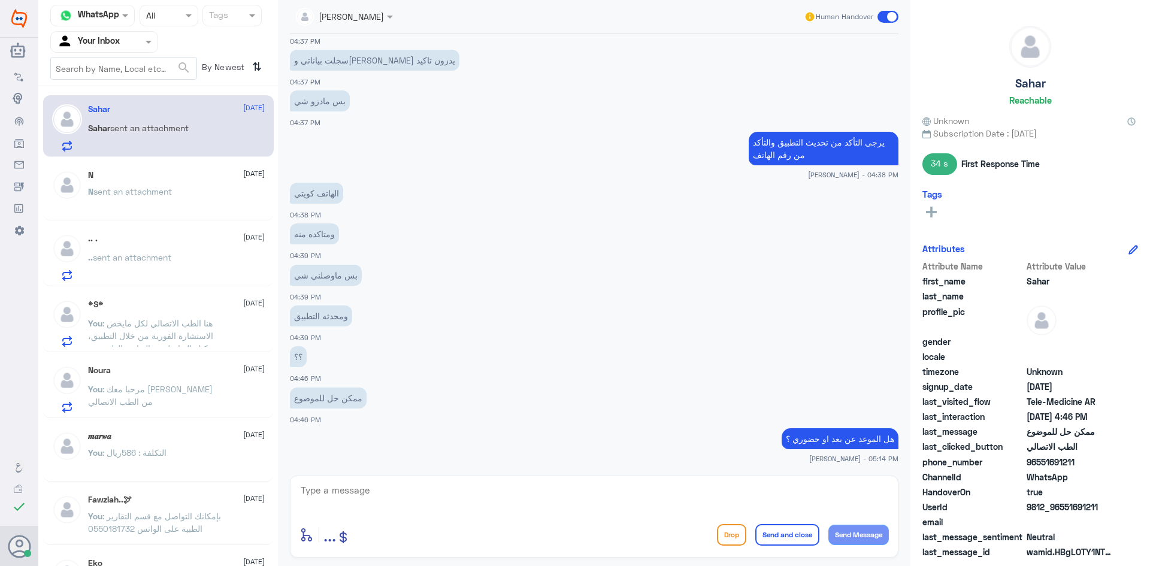
click at [204, 195] on div "N sent an attachment" at bounding box center [176, 201] width 177 height 27
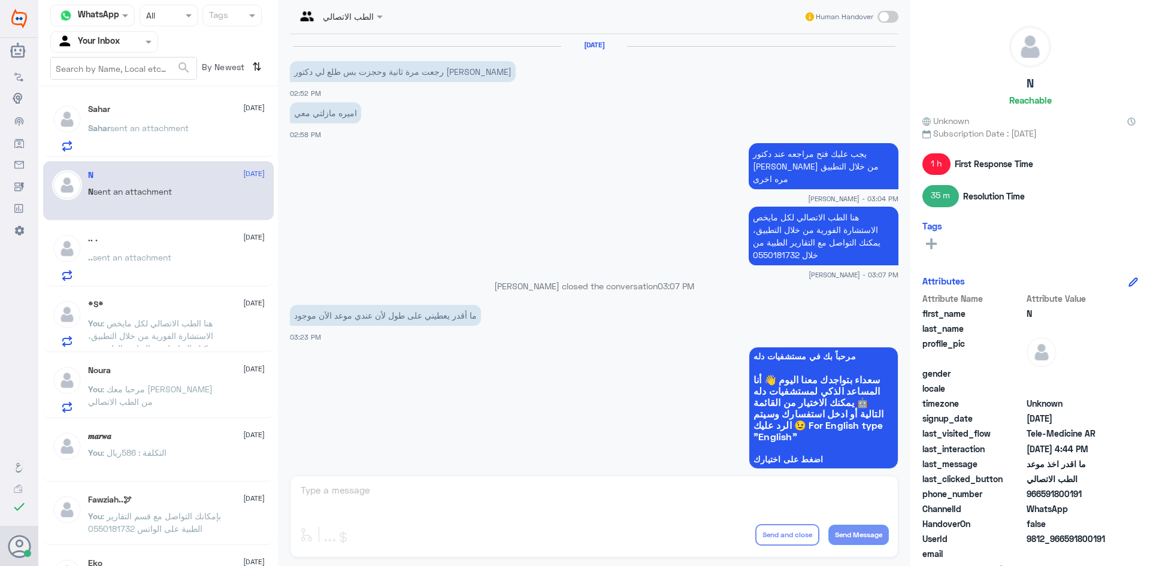
scroll to position [652, 0]
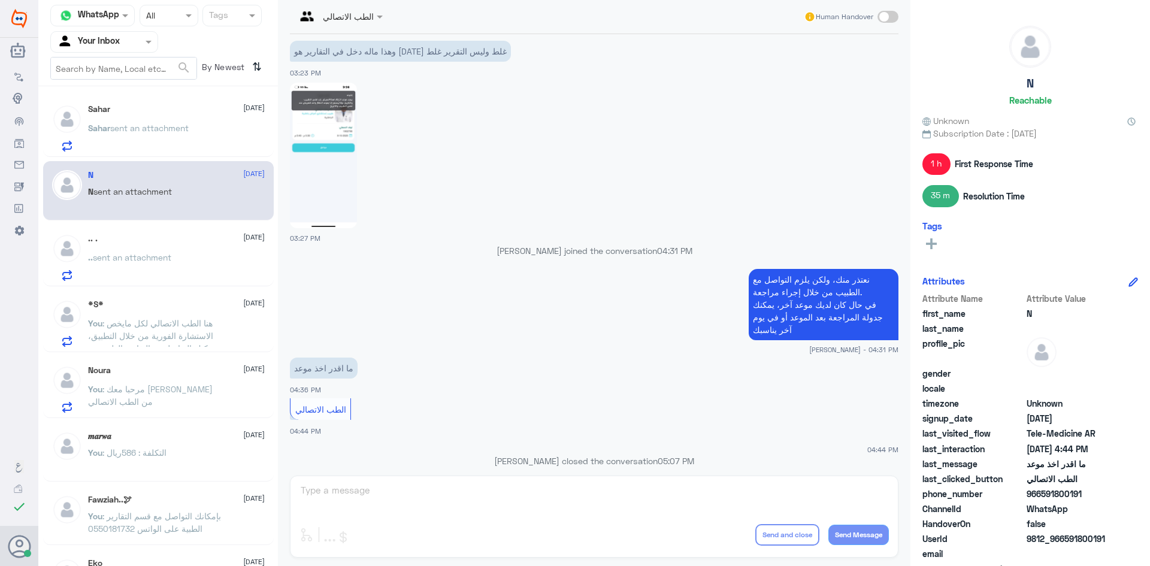
click at [188, 130] on span "sent an attachment" at bounding box center [149, 128] width 78 height 10
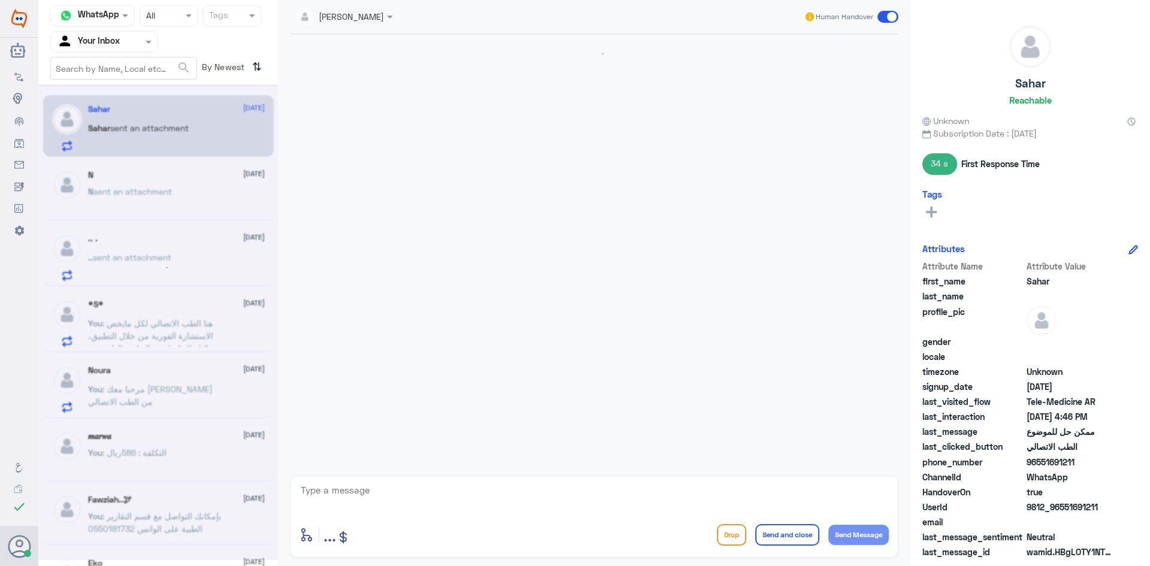
scroll to position [491, 0]
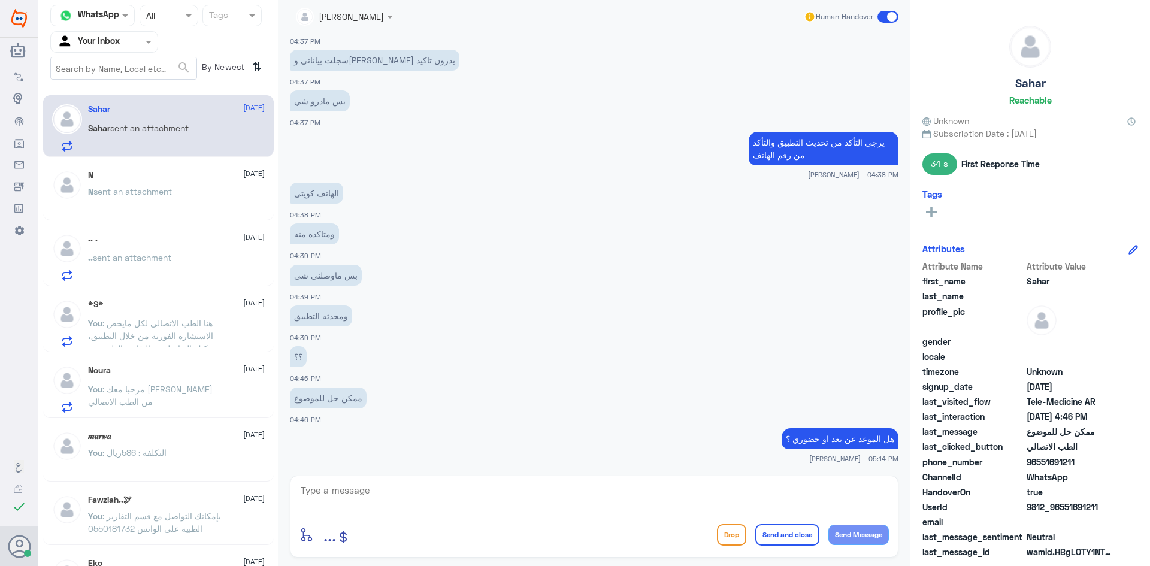
click at [121, 198] on p "N sent an attachment" at bounding box center [130, 200] width 84 height 30
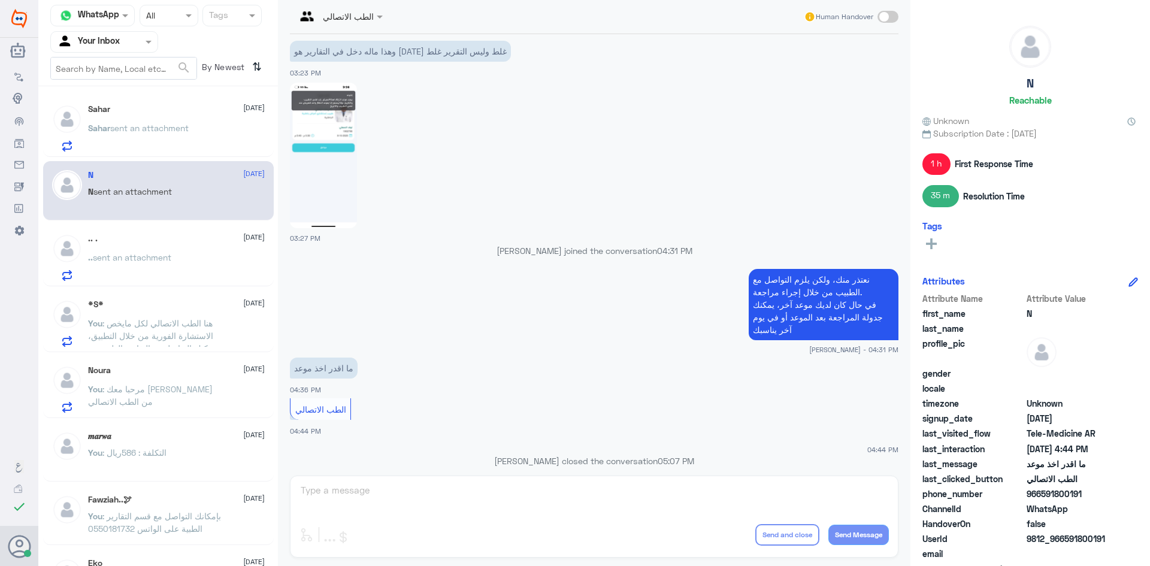
click at [138, 89] on div "Channel WhatsApp Status × All Tags Agent Filter Your Inbox search By Newest ⇅ S…" at bounding box center [158, 285] width 240 height 570
click at [135, 101] on div "Sahar 8 October Sahar sent an attachment" at bounding box center [158, 126] width 231 height 62
click at [146, 126] on span "sent an attachment" at bounding box center [149, 128] width 78 height 10
